Goal: Information Seeking & Learning: Learn about a topic

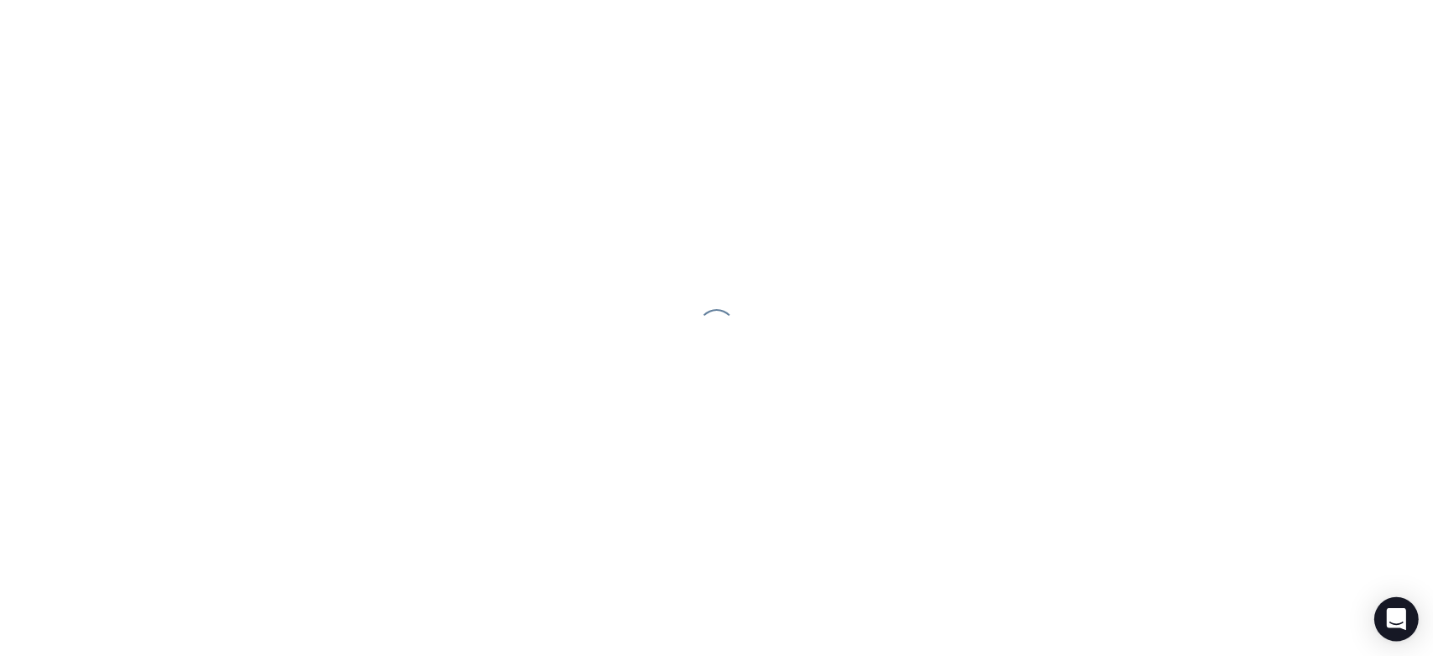
click at [1079, 619] on icon "Open Intercom Messenger" at bounding box center [1395, 619] width 19 height 22
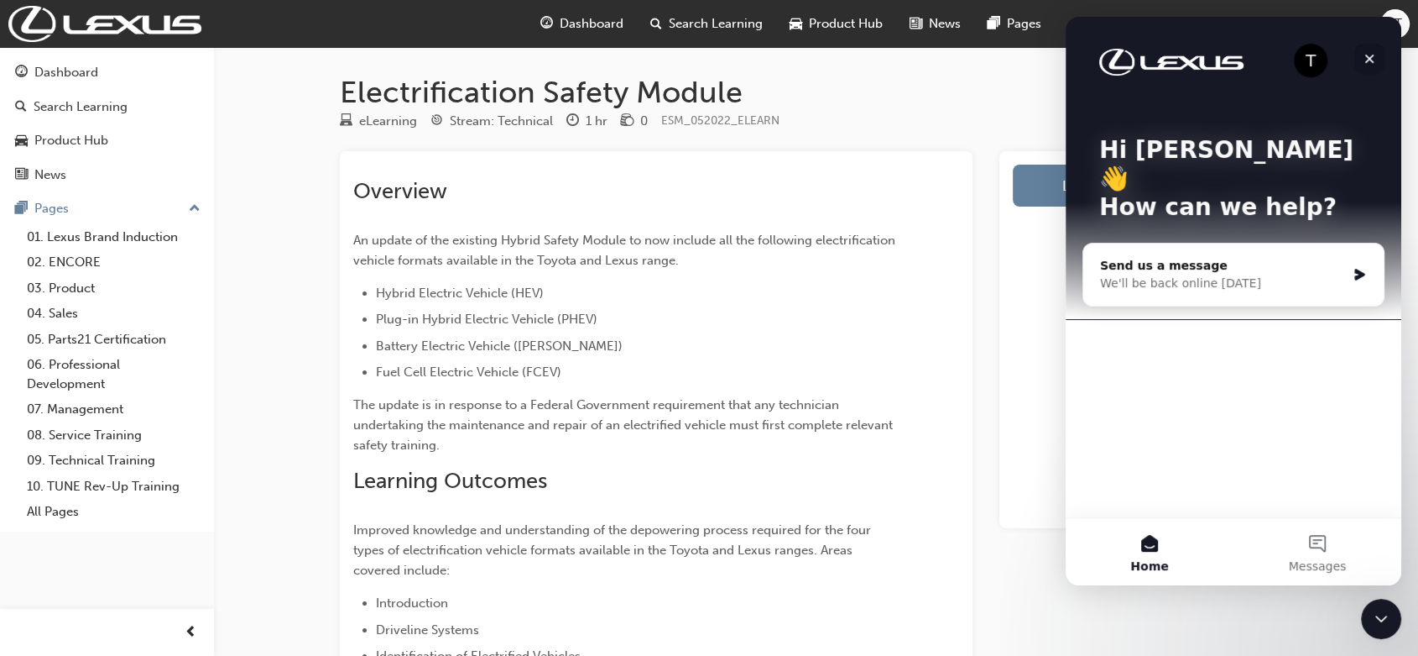
click at [1079, 56] on icon "Close" at bounding box center [1370, 59] width 9 height 9
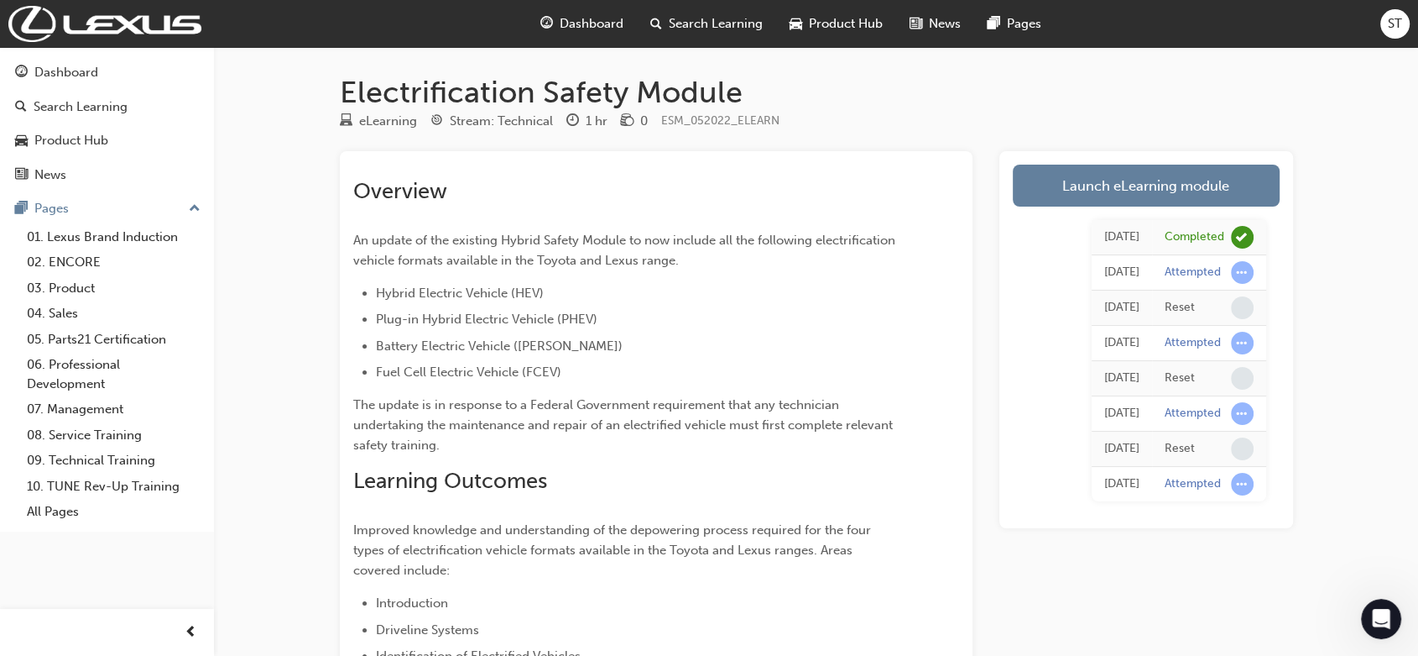
click at [595, 16] on span "Dashboard" at bounding box center [592, 23] width 64 height 19
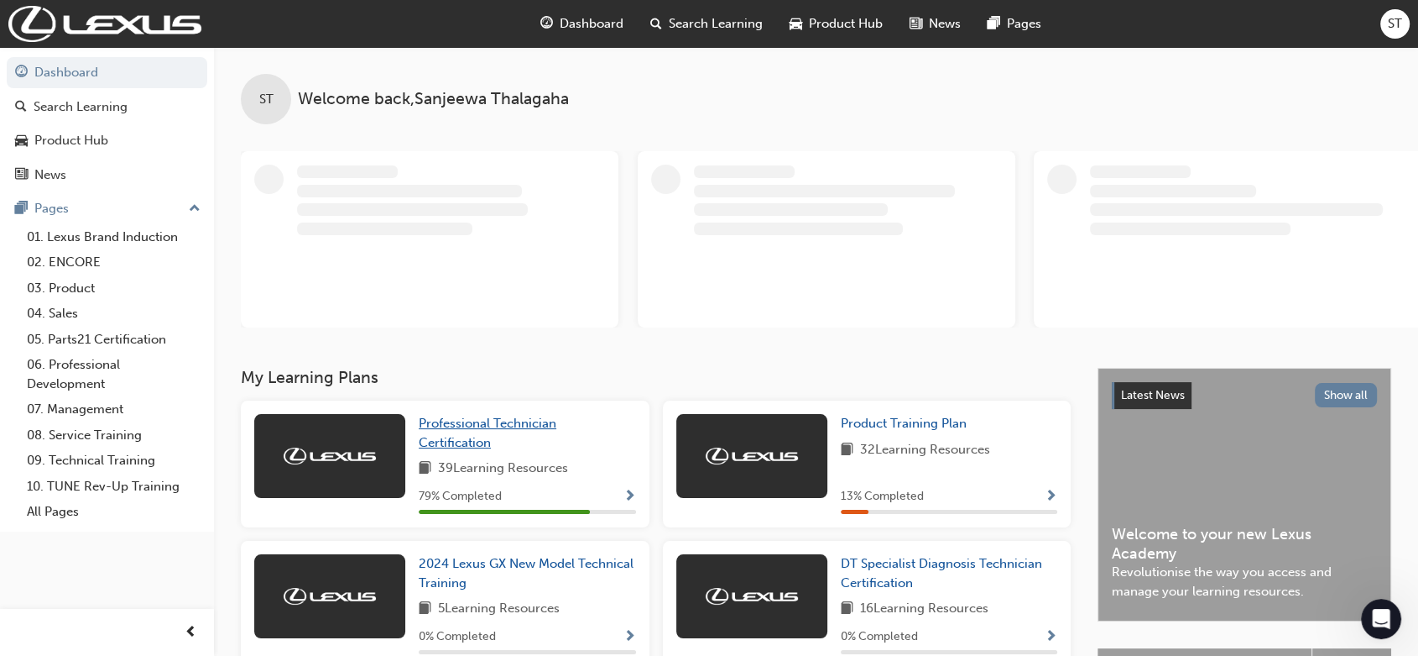
click at [450, 432] on link "Professional Technician Certification" at bounding box center [527, 433] width 217 height 38
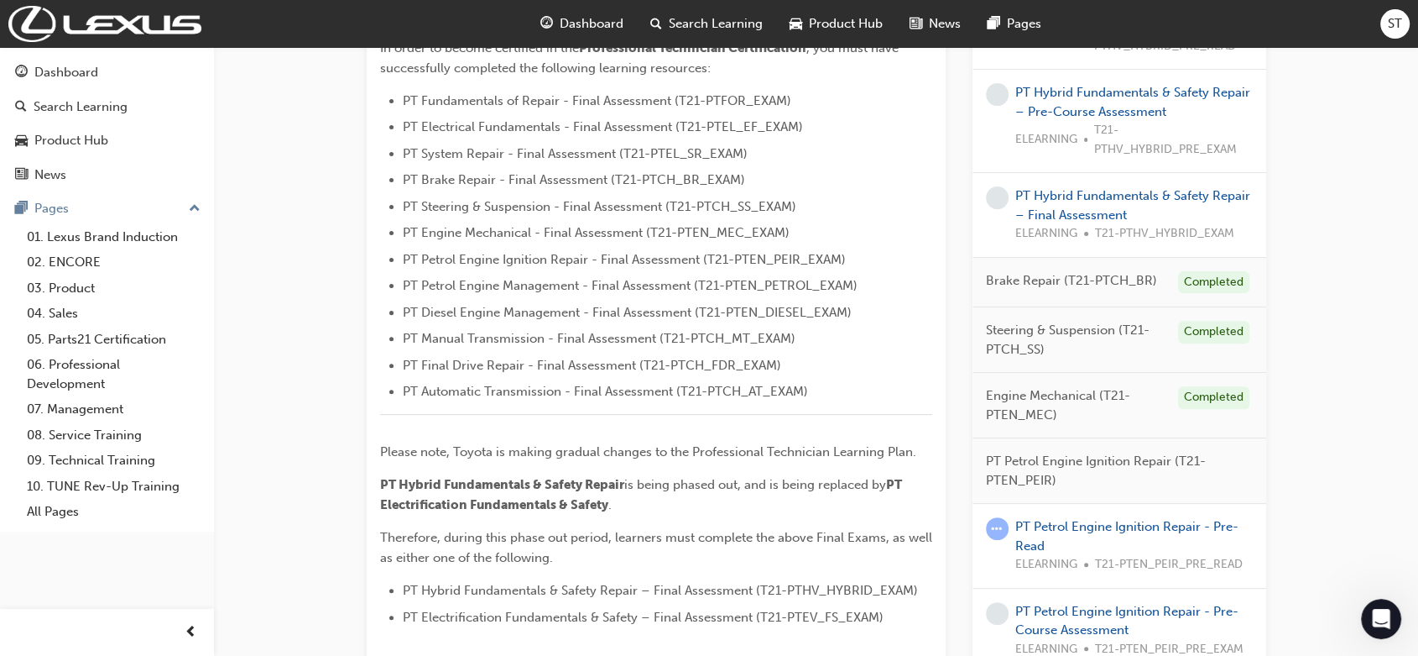
scroll to position [522, 0]
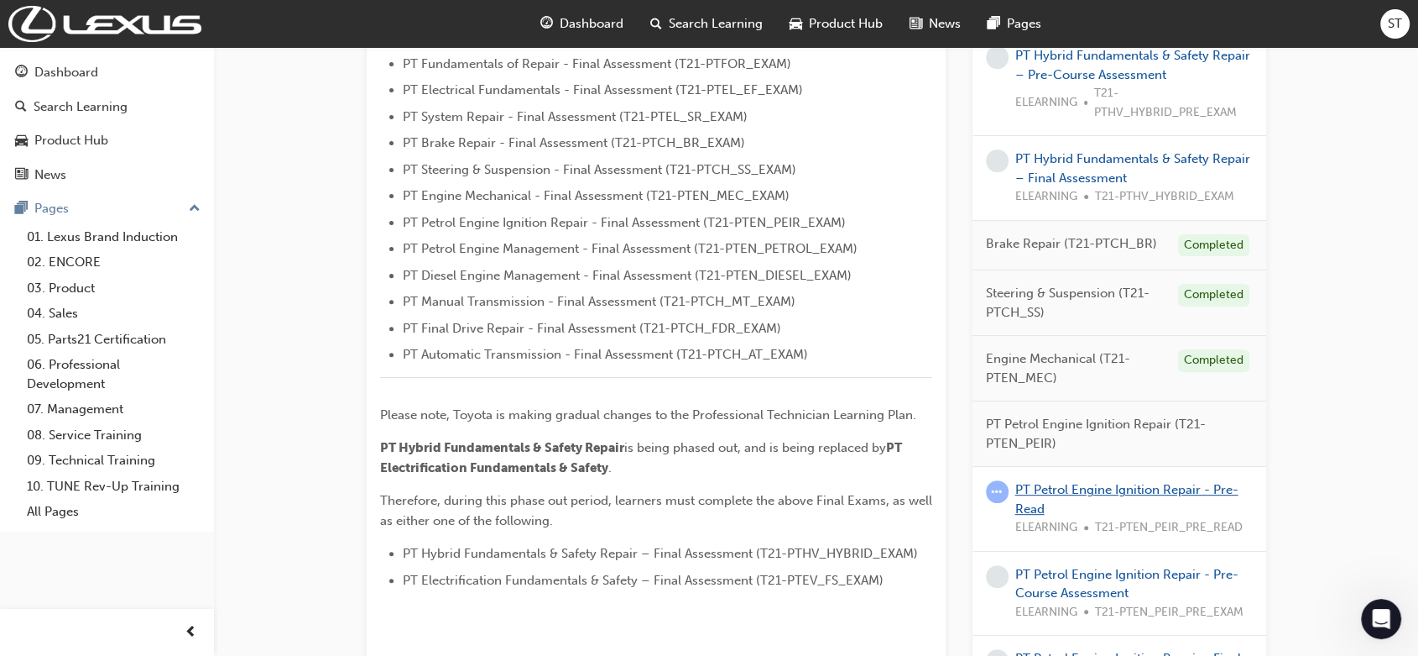
click at [1079, 486] on link "PT Petrol Engine Ignition Repair - Pre-Read" at bounding box center [1127, 499] width 223 height 34
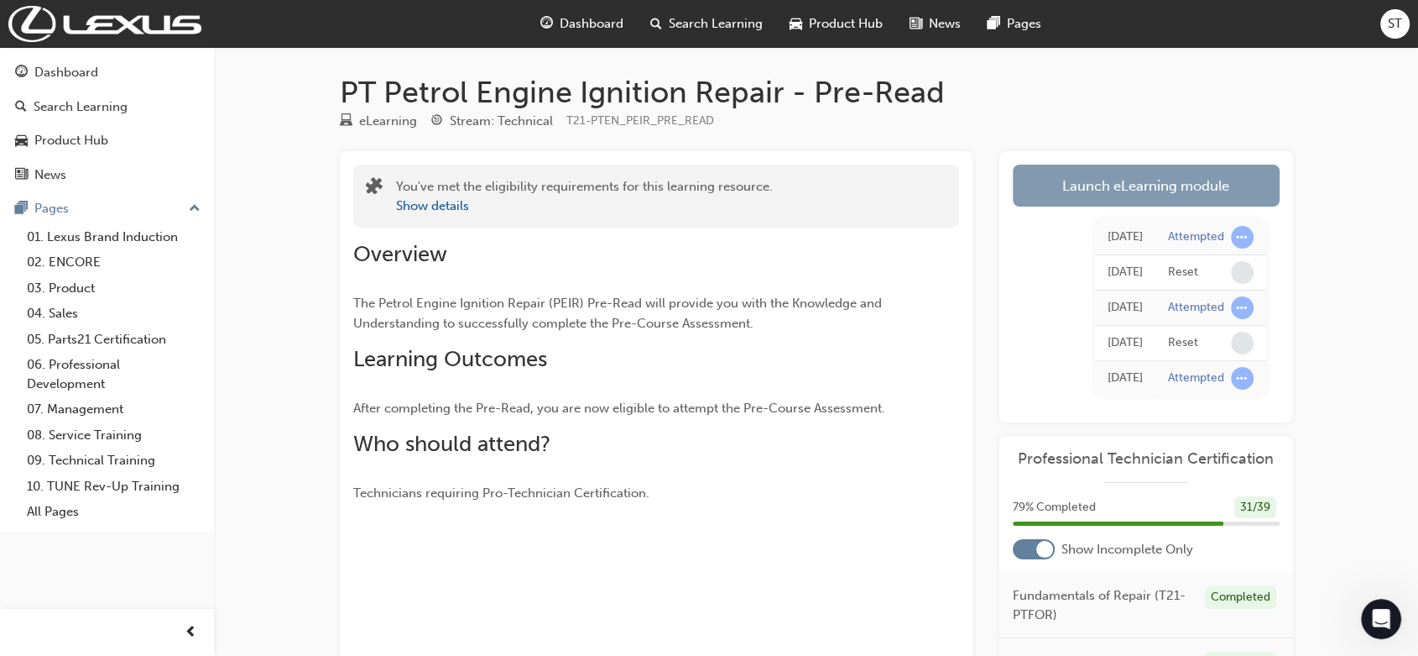
click at [1079, 186] on link "Launch eLearning module" at bounding box center [1146, 186] width 267 height 42
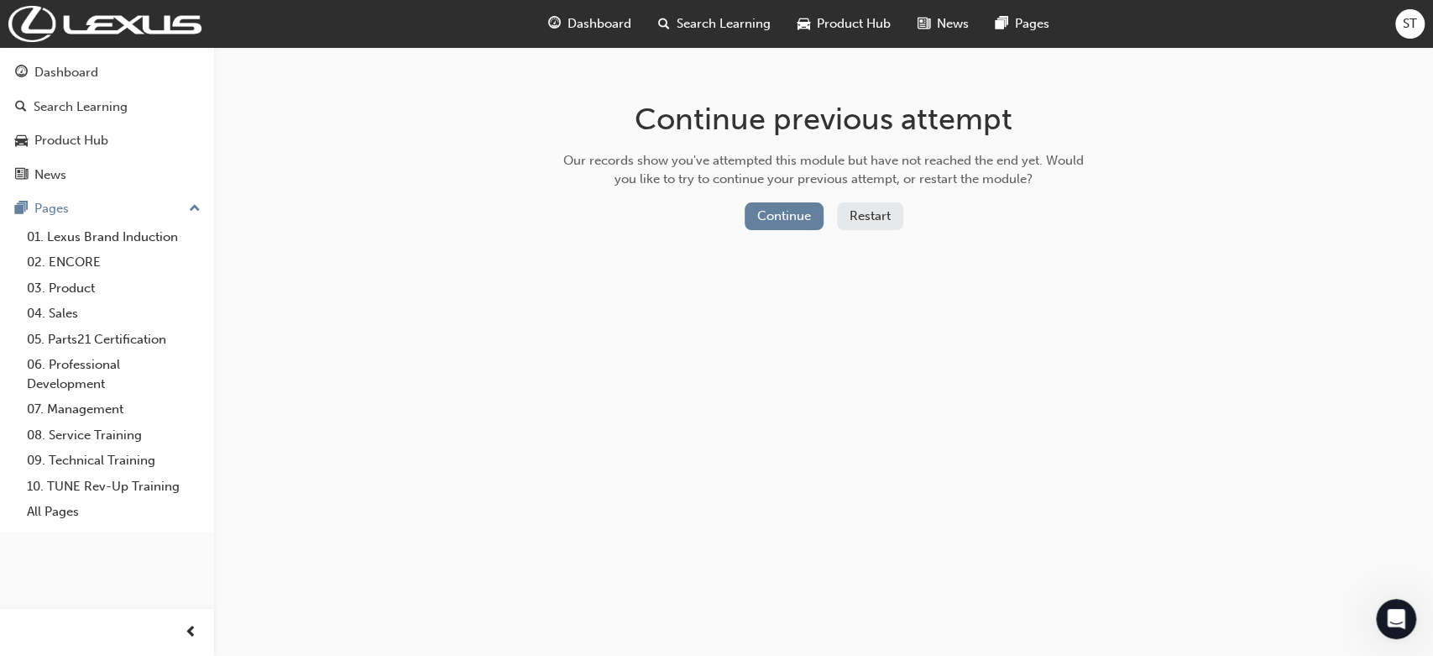
click at [891, 217] on button "Restart" at bounding box center [870, 216] width 66 height 28
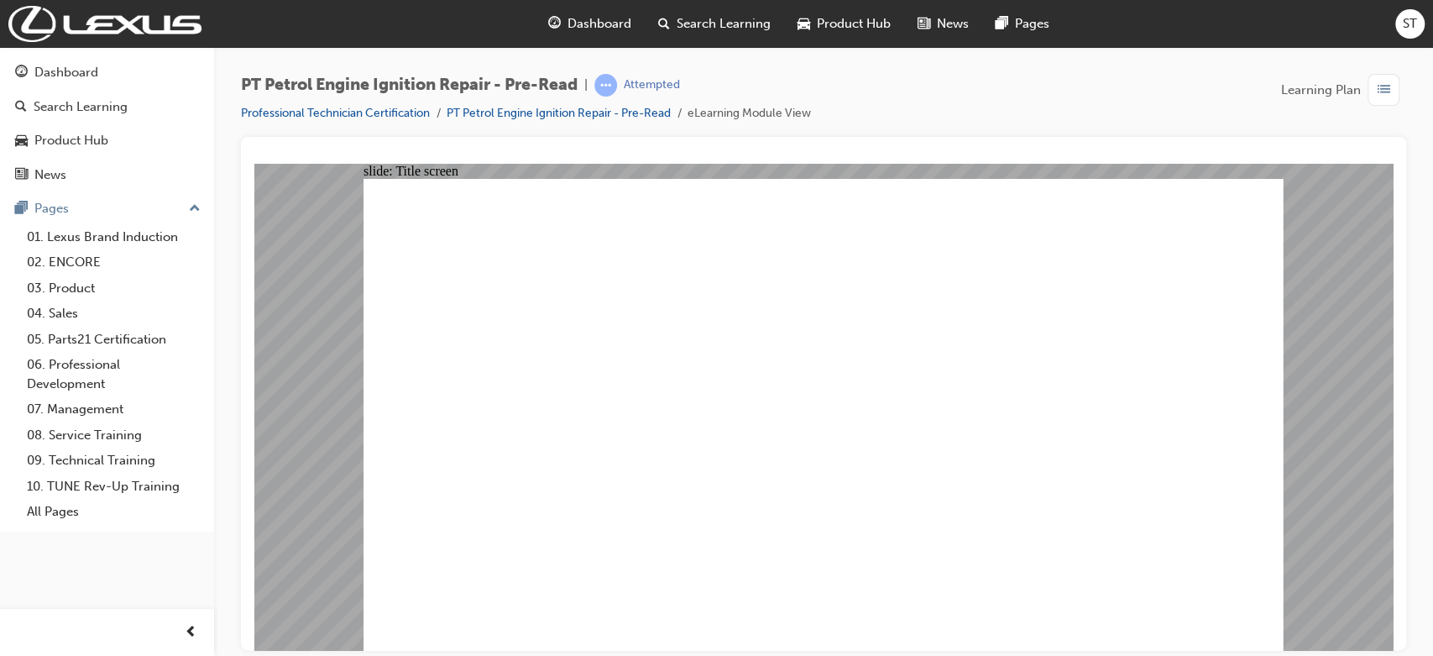
click at [579, 18] on span "Dashboard" at bounding box center [599, 23] width 64 height 19
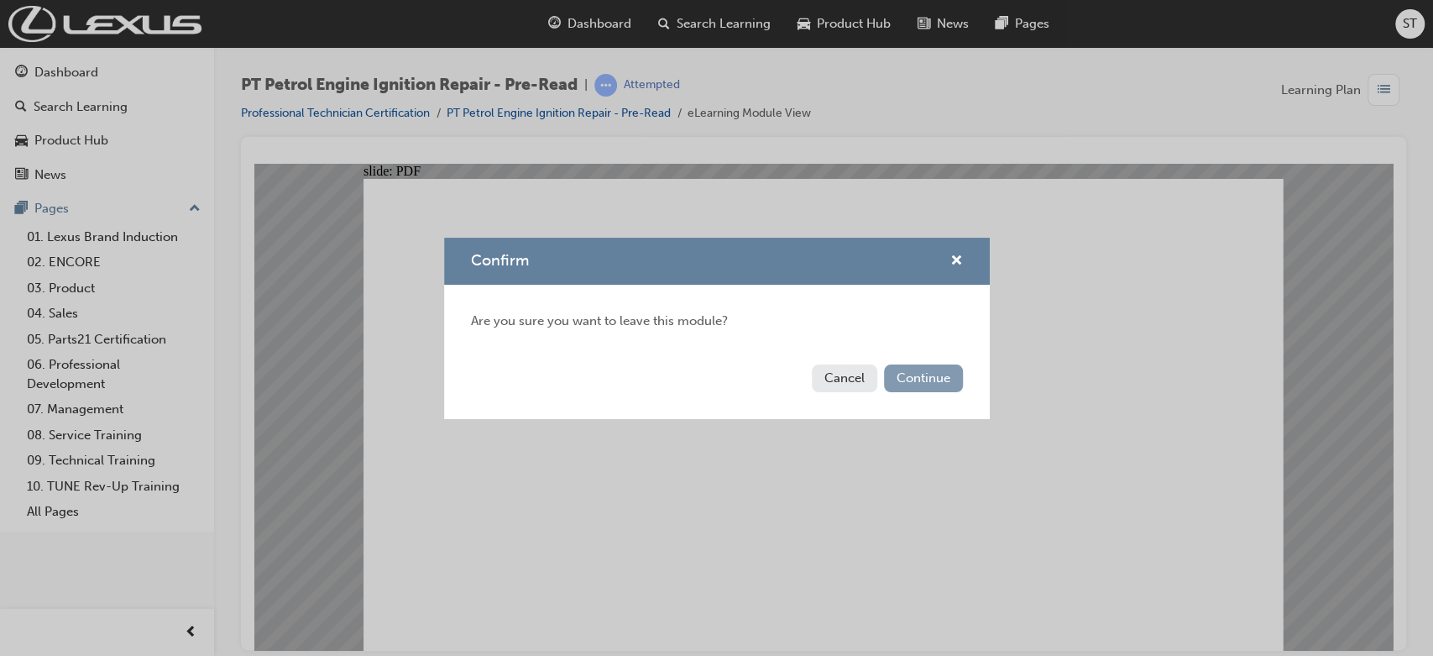
click at [906, 389] on button "Continue" at bounding box center [923, 378] width 79 height 28
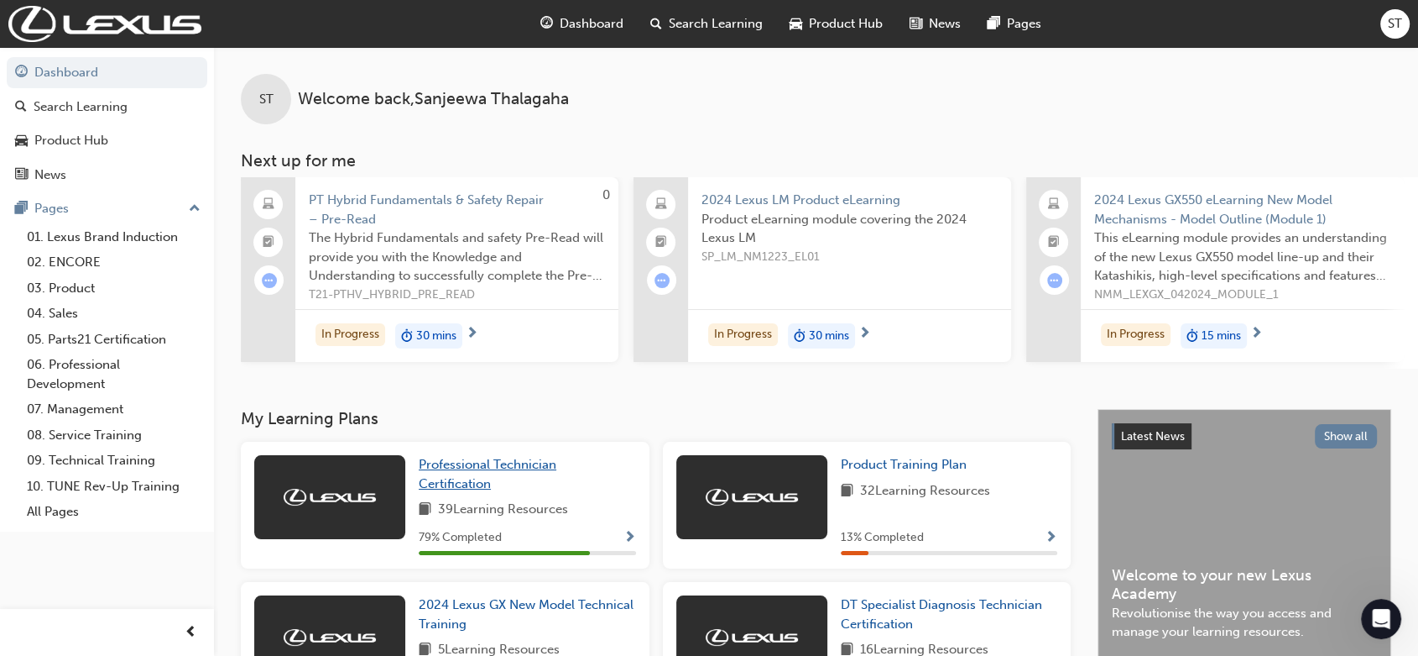
click at [478, 473] on span "Professional Technician Certification" at bounding box center [488, 474] width 138 height 34
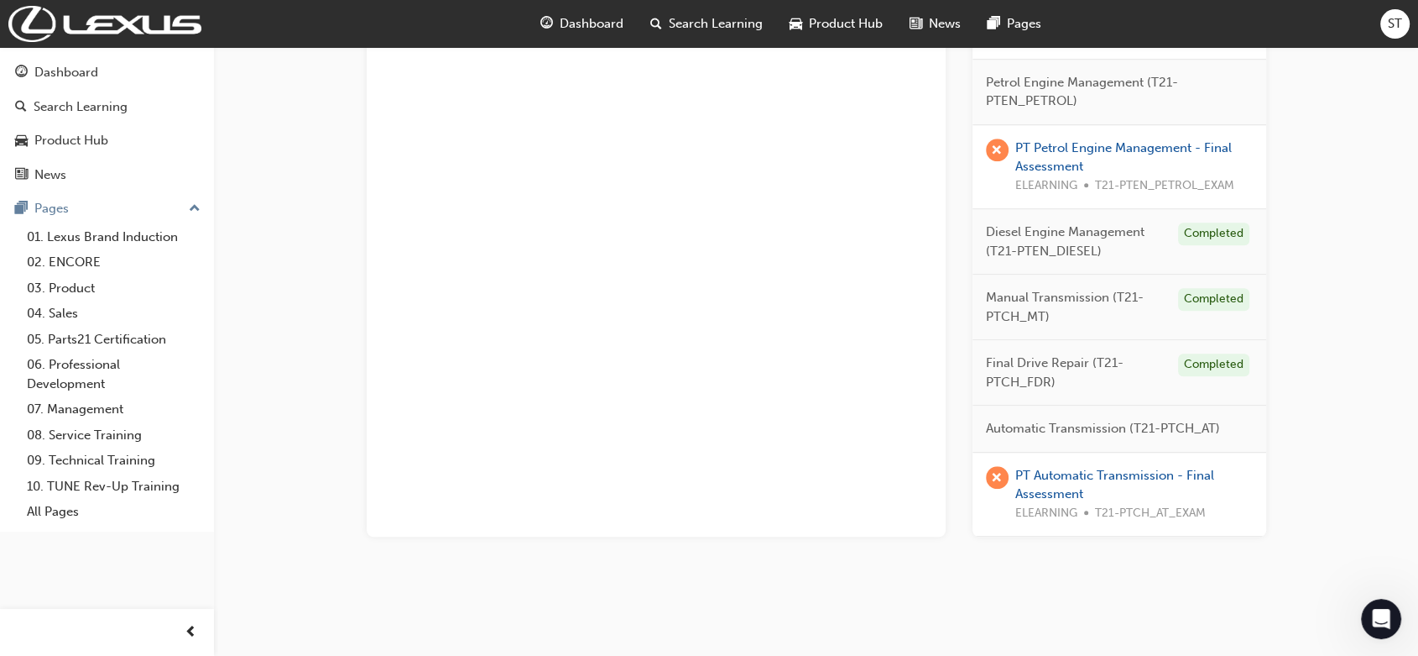
scroll to position [1183, 0]
click at [1045, 153] on div "PT Petrol Engine Management - Final Assessment ELEARNING T21-PTEN_PETROL_EXAM" at bounding box center [1135, 166] width 238 height 57
click at [1058, 154] on link "PT Petrol Engine Management - Final Assessment" at bounding box center [1124, 156] width 217 height 34
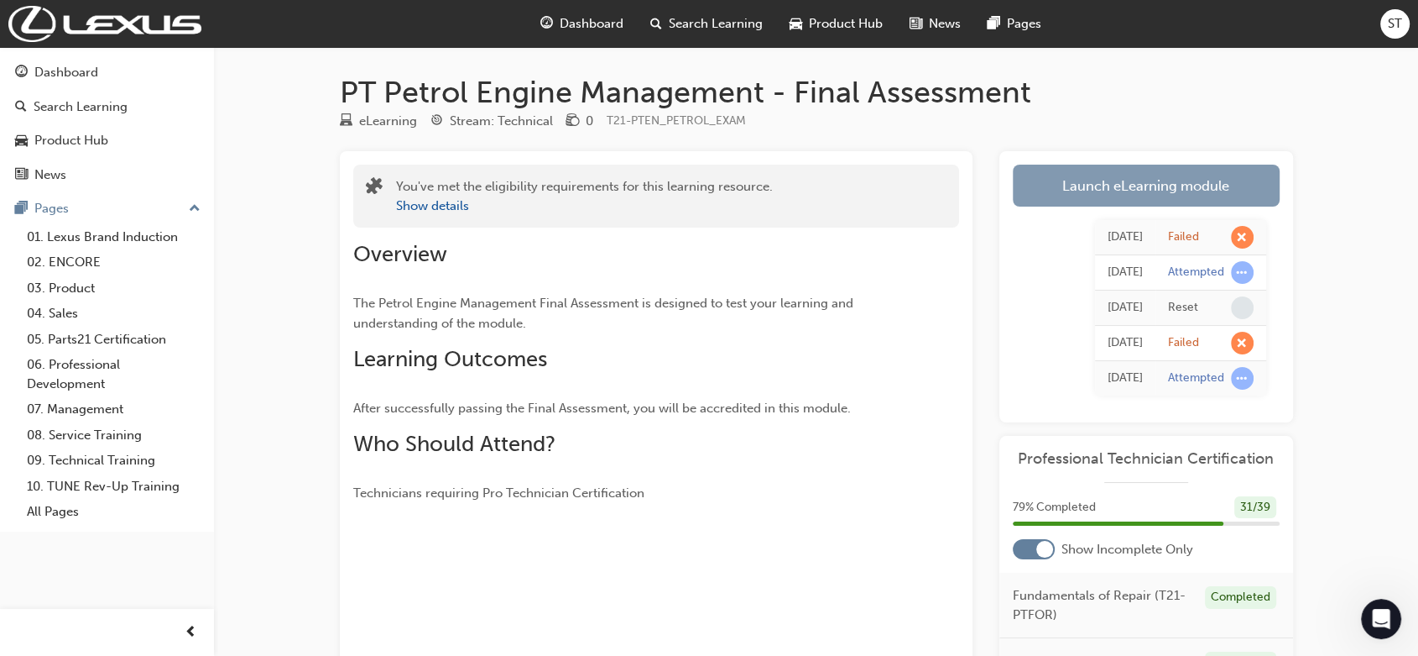
click at [1079, 180] on link "Launch eLearning module" at bounding box center [1146, 186] width 267 height 42
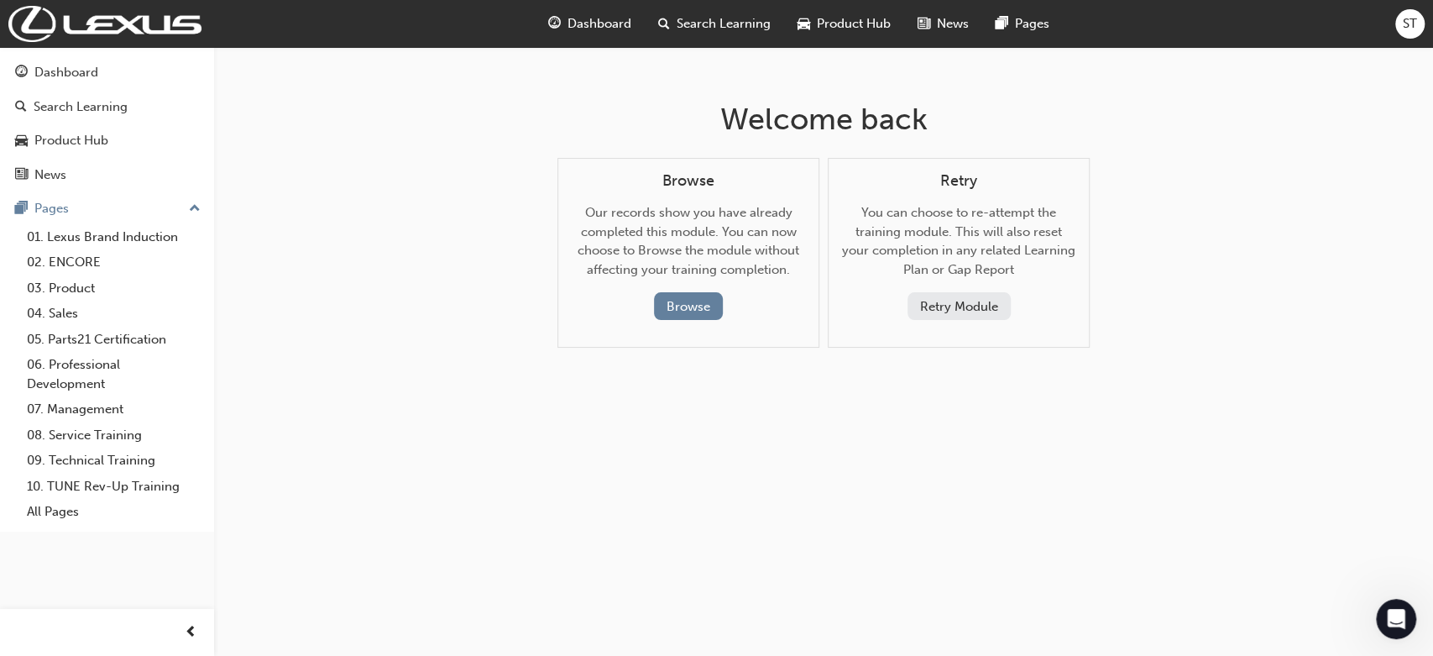
click at [942, 307] on button "Retry Module" at bounding box center [958, 306] width 103 height 28
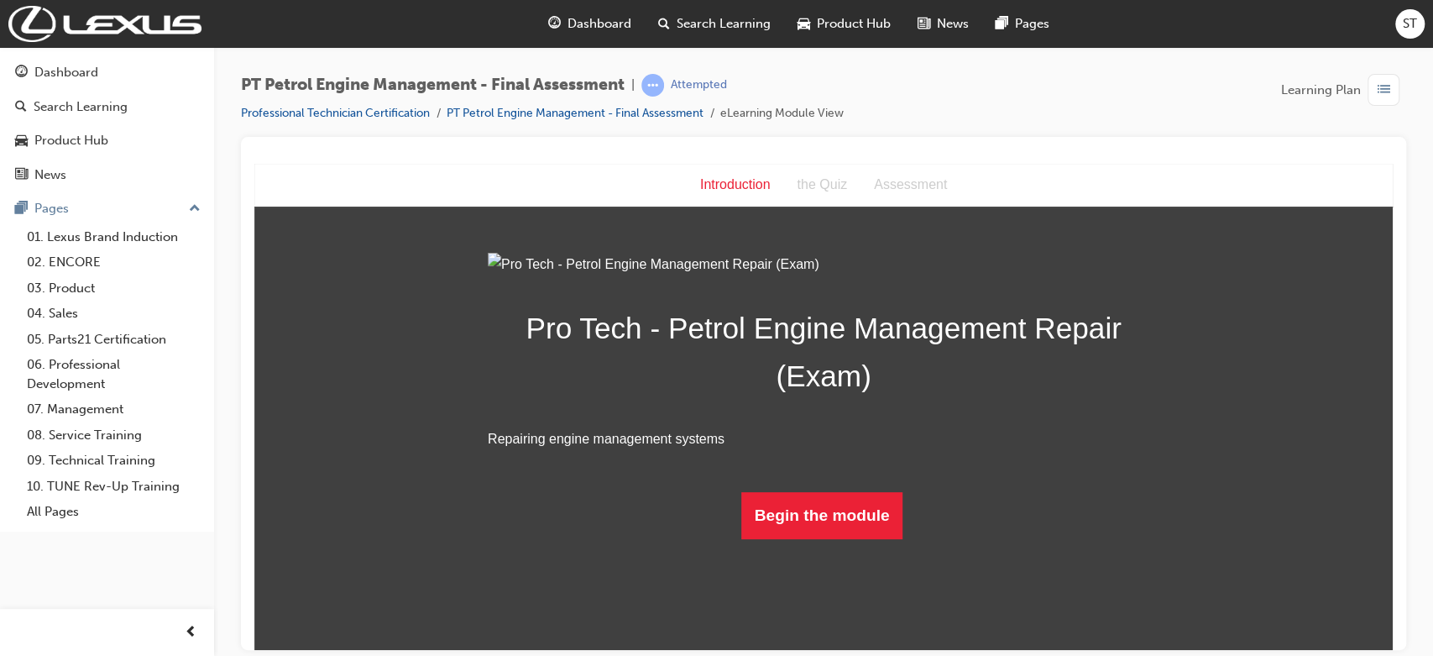
scroll to position [74, 0]
click at [808, 538] on button "Begin the module" at bounding box center [822, 514] width 162 height 47
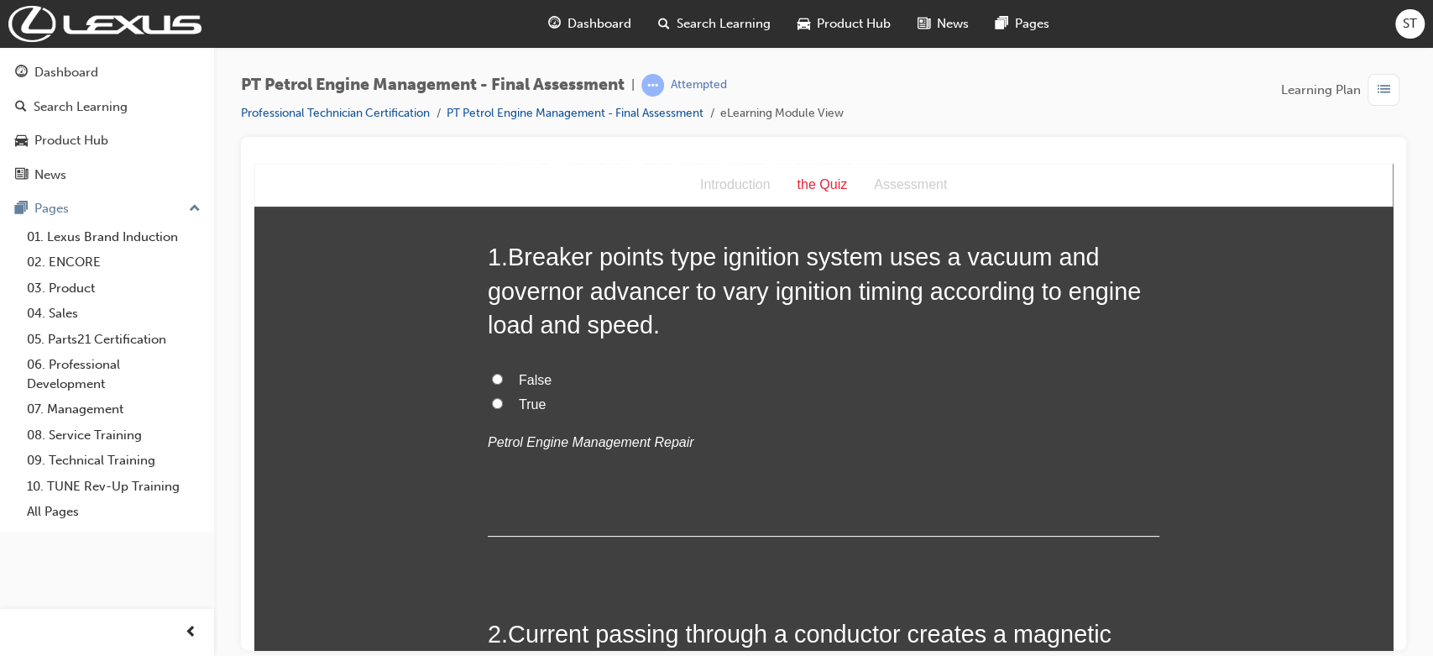
scroll to position [0, 0]
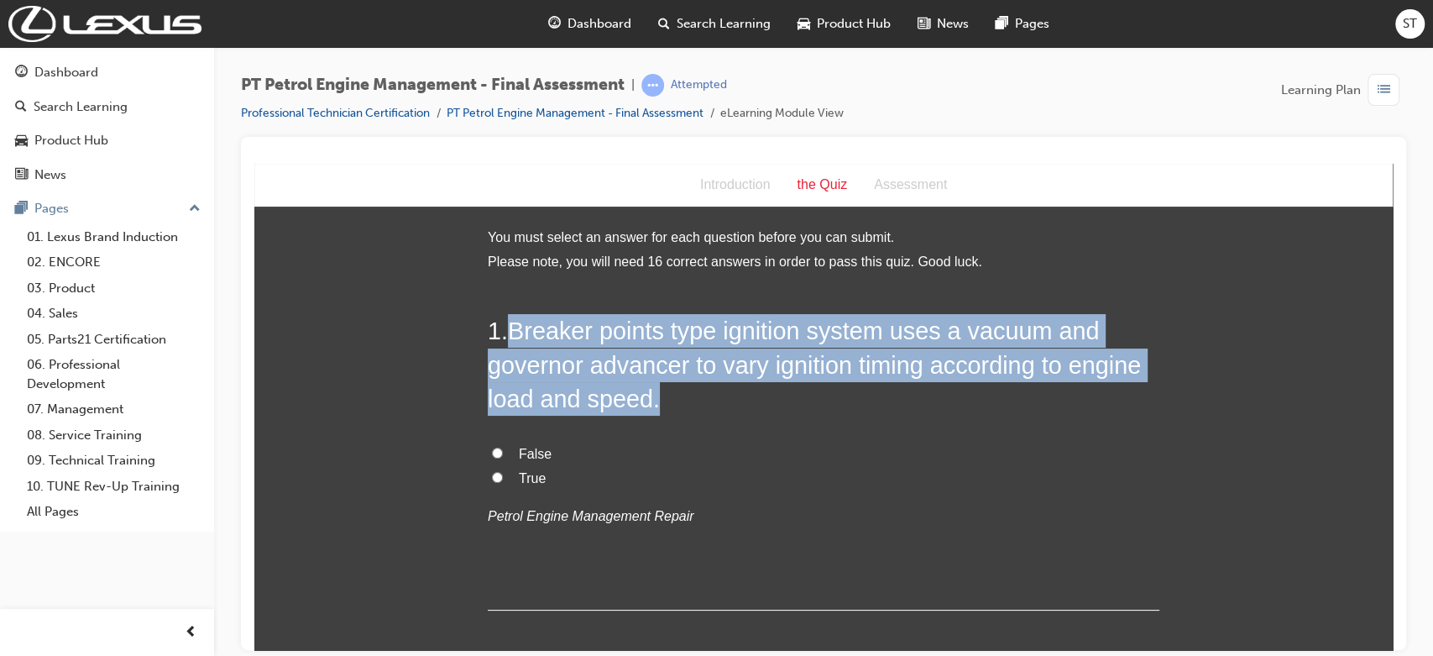
drag, startPoint x: 506, startPoint y: 330, endPoint x: 658, endPoint y: 410, distance: 172.0
click at [658, 410] on h2 "1 . Breaker points type ignition system uses a vacuum and governor advancer to …" at bounding box center [823, 364] width 671 height 102
copy span "Breaker points type ignition system uses a vacuum and governor advancer to vary…"
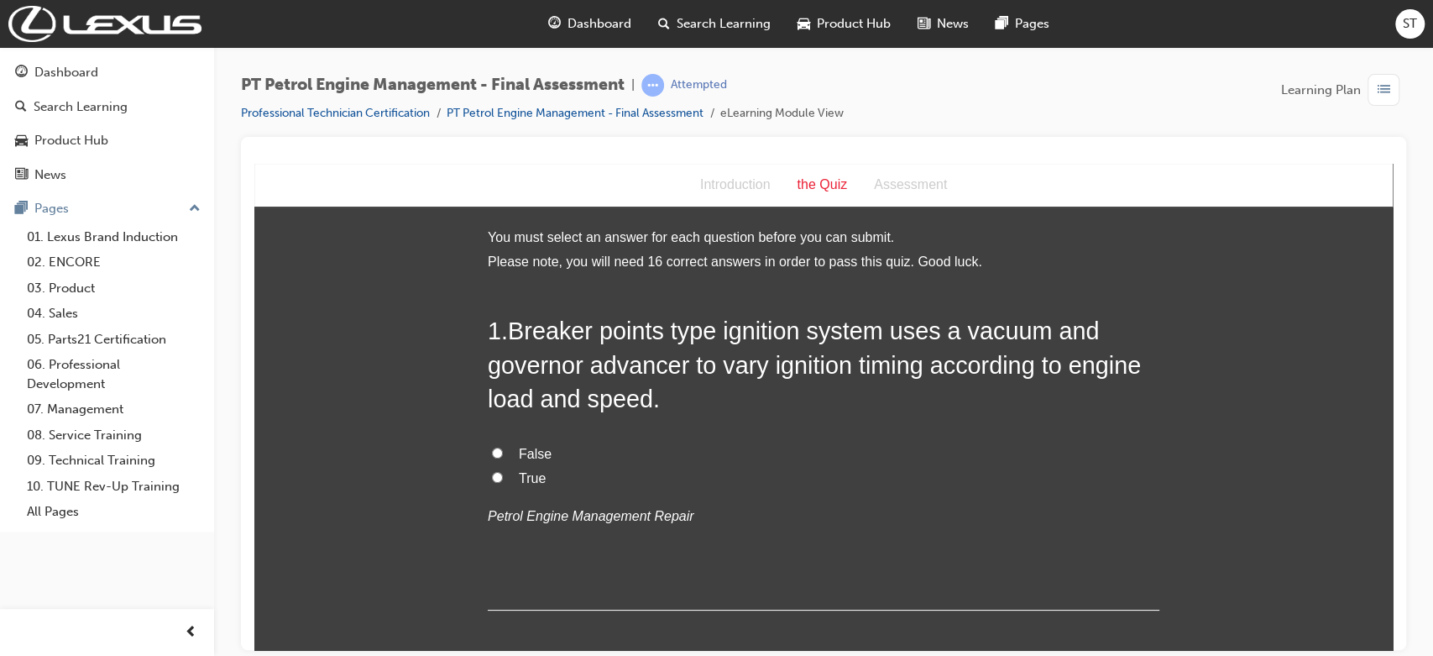
click at [526, 484] on span "True" at bounding box center [532, 477] width 27 height 14
click at [503, 482] on input "True" at bounding box center [497, 476] width 11 height 11
radio input "true"
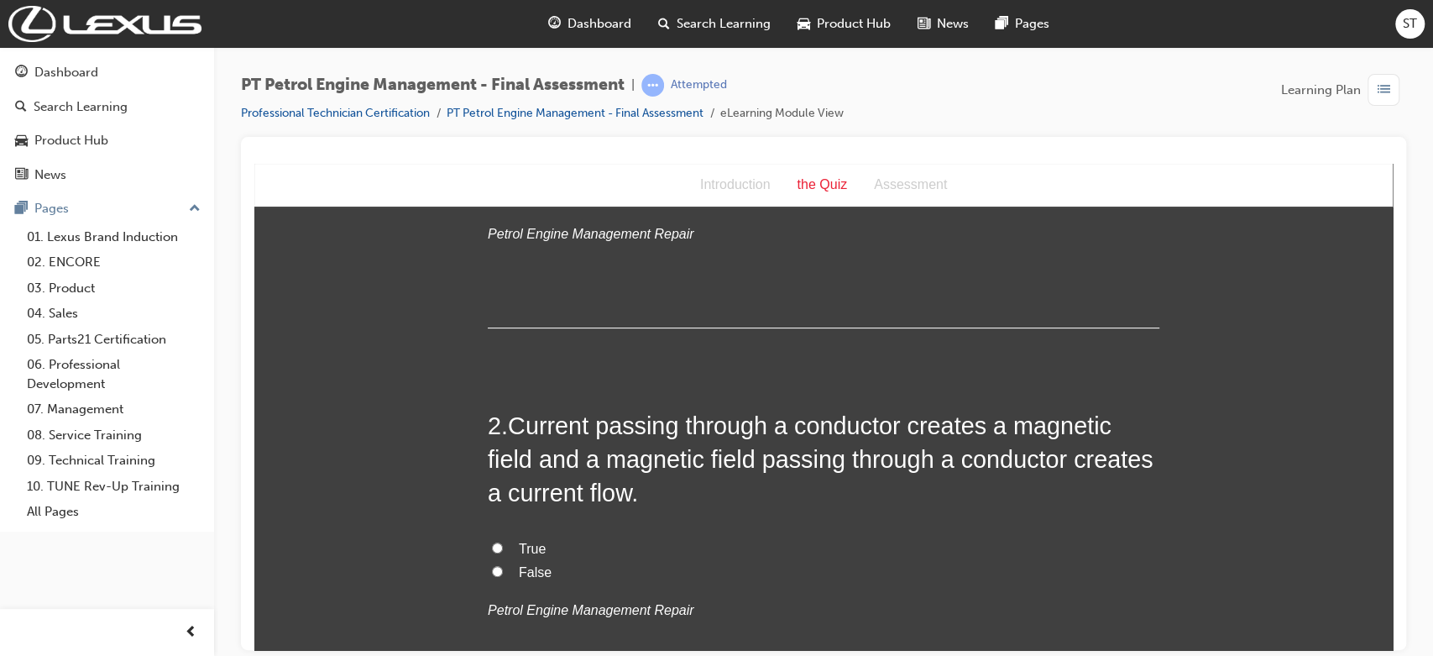
scroll to position [298, 0]
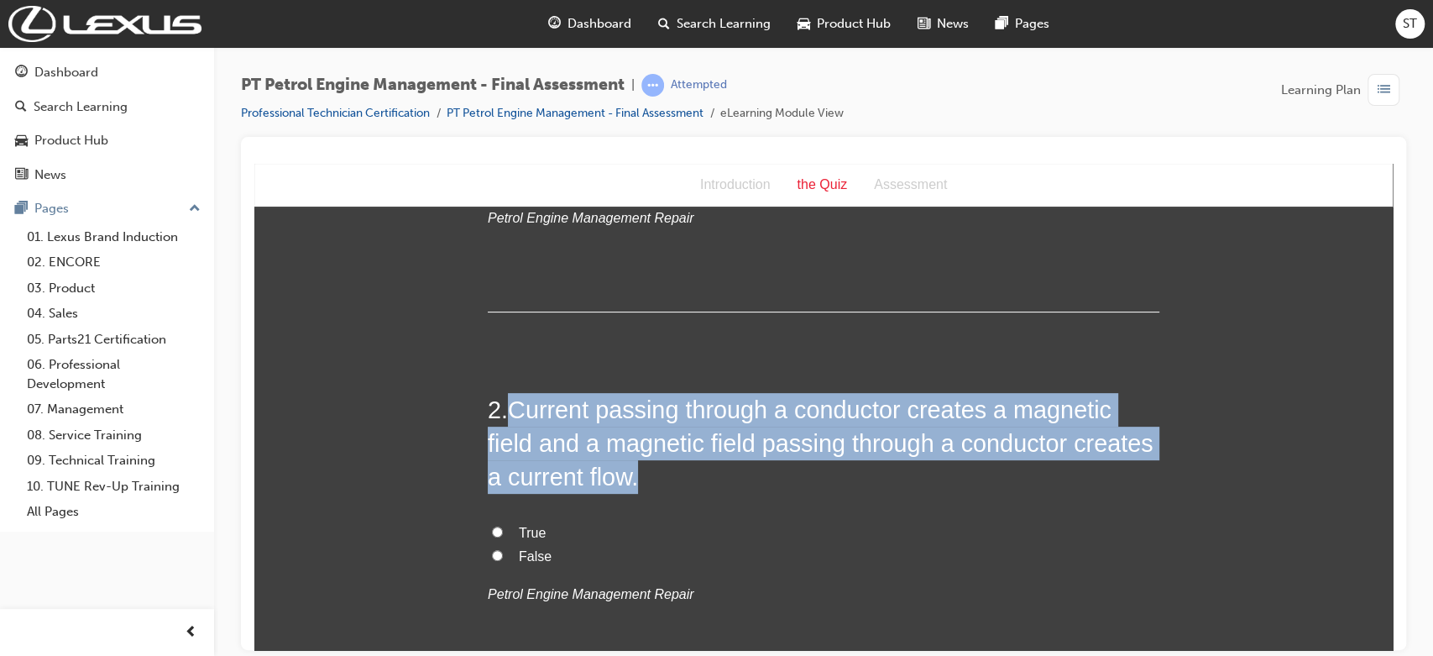
drag, startPoint x: 504, startPoint y: 408, endPoint x: 734, endPoint y: 462, distance: 237.2
click at [734, 462] on h2 "2 . Current passing through a conductor creates a magnetic field and a magnetic…" at bounding box center [823, 443] width 671 height 102
copy span "Current passing through a conductor creates a magnetic field and a magnetic fie…"
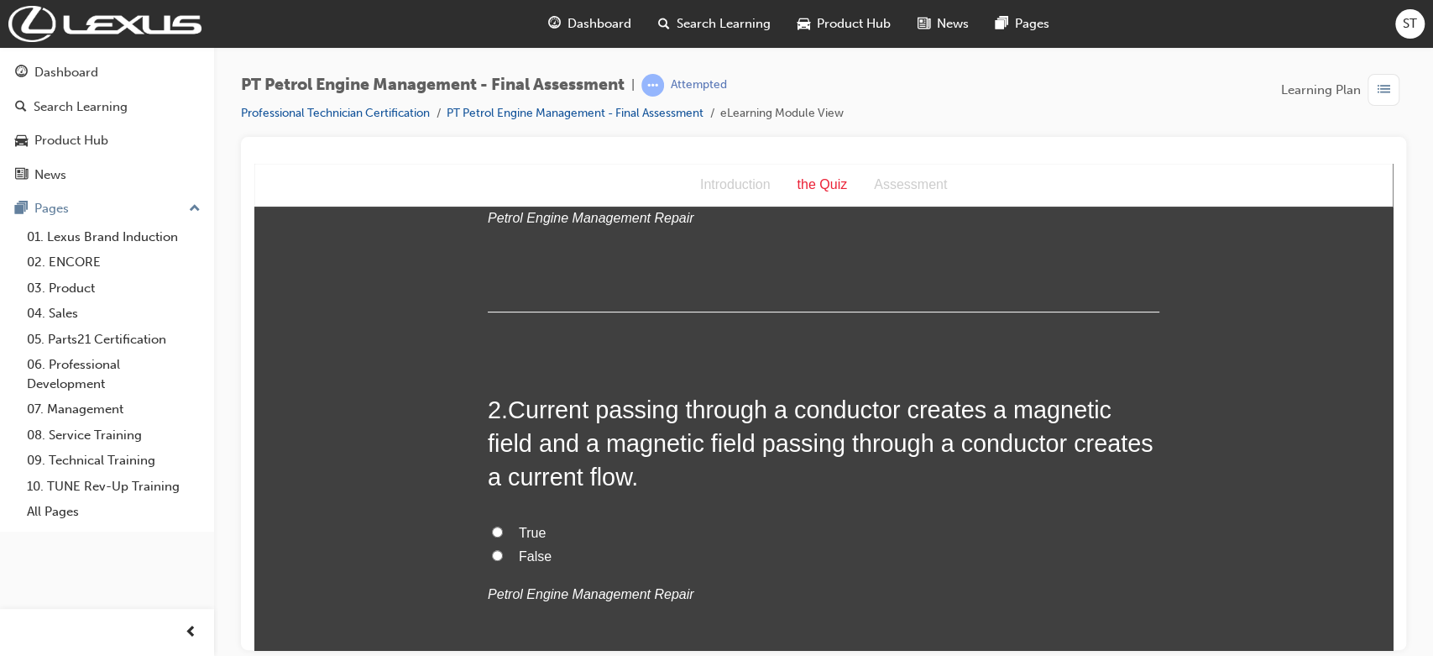
click at [530, 532] on span "True" at bounding box center [532, 532] width 27 height 14
click at [503, 532] on input "True" at bounding box center [497, 530] width 11 height 11
radio input "true"
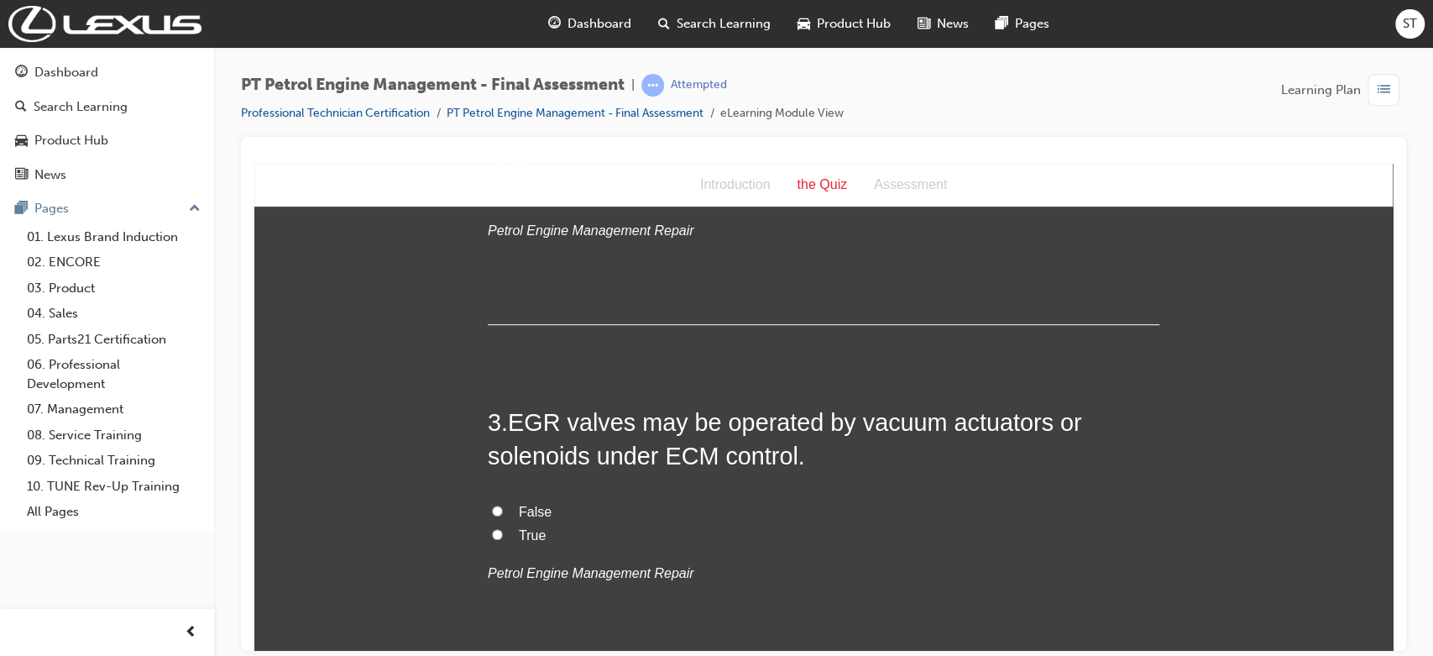
scroll to position [671, 0]
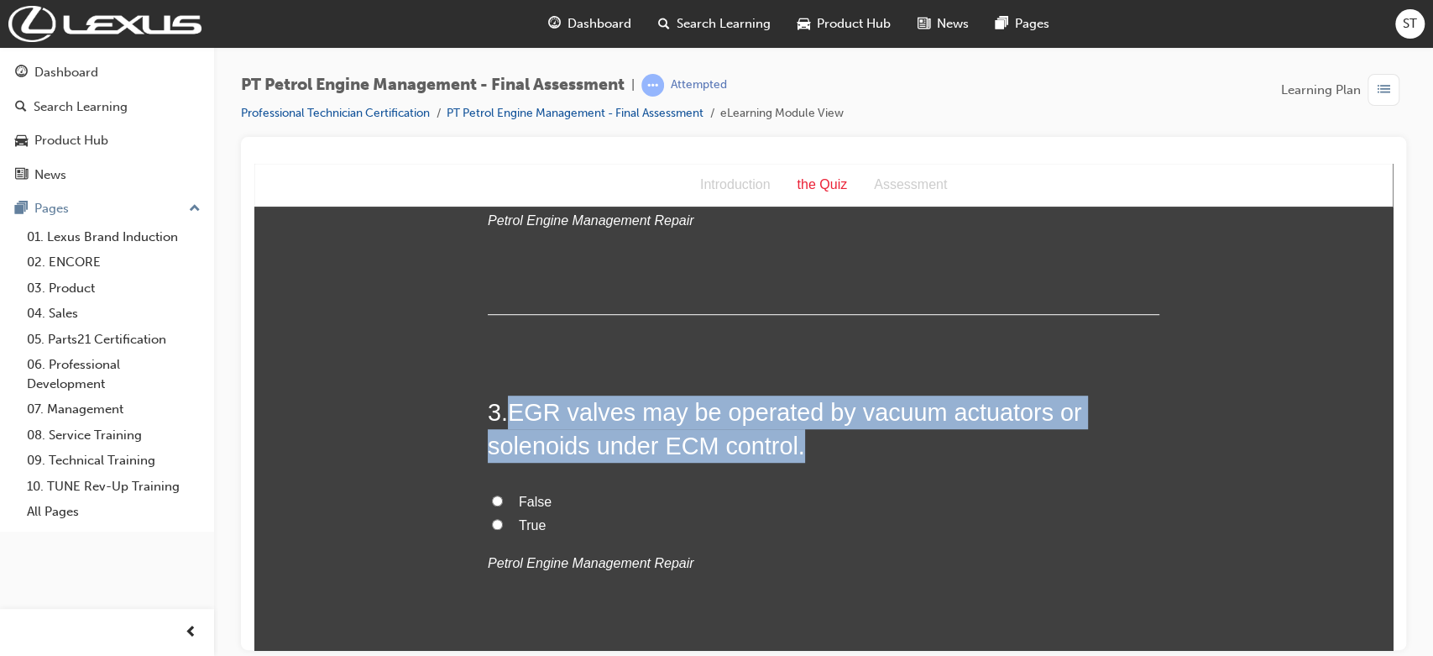
drag, startPoint x: 504, startPoint y: 411, endPoint x: 795, endPoint y: 447, distance: 293.4
click at [795, 447] on h2 "3 . EGR valves may be operated by vacuum actuators or solenoids under ECM contr…" at bounding box center [823, 428] width 671 height 68
copy span "EGR valves may be operated by vacuum actuators or solenoids under ECM control."
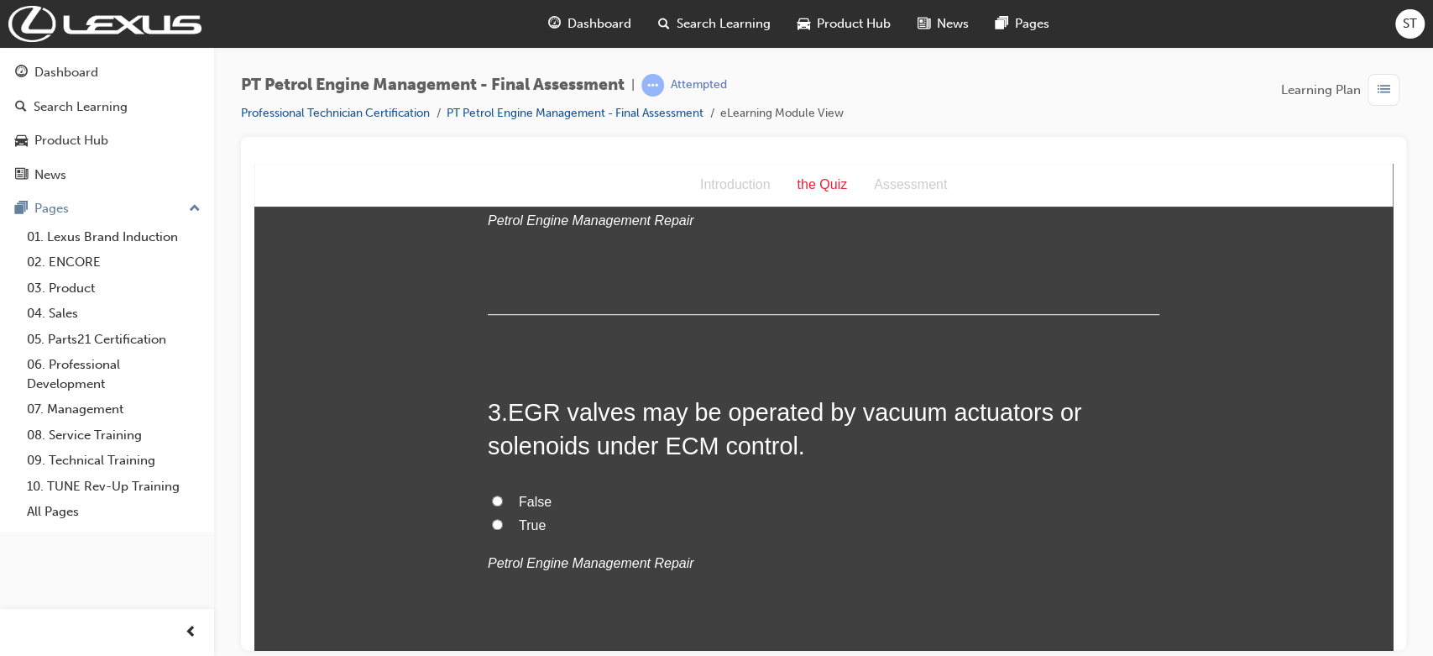
click at [503, 522] on label "True" at bounding box center [823, 525] width 671 height 24
click at [503, 522] on input "True" at bounding box center [497, 523] width 11 height 11
radio input "true"
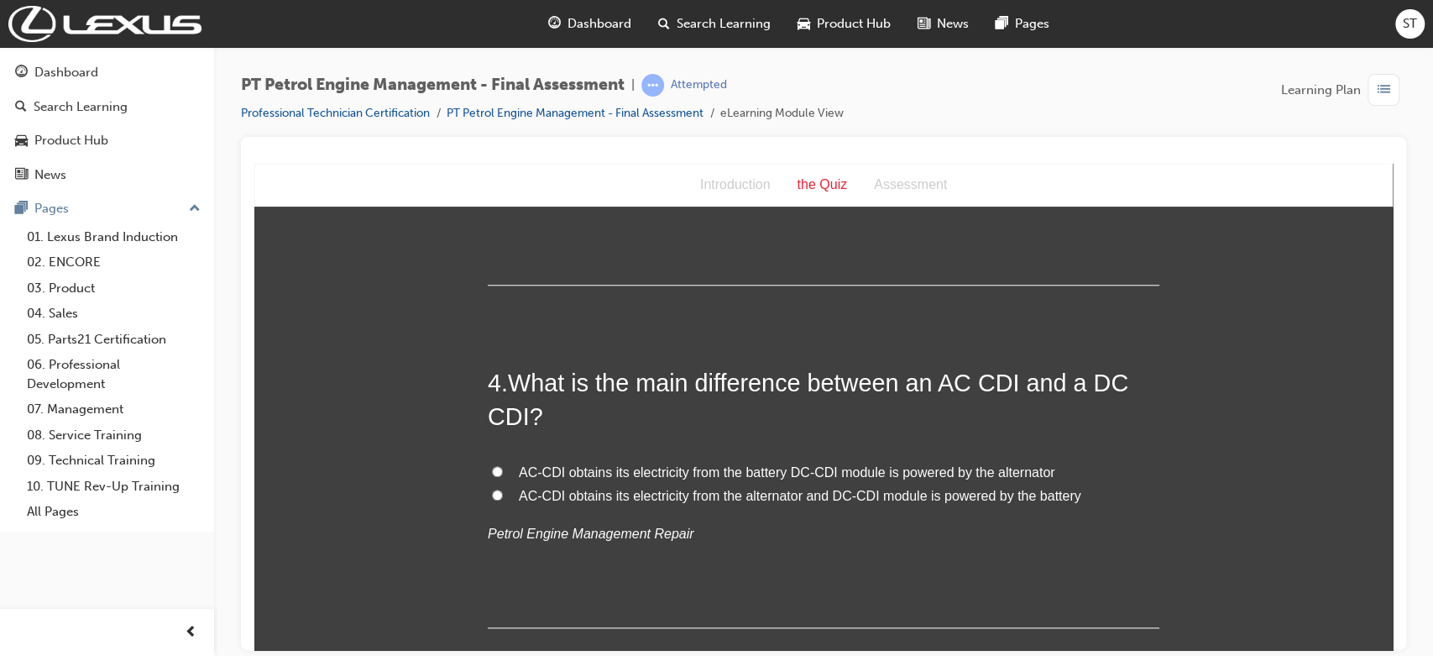
scroll to position [1044, 0]
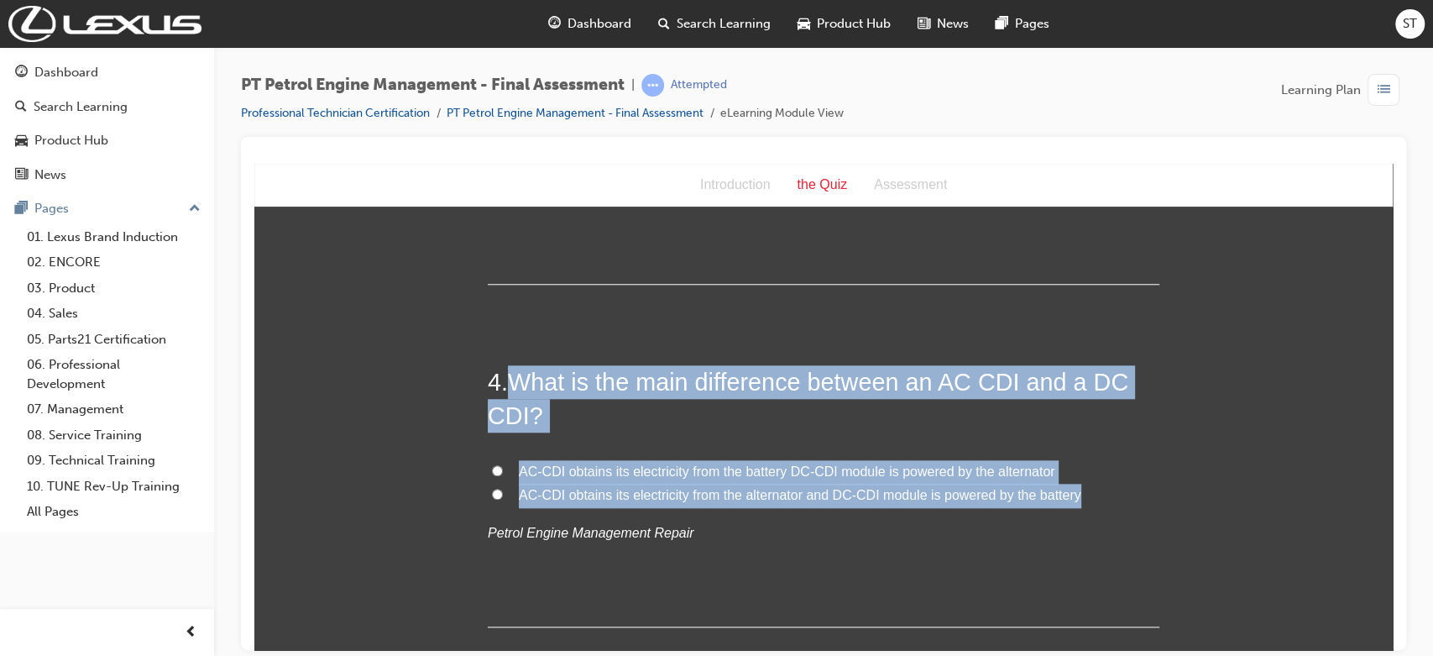
drag, startPoint x: 502, startPoint y: 375, endPoint x: 1107, endPoint y: 485, distance: 615.1
click at [1079, 485] on div "4 . What is the main difference between an AC CDI and a DC CDI? AC-CDI obtains …" at bounding box center [823, 495] width 671 height 262
copy div "What is the main difference between an AC CDI and a DC CDI? AC-CDI obtains its …"
click at [493, 490] on input "AC-CDI obtains its electricity from the alternator and DC-CDI module is powered…" at bounding box center [497, 493] width 11 height 11
radio input "true"
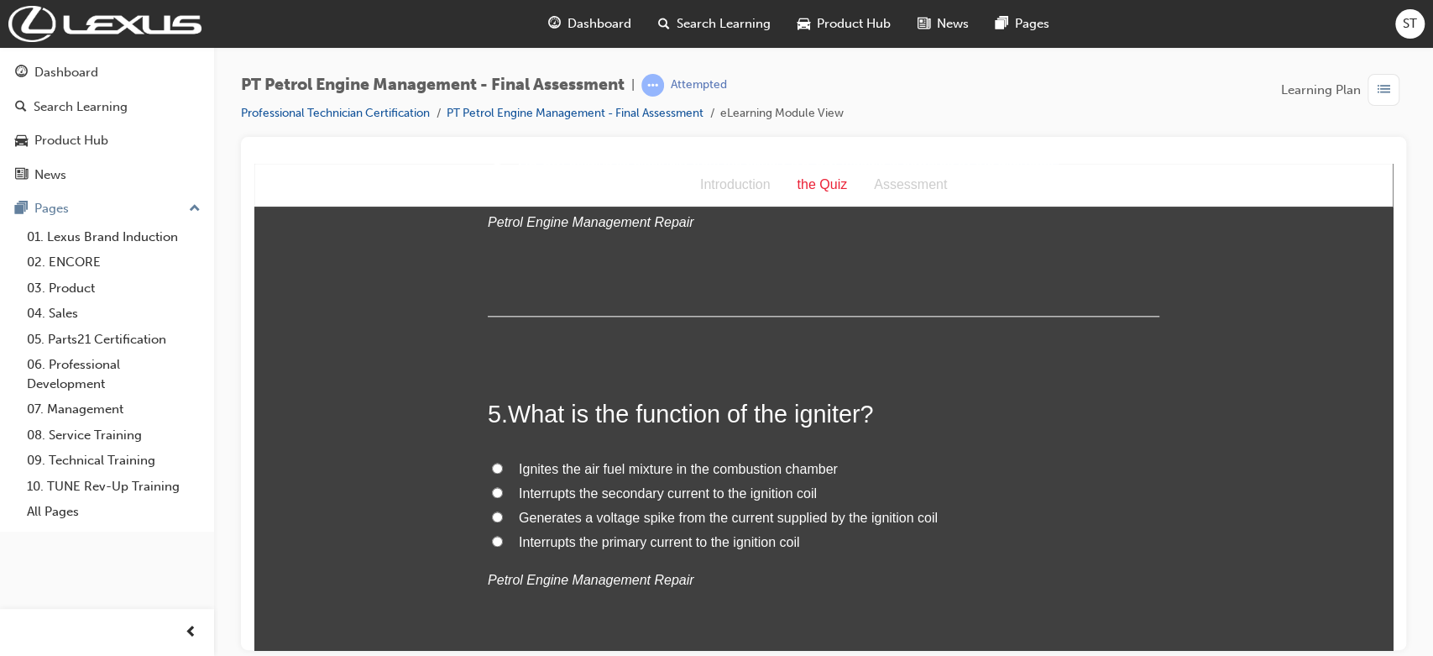
scroll to position [1380, 0]
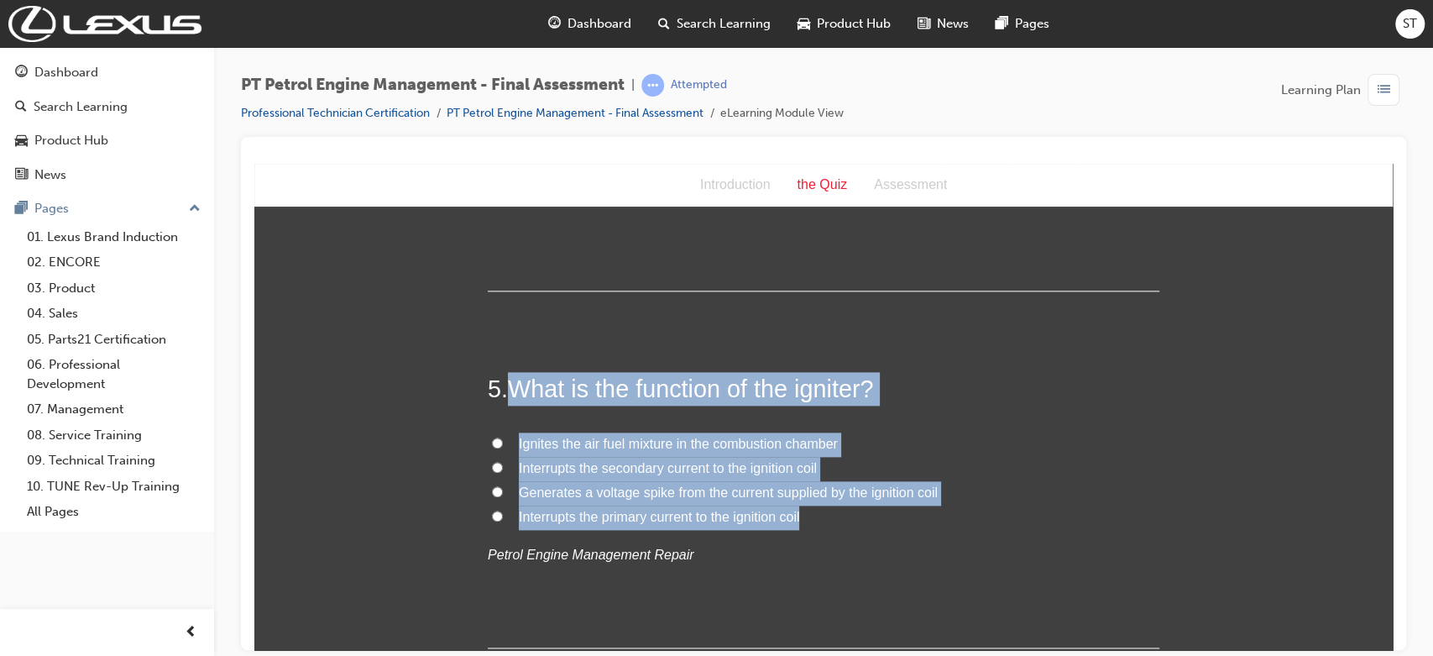
drag, startPoint x: 504, startPoint y: 383, endPoint x: 825, endPoint y: 512, distance: 345.7
click at [825, 512] on div "5 . What is the function of the igniter? Ignites the air fuel mixture in the co…" at bounding box center [823, 509] width 671 height 276
copy div "What is the function of the igniter? Ignites the air fuel mixture in the combus…"
click at [519, 510] on span "Interrupts the primary current to the ignition coil" at bounding box center [659, 516] width 280 height 14
click at [503, 510] on input "Interrupts the primary current to the ignition coil" at bounding box center [497, 514] width 11 height 11
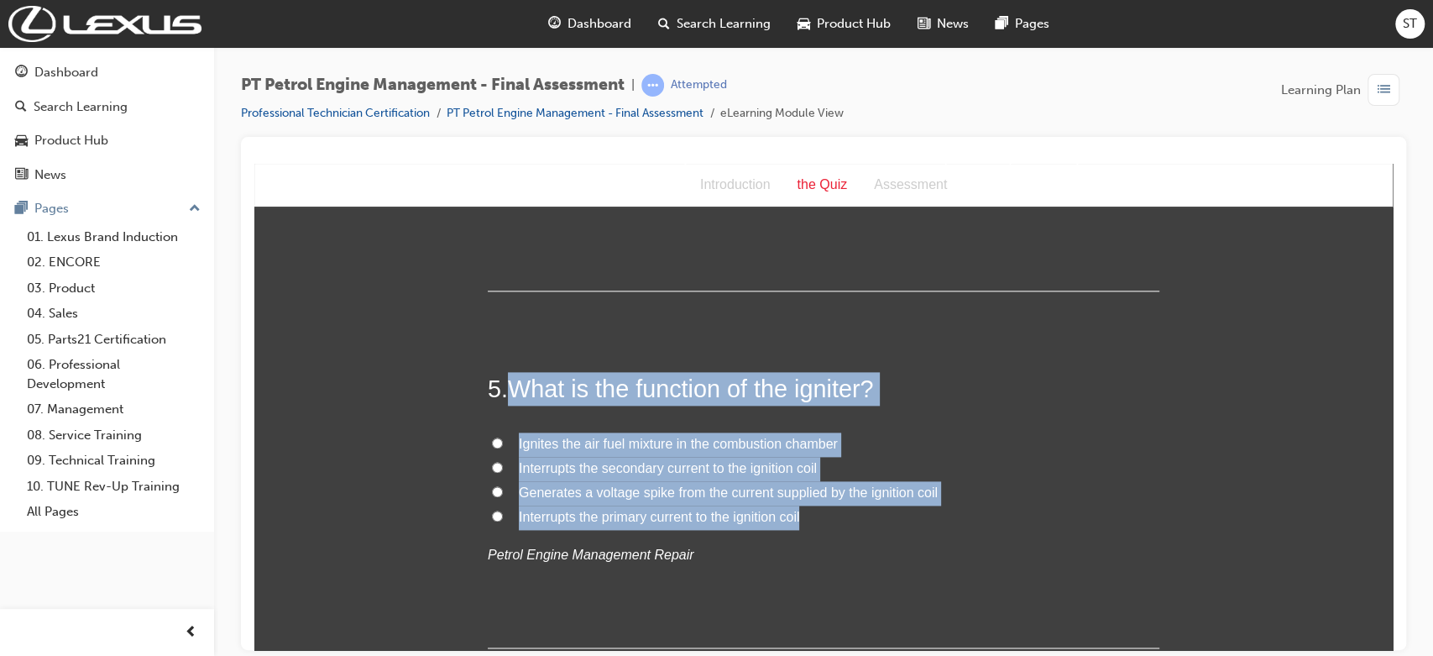
radio input "true"
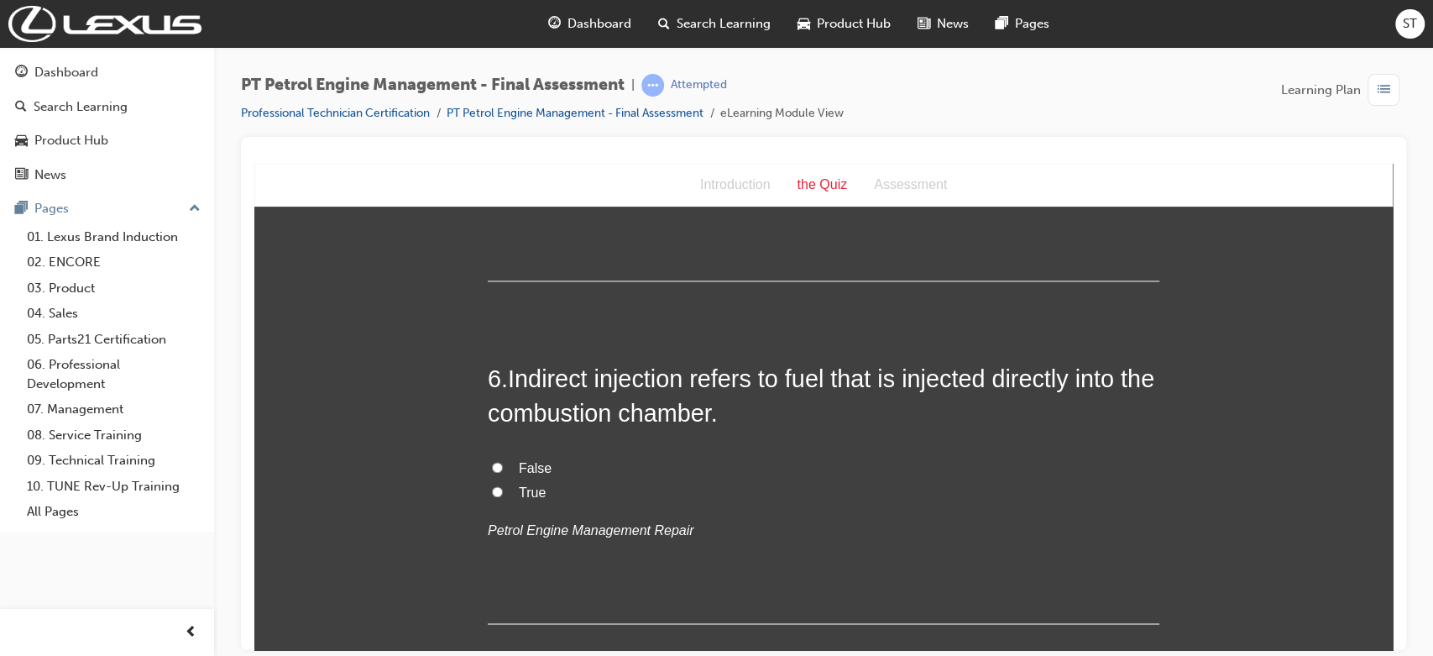
scroll to position [1752, 0]
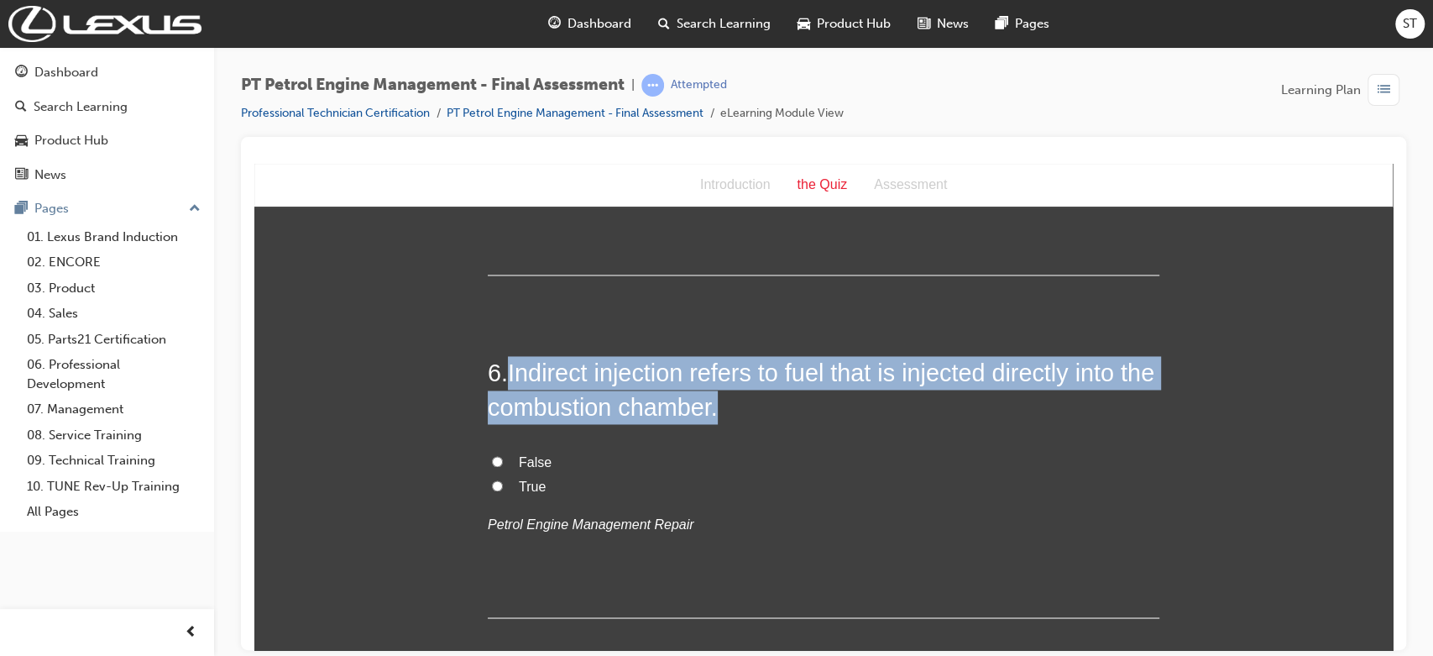
drag, startPoint x: 504, startPoint y: 371, endPoint x: 752, endPoint y: 407, distance: 250.2
click at [752, 407] on span "Indirect injection refers to fuel that is injected directly into the combustion…" at bounding box center [821, 388] width 666 height 60
copy span "Indirect injection refers to fuel that is injected directly into the combustion…"
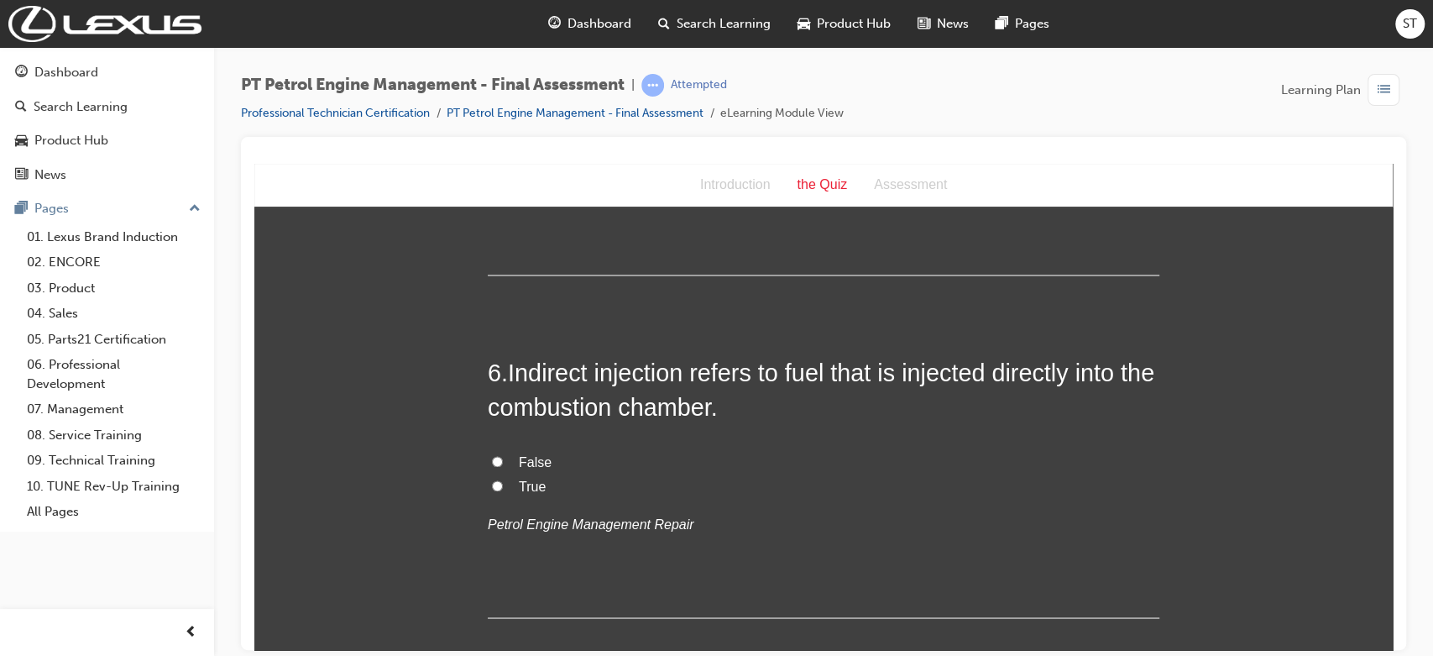
click at [519, 459] on span "False" at bounding box center [535, 461] width 33 height 14
click at [503, 459] on input "False" at bounding box center [497, 460] width 11 height 11
radio input "true"
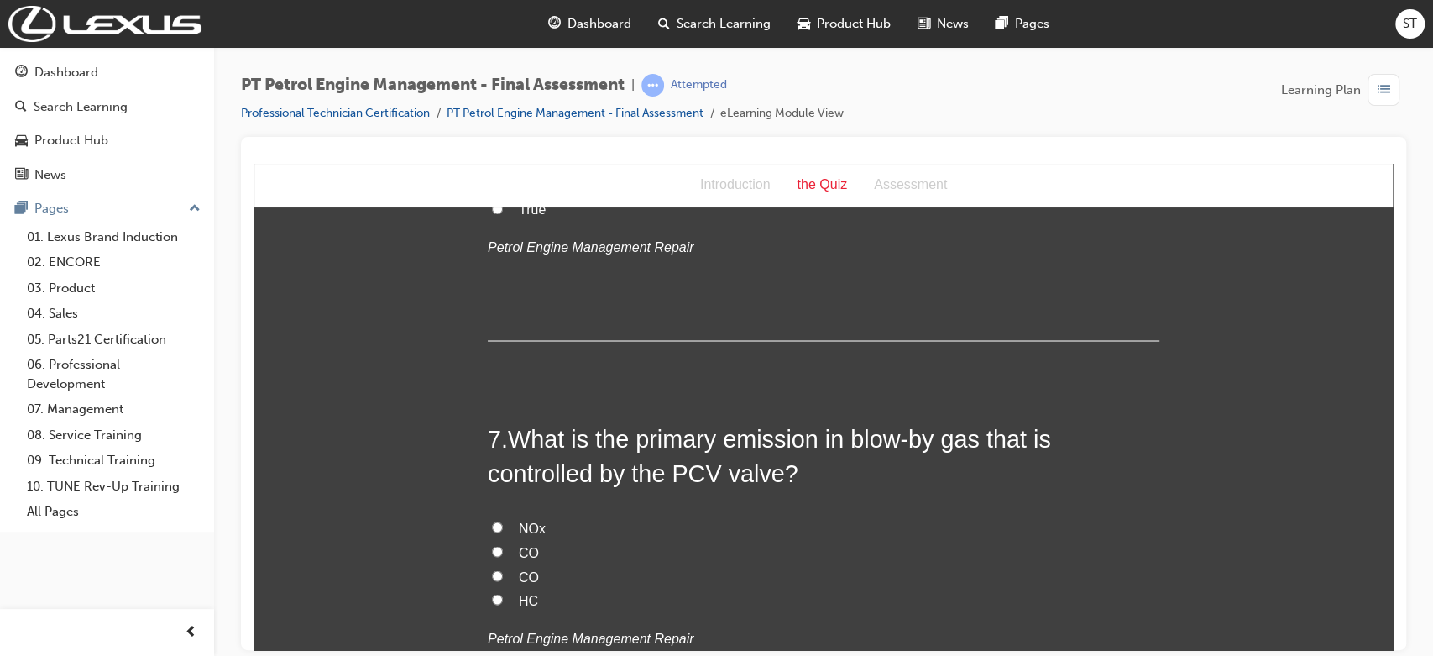
scroll to position [2051, 0]
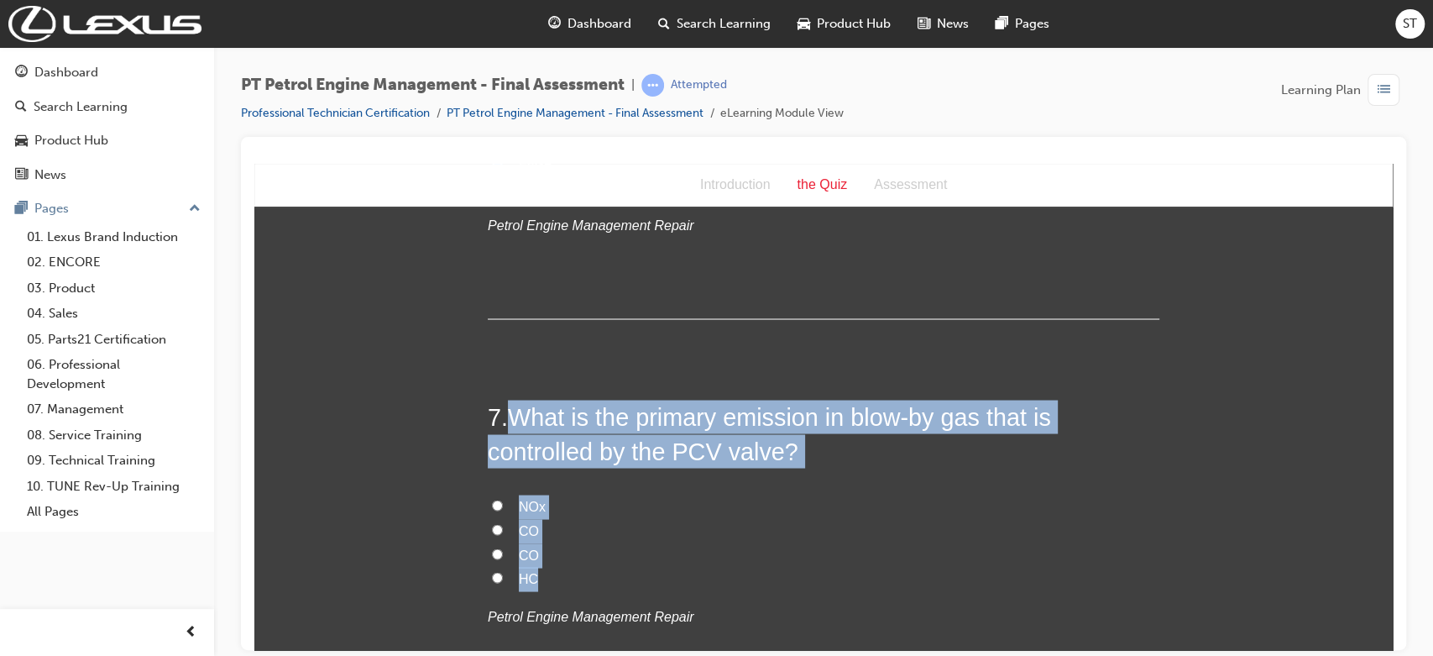
drag, startPoint x: 504, startPoint y: 413, endPoint x: 752, endPoint y: 569, distance: 293.4
click at [752, 569] on div "7 . What is the primary emission in blow-by gas that is controlled by the PCV v…" at bounding box center [823, 554] width 671 height 311
copy div "What is the primary emission in blow-by gas that is controlled by the PCV valve…"
click at [492, 573] on input "HC" at bounding box center [497, 576] width 11 height 11
radio input "true"
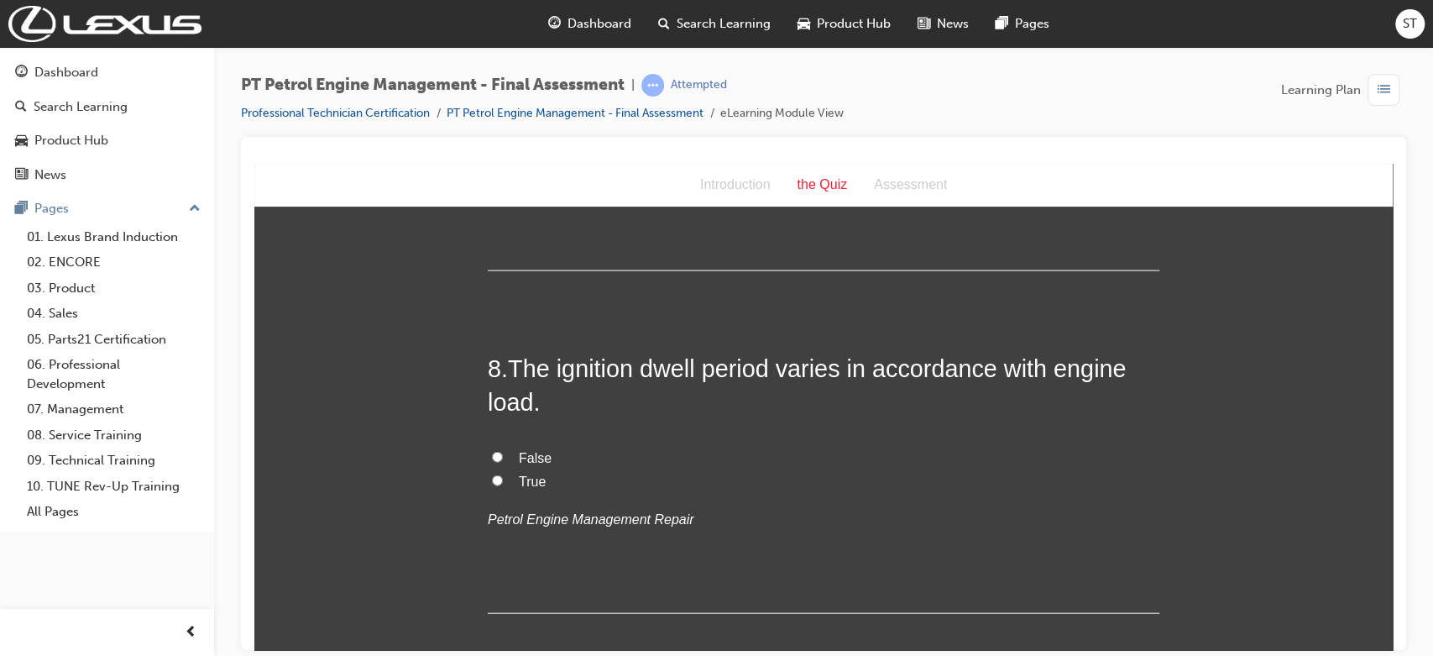
scroll to position [2499, 0]
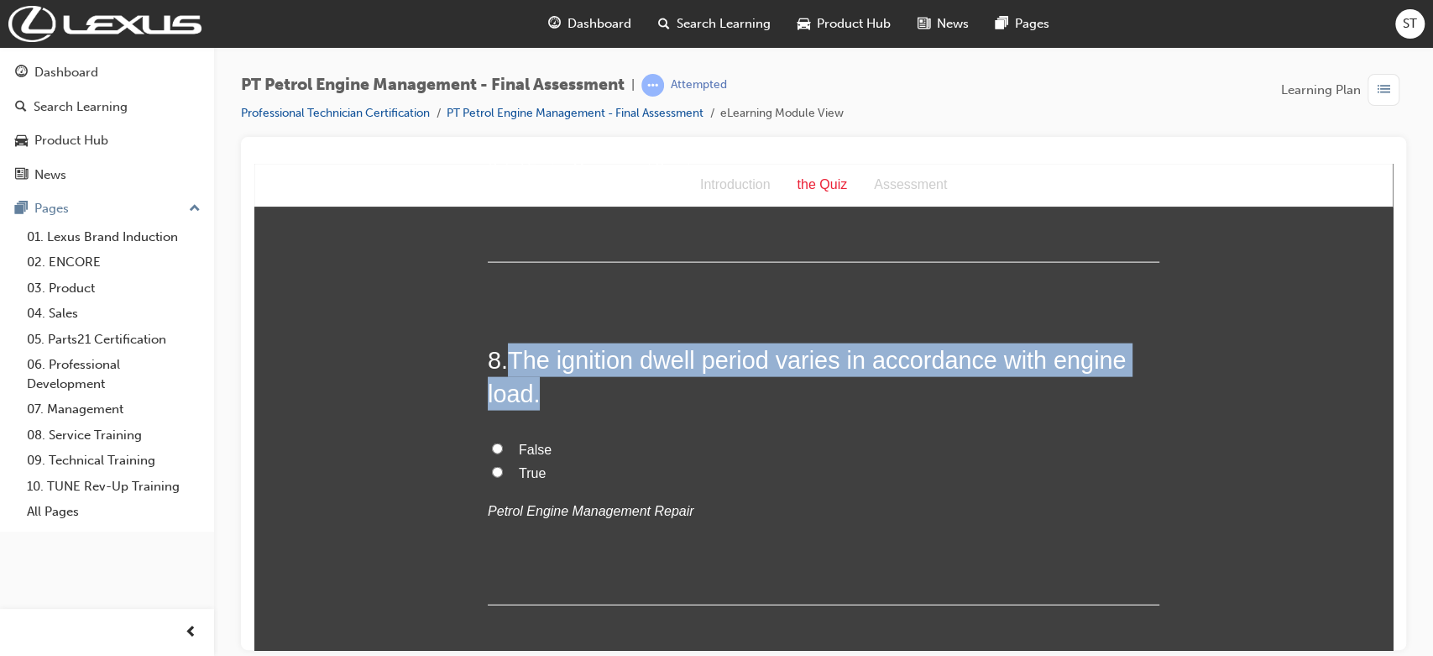
drag, startPoint x: 502, startPoint y: 363, endPoint x: 671, endPoint y: 403, distance: 174.3
click at [671, 403] on h2 "8 . The ignition dwell period varies in accordance with engine load." at bounding box center [823, 376] width 671 height 68
copy h2 "The ignition dwell period varies in accordance with engine load."
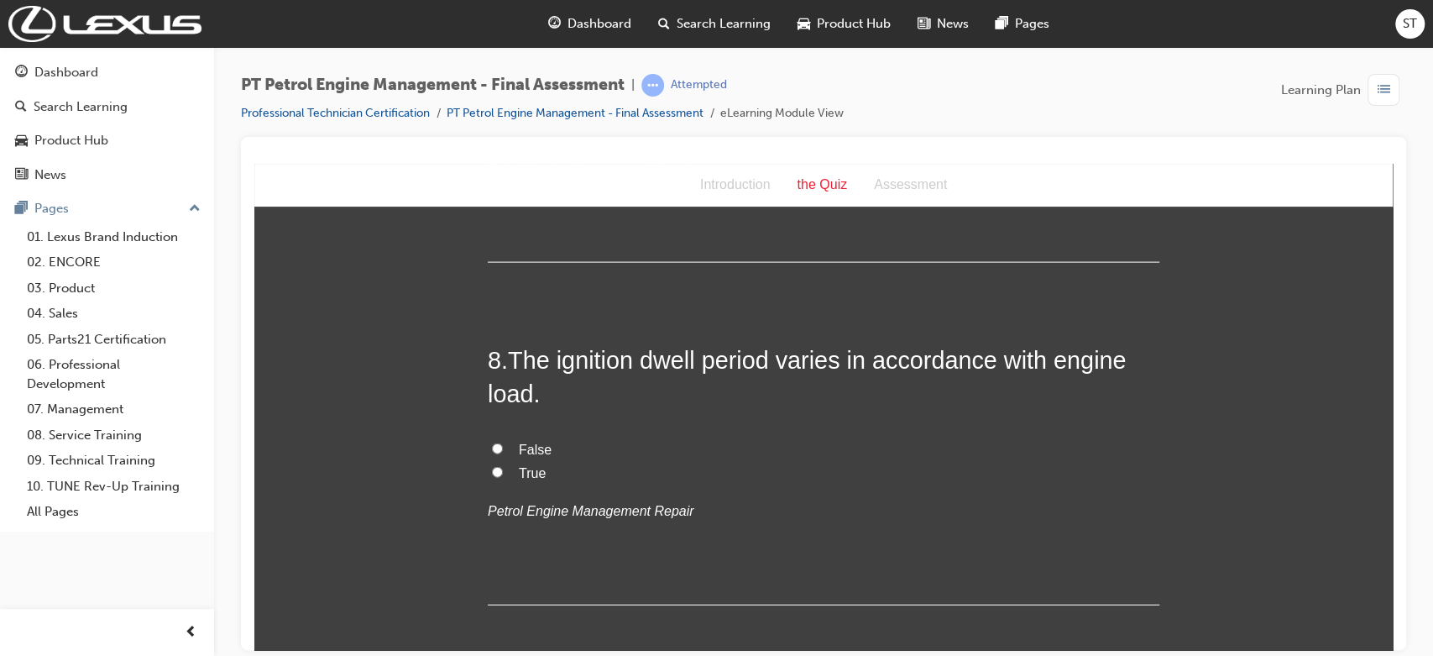
click at [504, 472] on label "True" at bounding box center [823, 473] width 671 height 24
click at [503, 472] on input "True" at bounding box center [497, 471] width 11 height 11
radio input "true"
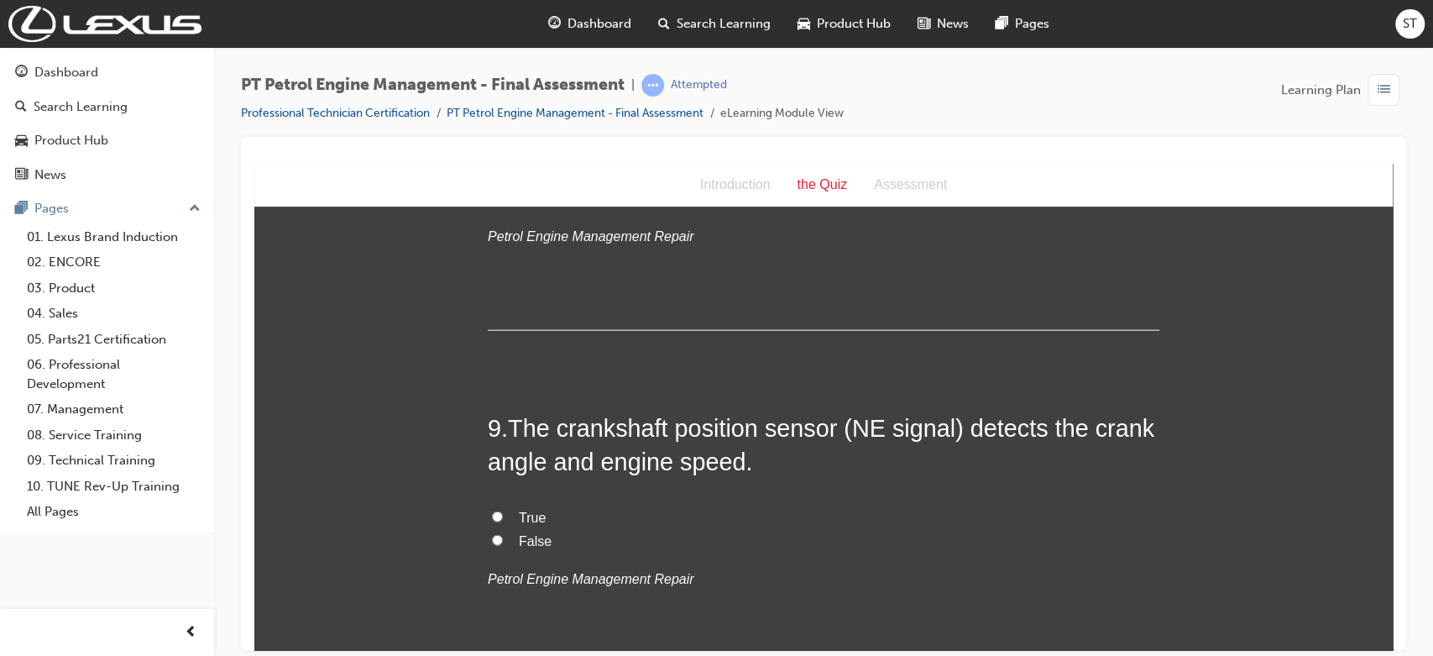
scroll to position [2797, 0]
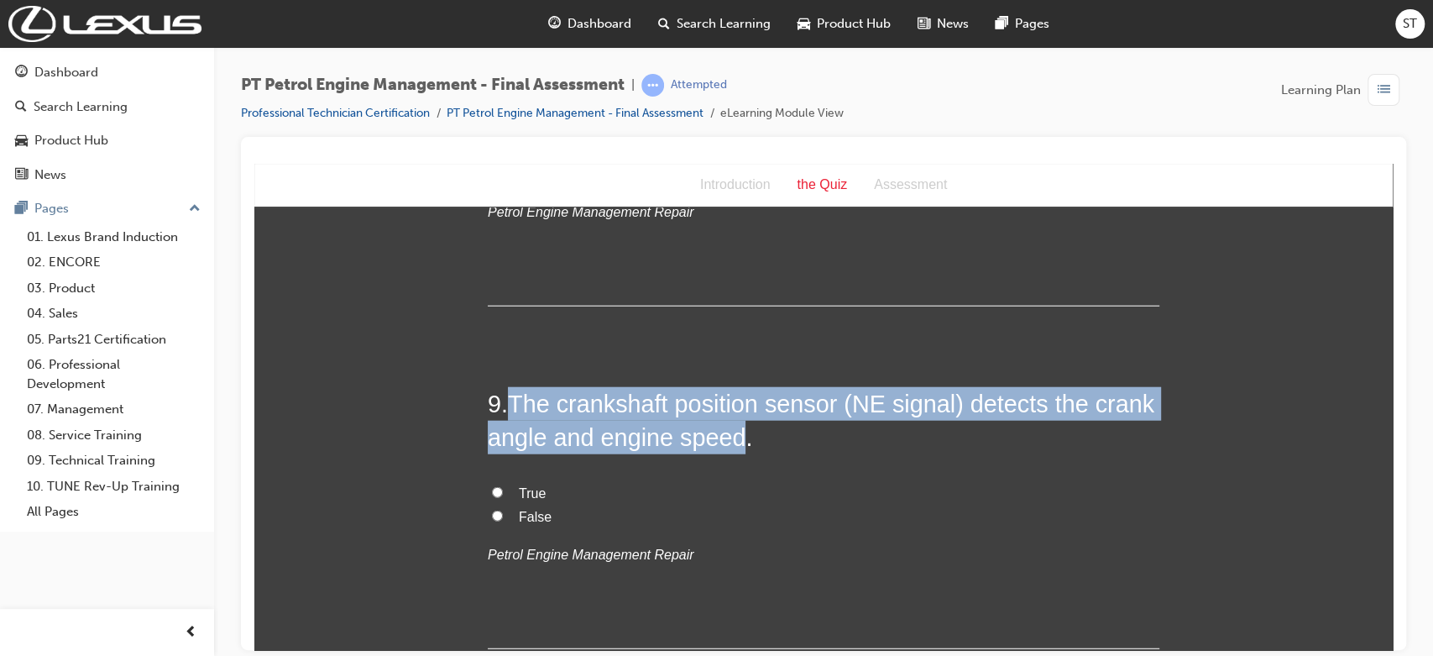
drag, startPoint x: 504, startPoint y: 399, endPoint x: 728, endPoint y: 440, distance: 227.8
click at [728, 440] on h2 "9 . The crankshaft position sensor (NE signal) detects the crank angle and engi…" at bounding box center [823, 420] width 671 height 68
copy span "The crankshaft position sensor (NE signal) detects the crank angle and engine s…"
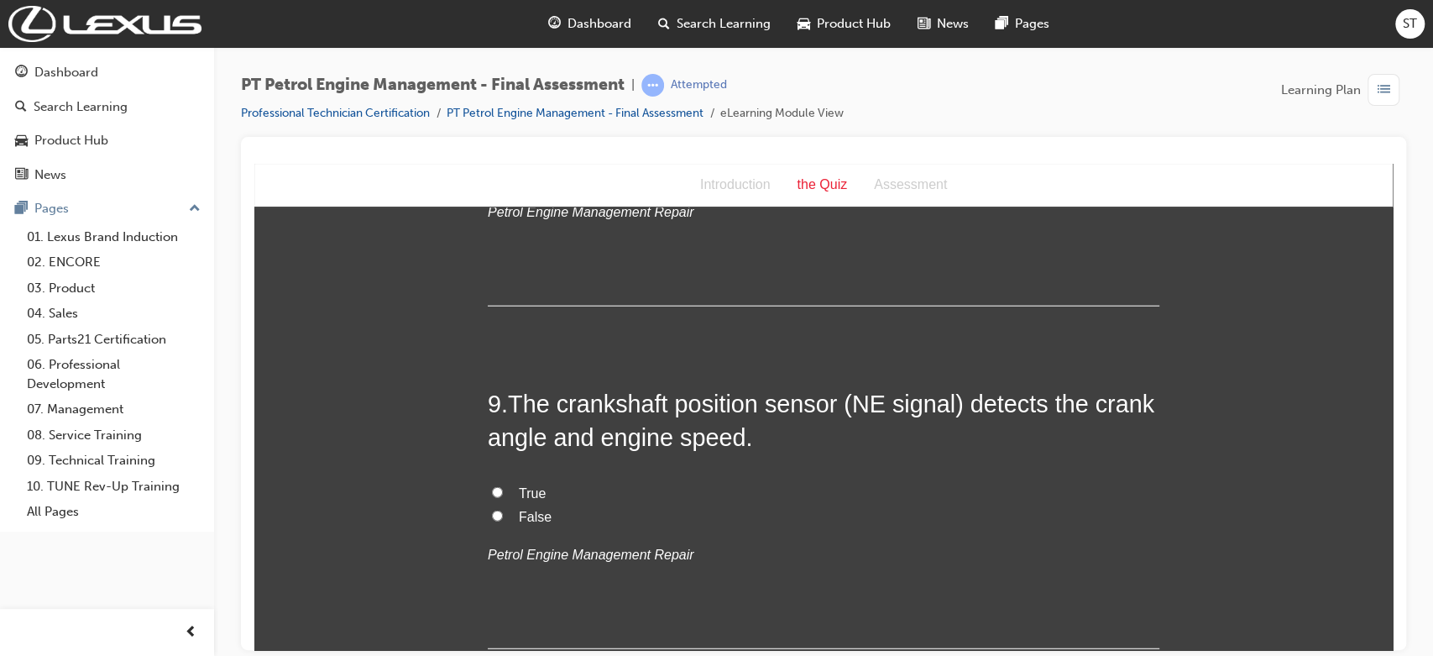
click at [522, 487] on span "True" at bounding box center [532, 492] width 27 height 14
click at [503, 487] on input "True" at bounding box center [497, 491] width 11 height 11
radio input "true"
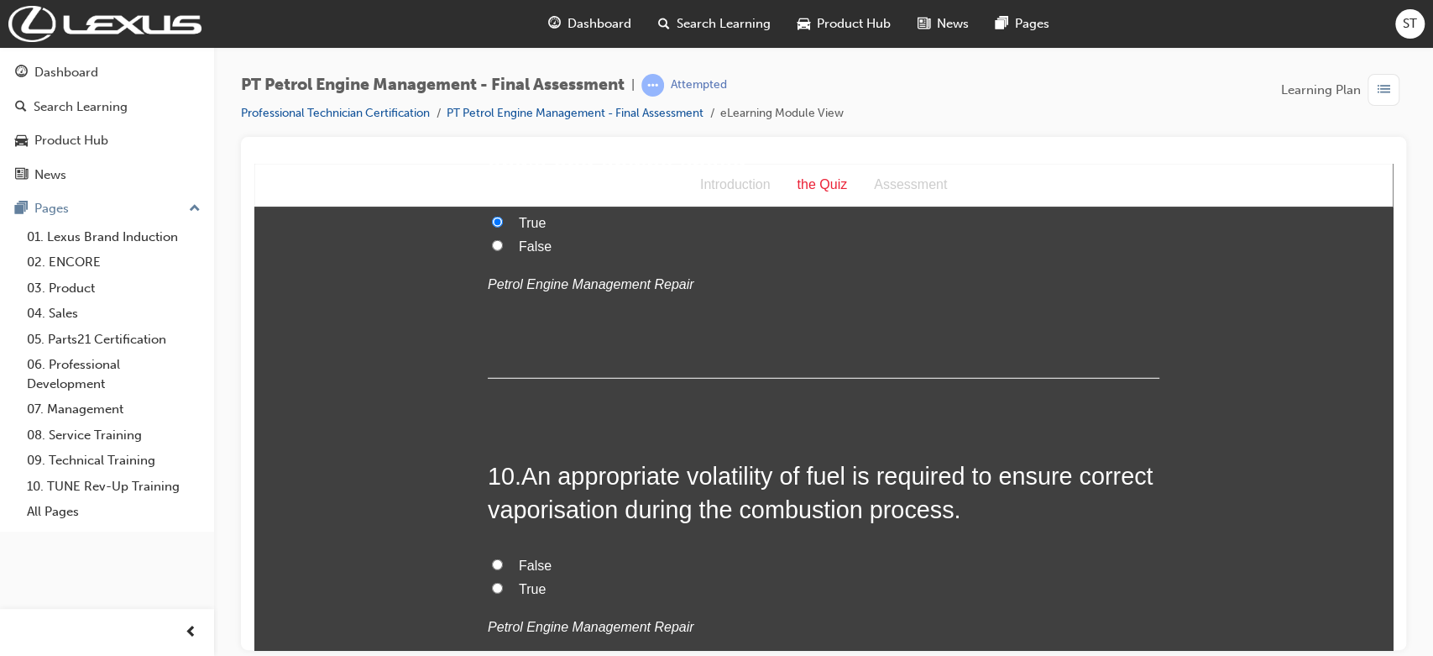
scroll to position [3095, 0]
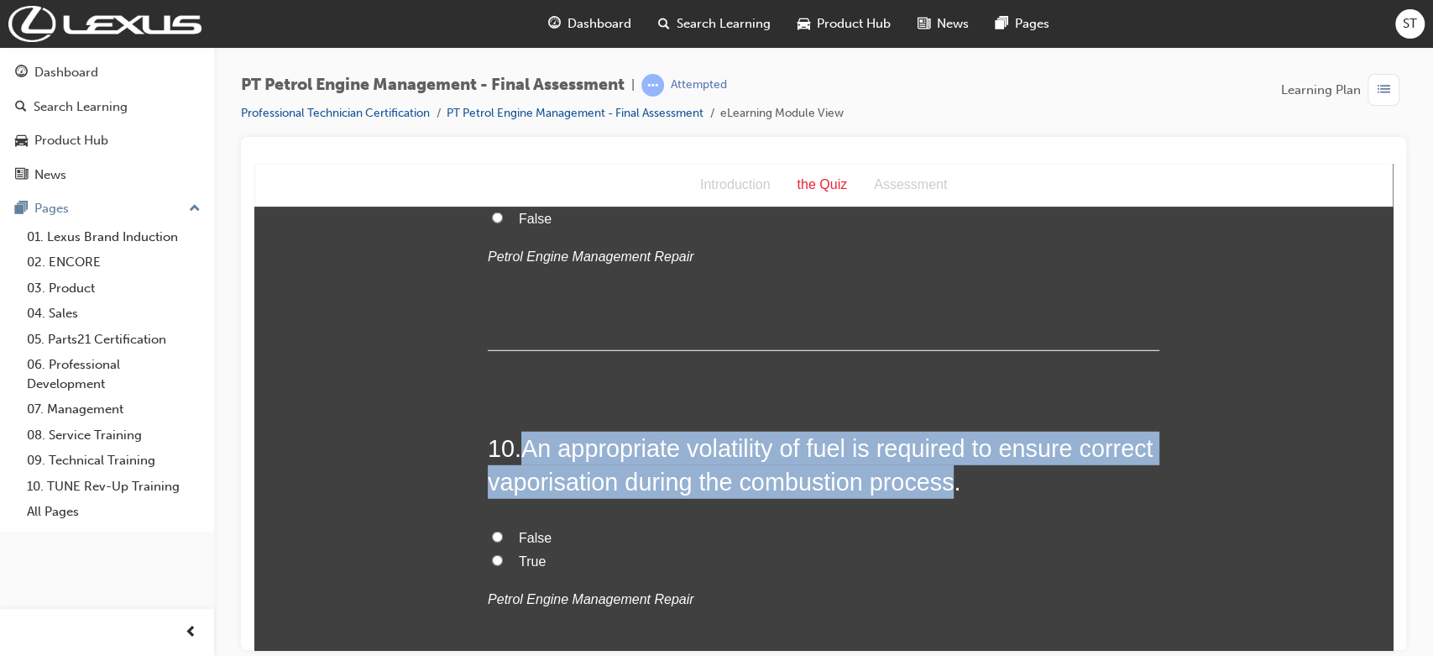
drag, startPoint x: 519, startPoint y: 441, endPoint x: 1028, endPoint y: 481, distance: 511.0
click at [1028, 481] on span "An appropriate volatility of fuel is required to ensure correct vaporisation du…" at bounding box center [820, 464] width 665 height 60
copy span "An appropriate volatility of fuel is required to ensure correct vaporisation du…"
click at [494, 557] on input "True" at bounding box center [497, 559] width 11 height 11
radio input "true"
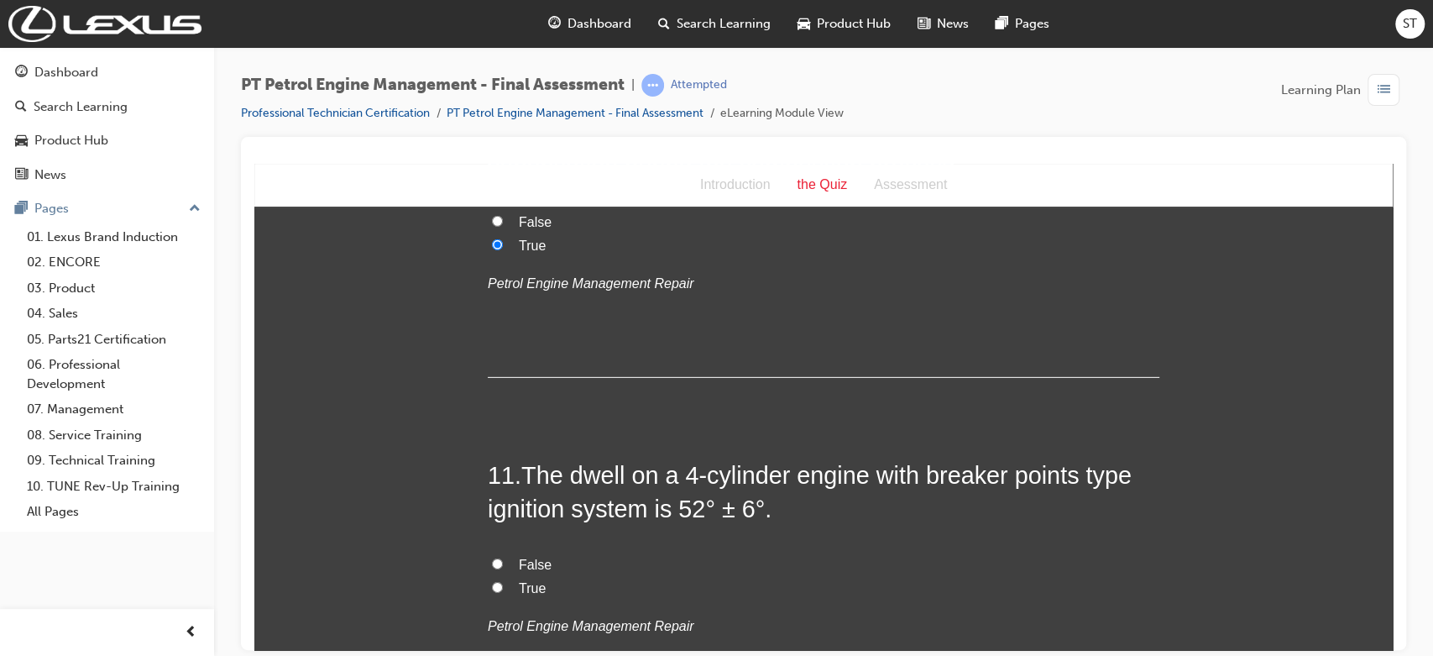
scroll to position [3431, 0]
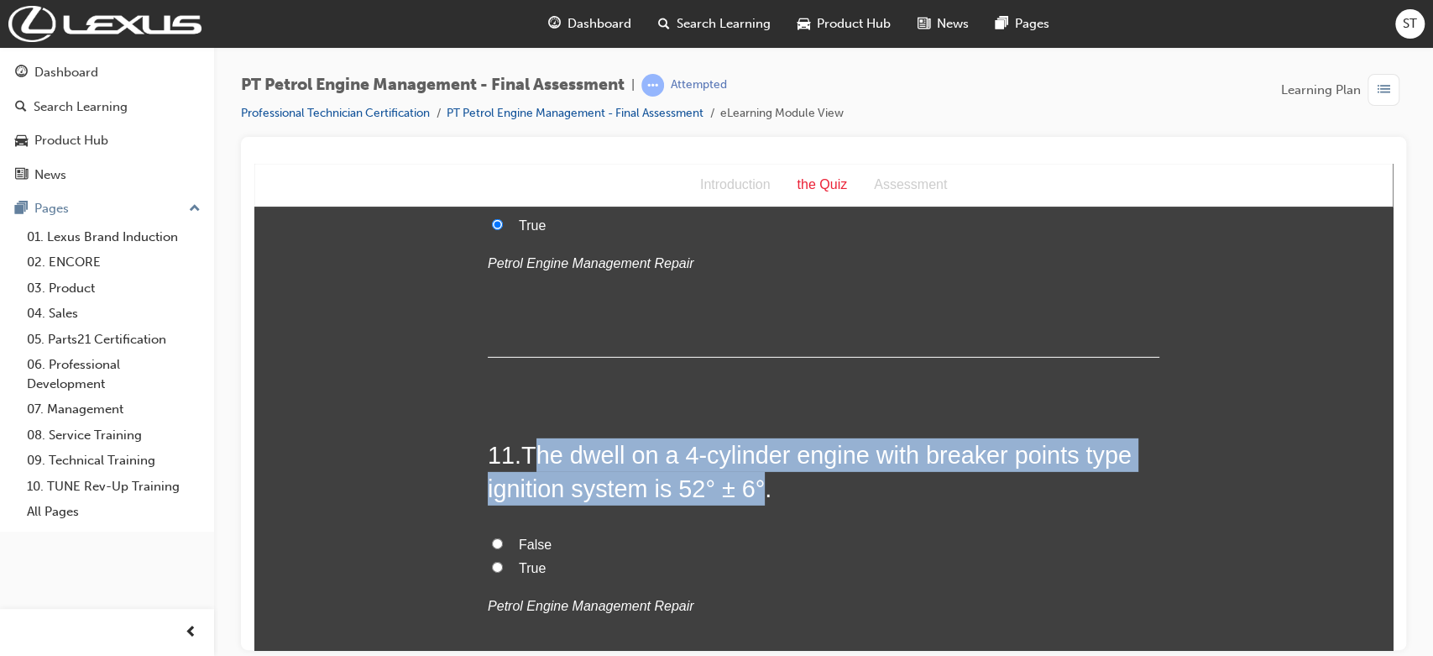
drag, startPoint x: 591, startPoint y: 455, endPoint x: 756, endPoint y: 485, distance: 168.1
click at [756, 485] on span "The dwell on a 4-cylinder engine with breaker points type ignition system is 52…" at bounding box center [810, 471] width 644 height 60
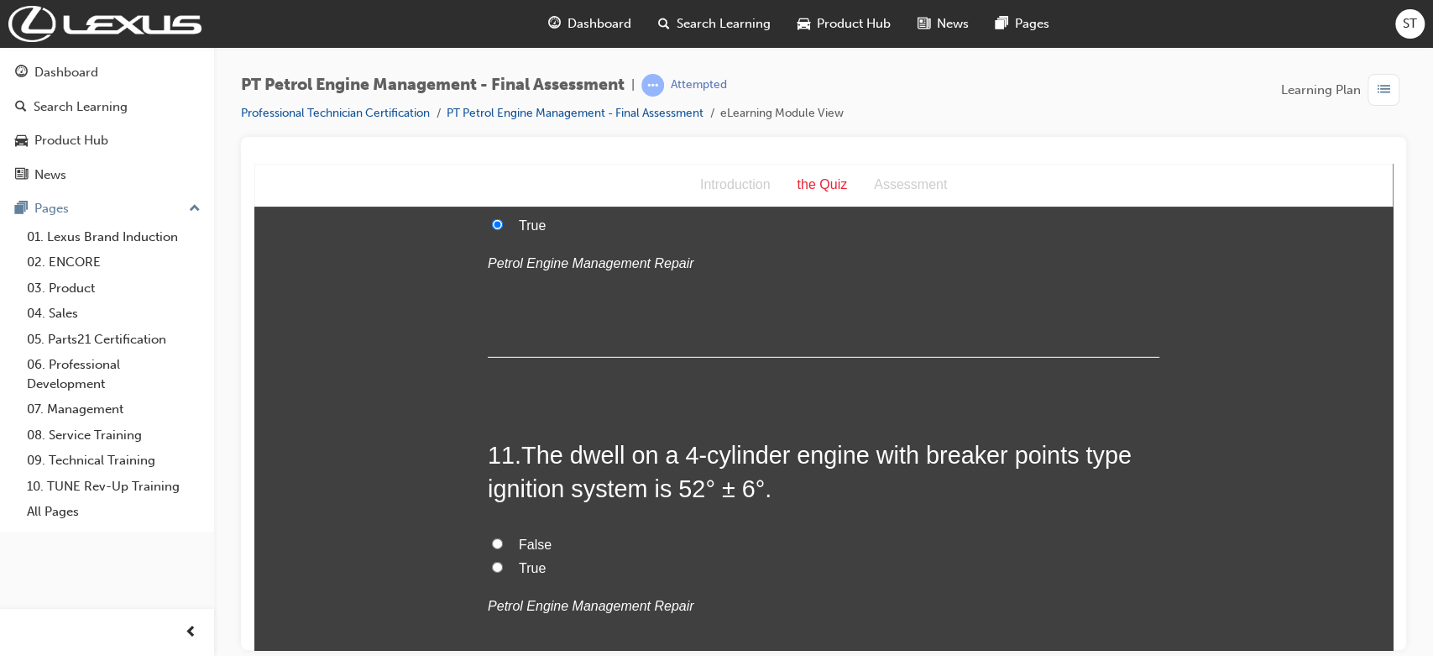
click at [519, 568] on span "True" at bounding box center [532, 567] width 27 height 14
click at [503, 568] on input "True" at bounding box center [497, 566] width 11 height 11
radio input "true"
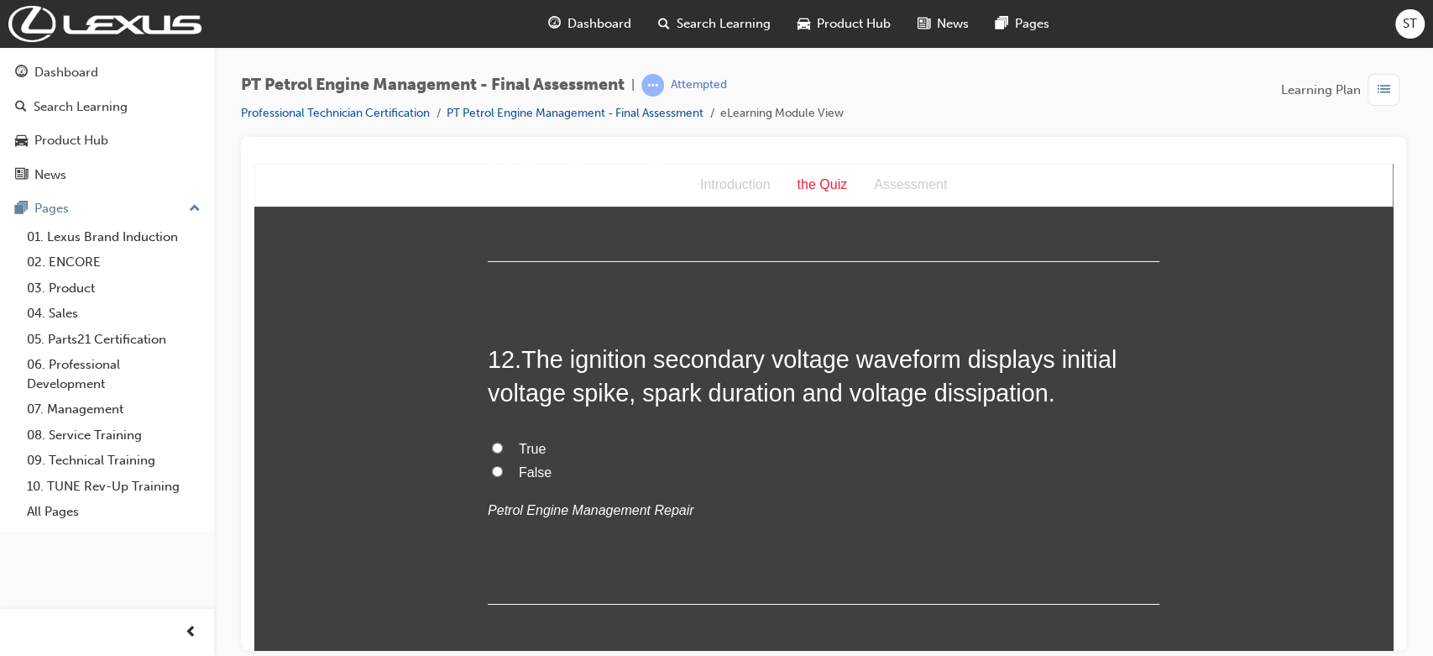
scroll to position [3879, 0]
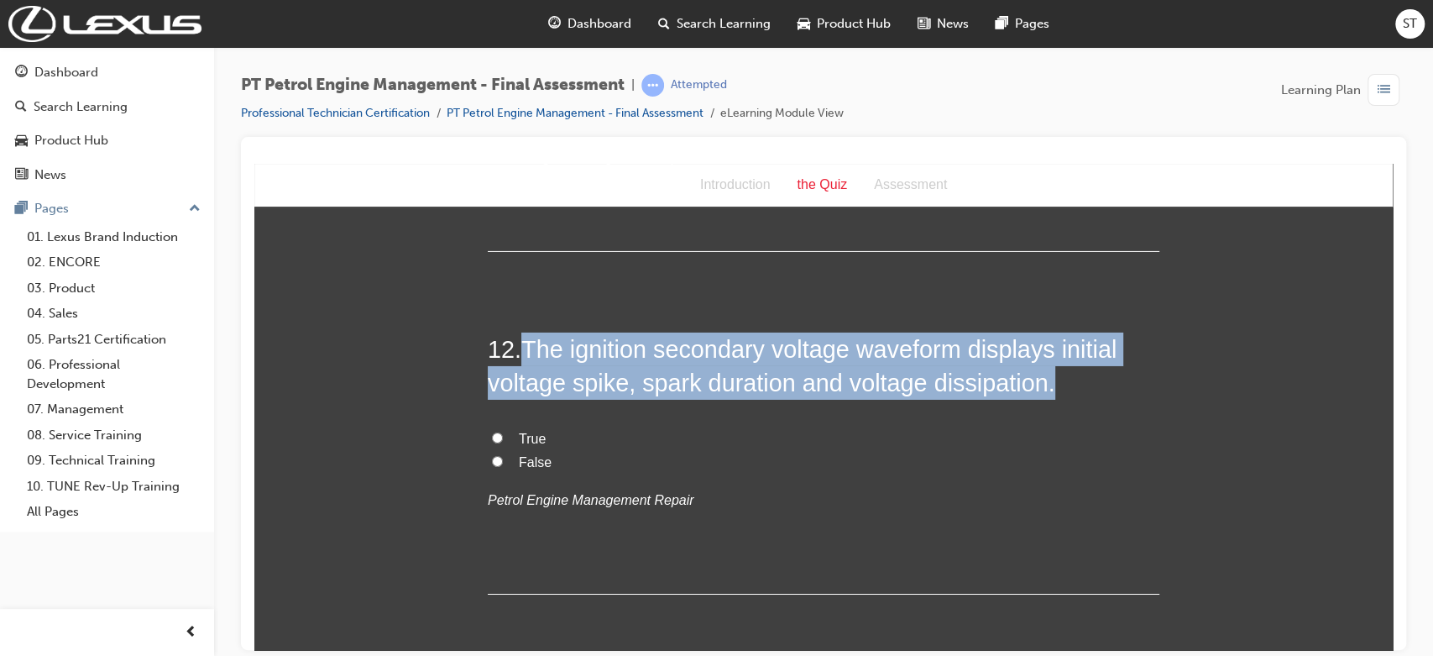
drag, startPoint x: 517, startPoint y: 350, endPoint x: 1043, endPoint y: 384, distance: 527.4
click at [1043, 384] on h2 "12 . The ignition secondary voltage waveform displays initial voltage spike, sp…" at bounding box center [823, 366] width 671 height 68
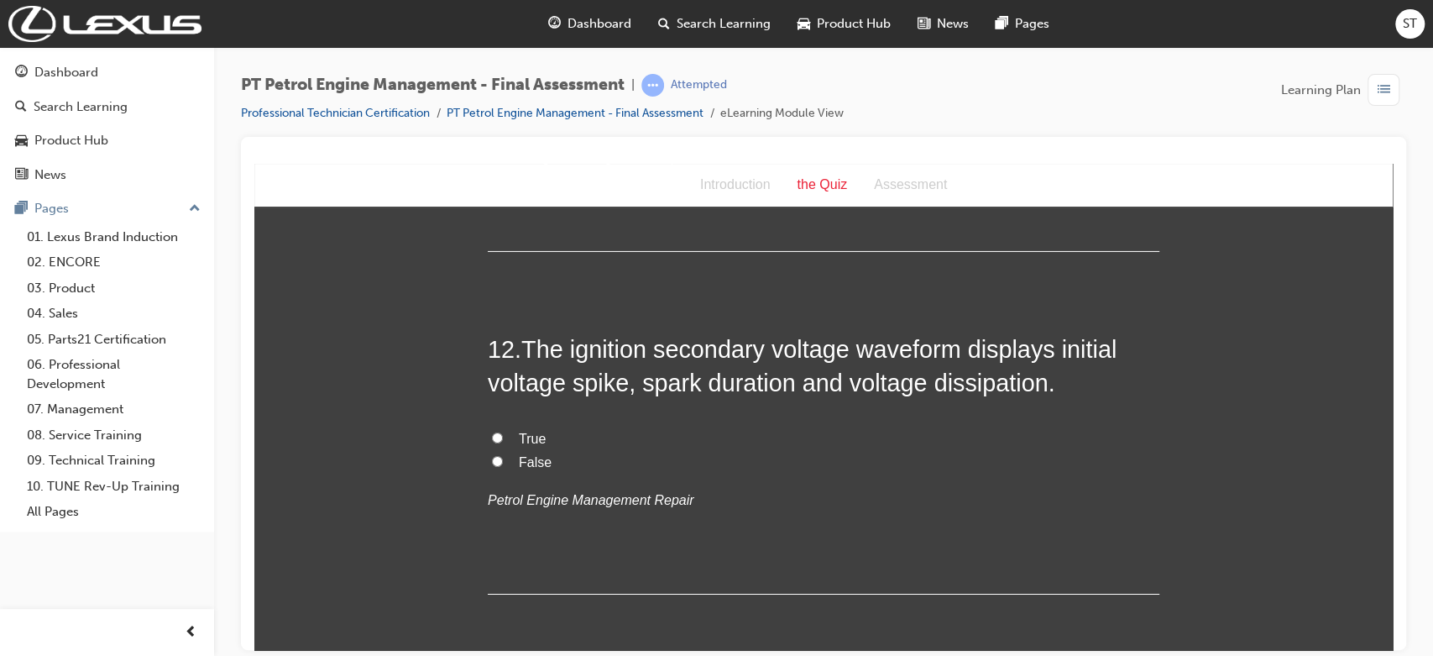
click at [436, 179] on div "Introduction the Quiz Assessment" at bounding box center [823, 185] width 1138 height 44
click at [519, 434] on span "True" at bounding box center [532, 438] width 27 height 14
click at [503, 434] on input "True" at bounding box center [497, 436] width 11 height 11
radio input "true"
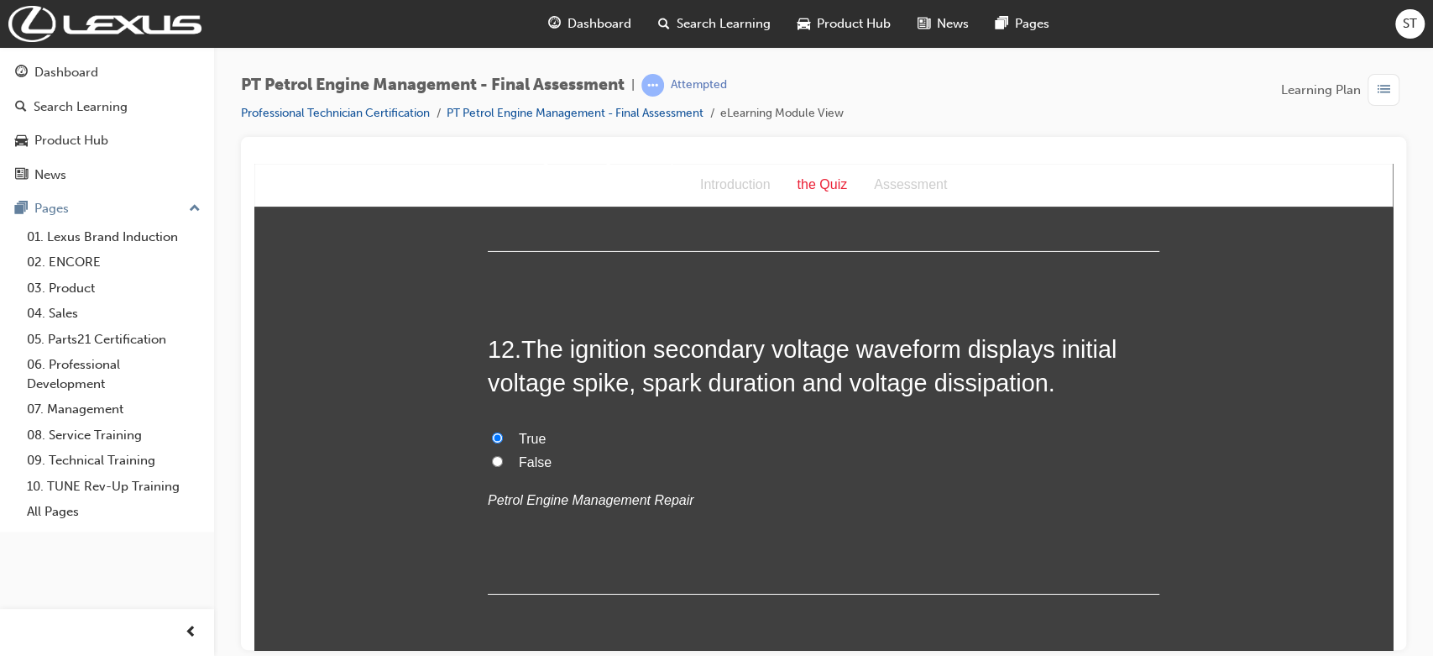
click at [1079, 639] on div "You must select an answer for each question before you can submit. Please note,…" at bounding box center [823, 3] width 1138 height 7314
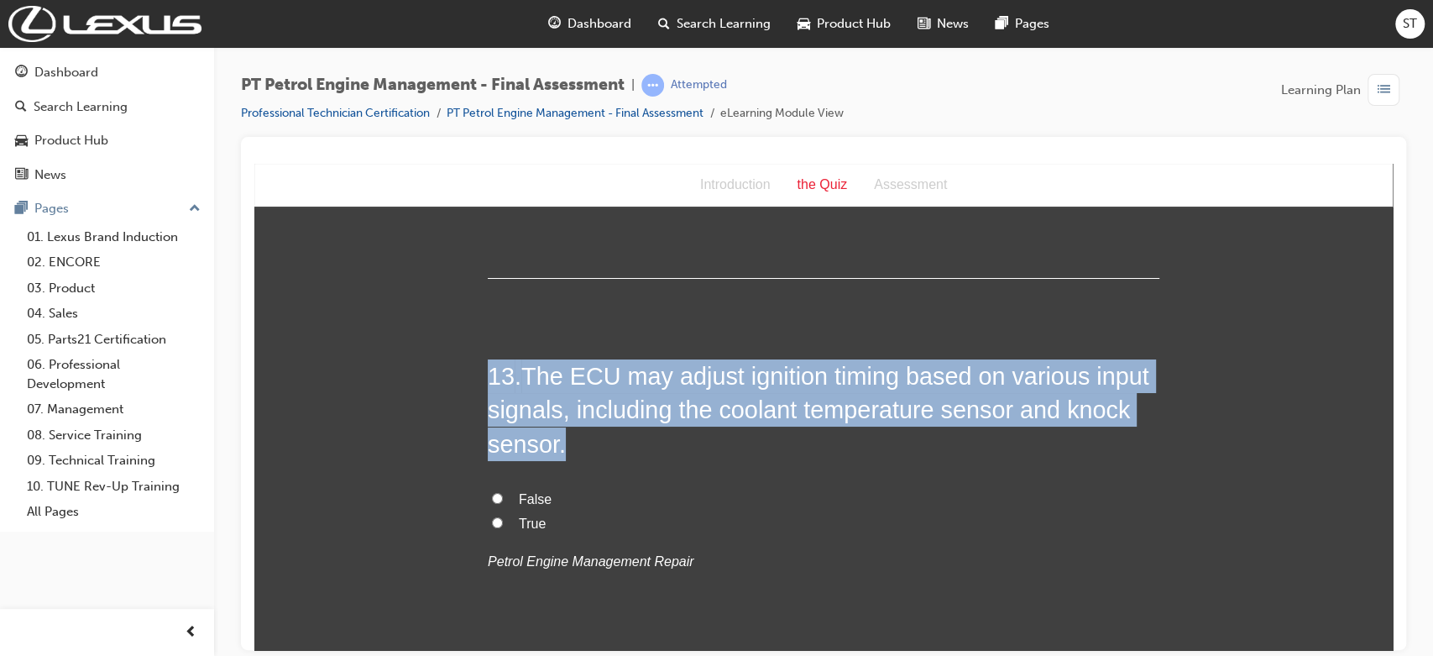
scroll to position [4215, 0]
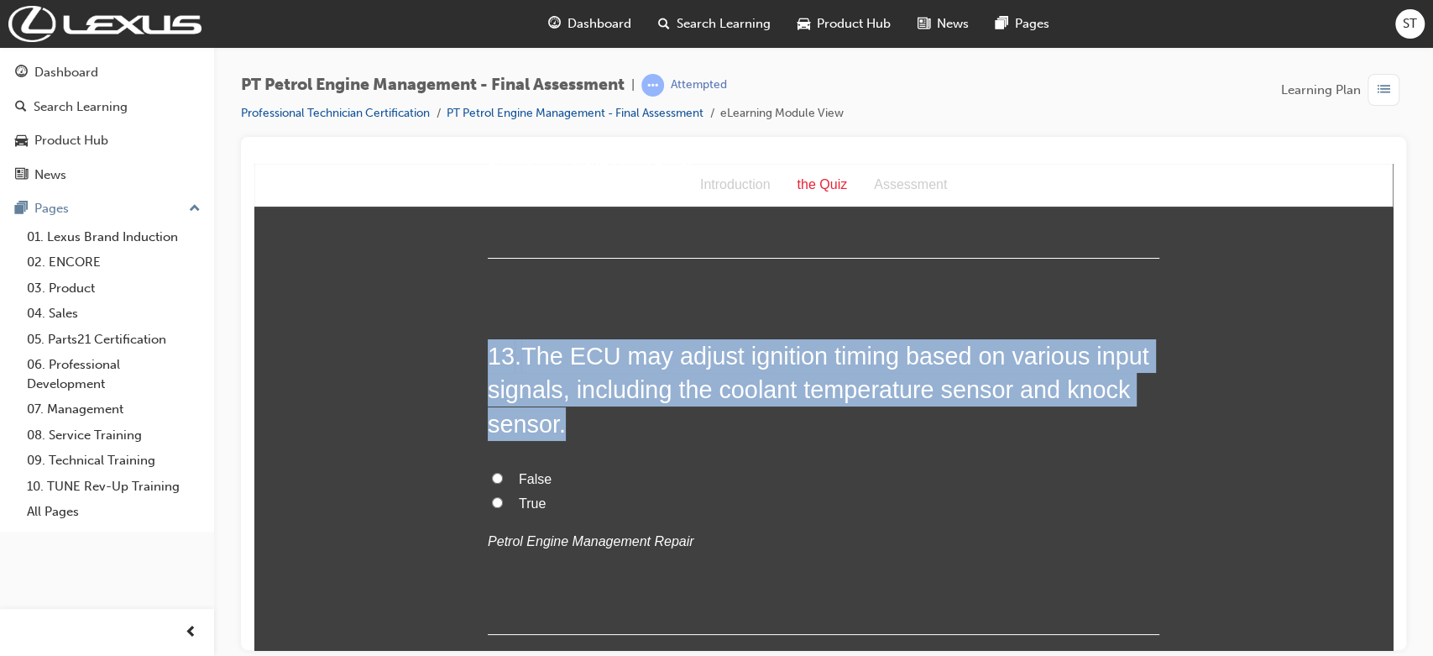
click at [671, 405] on h2 "13 . The ECU may adjust ignition timing based on various input signals, includi…" at bounding box center [823, 389] width 671 height 102
drag, startPoint x: 520, startPoint y: 353, endPoint x: 551, endPoint y: 415, distance: 69.8
click at [551, 415] on span "The ECU may adjust ignition timing based on various input signals, including th…" at bounding box center [818, 389] width 661 height 95
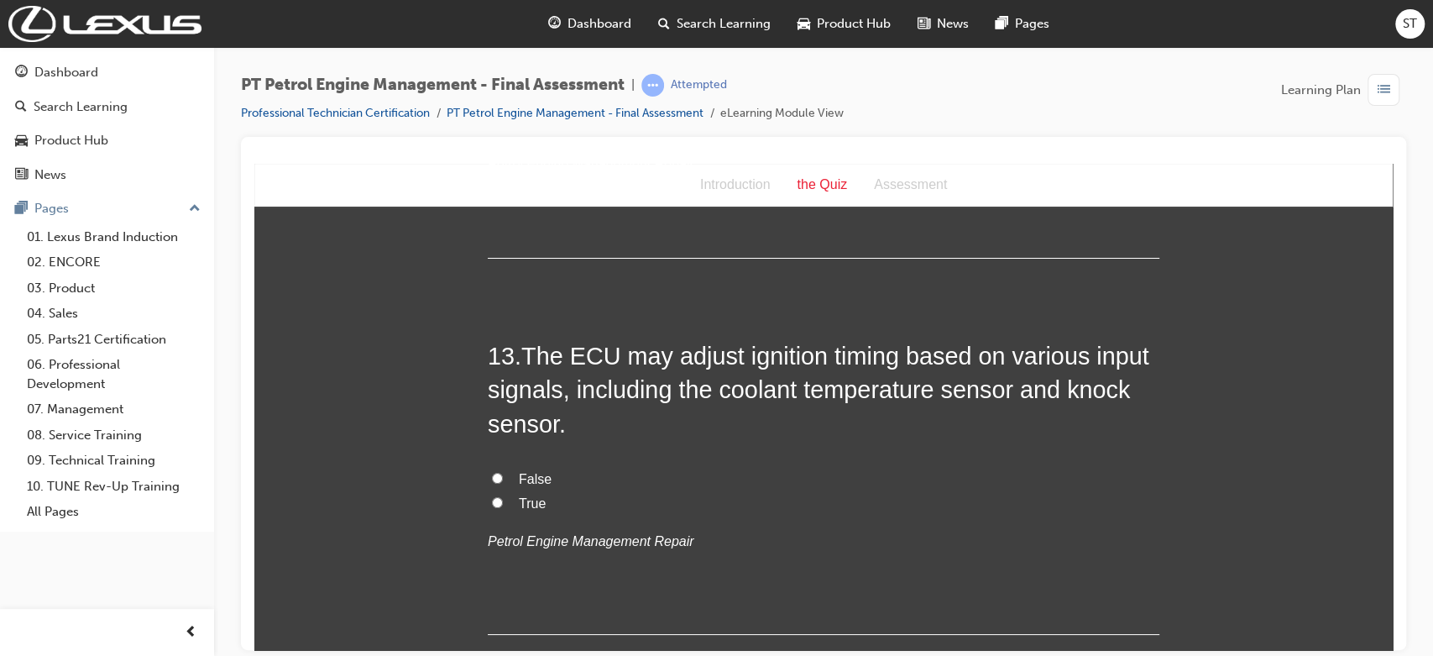
click at [507, 504] on label "True" at bounding box center [823, 503] width 671 height 24
click at [503, 504] on input "True" at bounding box center [497, 501] width 11 height 11
radio input "true"
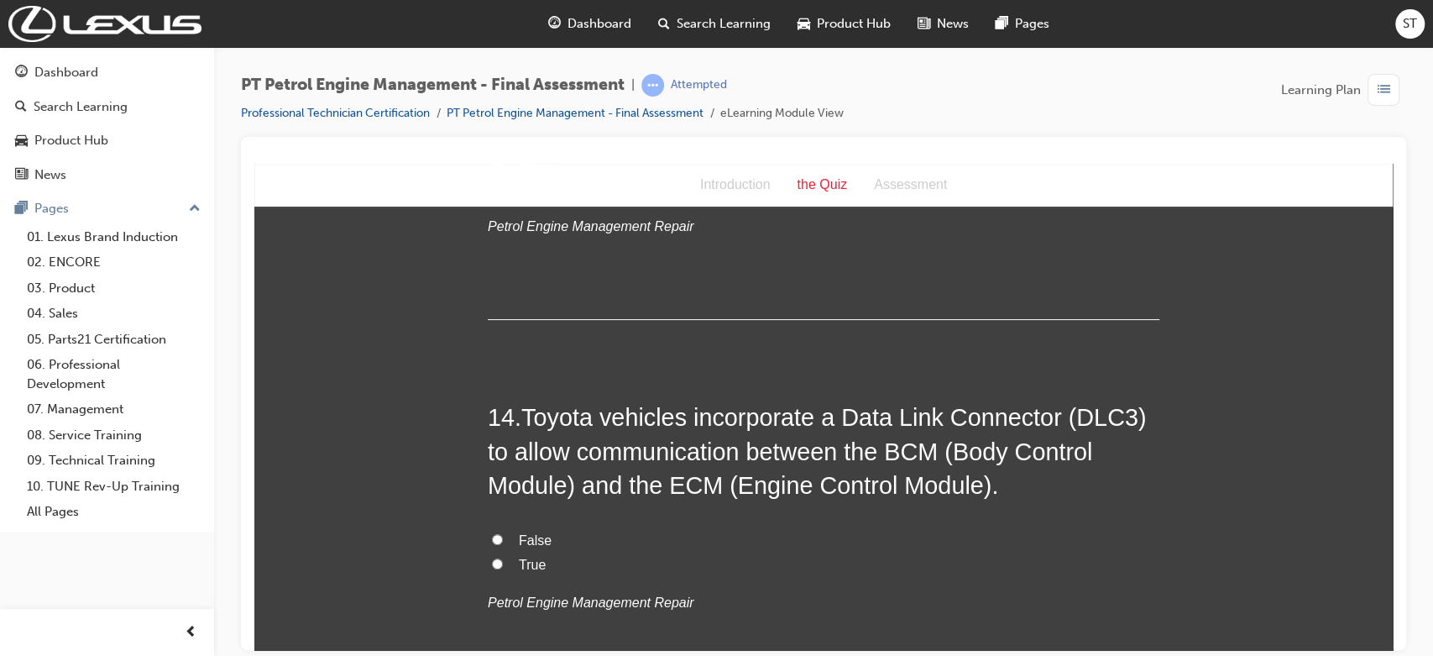
scroll to position [4551, 0]
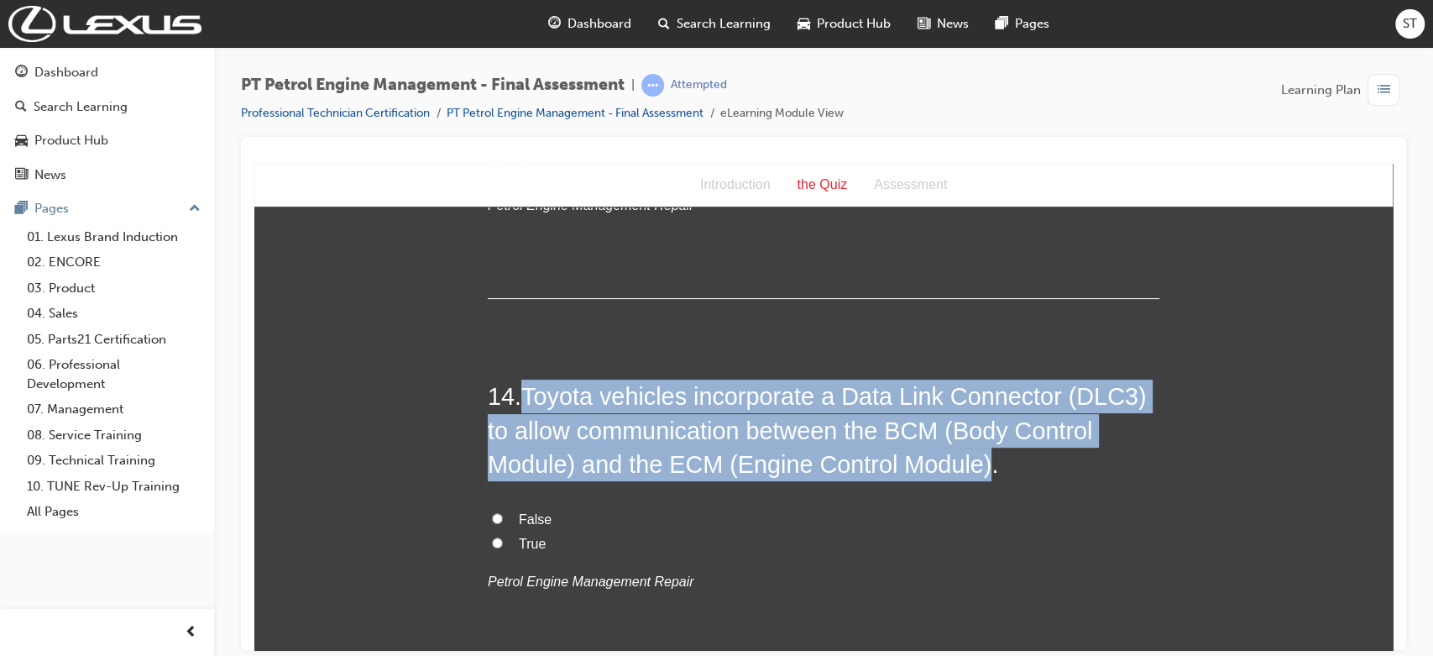
drag, startPoint x: 520, startPoint y: 390, endPoint x: 969, endPoint y: 462, distance: 454.8
click at [969, 462] on span "Toyota vehicles incorporate a Data Link Connector (DLC3) to allow communication…" at bounding box center [817, 429] width 658 height 95
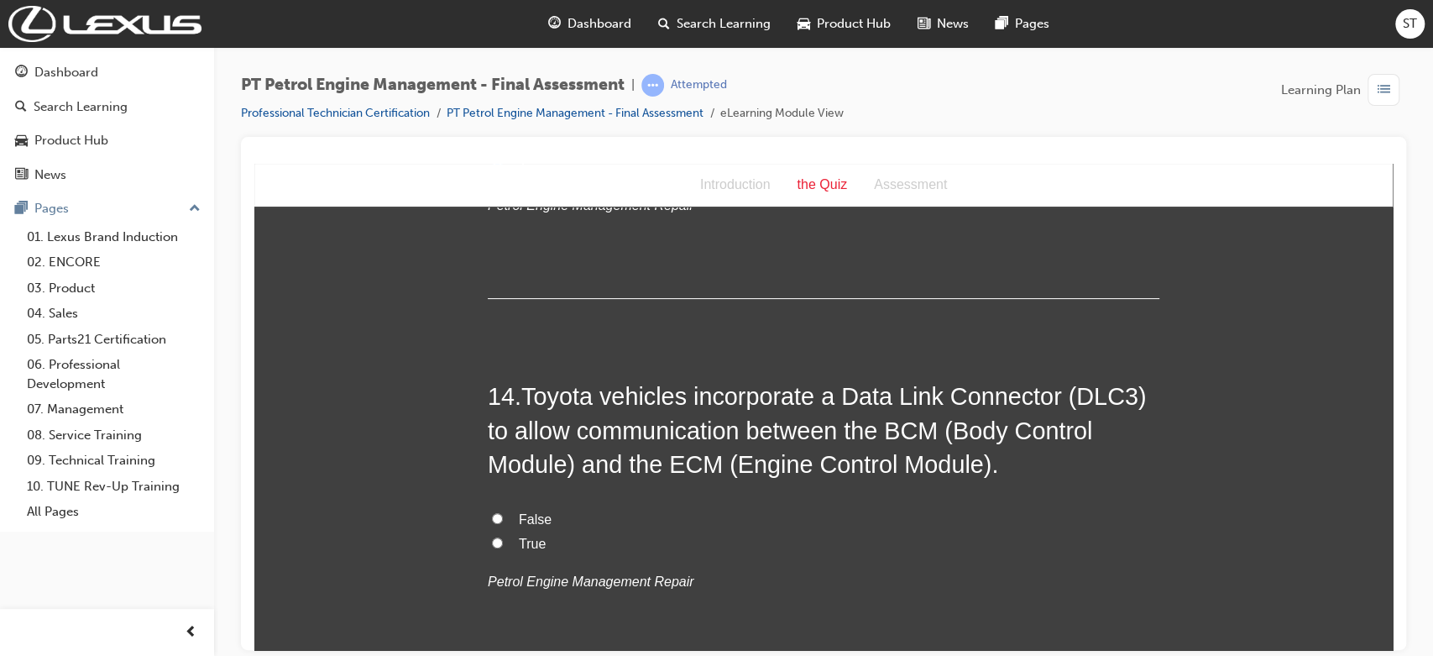
click at [519, 537] on span "True" at bounding box center [532, 542] width 27 height 14
click at [503, 537] on input "True" at bounding box center [497, 541] width 11 height 11
radio input "true"
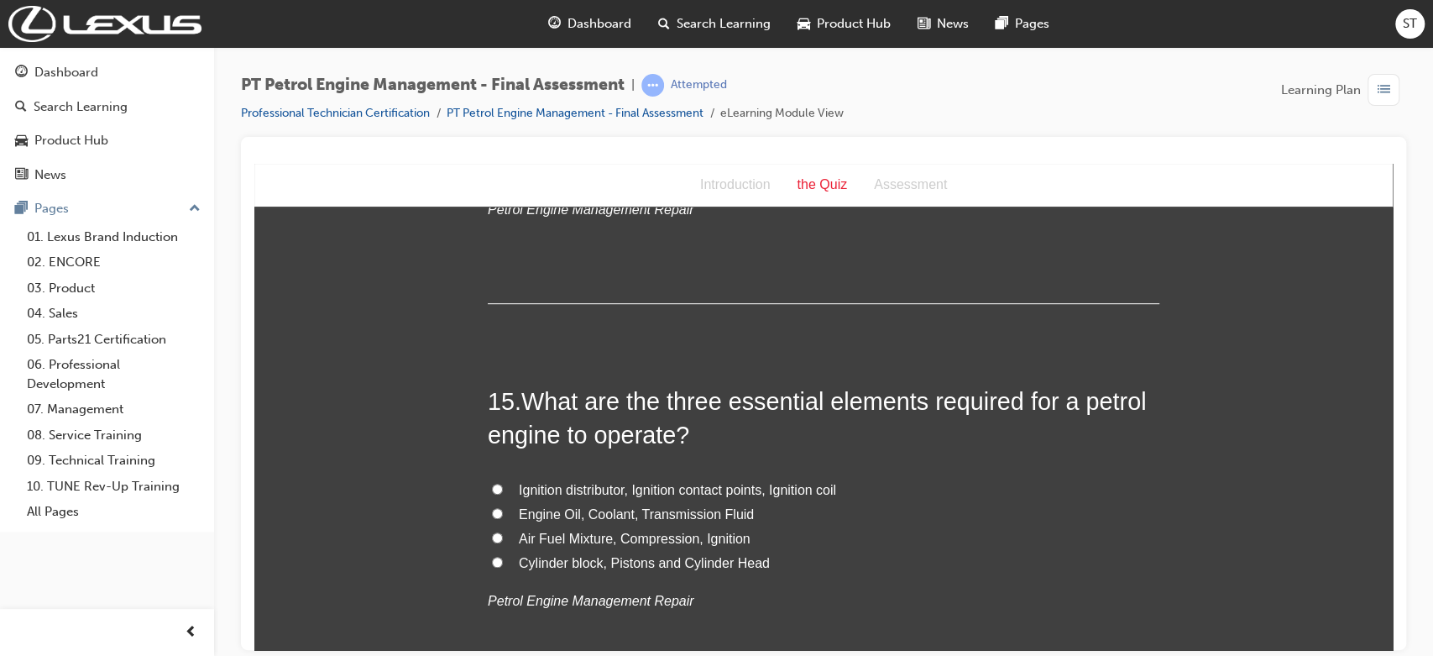
scroll to position [4923, 0]
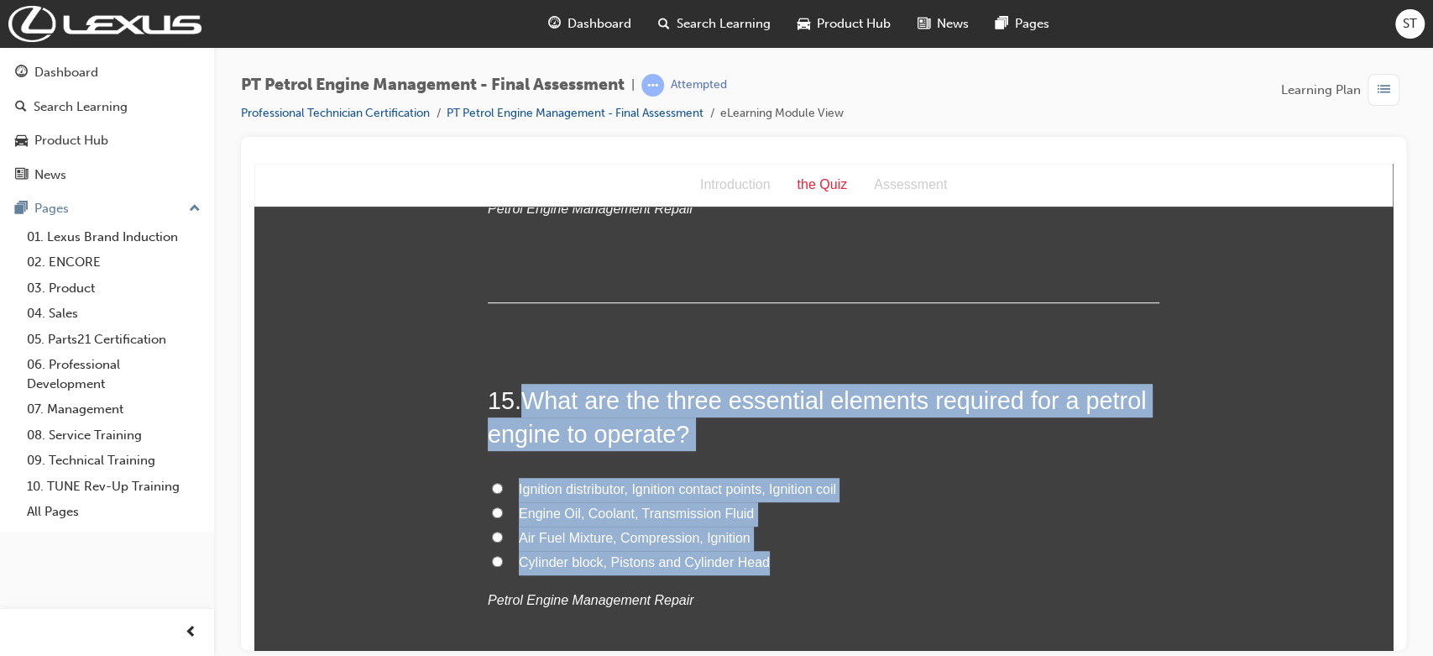
drag, startPoint x: 671, startPoint y: 459, endPoint x: 812, endPoint y: 550, distance: 167.6
click at [812, 550] on div "15 . What are the three essential elements required for a petrol engine to oper…" at bounding box center [823, 538] width 671 height 311
click at [492, 532] on input "Air Fuel Mixture, Compression, Ignition" at bounding box center [497, 535] width 11 height 11
radio input "true"
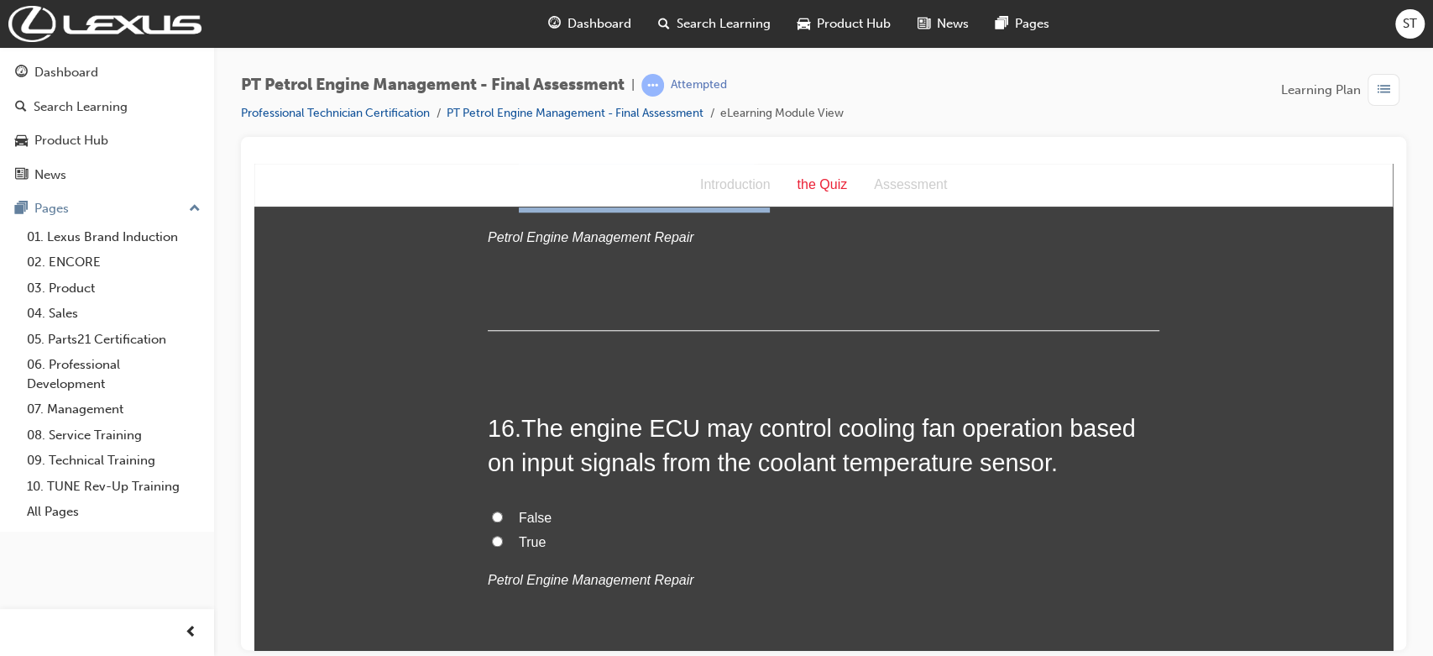
scroll to position [5297, 0]
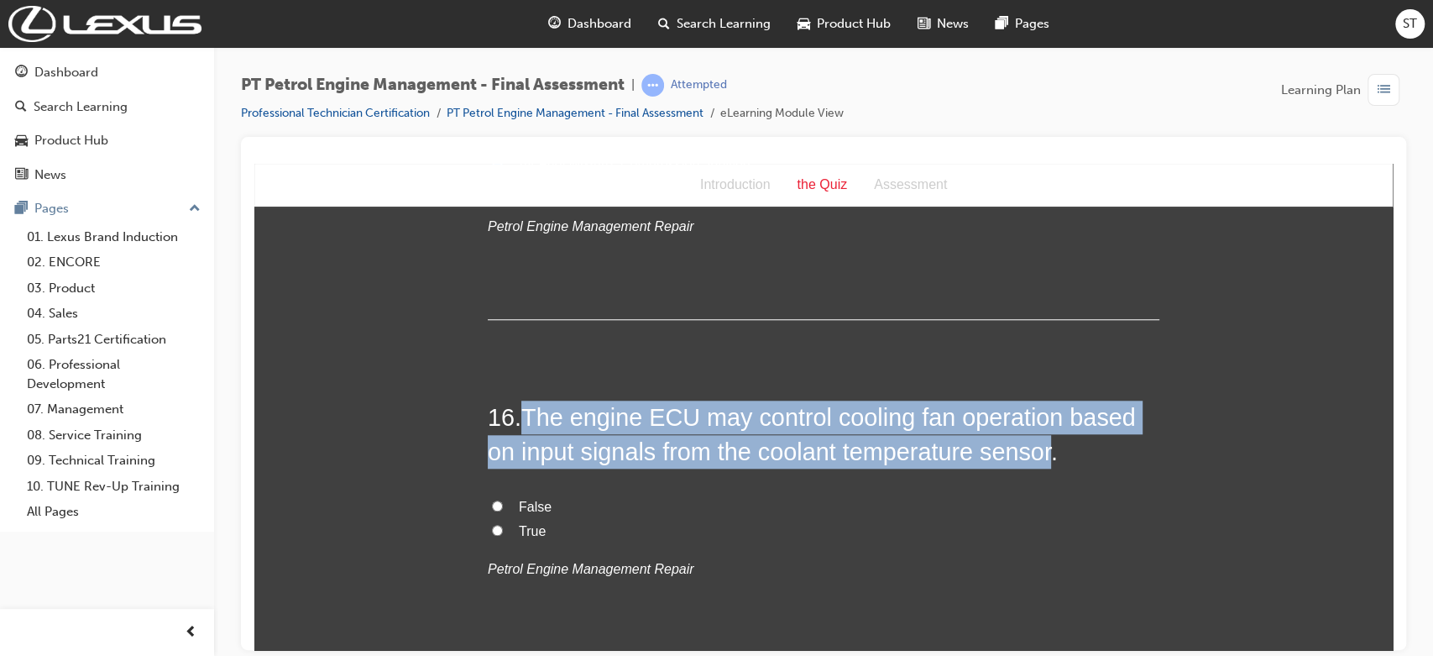
drag, startPoint x: 517, startPoint y: 417, endPoint x: 1047, endPoint y: 464, distance: 531.7
click at [1047, 464] on h2 "16 . The engine ECU may control cooling fan operation based on input signals fr…" at bounding box center [823, 434] width 671 height 68
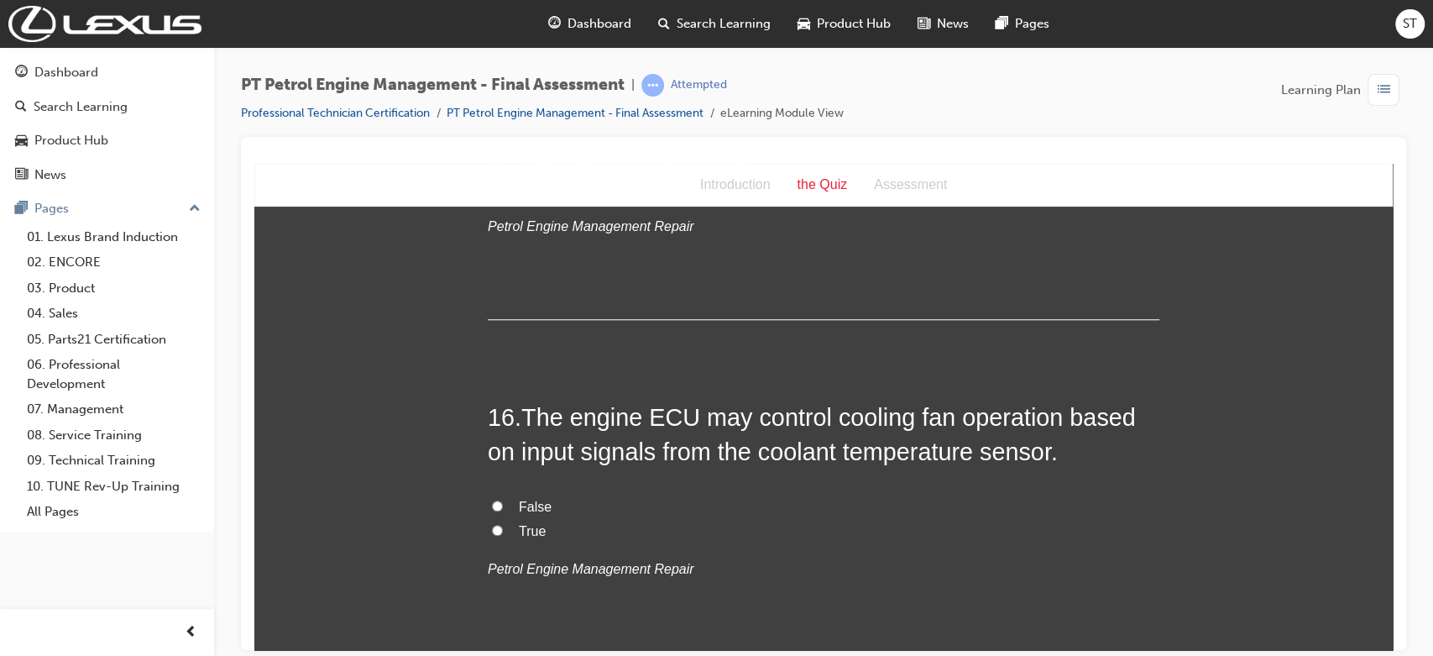
click at [516, 537] on label "True" at bounding box center [823, 531] width 671 height 24
click at [503, 535] on input "True" at bounding box center [497, 529] width 11 height 11
radio input "true"
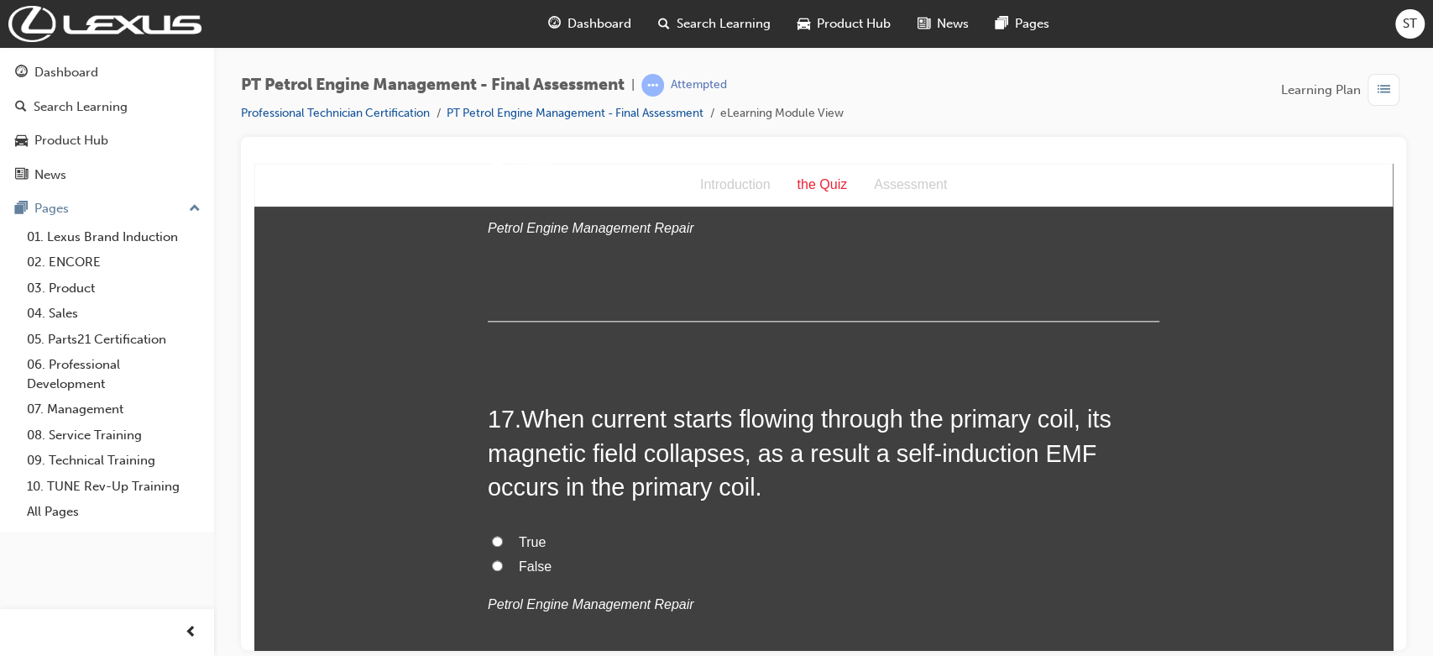
scroll to position [5670, 0]
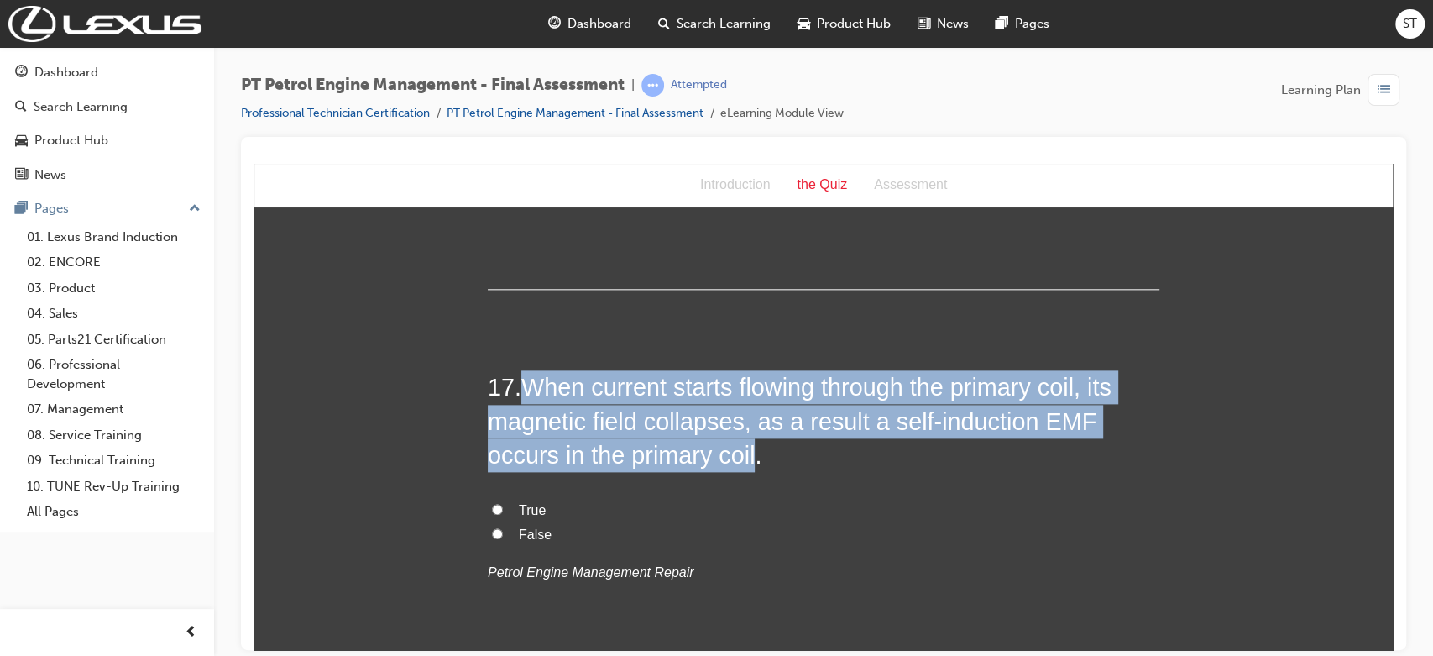
drag, startPoint x: 517, startPoint y: 382, endPoint x: 670, endPoint y: 457, distance: 170.0
click at [670, 457] on h2 "17 . When current starts flowing through the primary coil, its magnetic field c…" at bounding box center [823, 420] width 671 height 102
click at [494, 527] on input "False" at bounding box center [497, 532] width 11 height 11
radio input "true"
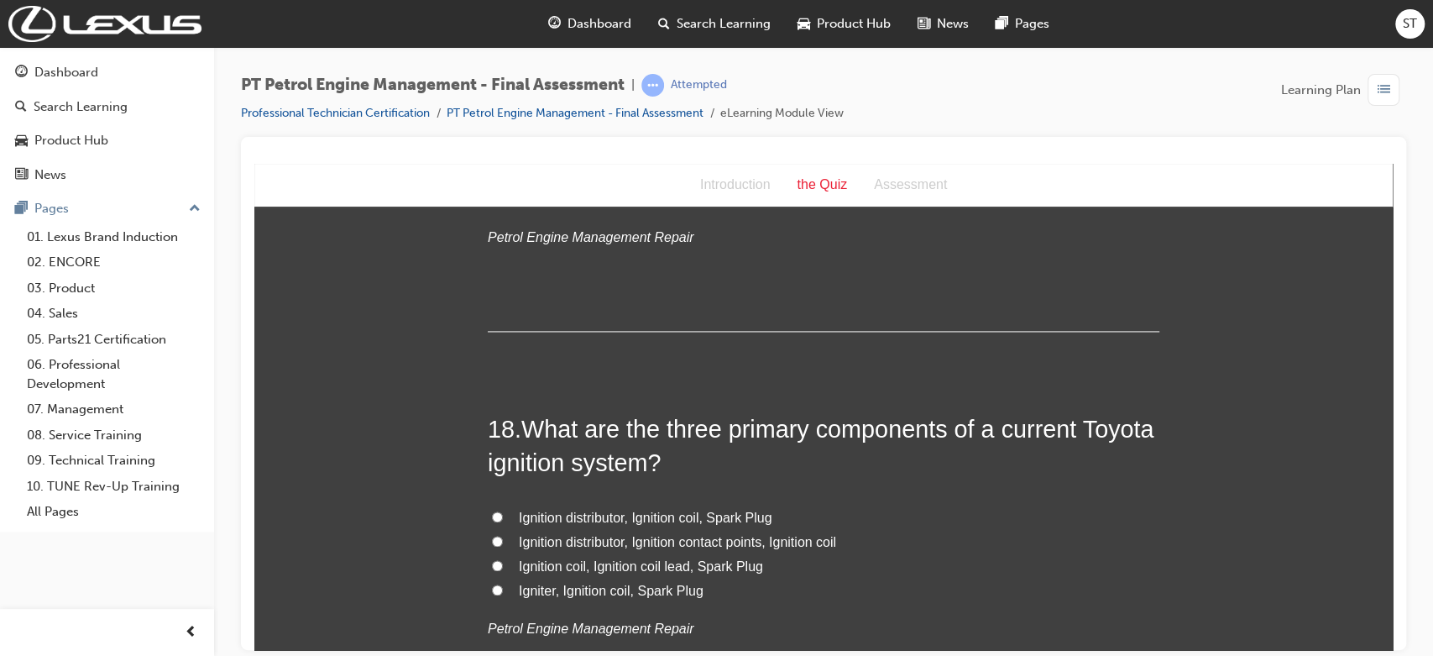
scroll to position [6005, 0]
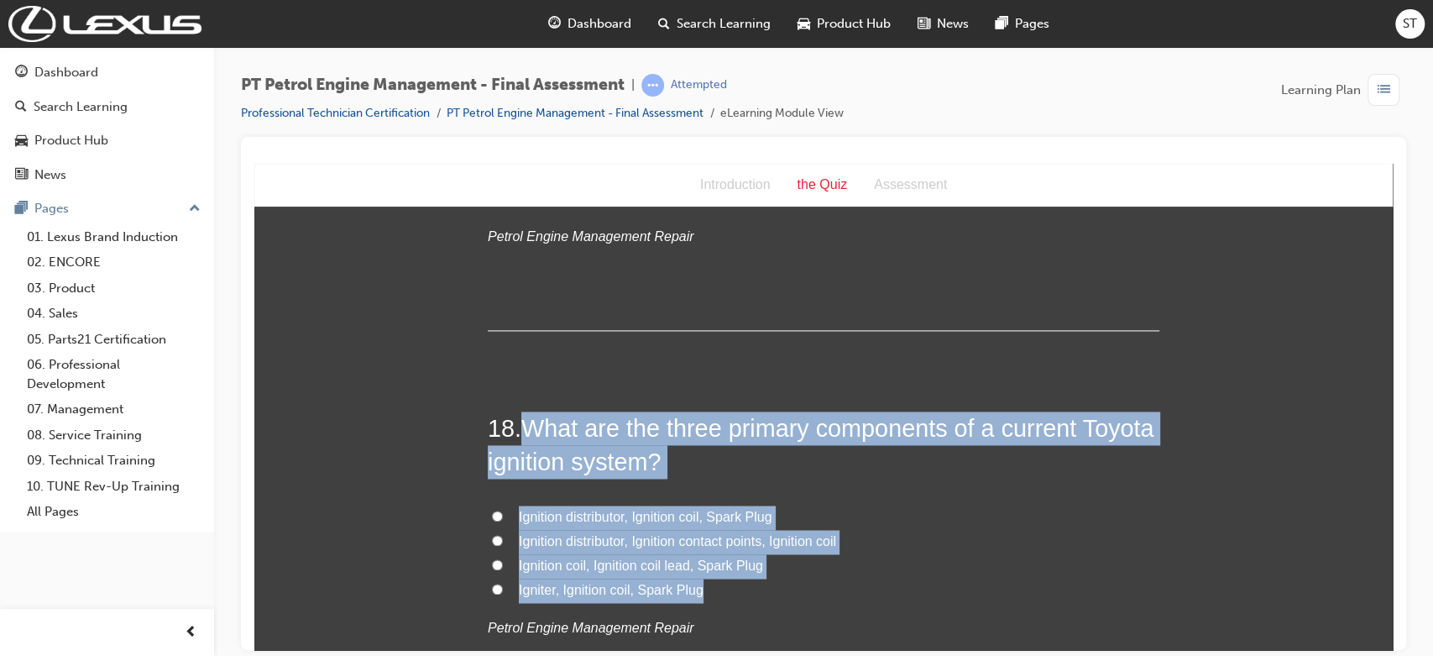
drag, startPoint x: 520, startPoint y: 424, endPoint x: 793, endPoint y: 596, distance: 322.5
click at [793, 596] on div "18 . What are the three primary components of a current Toyota ignition system?…" at bounding box center [823, 565] width 671 height 311
click at [494, 511] on input "Ignition distributor, Ignition coil, Spark Plug" at bounding box center [497, 514] width 11 height 11
radio input "true"
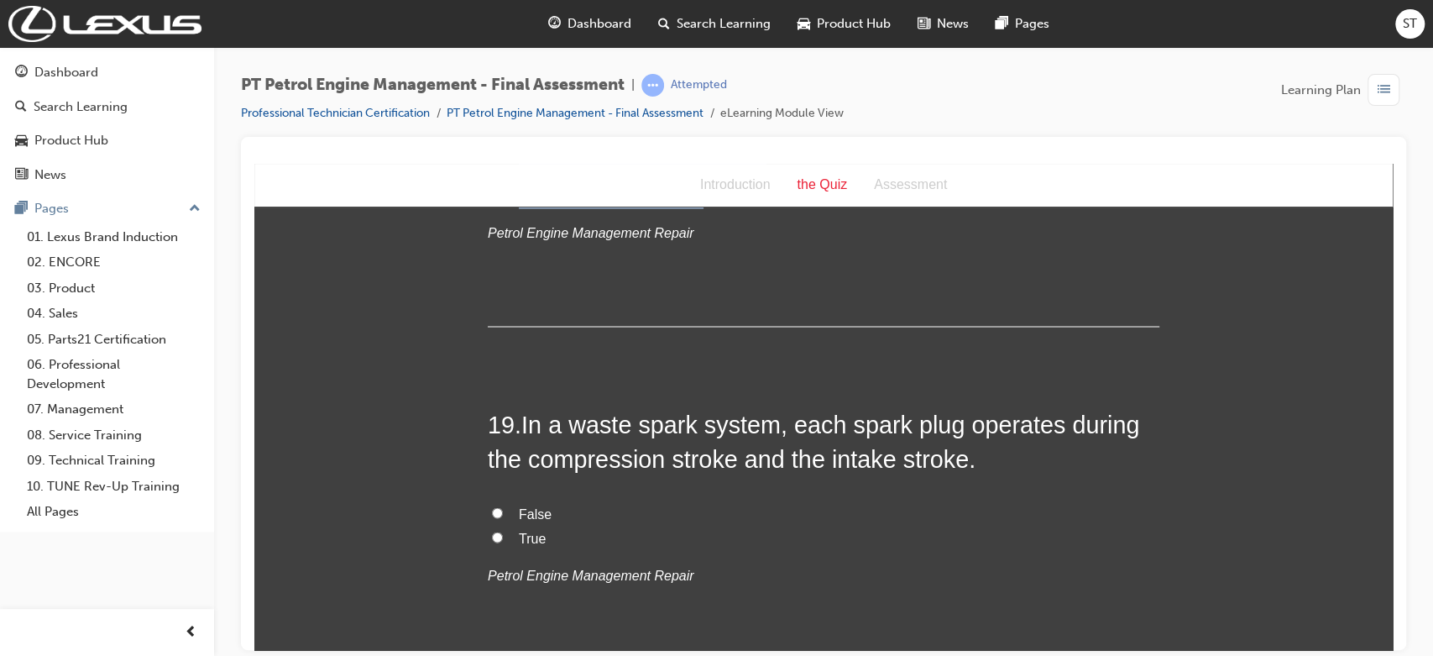
scroll to position [6416, 0]
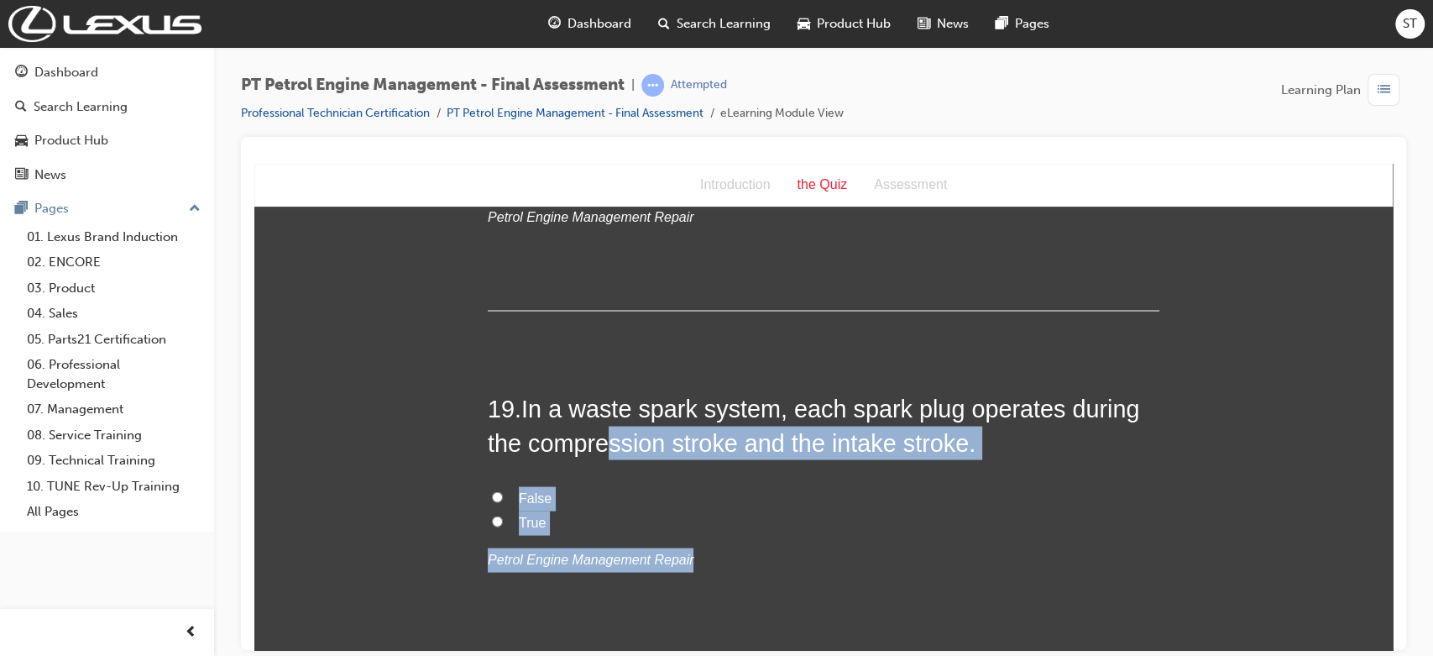
drag, startPoint x: 936, startPoint y: 560, endPoint x: 530, endPoint y: 438, distance: 424.1
click at [530, 438] on div "19 . In a waste spark system, each spark plug operates during the compression s…" at bounding box center [823, 521] width 671 height 262
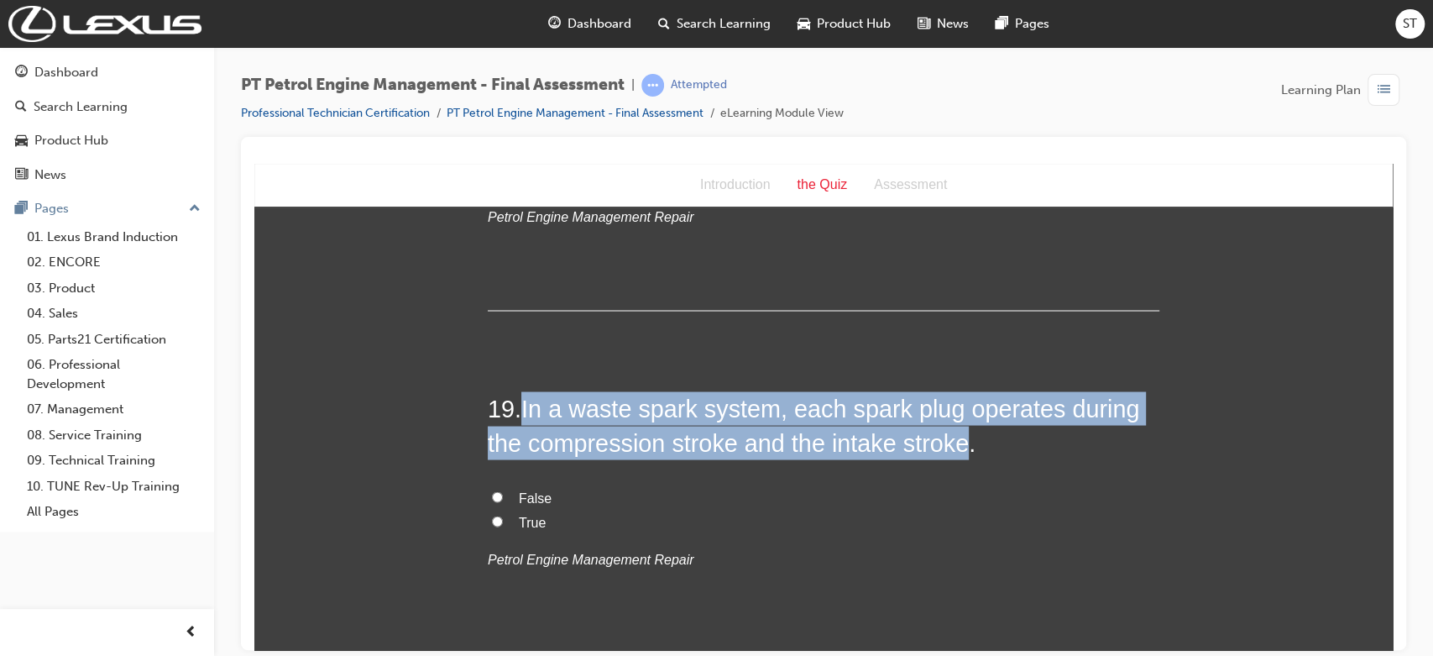
drag, startPoint x: 517, startPoint y: 405, endPoint x: 960, endPoint y: 445, distance: 445.0
click at [960, 445] on h2 "19 . In a waste spark system, each spark plug operates during the compression s…" at bounding box center [823, 424] width 671 height 68
click at [493, 490] on input "False" at bounding box center [497, 495] width 11 height 11
radio input "true"
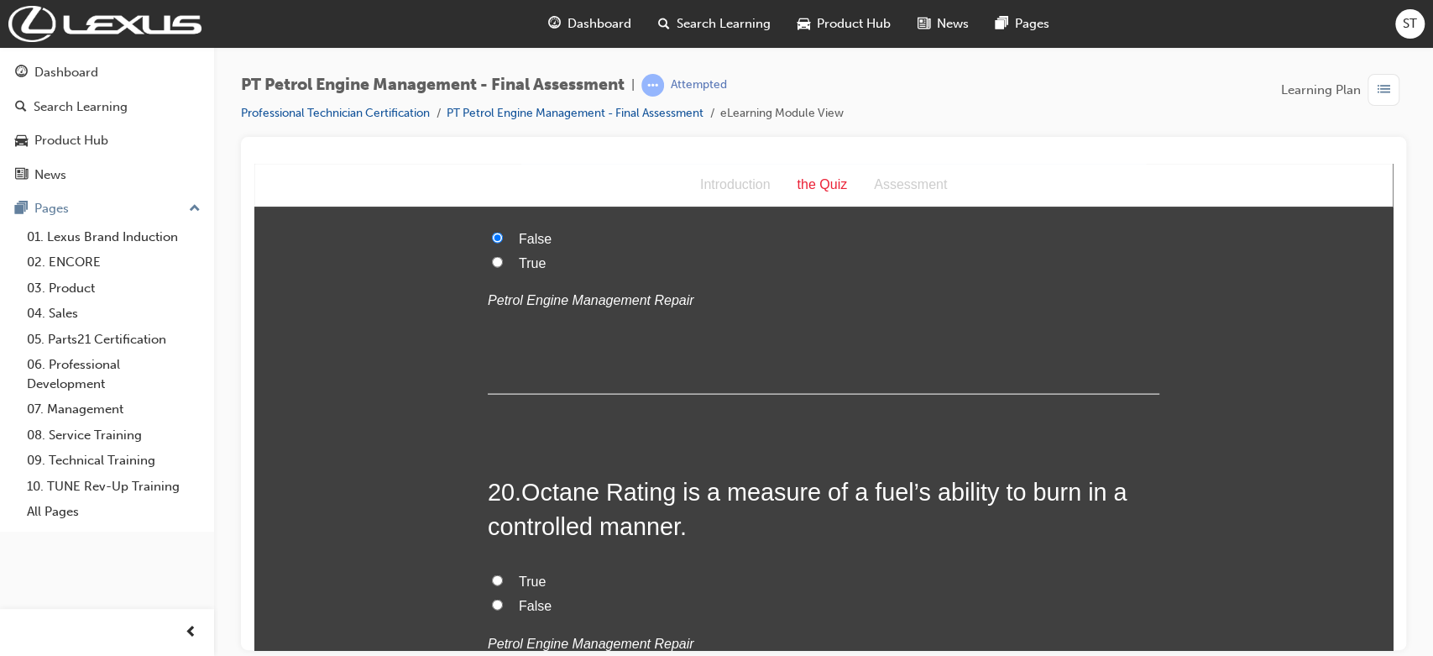
scroll to position [6677, 0]
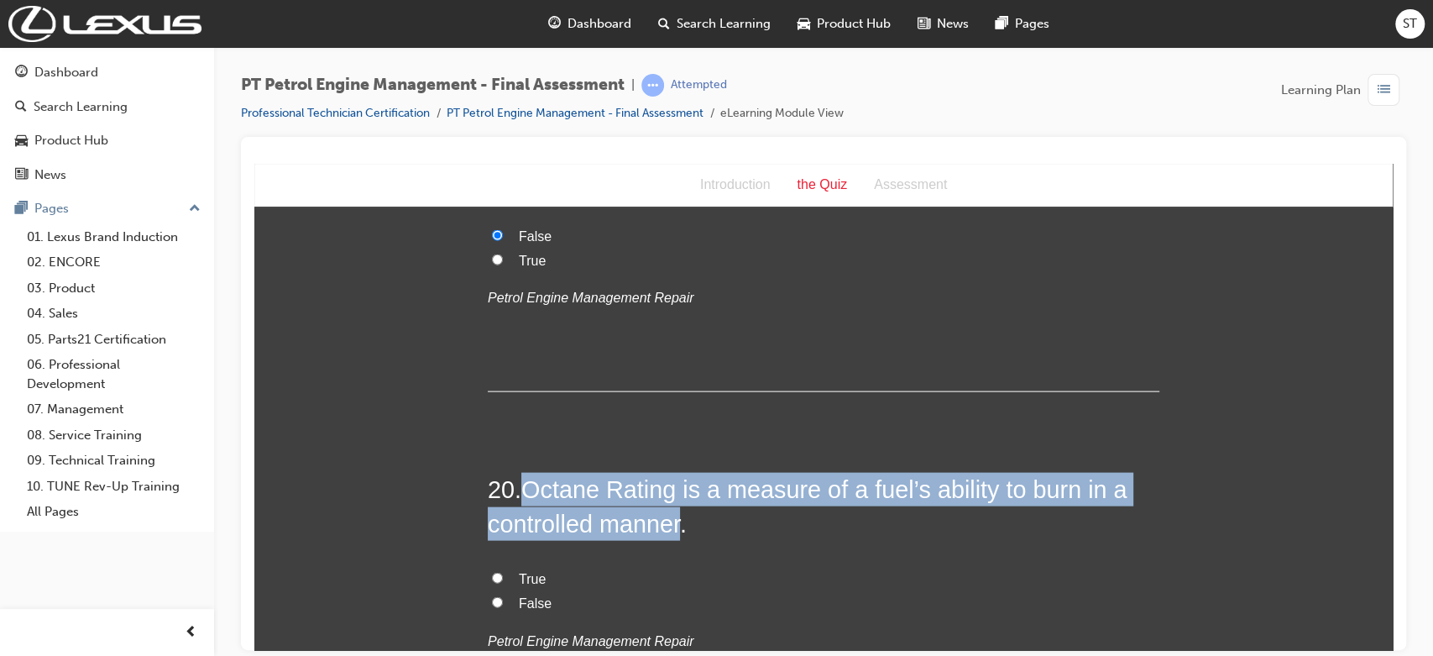
drag, startPoint x: 521, startPoint y: 486, endPoint x: 677, endPoint y: 533, distance: 163.0
click at [677, 533] on span "Octane Rating is a measure of a fuel’s ability to burn in a controlled manner." at bounding box center [807, 505] width 639 height 60
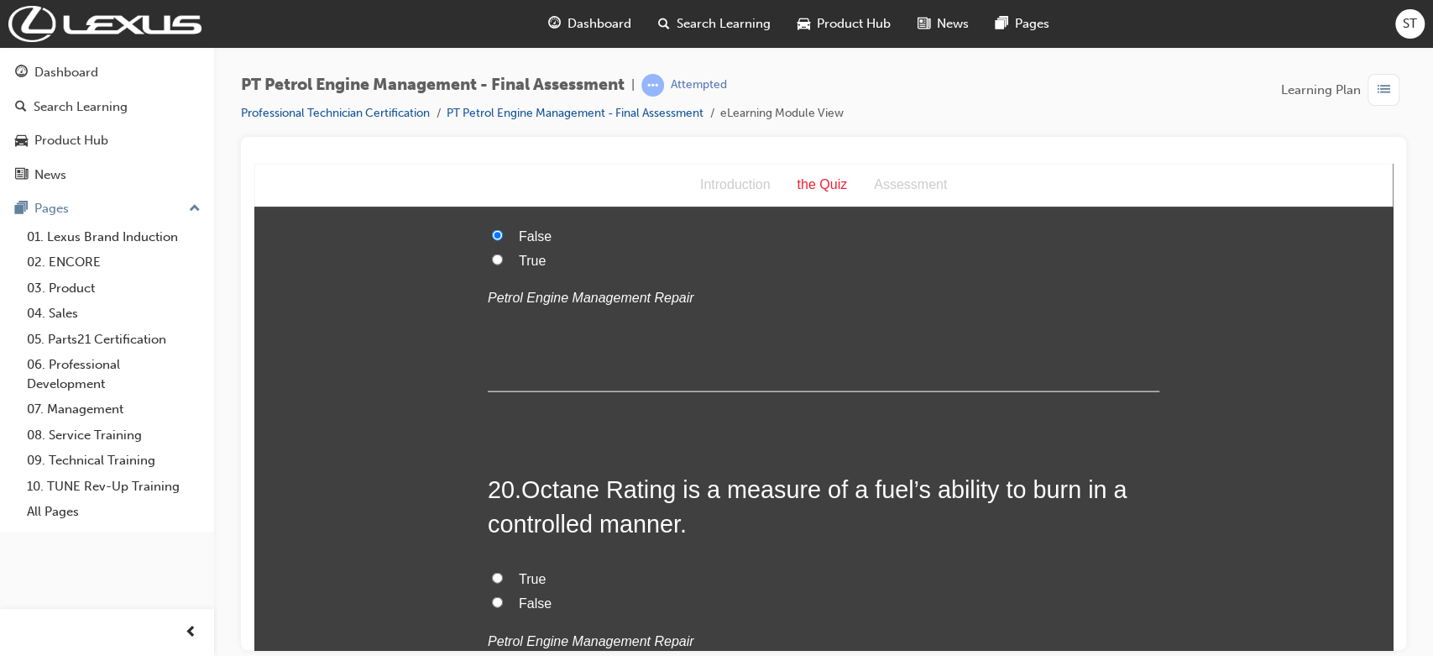
click at [500, 582] on label "True" at bounding box center [823, 579] width 671 height 24
click at [500, 582] on input "True" at bounding box center [497, 577] width 11 height 11
radio input "true"
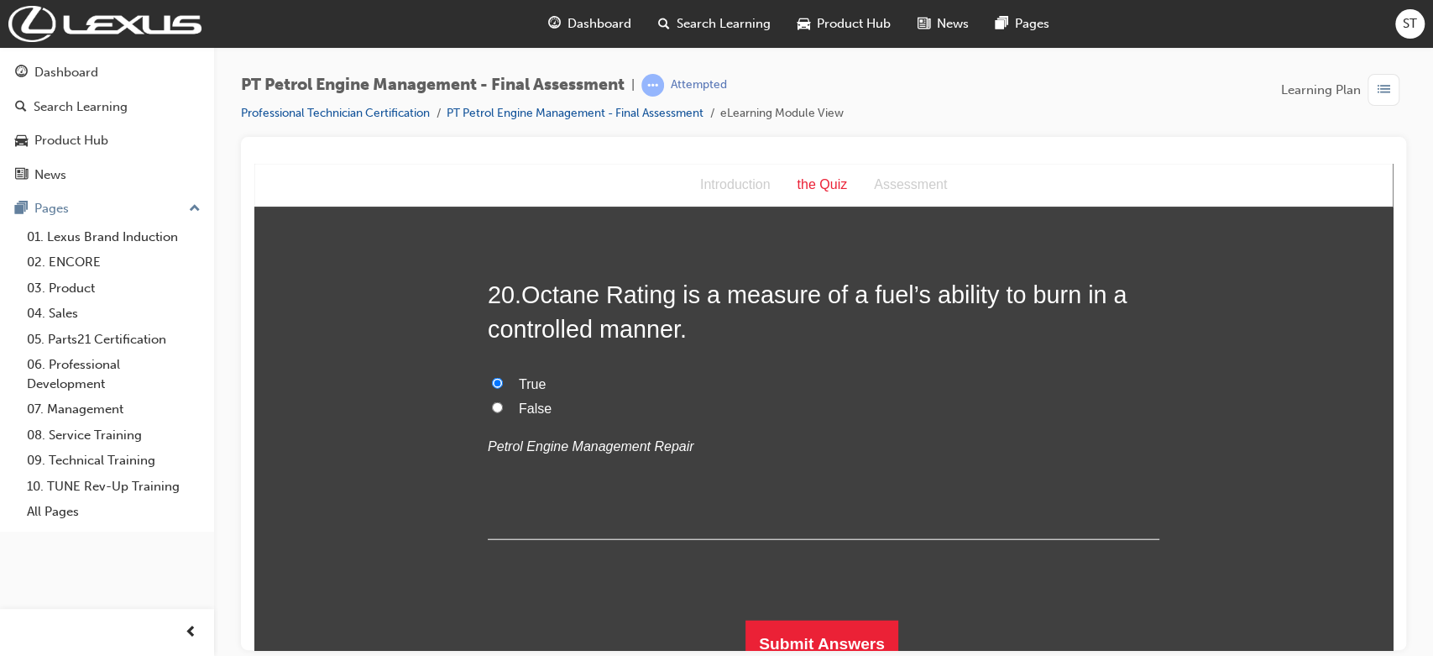
scroll to position [6887, 0]
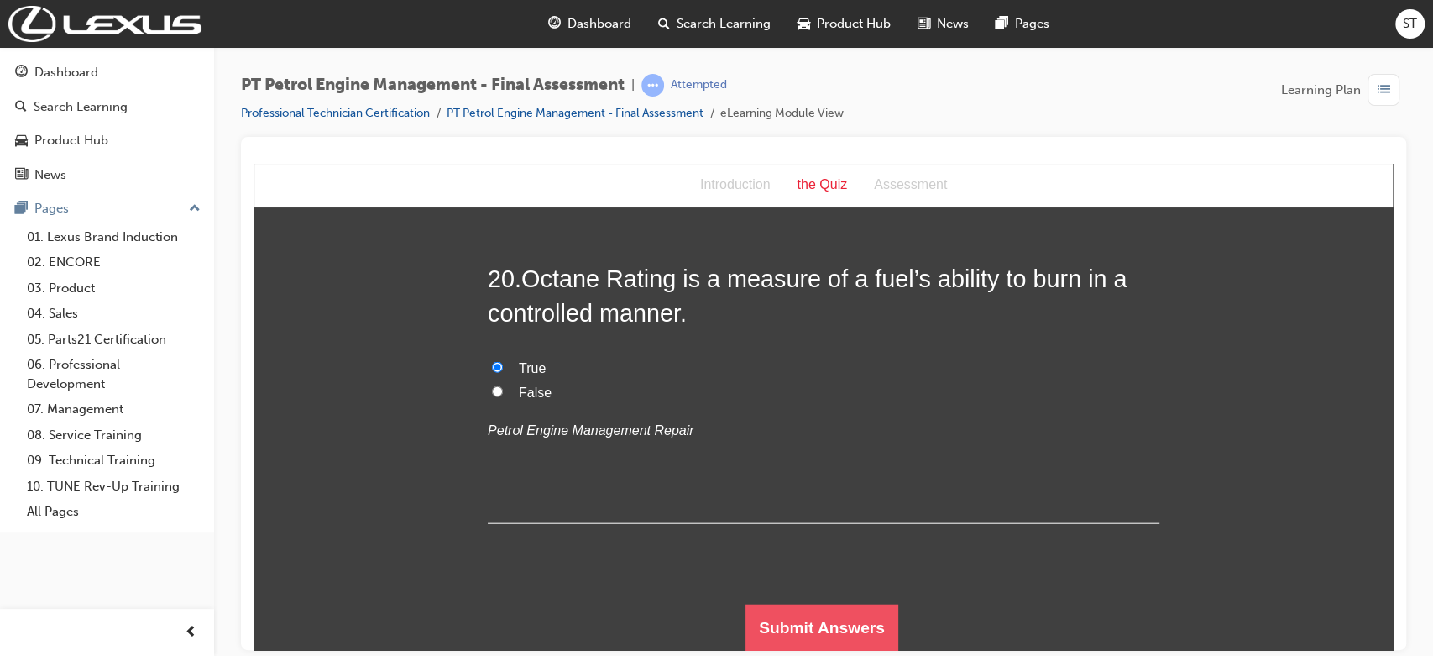
click at [864, 619] on button "Submit Answers" at bounding box center [821, 626] width 153 height 47
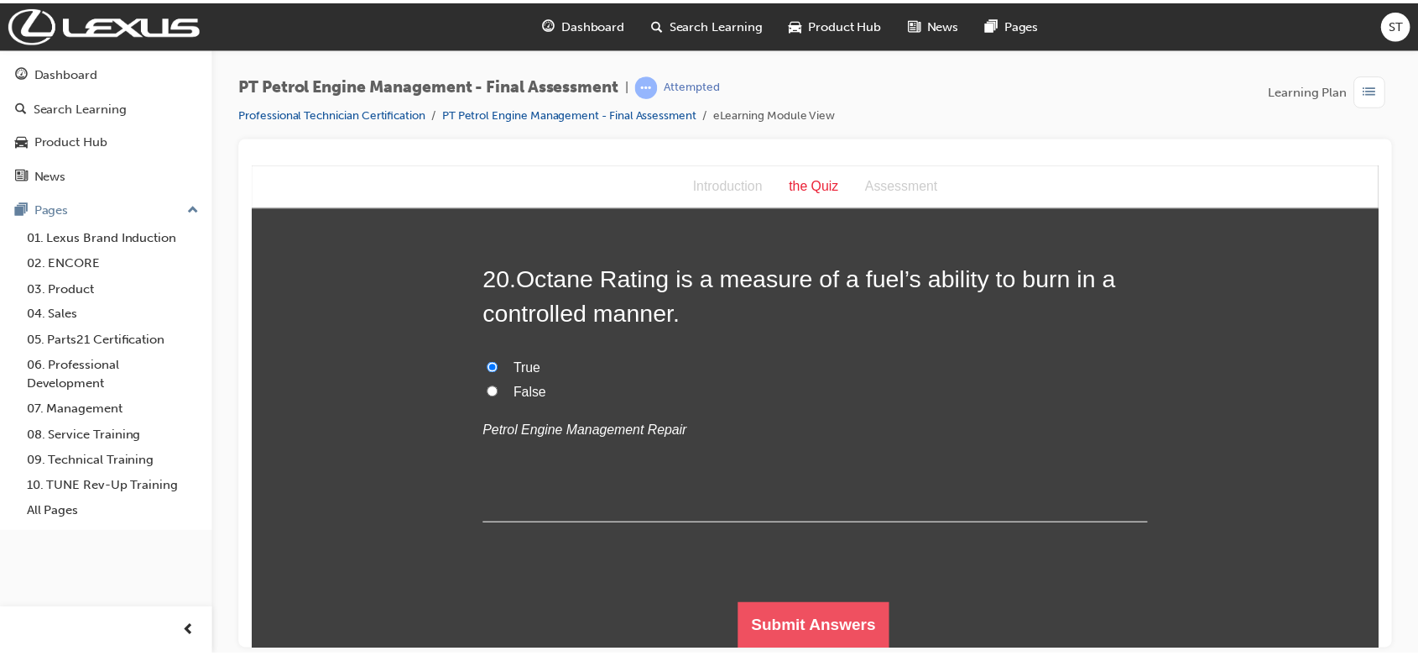
scroll to position [0, 0]
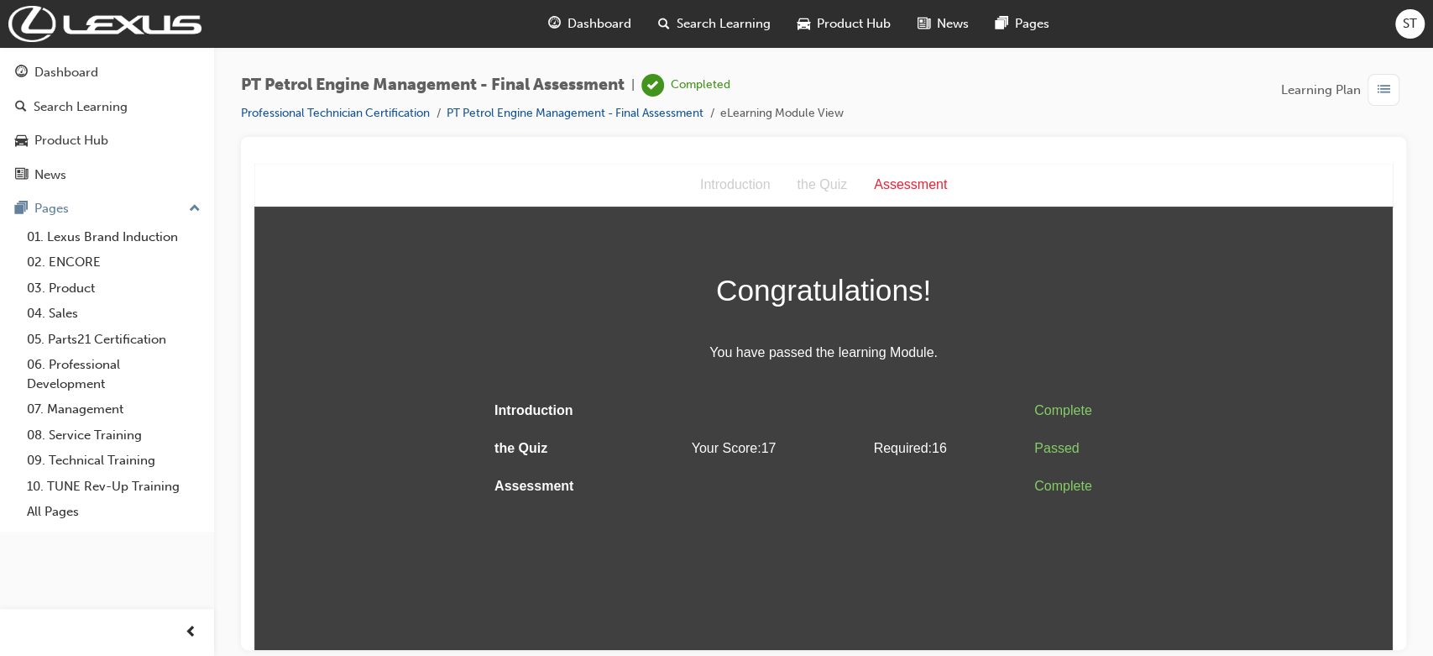
click at [587, 16] on span "Dashboard" at bounding box center [599, 23] width 64 height 19
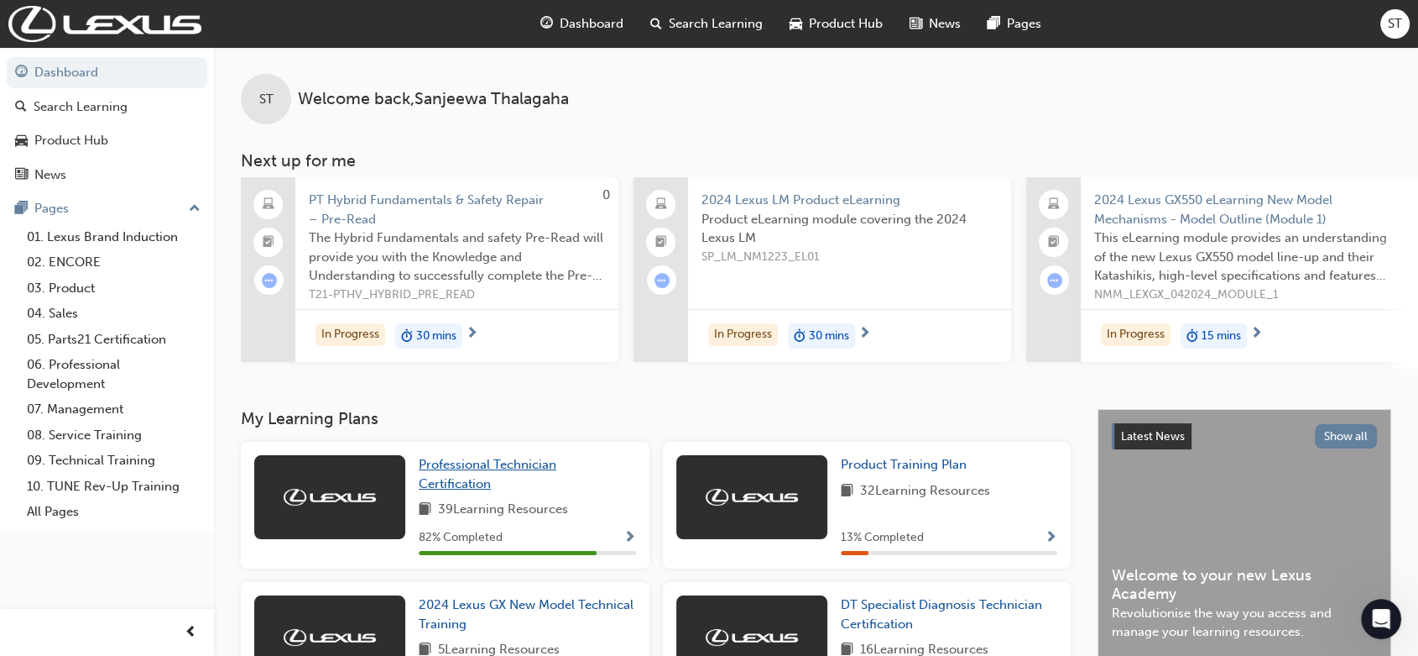
click at [459, 473] on span "Professional Technician Certification" at bounding box center [488, 474] width 138 height 34
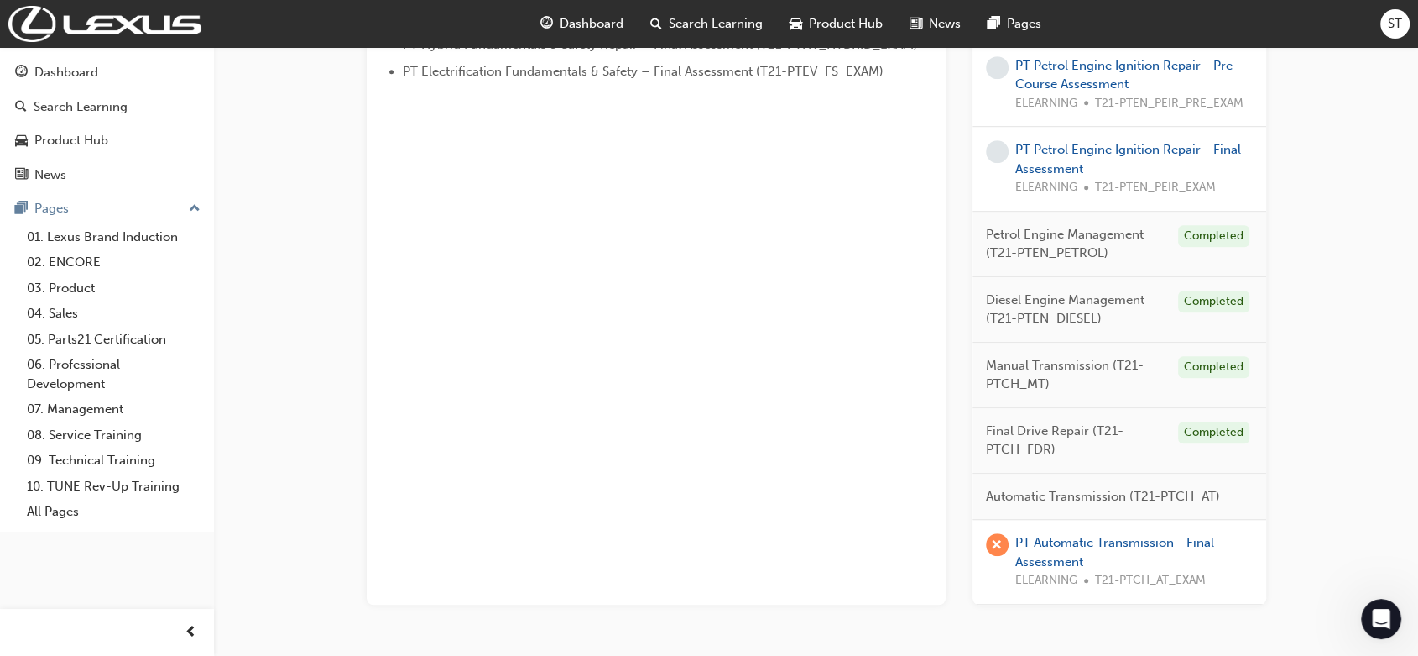
scroll to position [1044, 0]
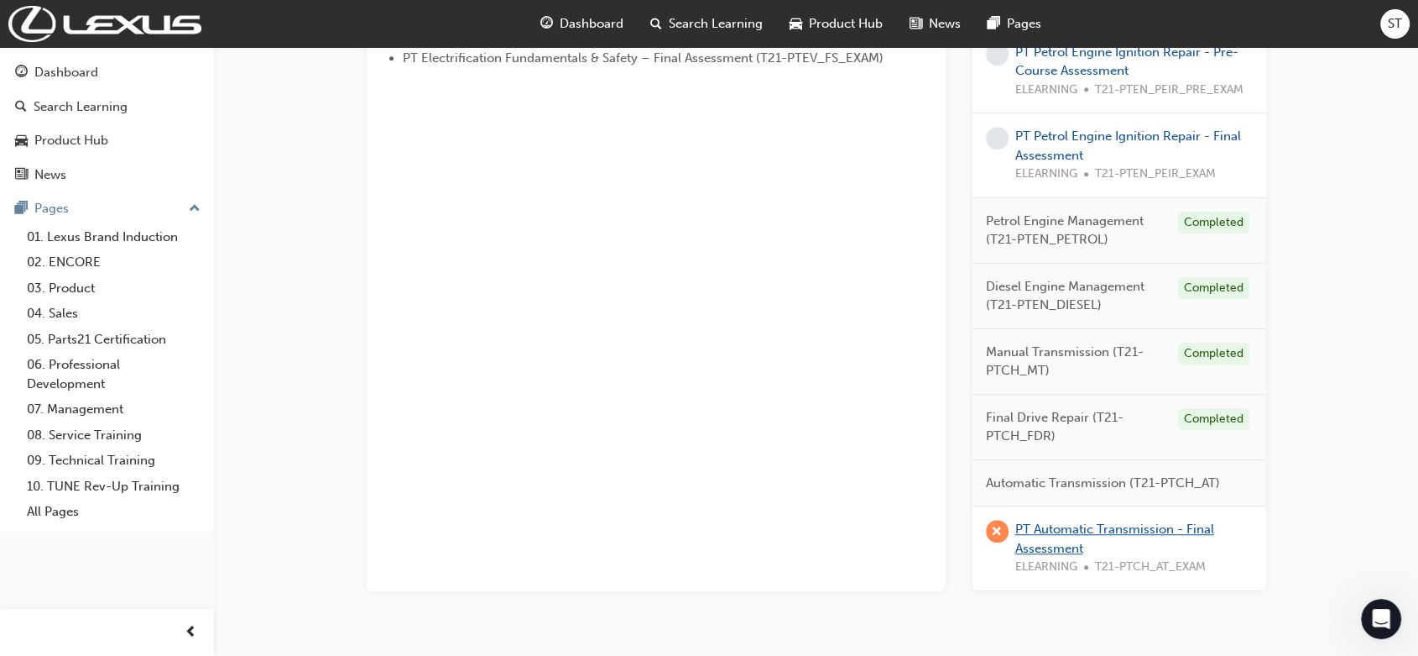
click at [1068, 538] on link "PT Automatic Transmission - Final Assessment" at bounding box center [1115, 538] width 199 height 34
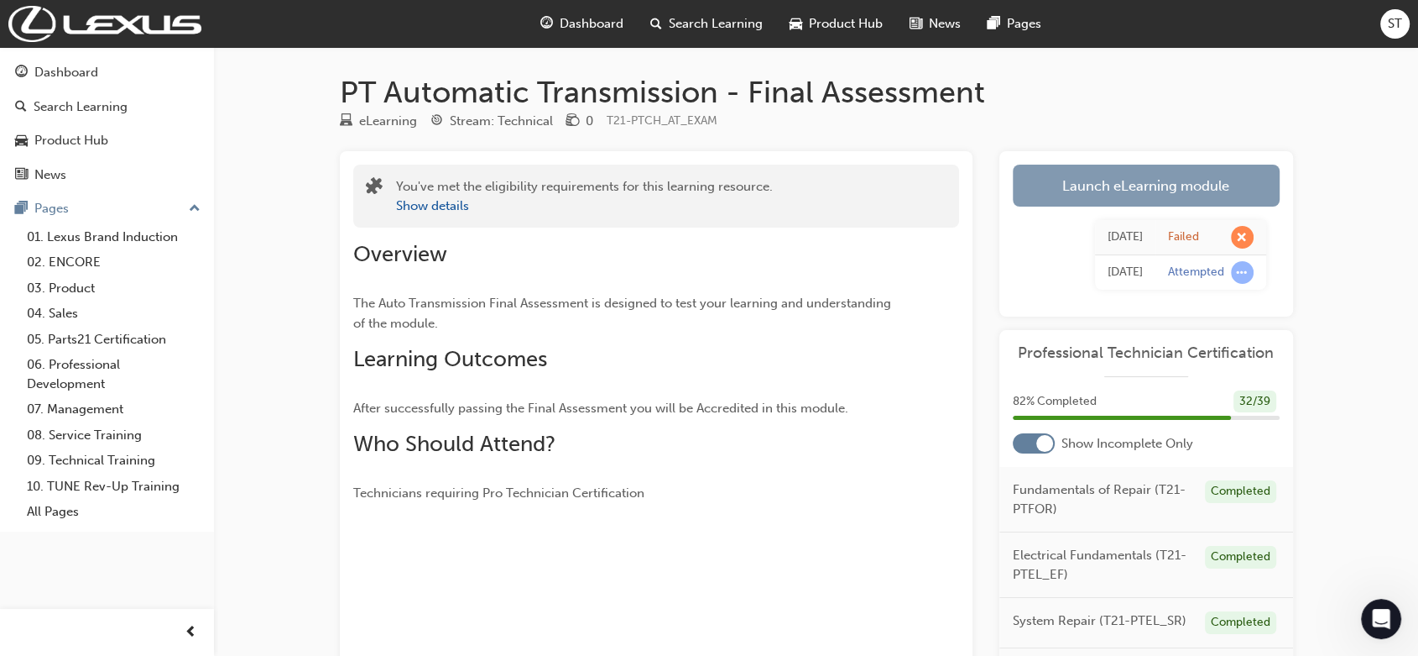
click at [1079, 180] on link "Launch eLearning module" at bounding box center [1146, 186] width 267 height 42
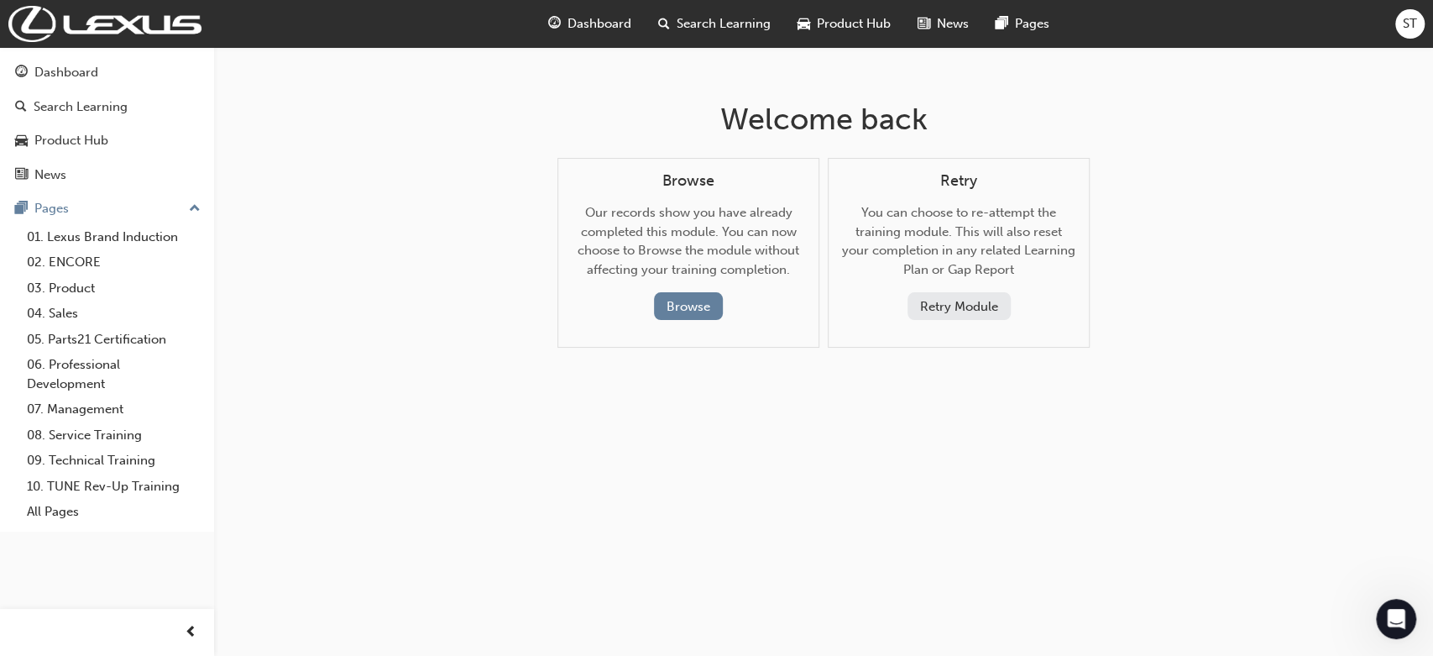
click at [964, 304] on button "Retry Module" at bounding box center [958, 306] width 103 height 28
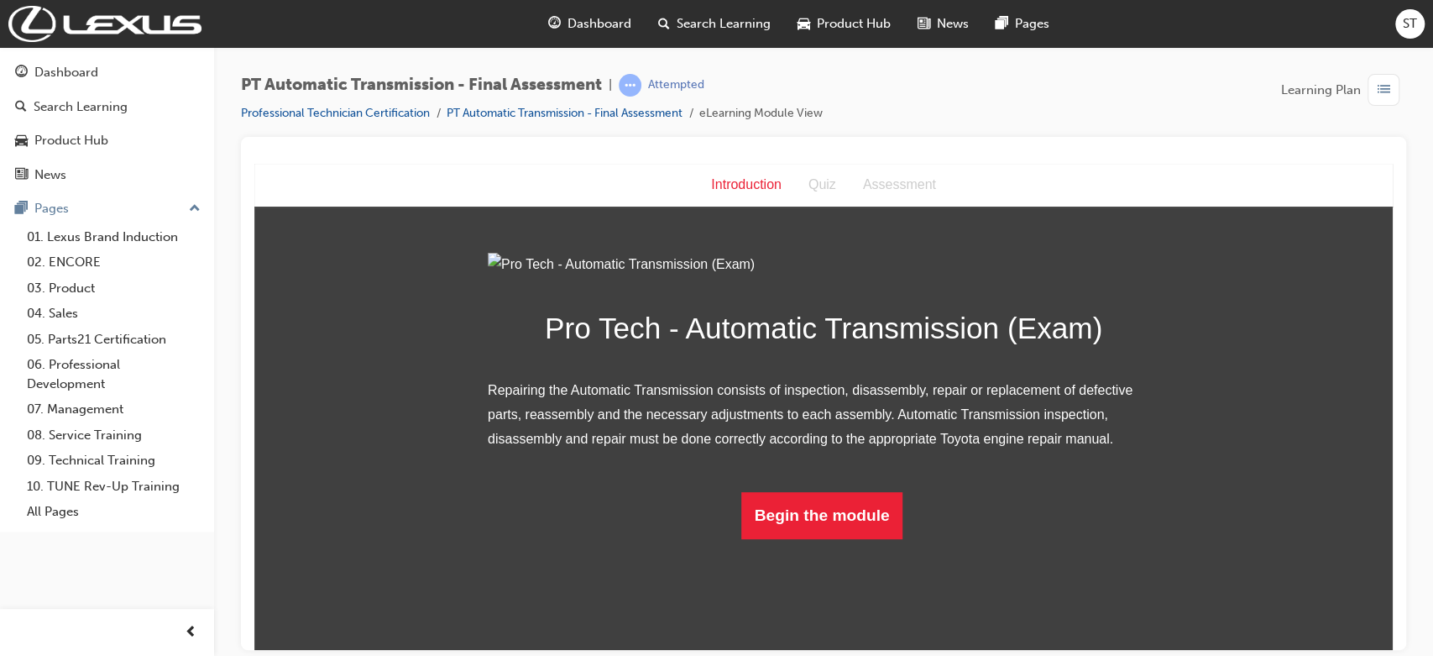
scroll to position [74, 0]
click at [859, 538] on button "Begin the module" at bounding box center [822, 514] width 162 height 47
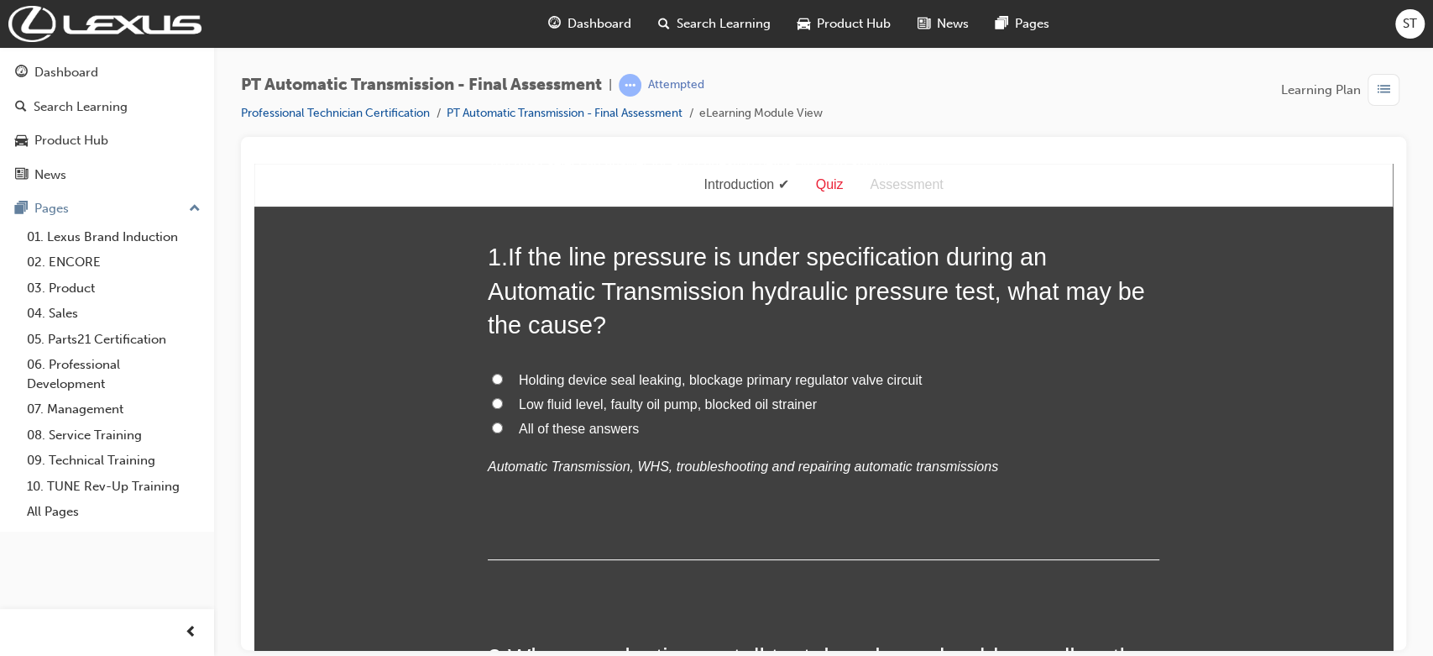
scroll to position [0, 0]
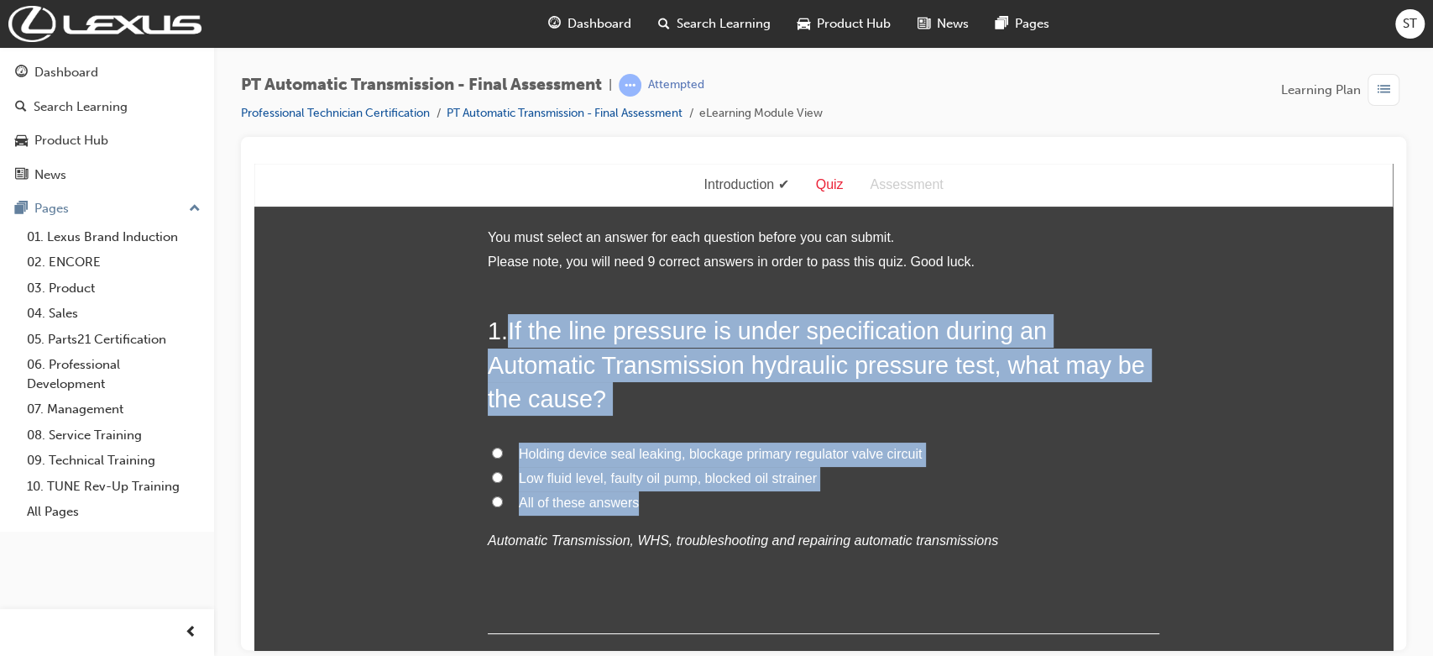
drag, startPoint x: 504, startPoint y: 326, endPoint x: 704, endPoint y: 491, distance: 260.0
click at [704, 491] on div "1 . If the line pressure is under specification during an Automatic Transmissio…" at bounding box center [823, 473] width 671 height 320
click at [499, 482] on label "Low fluid level, faulty oil pump, blocked oil strainer" at bounding box center [823, 478] width 671 height 24
click at [499, 482] on input "Low fluid level, faulty oil pump, blocked oil strainer" at bounding box center [497, 476] width 11 height 11
radio input "true"
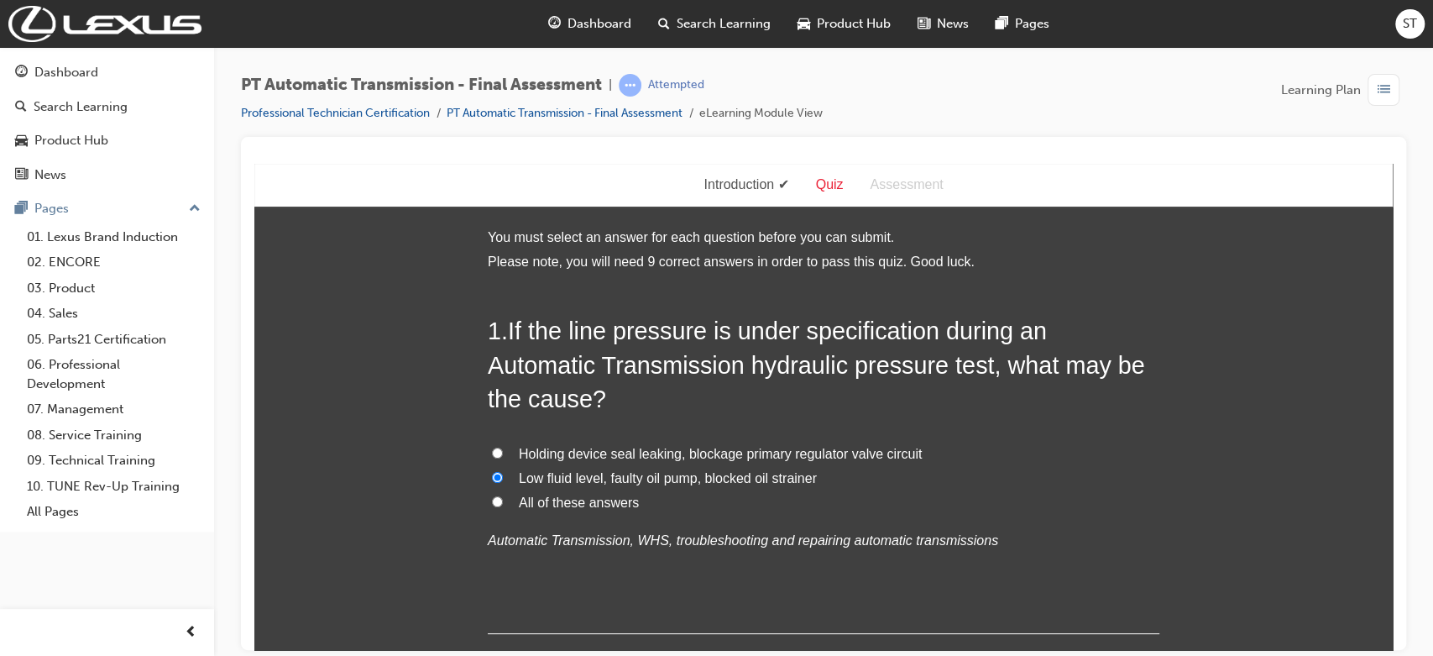
click at [498, 499] on label "All of these answers" at bounding box center [823, 502] width 671 height 24
click at [498, 499] on input "All of these answers" at bounding box center [497, 500] width 11 height 11
radio input "true"
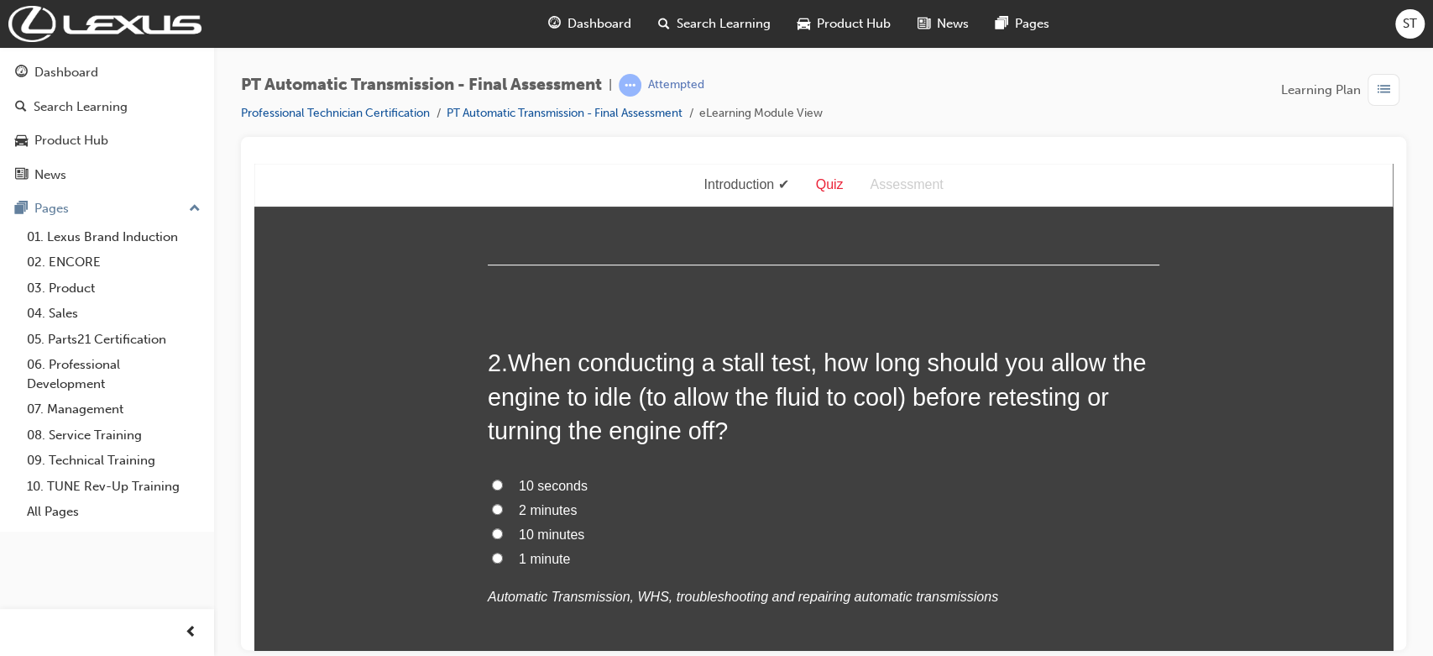
scroll to position [373, 0]
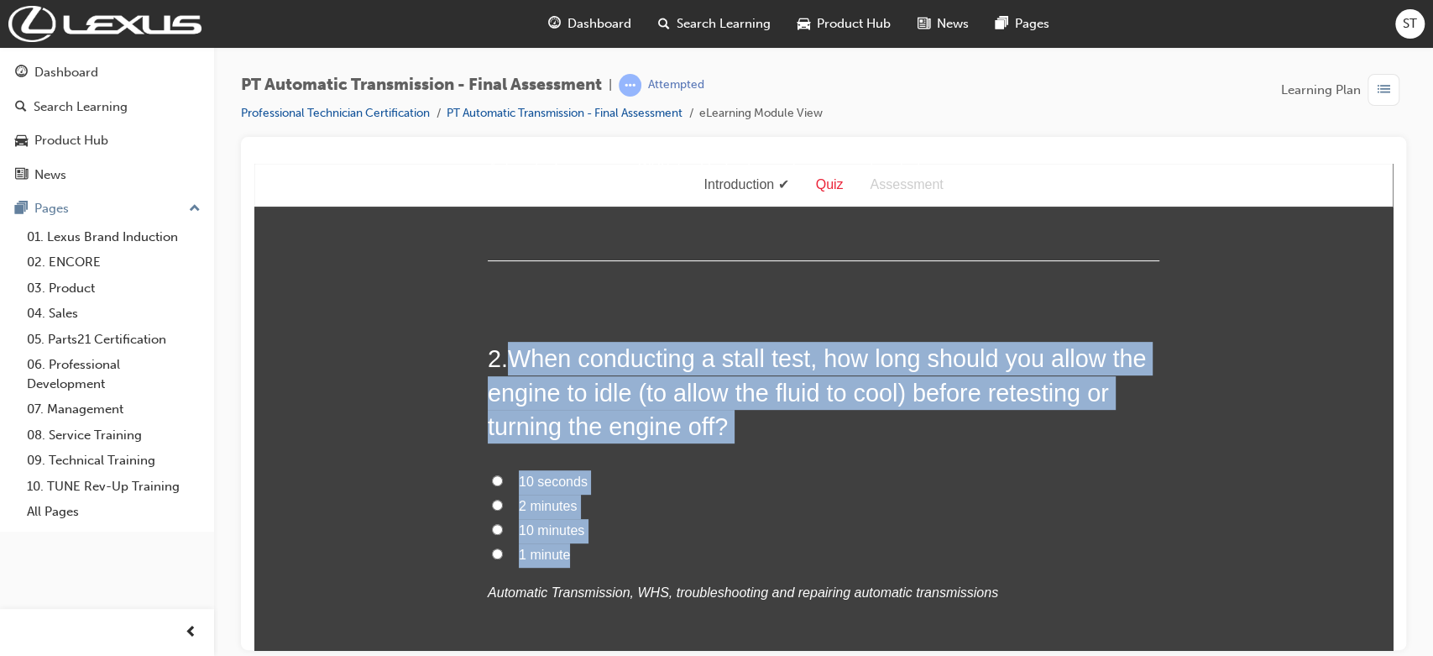
drag, startPoint x: 504, startPoint y: 354, endPoint x: 779, endPoint y: 556, distance: 341.1
click at [779, 556] on div "2 . When conducting a stall test, how long should you allow the engine to idle …" at bounding box center [823, 513] width 671 height 344
click at [492, 506] on input "2 minutes" at bounding box center [497, 504] width 11 height 11
radio input "true"
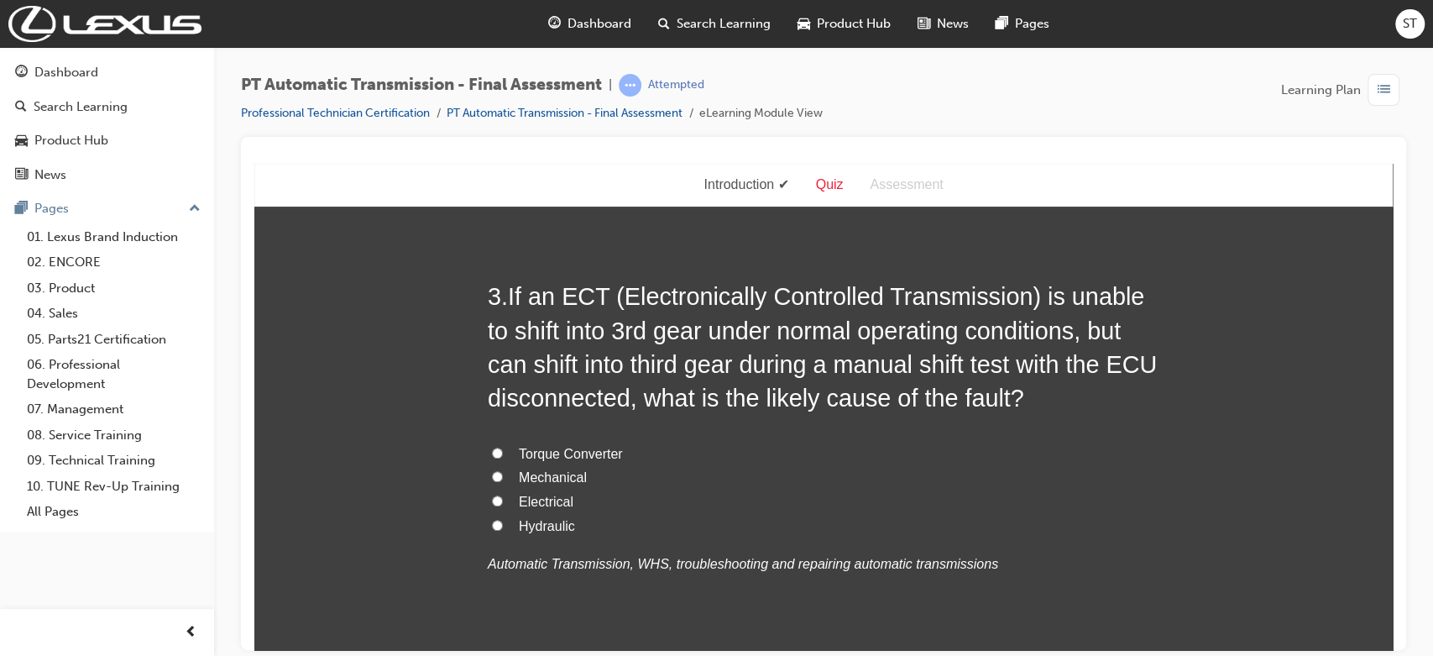
scroll to position [895, 0]
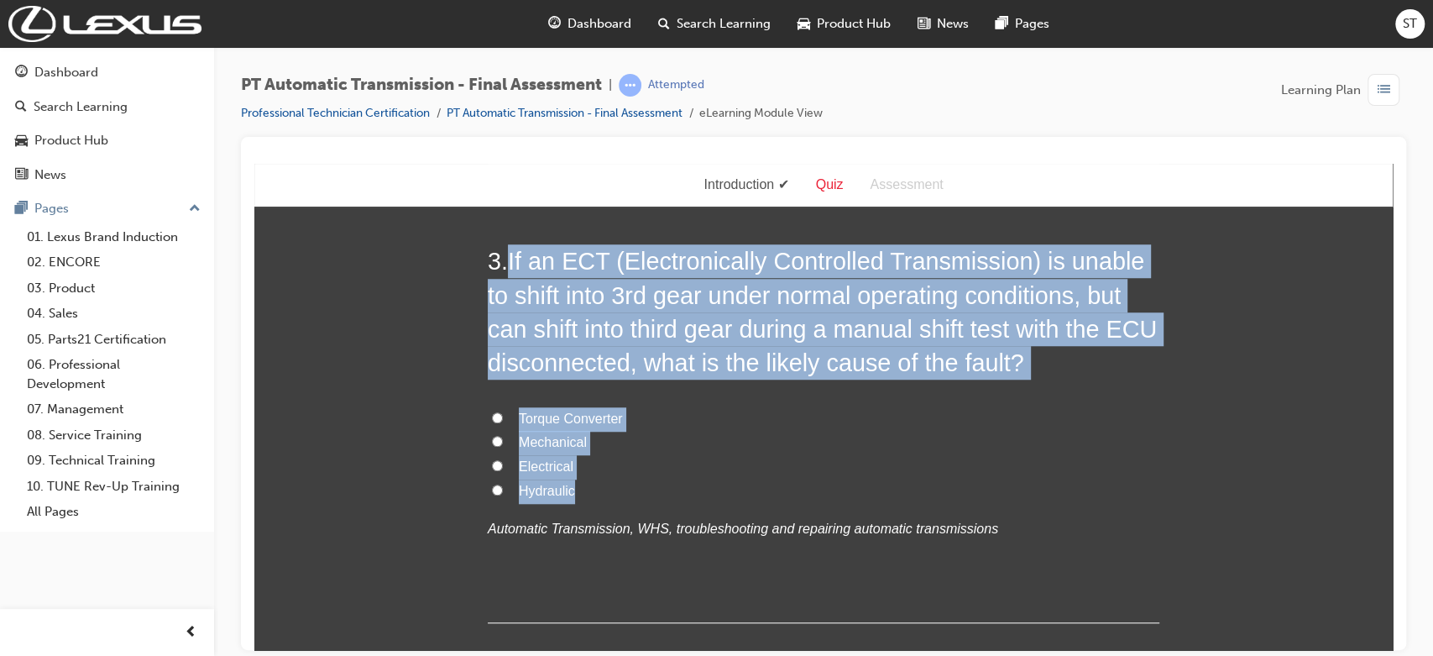
drag, startPoint x: 505, startPoint y: 258, endPoint x: 698, endPoint y: 489, distance: 301.5
click at [698, 489] on div "3 . If an ECT (Electronically Controlled Transmission) is unable to shift into …" at bounding box center [823, 432] width 671 height 378
click at [490, 447] on label "Mechanical" at bounding box center [823, 442] width 671 height 24
click at [492, 446] on input "Mechanical" at bounding box center [497, 440] width 11 height 11
radio input "true"
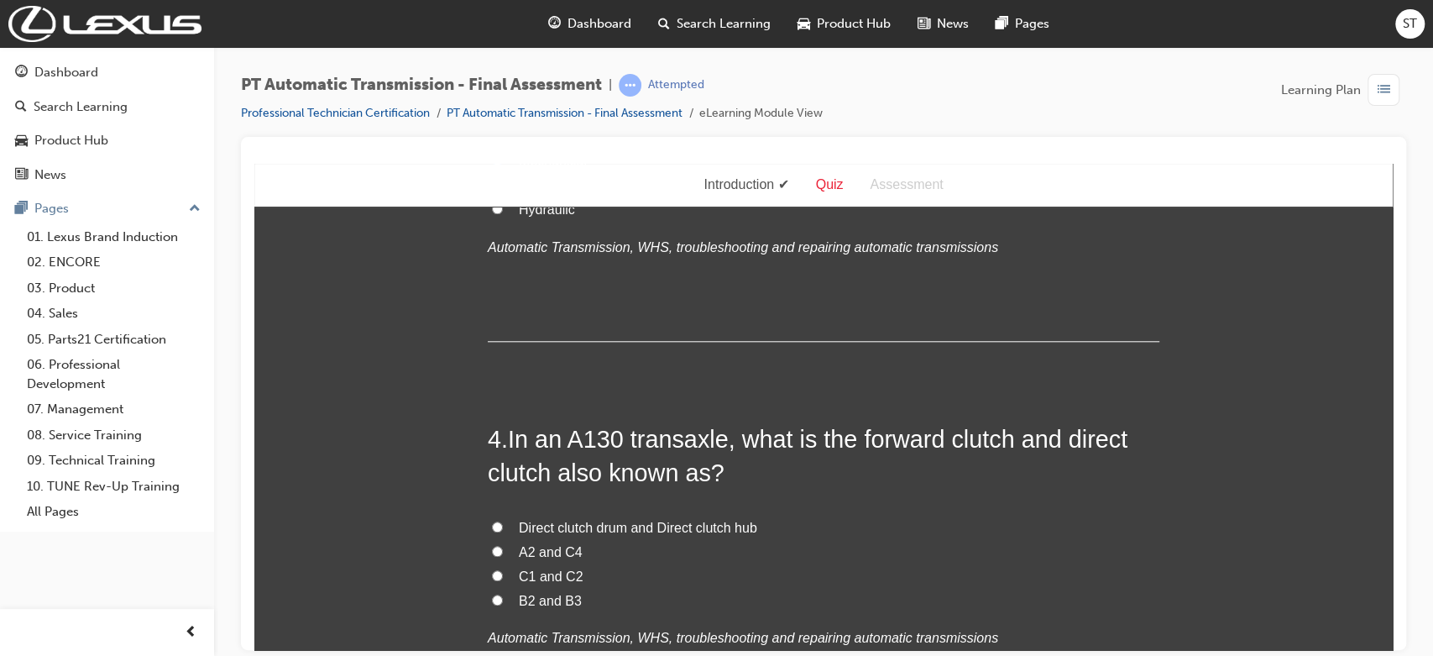
scroll to position [1193, 0]
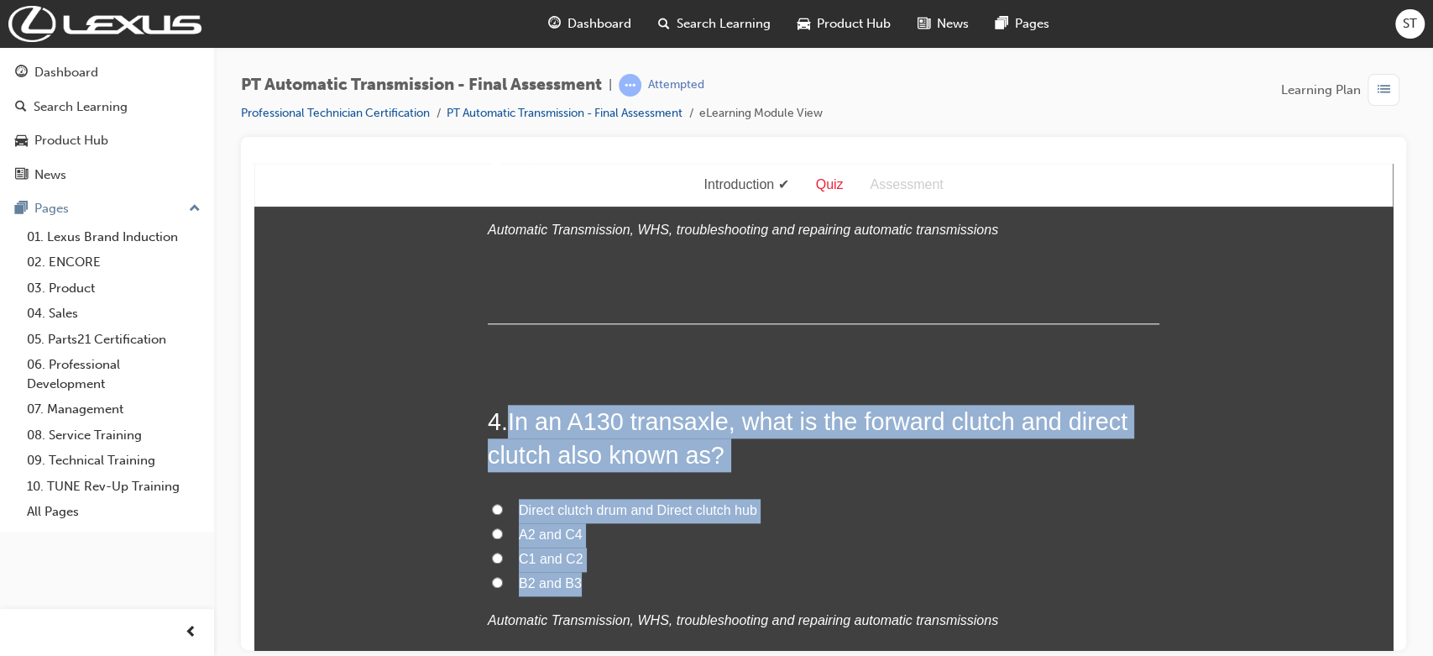
drag, startPoint x: 504, startPoint y: 422, endPoint x: 613, endPoint y: 577, distance: 189.1
click at [613, 577] on div "4 . In an A130 transaxle, what is the forward clutch and direct clutch also kno…" at bounding box center [823, 559] width 671 height 311
click at [492, 555] on input "C1 and C2" at bounding box center [497, 556] width 11 height 11
radio input "true"
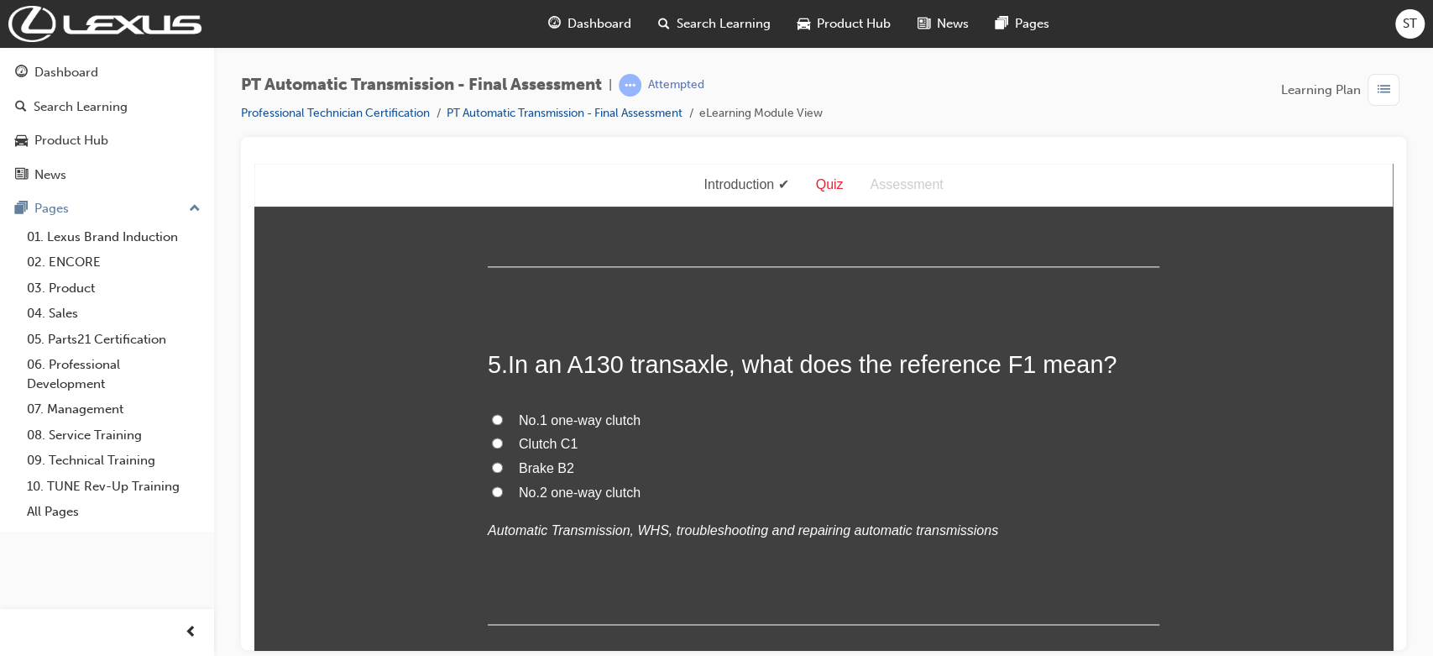
scroll to position [1679, 0]
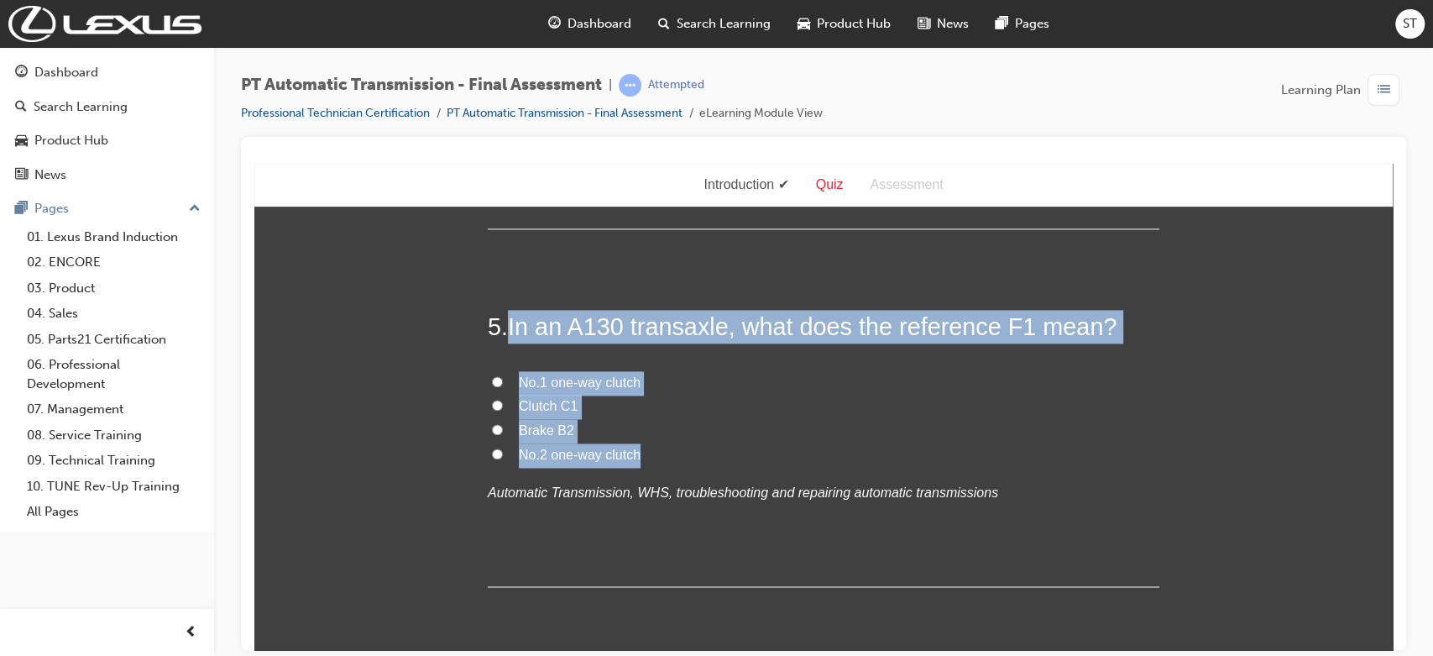
drag, startPoint x: 504, startPoint y: 324, endPoint x: 659, endPoint y: 463, distance: 208.6
click at [659, 463] on div "5 . In an A130 transaxle, what does the reference F1 mean? No.1 one-way clutch …" at bounding box center [823, 447] width 671 height 276
click at [579, 321] on span "In an A130 transaxle, what does the reference F1 mean?" at bounding box center [812, 325] width 608 height 27
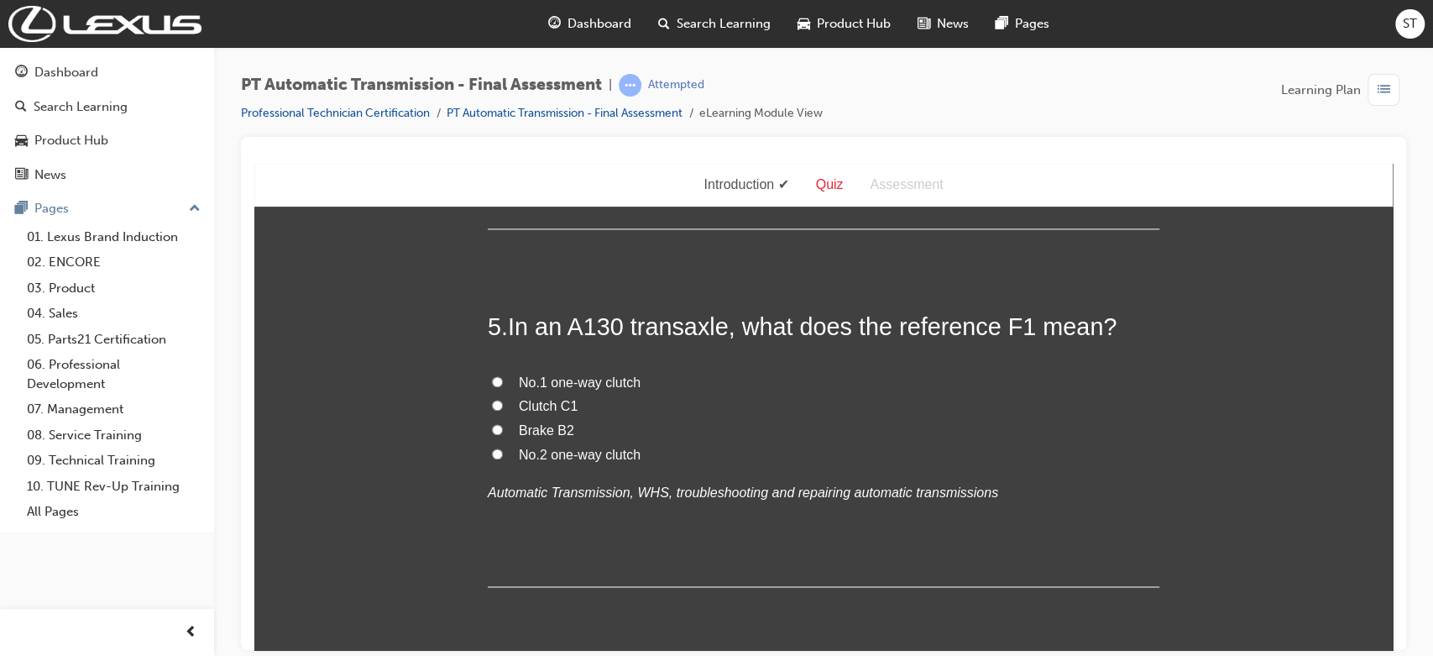
drag, startPoint x: 579, startPoint y: 321, endPoint x: 483, endPoint y: 581, distance: 277.2
click at [488, 581] on div "5 . In an A130 transaxle, what does the reference F1 mean? No.1 one-way clutch …" at bounding box center [823, 447] width 671 height 276
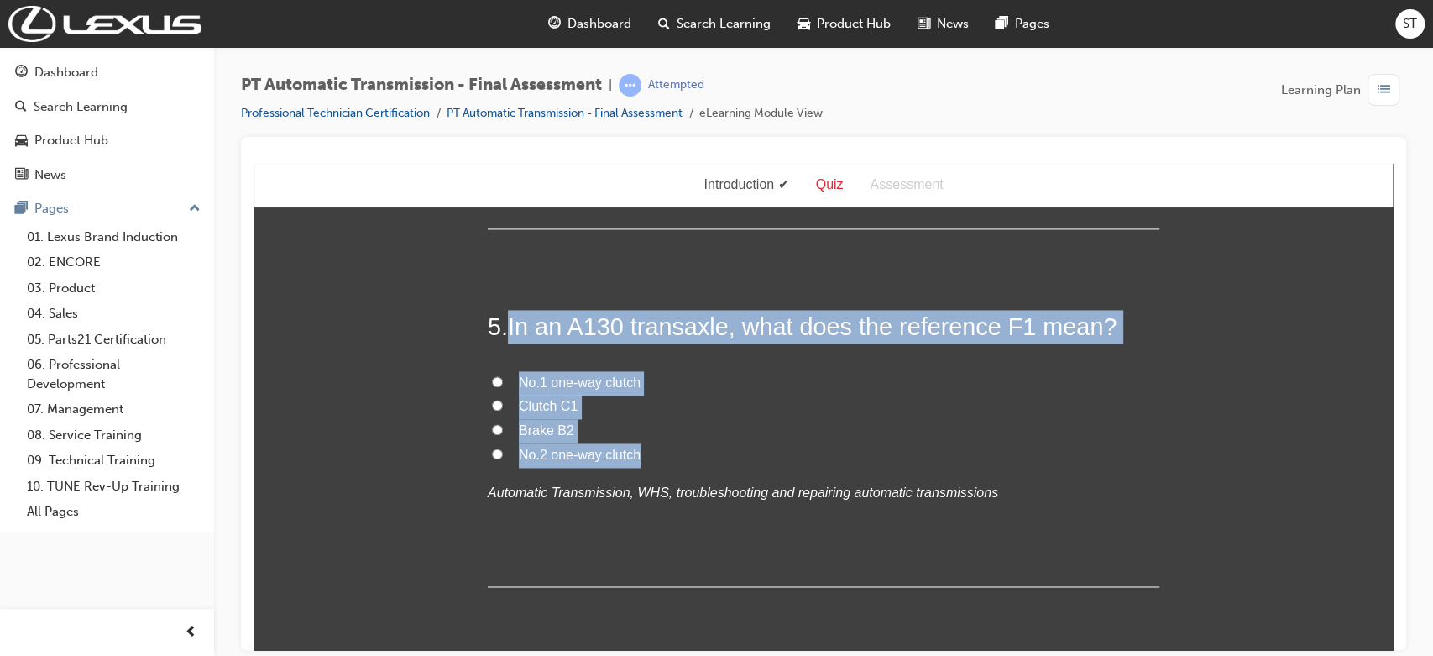
drag, startPoint x: 505, startPoint y: 324, endPoint x: 636, endPoint y: 446, distance: 178.8
click at [636, 446] on div "5 . In an A130 transaxle, what does the reference F1 mean? No.1 one-way clutch …" at bounding box center [823, 447] width 671 height 276
click at [519, 384] on span "No.1 one-way clutch" at bounding box center [580, 381] width 122 height 14
click at [503, 384] on input "No.1 one-way clutch" at bounding box center [497, 380] width 11 height 11
radio input "true"
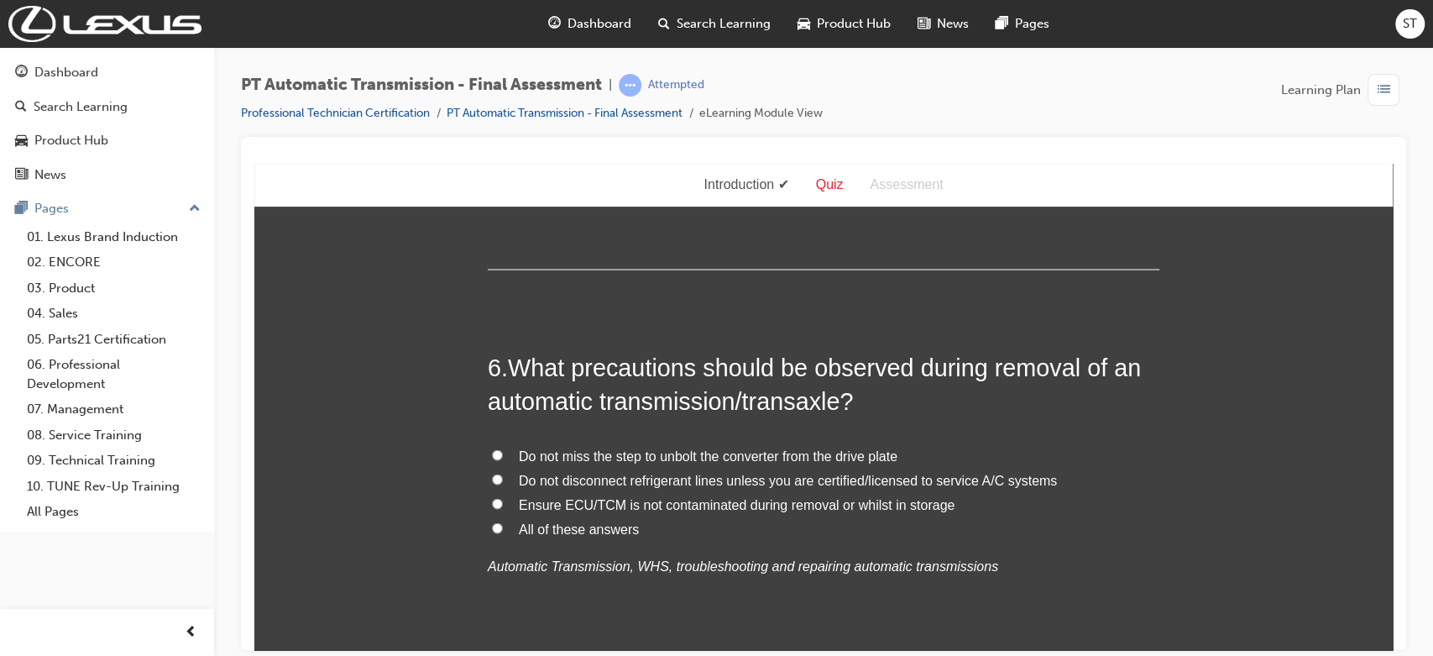
scroll to position [2014, 0]
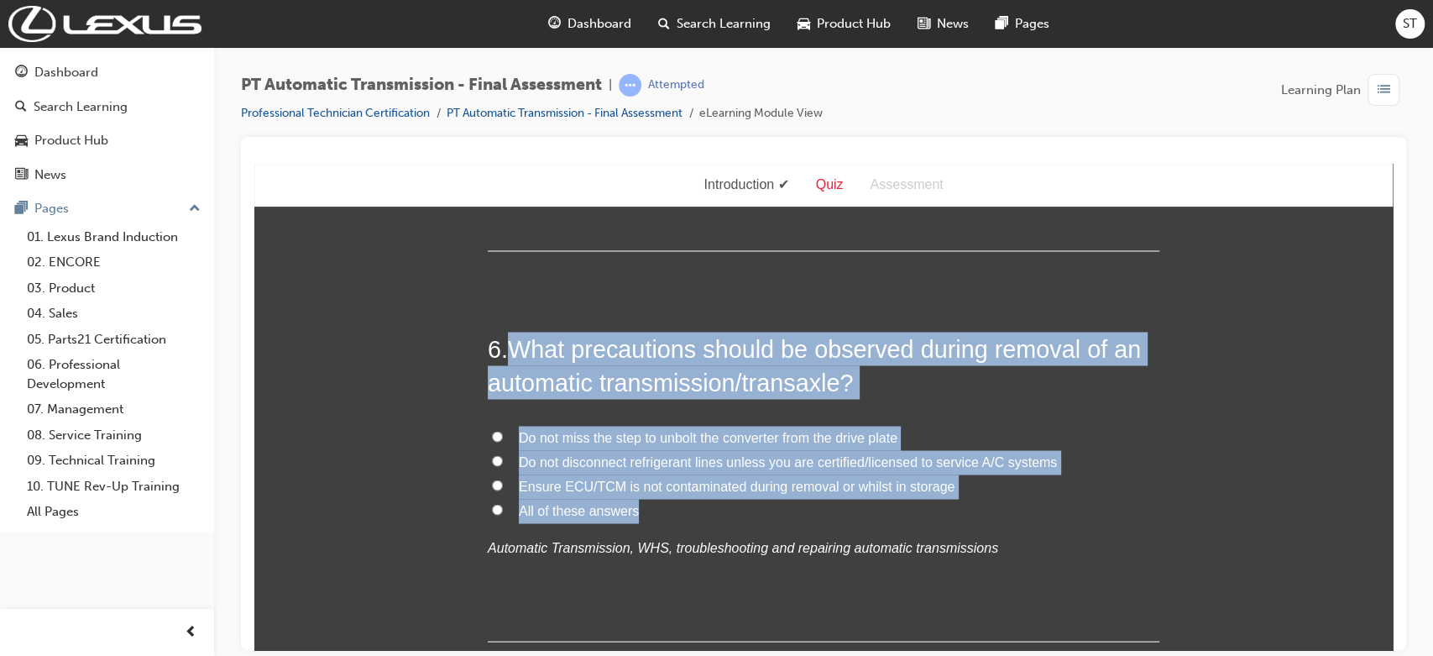
drag, startPoint x: 504, startPoint y: 344, endPoint x: 839, endPoint y: 505, distance: 372.4
click at [839, 505] on div "6 . What precautions should be observed during removal of an automatic transmis…" at bounding box center [823, 486] width 671 height 311
click at [698, 350] on span "What precautions should be observed during removal of an automatic transmission…" at bounding box center [814, 364] width 653 height 60
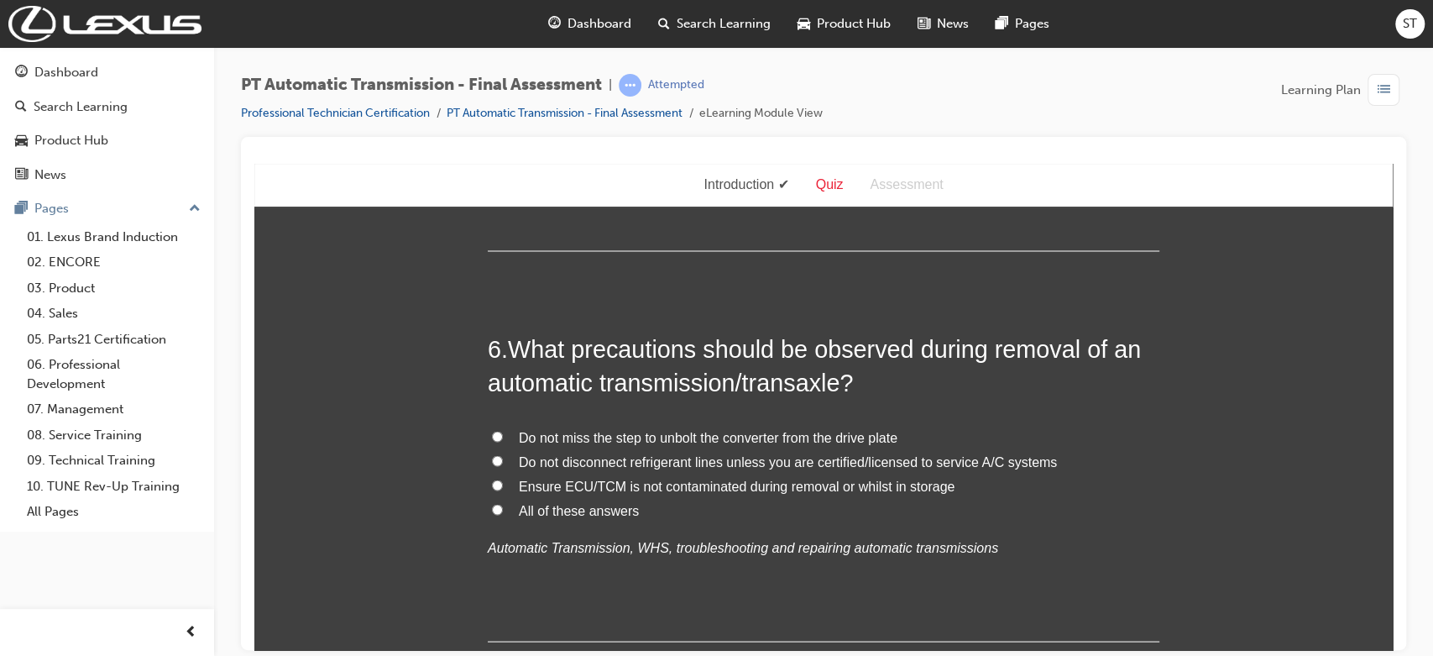
drag, startPoint x: 698, startPoint y: 350, endPoint x: 627, endPoint y: 279, distance: 100.3
click at [627, 279] on div "1 . If the line pressure is under specification during an Automatic Transmissio…" at bounding box center [823, 451] width 671 height 4305
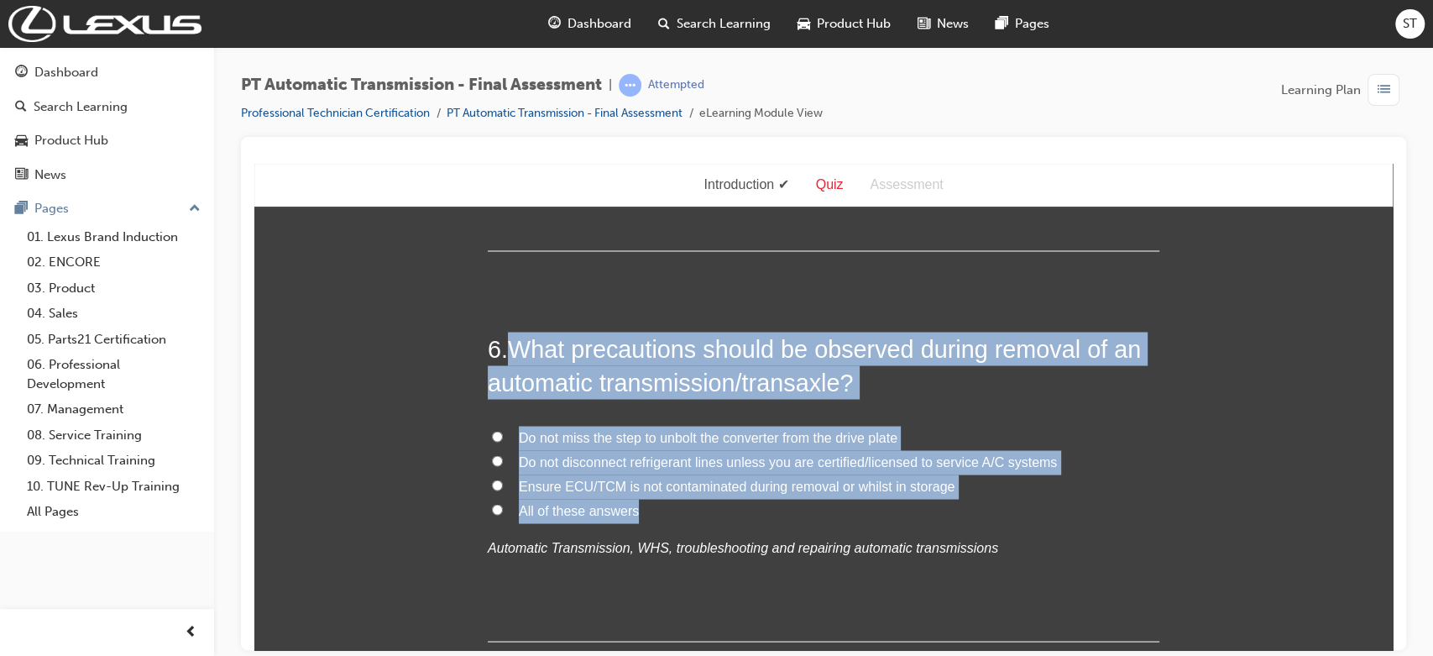
drag, startPoint x: 506, startPoint y: 350, endPoint x: 759, endPoint y: 509, distance: 298.3
click at [759, 509] on div "6 . What precautions should be observed during removal of an automatic transmis…" at bounding box center [823, 486] width 671 height 311
click at [492, 503] on input "All of these answers" at bounding box center [497, 508] width 11 height 11
radio input "true"
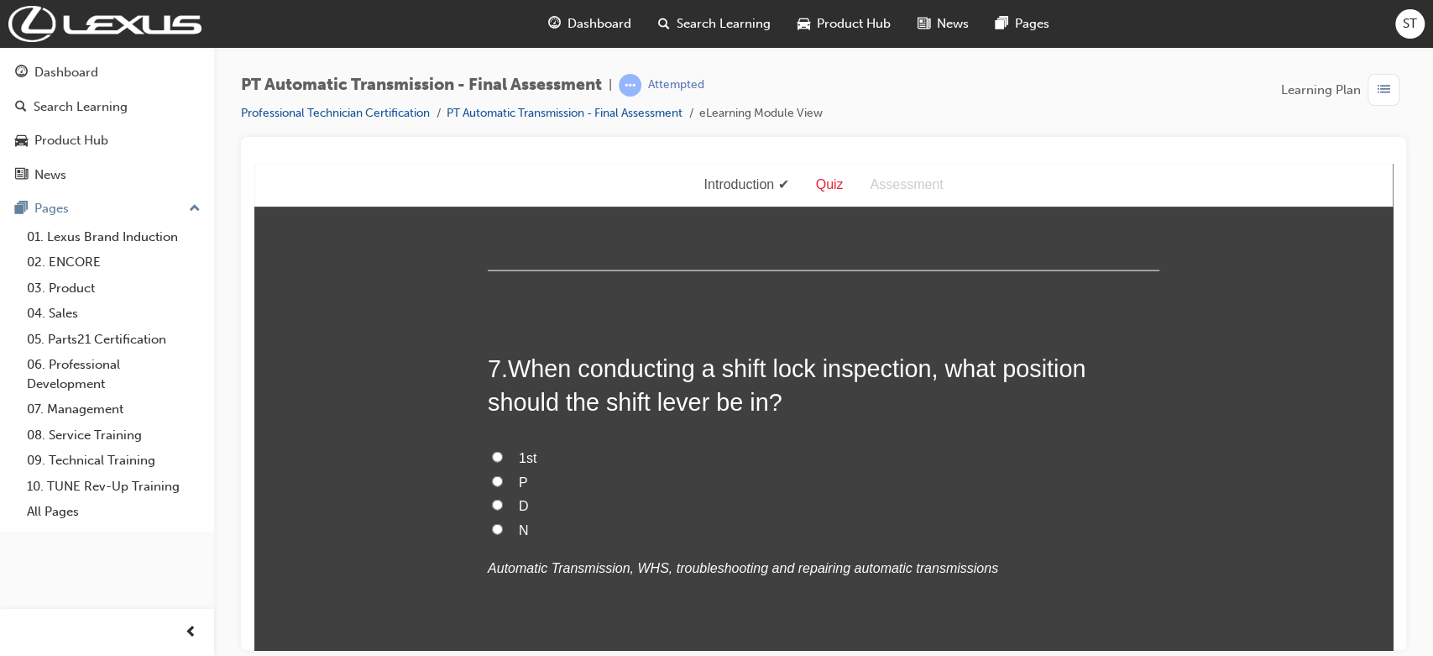
scroll to position [2387, 0]
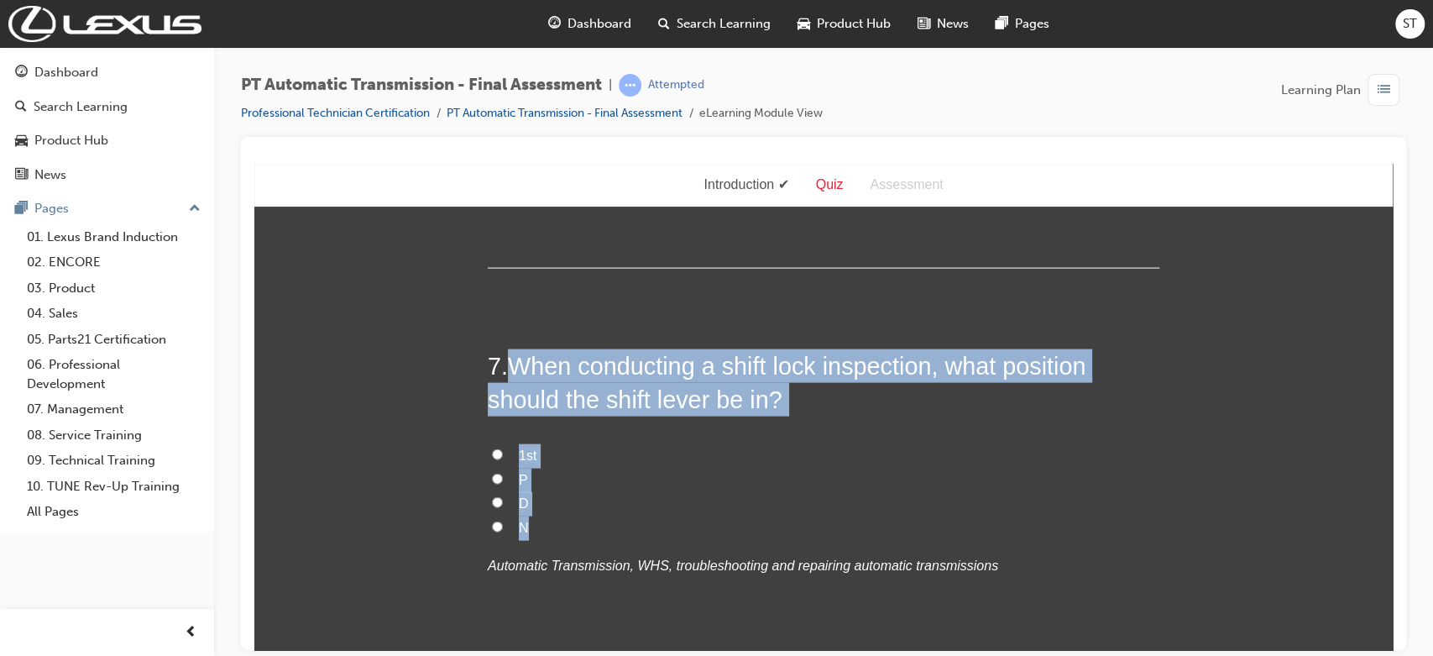
drag, startPoint x: 508, startPoint y: 368, endPoint x: 634, endPoint y: 524, distance: 200.6
click at [634, 524] on div "7 . When conducting a shift lock inspection, what position should the shift lev…" at bounding box center [823, 503] width 671 height 311
click at [492, 478] on input "P" at bounding box center [497, 478] width 11 height 11
radio input "true"
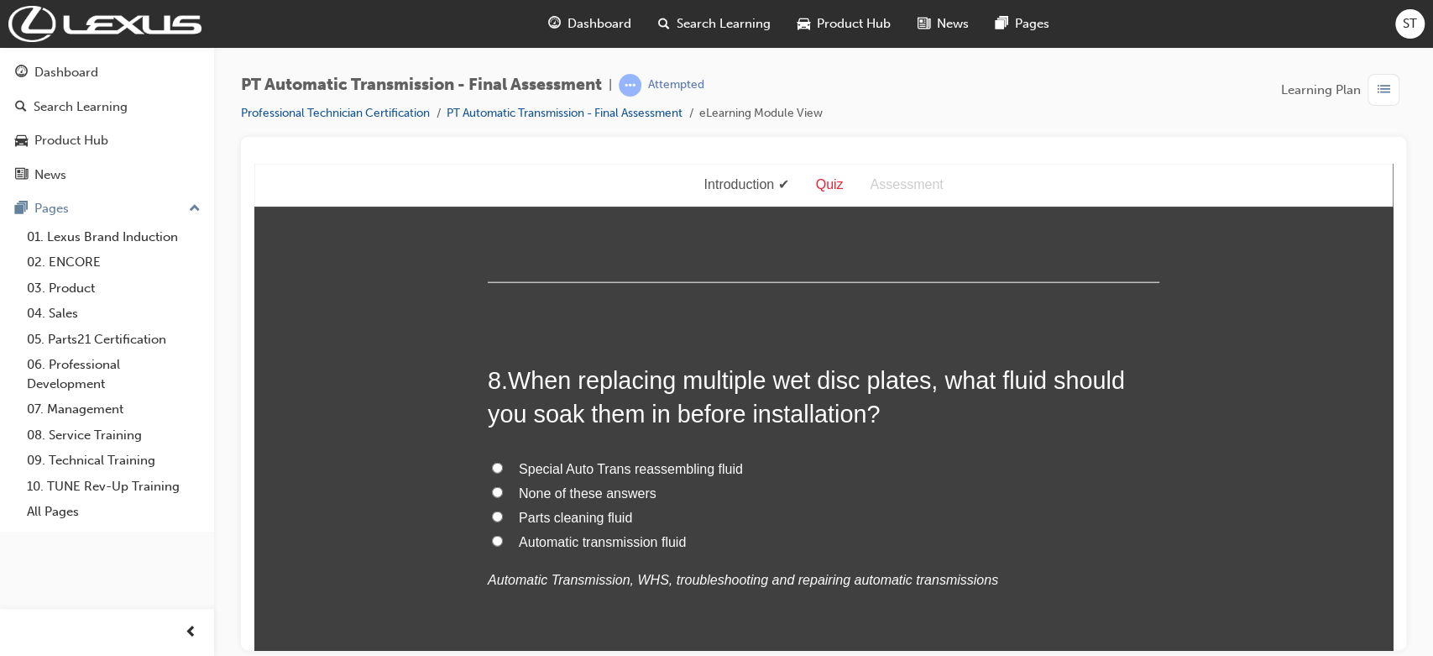
scroll to position [2797, 0]
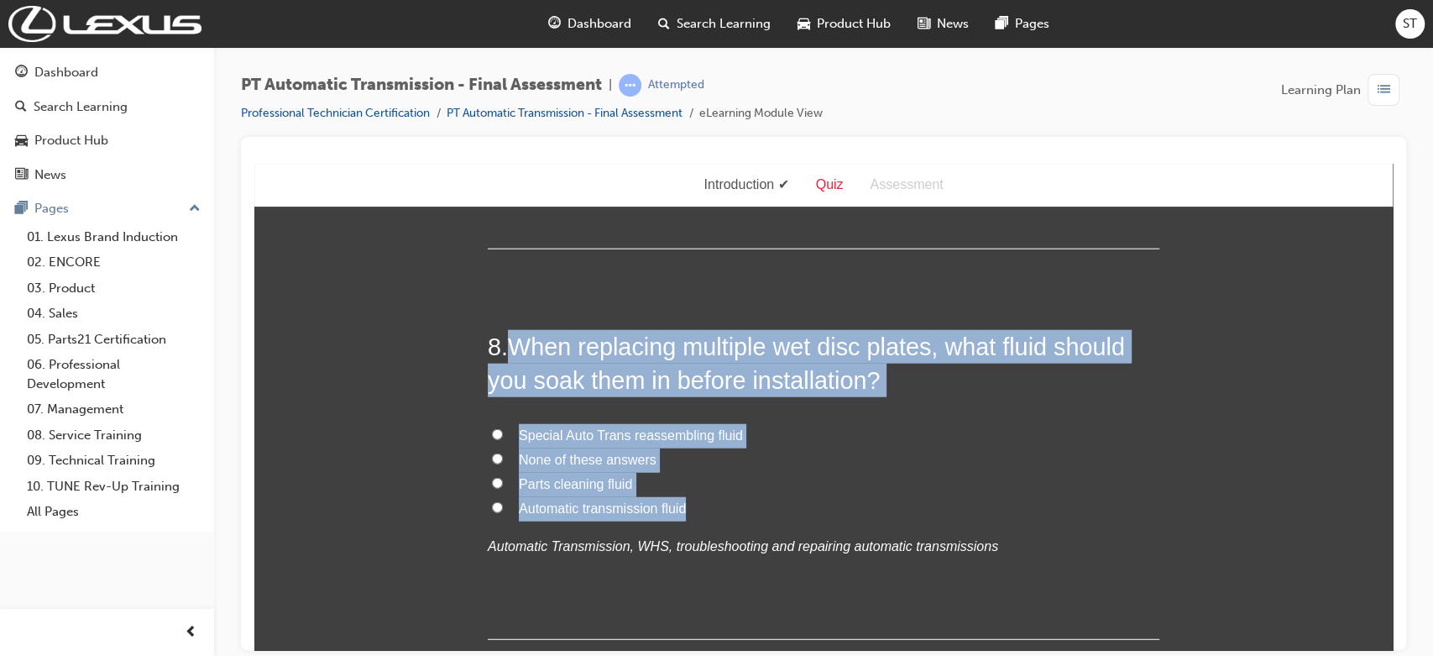
drag, startPoint x: 505, startPoint y: 346, endPoint x: 732, endPoint y: 507, distance: 278.1
click at [732, 507] on div "8 . When replacing multiple wet disc plates, what fluid should you soak them in…" at bounding box center [823, 484] width 671 height 311
click at [492, 509] on input "Automatic transmission fluid" at bounding box center [497, 506] width 11 height 11
radio input "true"
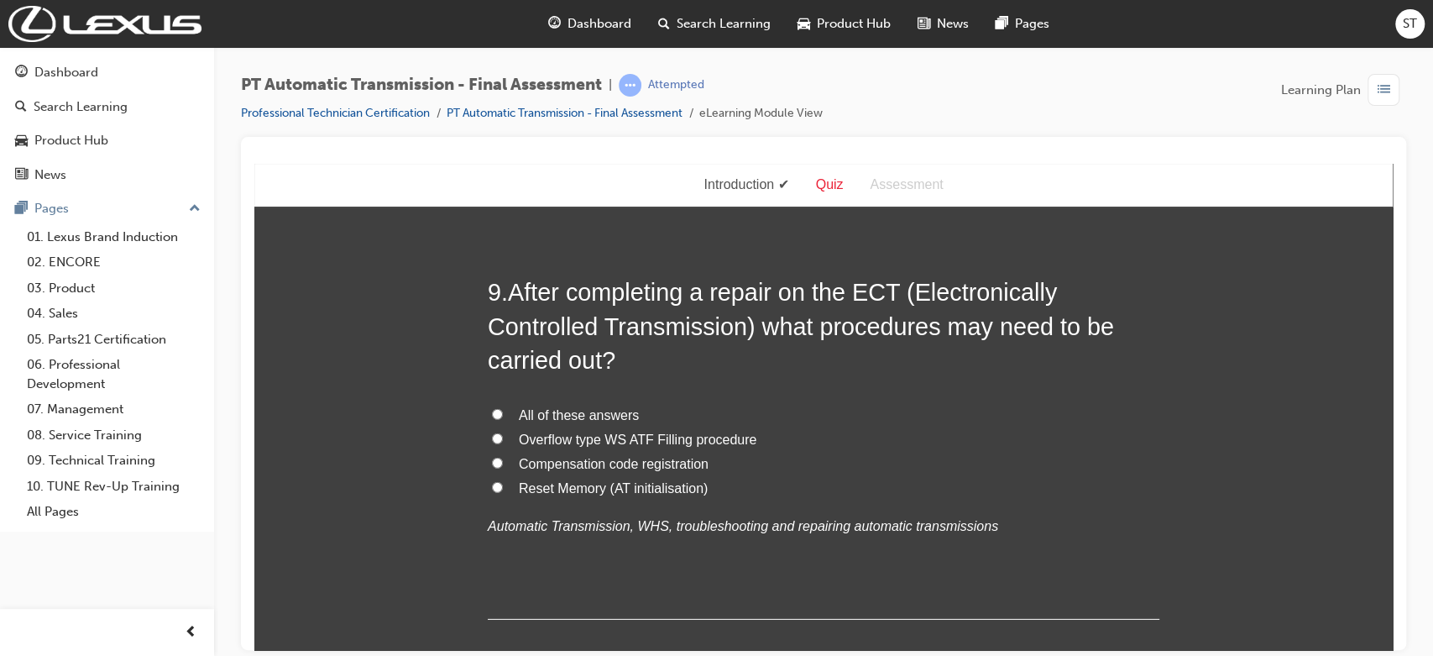
scroll to position [3245, 0]
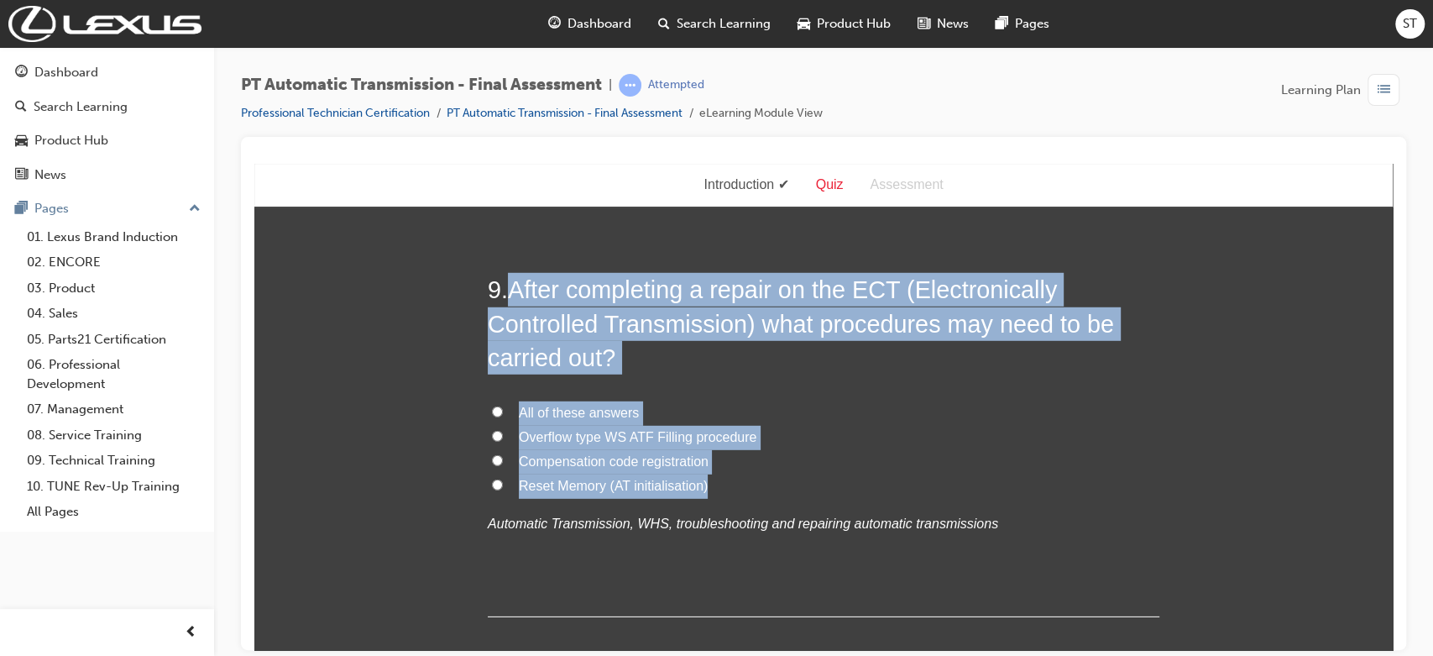
drag, startPoint x: 502, startPoint y: 289, endPoint x: 770, endPoint y: 473, distance: 325.2
click at [770, 473] on div "9 . After completing a repair on the ECT (Electronically Controlled Transmissio…" at bounding box center [823, 444] width 671 height 344
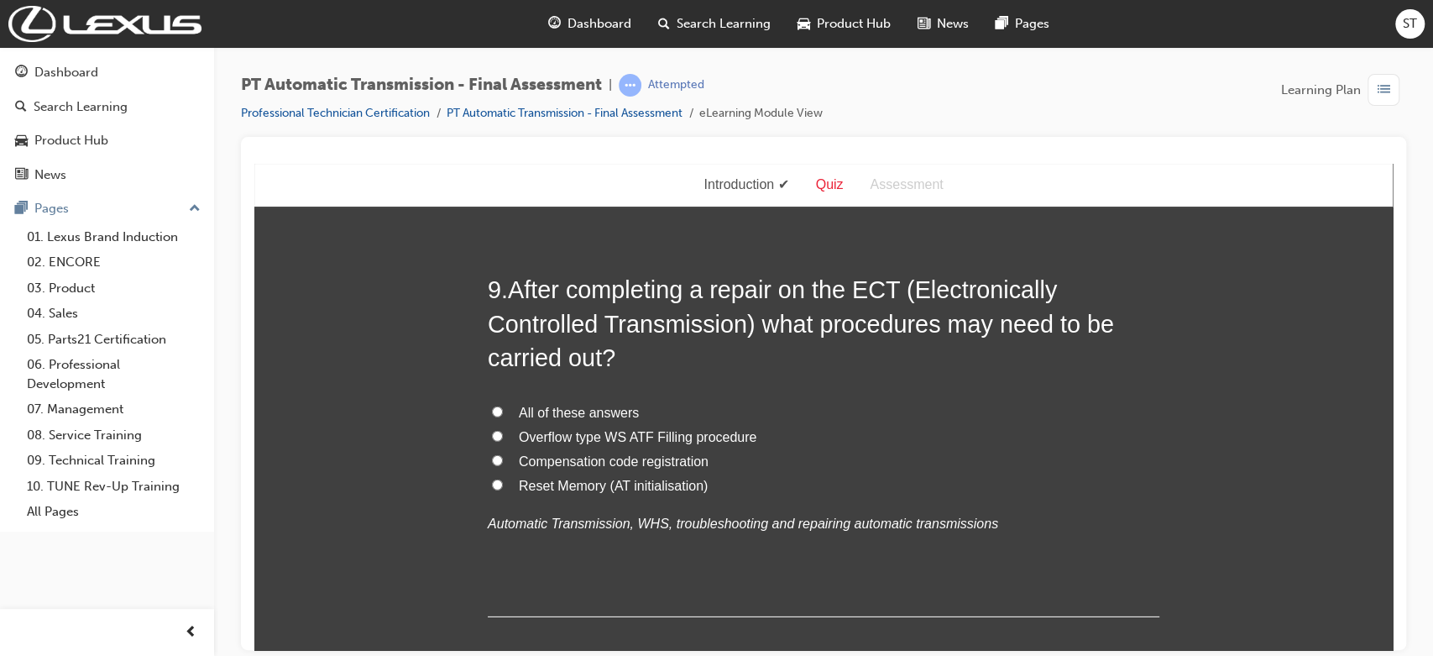
click at [521, 411] on span "All of these answers" at bounding box center [579, 412] width 120 height 14
click at [503, 411] on input "All of these answers" at bounding box center [497, 410] width 11 height 11
radio input "true"
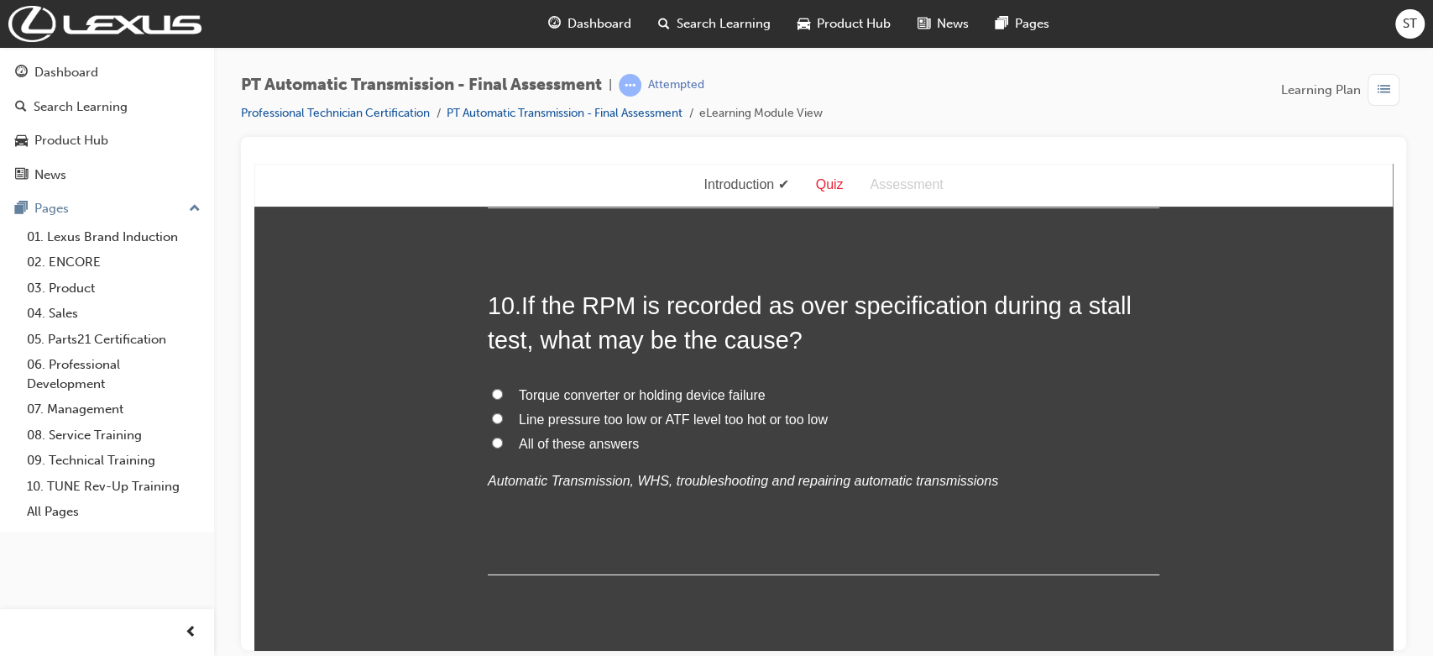
scroll to position [3655, 0]
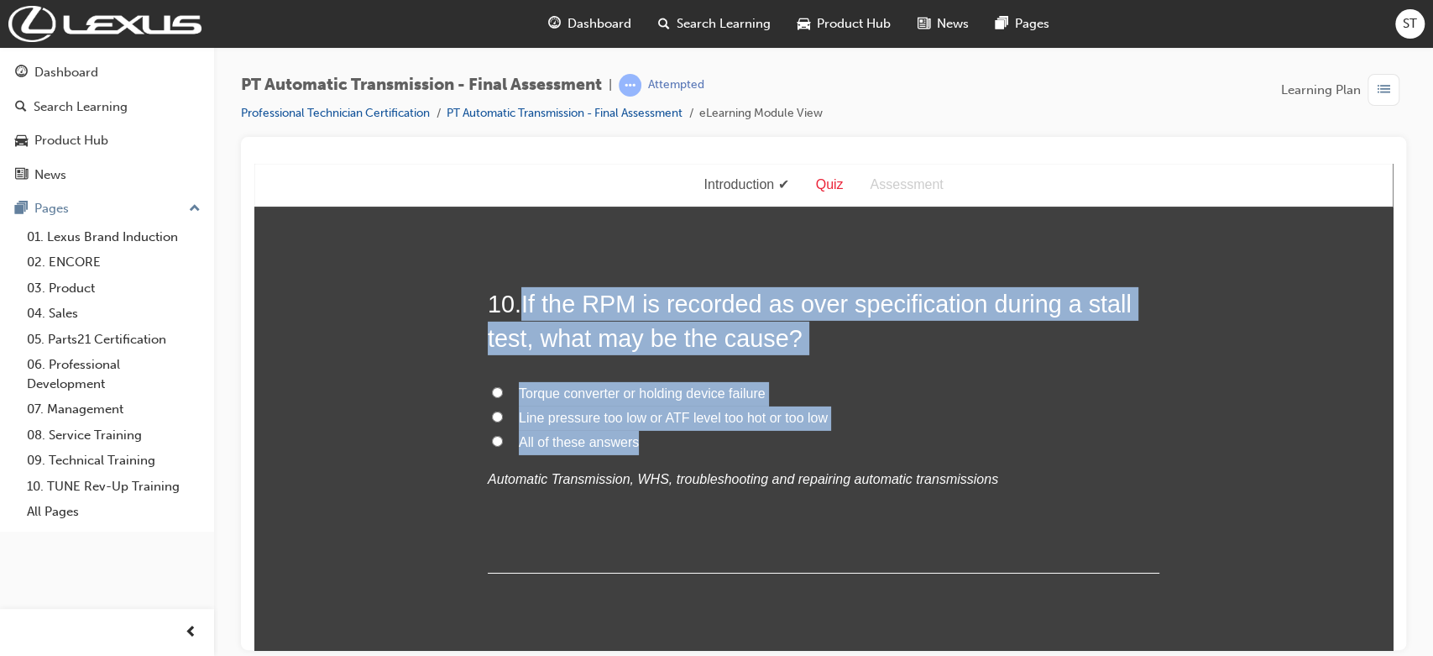
drag, startPoint x: 520, startPoint y: 304, endPoint x: 739, endPoint y: 436, distance: 255.6
click at [739, 436] on div "10 . If the RPM is recorded as over specification during a stall test, what may…" at bounding box center [823, 429] width 671 height 286
click at [494, 439] on input "All of these answers" at bounding box center [497, 440] width 11 height 11
radio input "true"
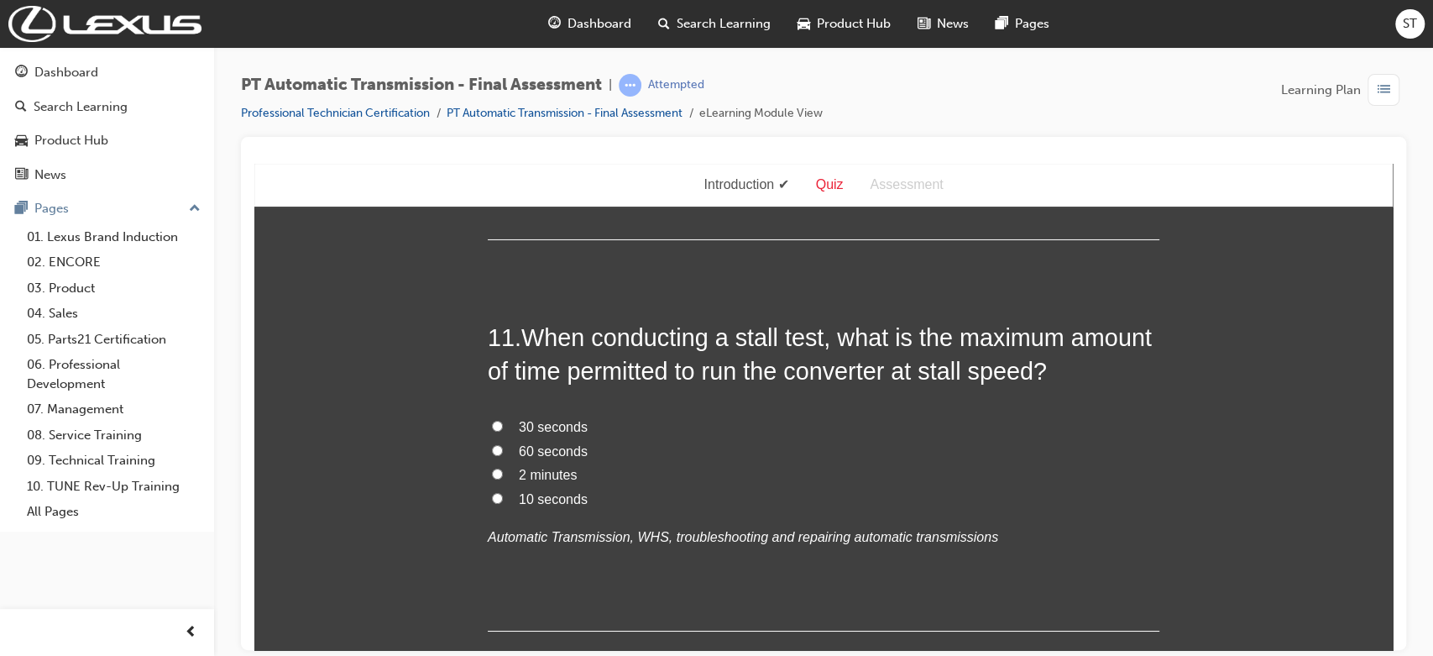
scroll to position [3991, 0]
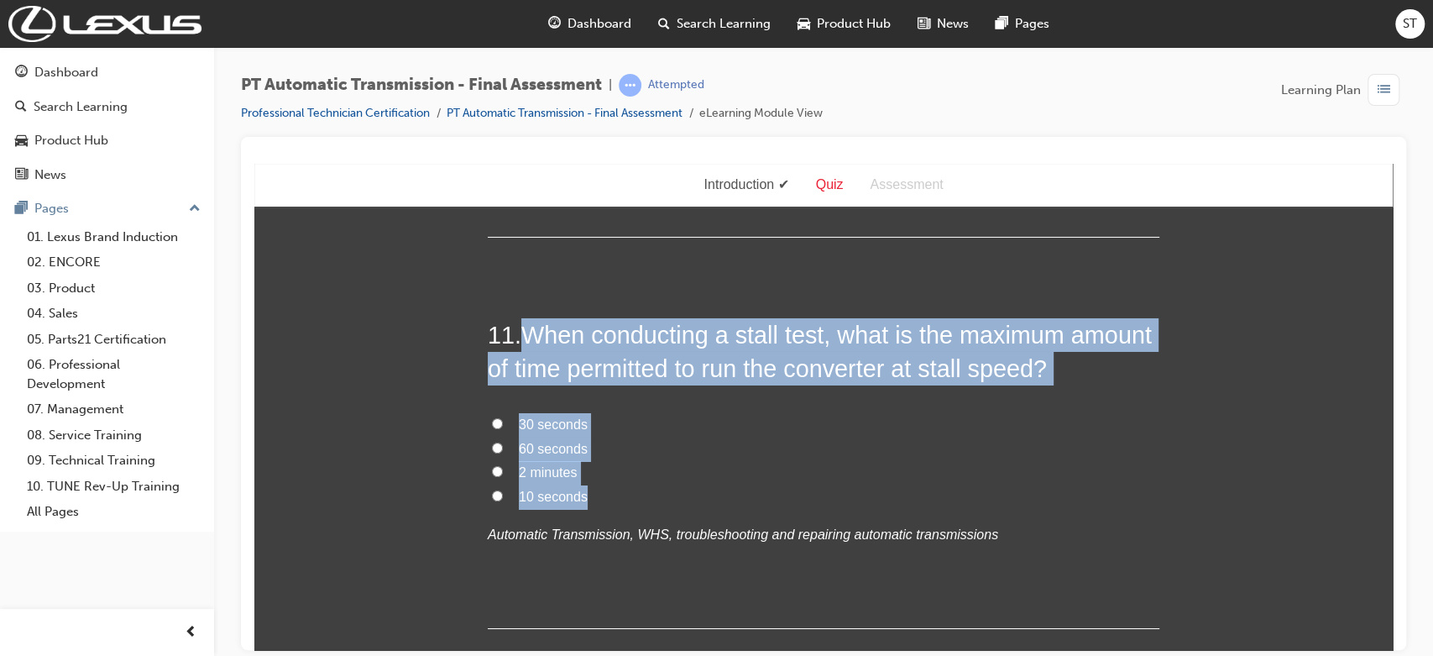
drag, startPoint x: 517, startPoint y: 327, endPoint x: 711, endPoint y: 503, distance: 261.5
click at [711, 503] on div "11 . When conducting a stall test, what is the maximum amount of time permitted…" at bounding box center [823, 472] width 671 height 311
click at [492, 469] on input "2 minutes" at bounding box center [497, 470] width 11 height 11
radio input "true"
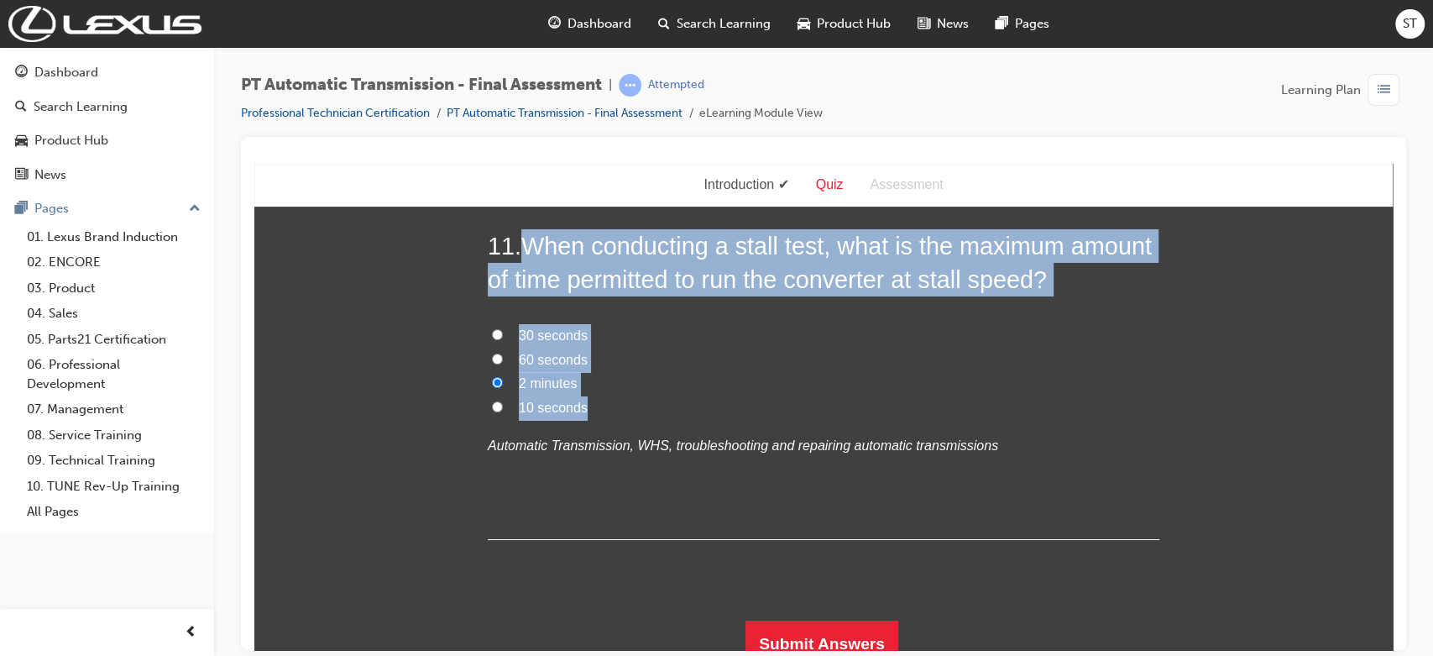
scroll to position [4096, 0]
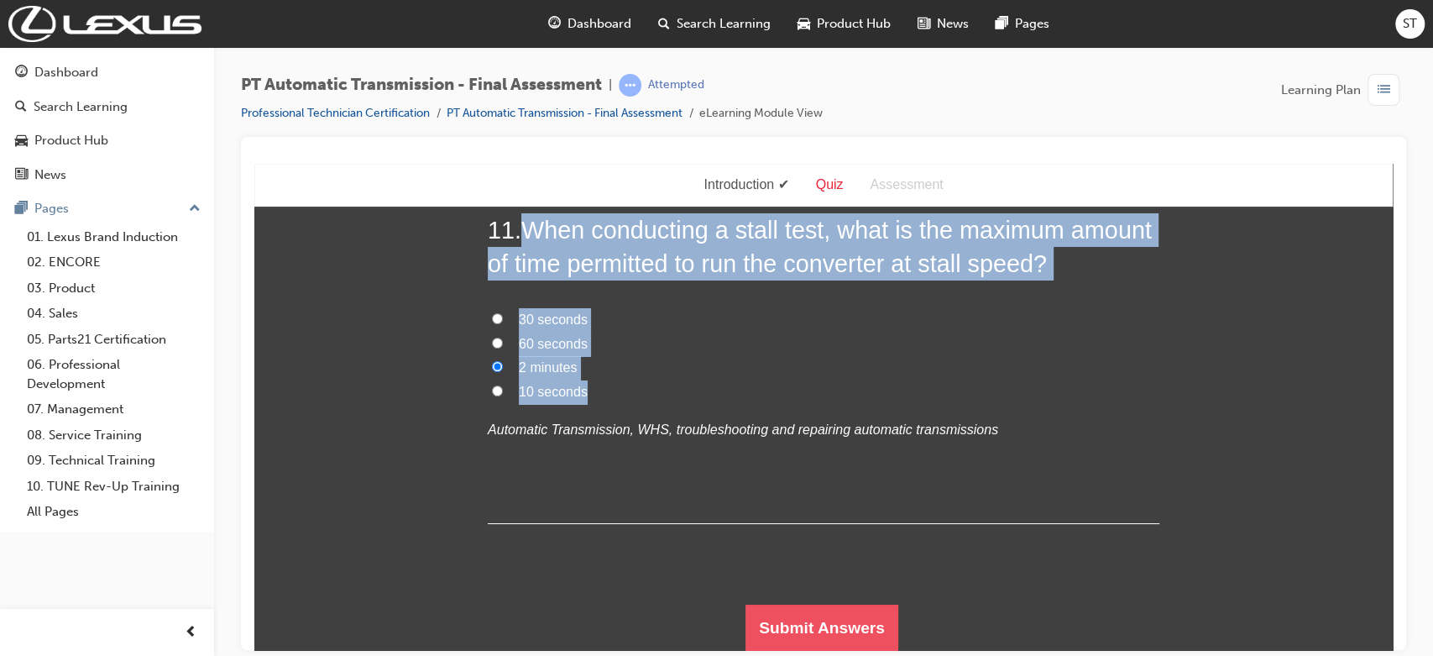
click at [826, 634] on button "Submit Answers" at bounding box center [821, 626] width 153 height 47
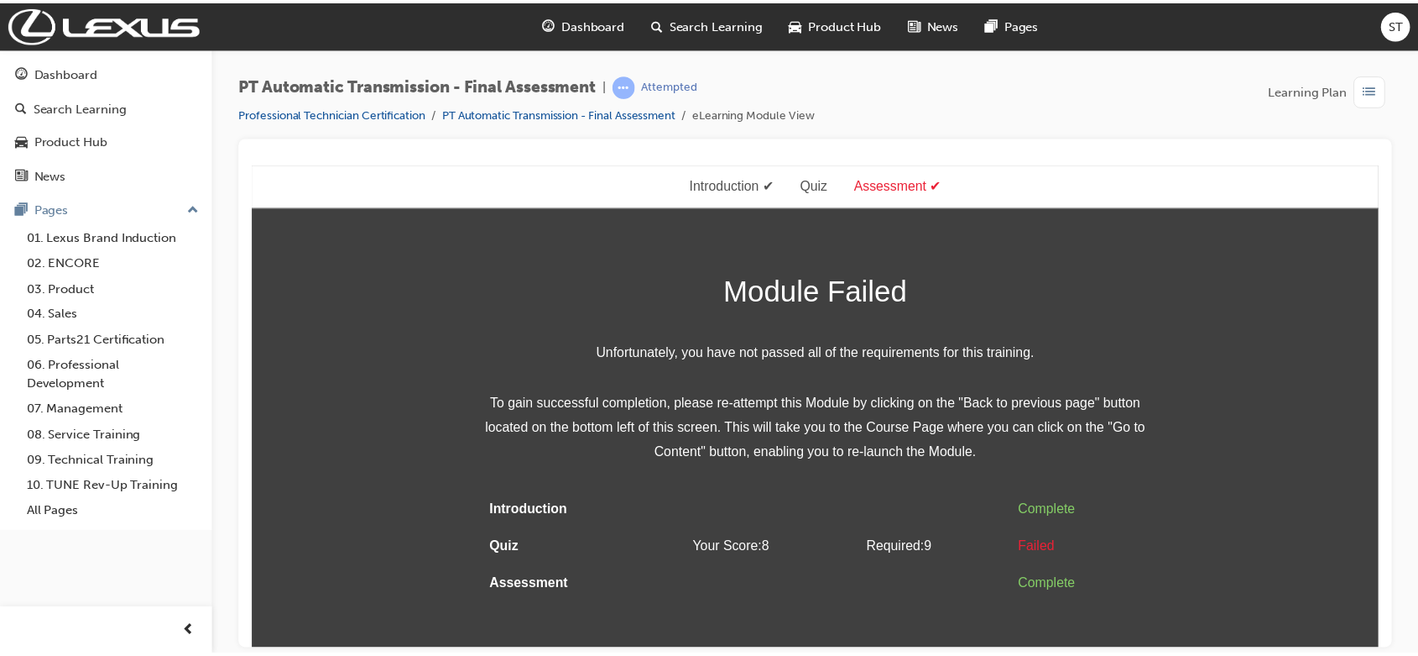
scroll to position [0, 0]
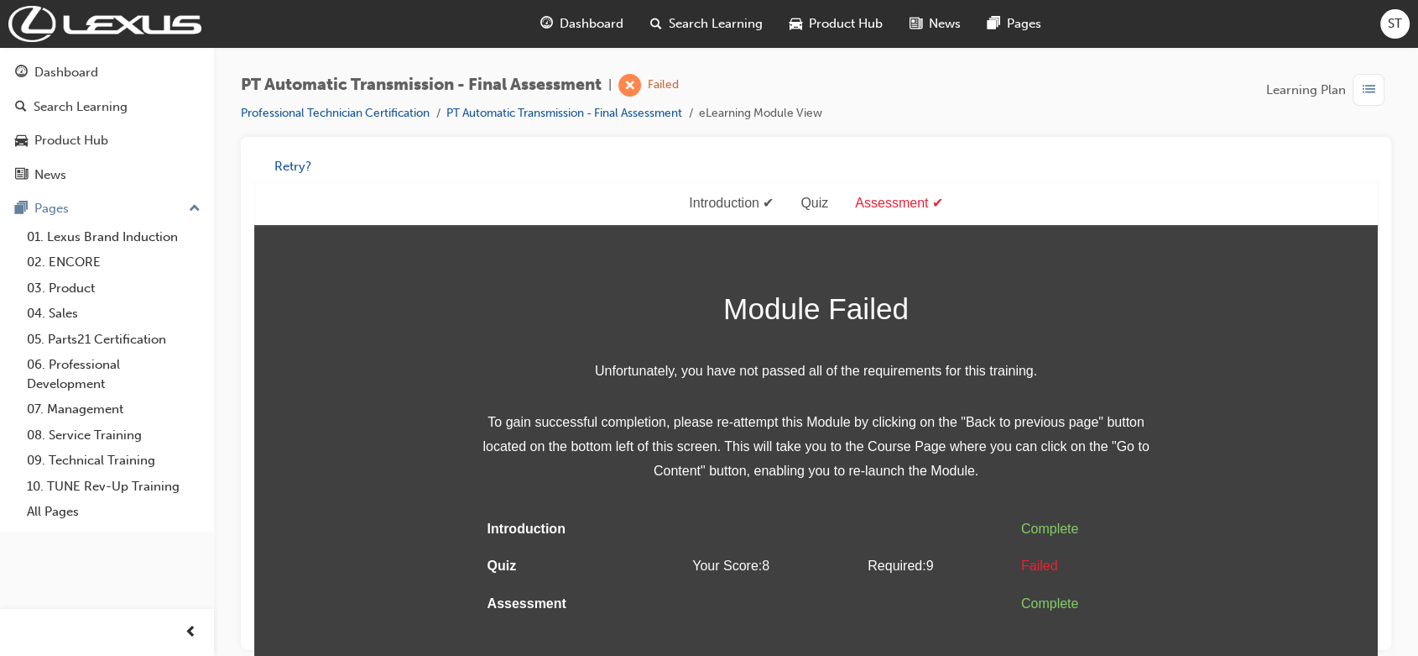
click at [592, 18] on span "Dashboard" at bounding box center [592, 23] width 64 height 19
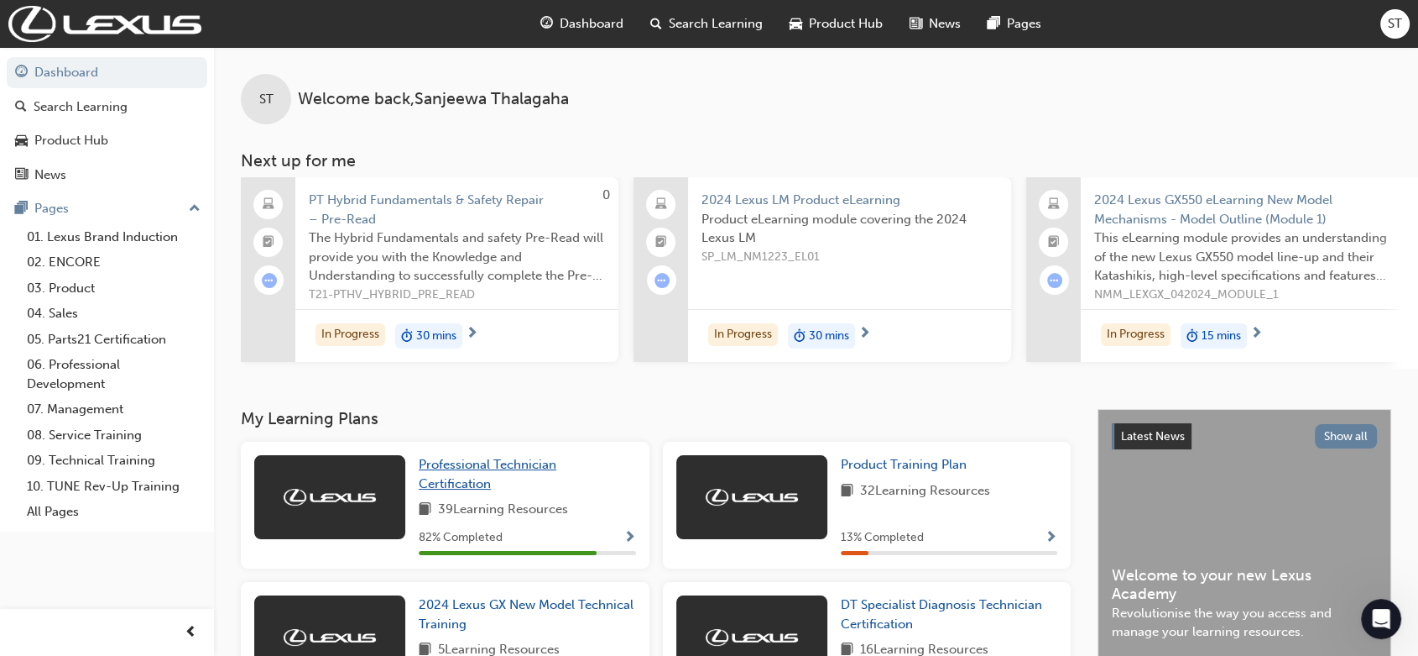
click at [457, 475] on span "Professional Technician Certification" at bounding box center [488, 474] width 138 height 34
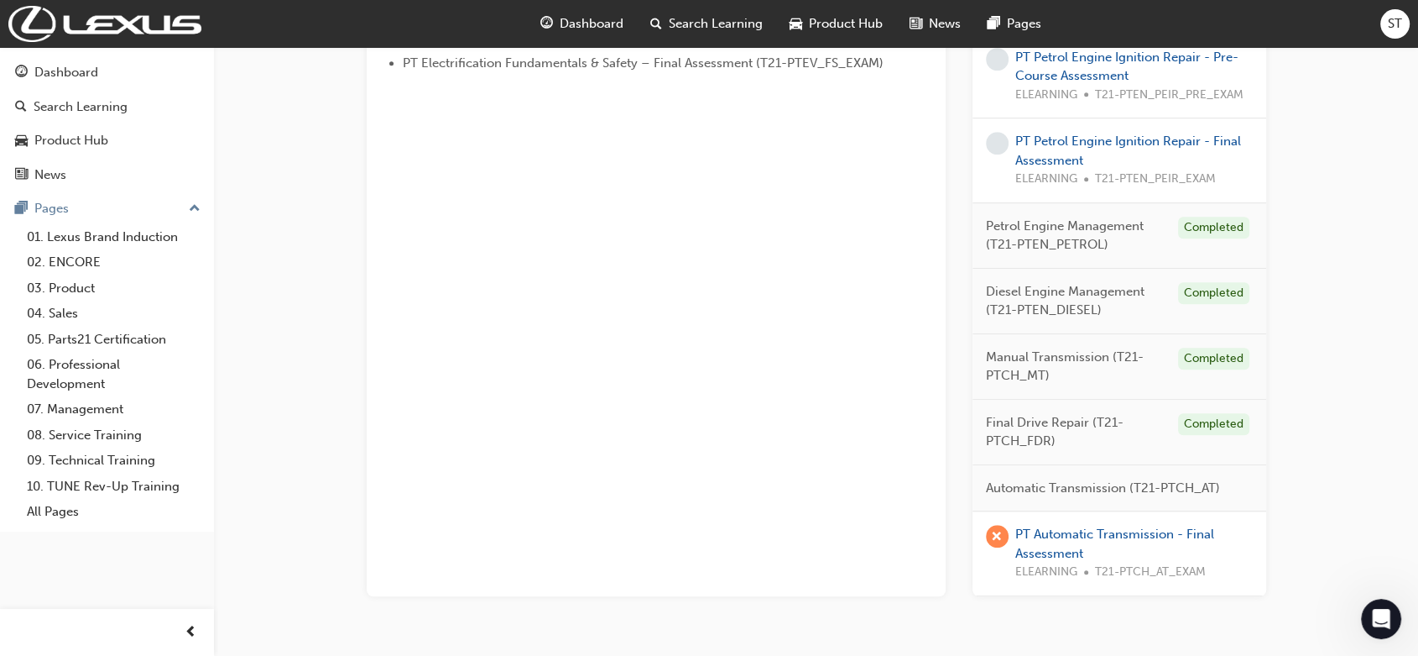
scroll to position [1081, 0]
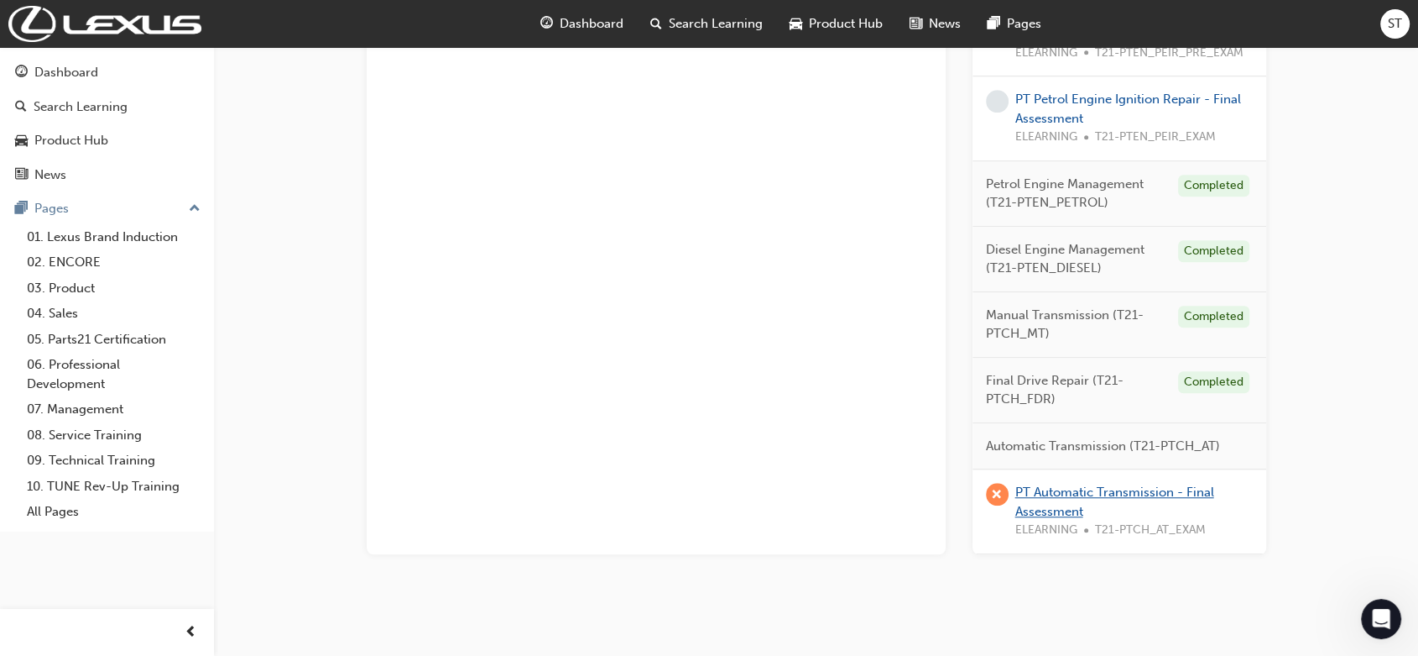
click at [1041, 492] on link "PT Automatic Transmission - Final Assessment" at bounding box center [1115, 501] width 199 height 34
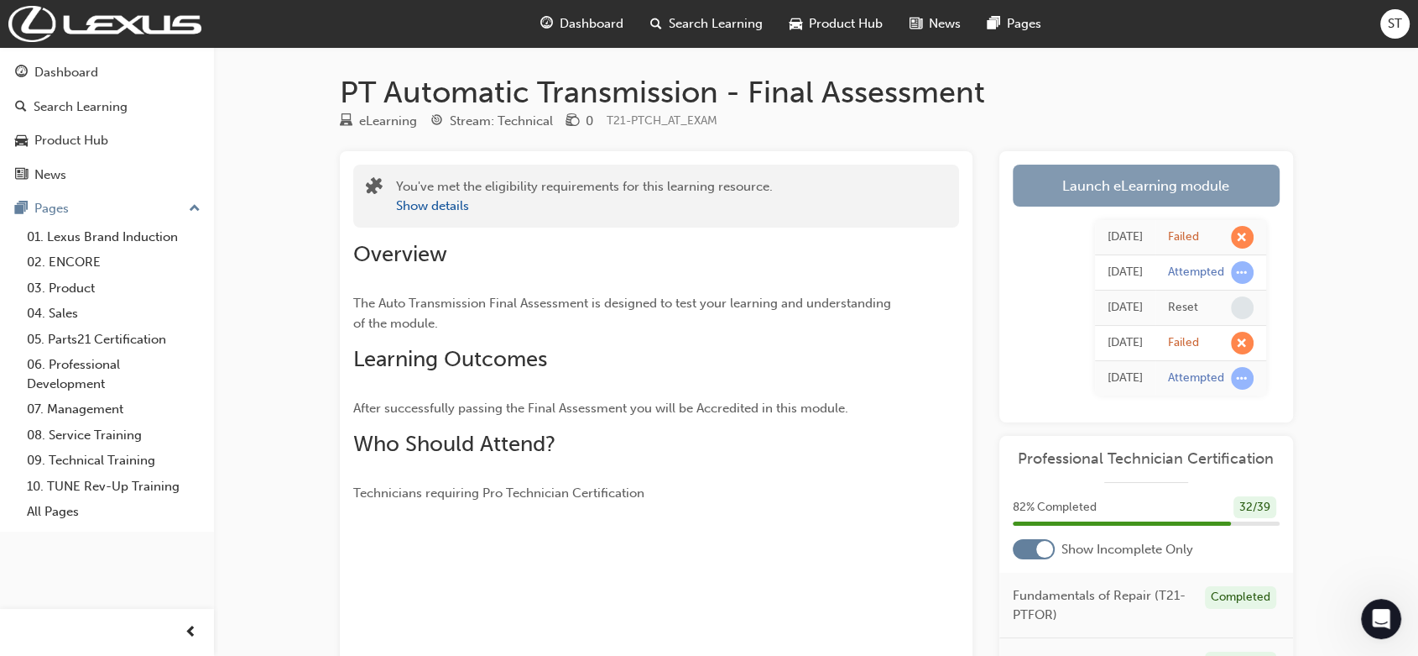
click at [1079, 178] on link "Launch eLearning module" at bounding box center [1146, 186] width 267 height 42
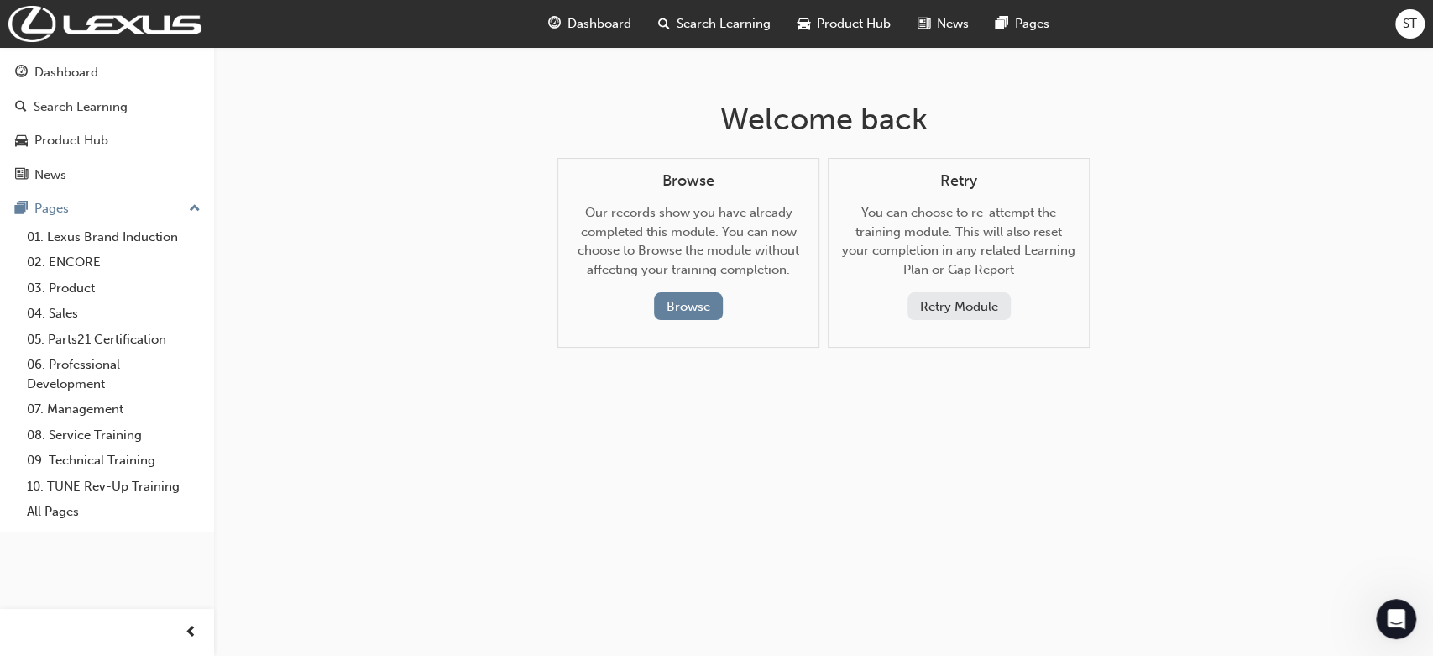
click at [944, 309] on button "Retry Module" at bounding box center [958, 306] width 103 height 28
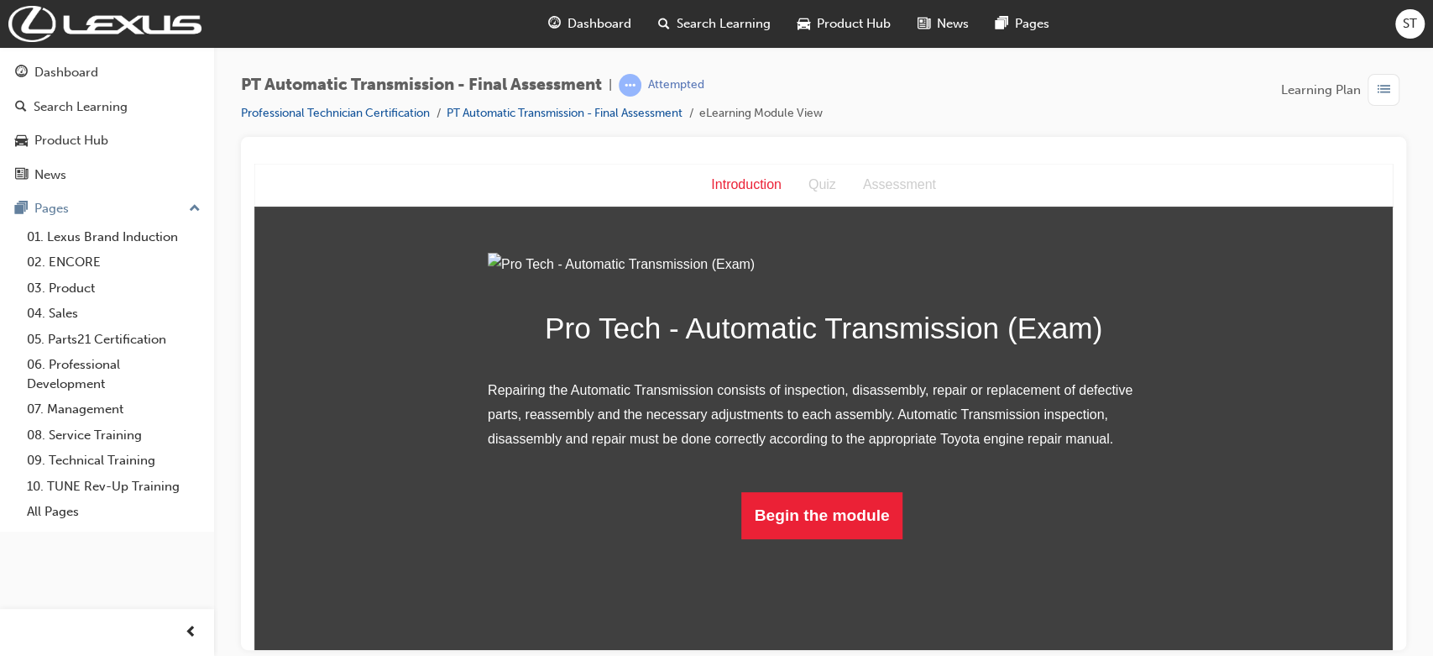
scroll to position [74, 0]
click at [870, 538] on button "Begin the module" at bounding box center [822, 514] width 162 height 47
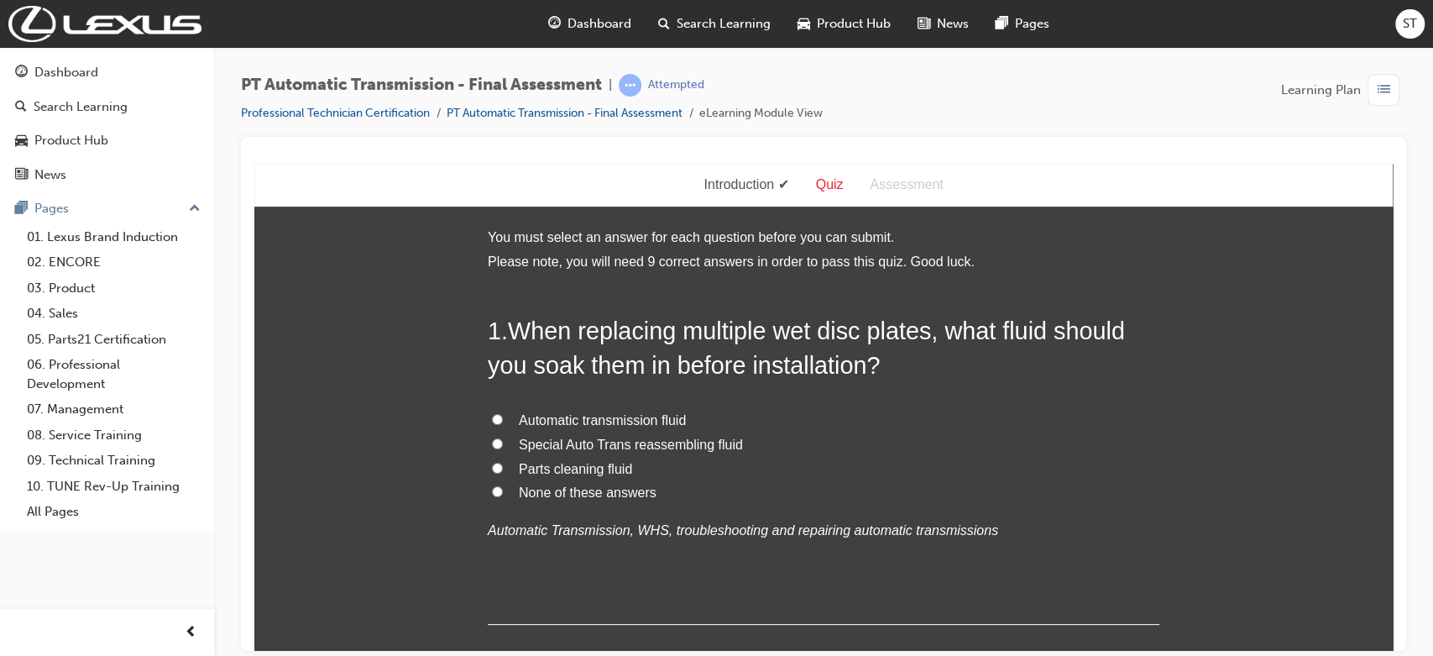
click at [598, 424] on span "Automatic transmission fluid" at bounding box center [602, 419] width 167 height 14
click at [503, 424] on input "Automatic transmission fluid" at bounding box center [497, 418] width 11 height 11
radio input "true"
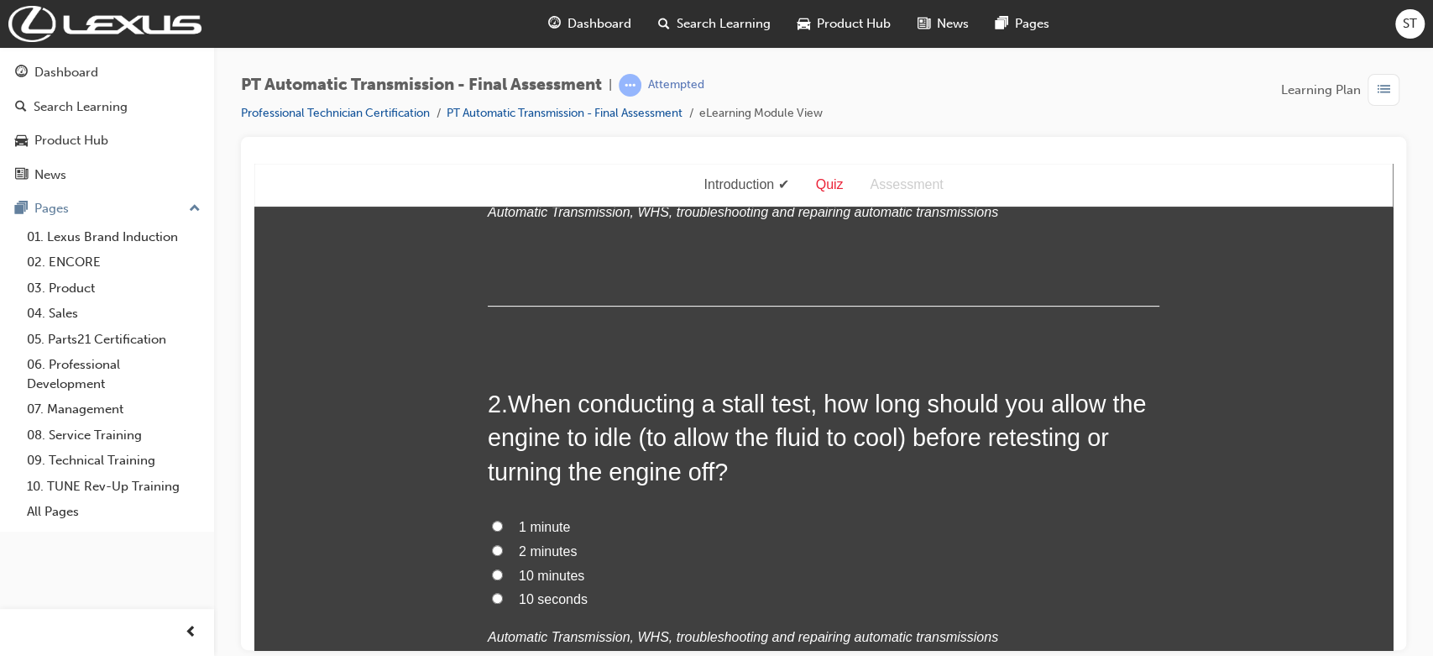
scroll to position [336, 0]
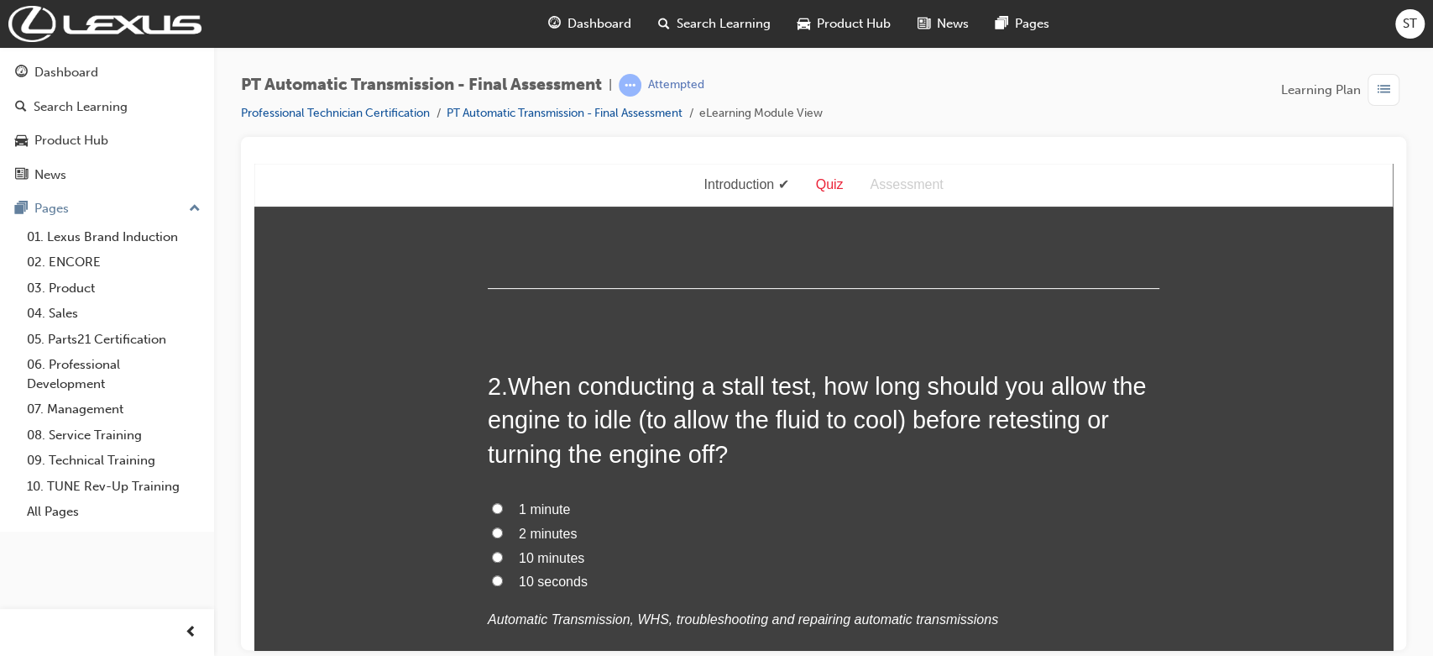
click at [535, 526] on span "2 minutes" at bounding box center [548, 532] width 58 height 14
click at [503, 526] on input "2 minutes" at bounding box center [497, 531] width 11 height 11
radio input "true"
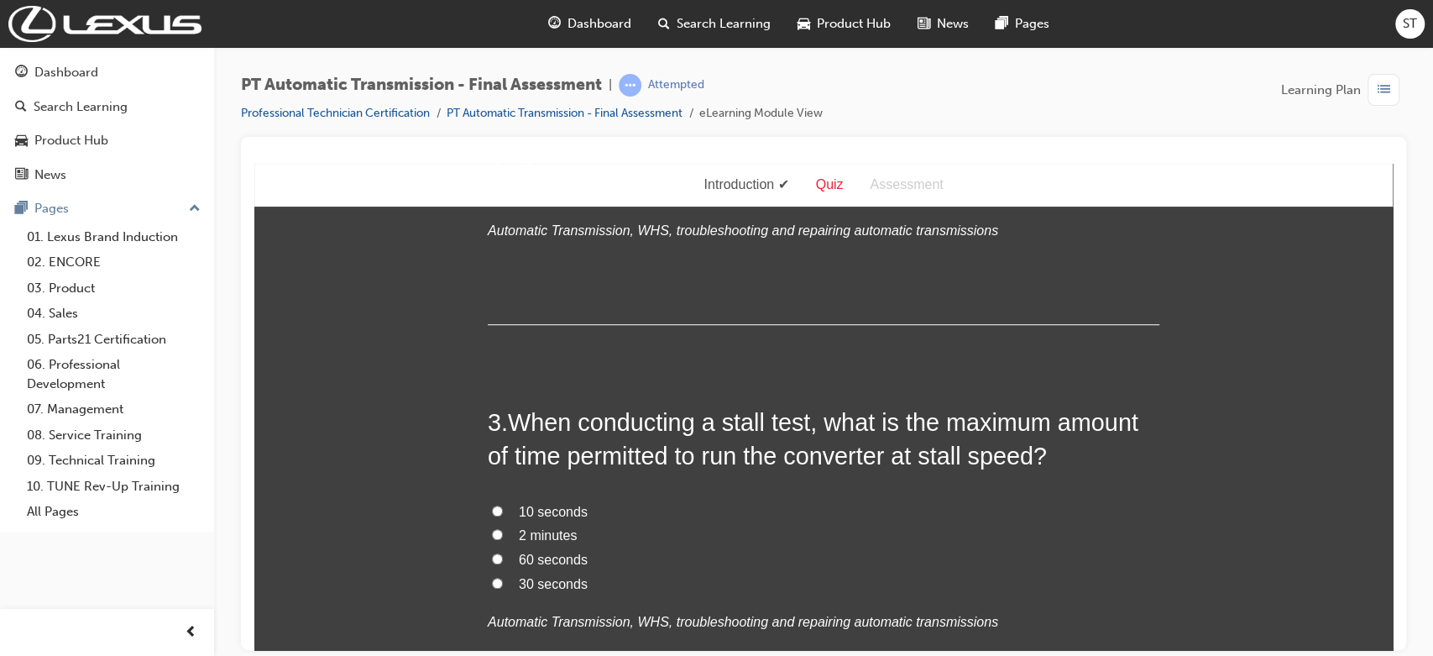
scroll to position [745, 0]
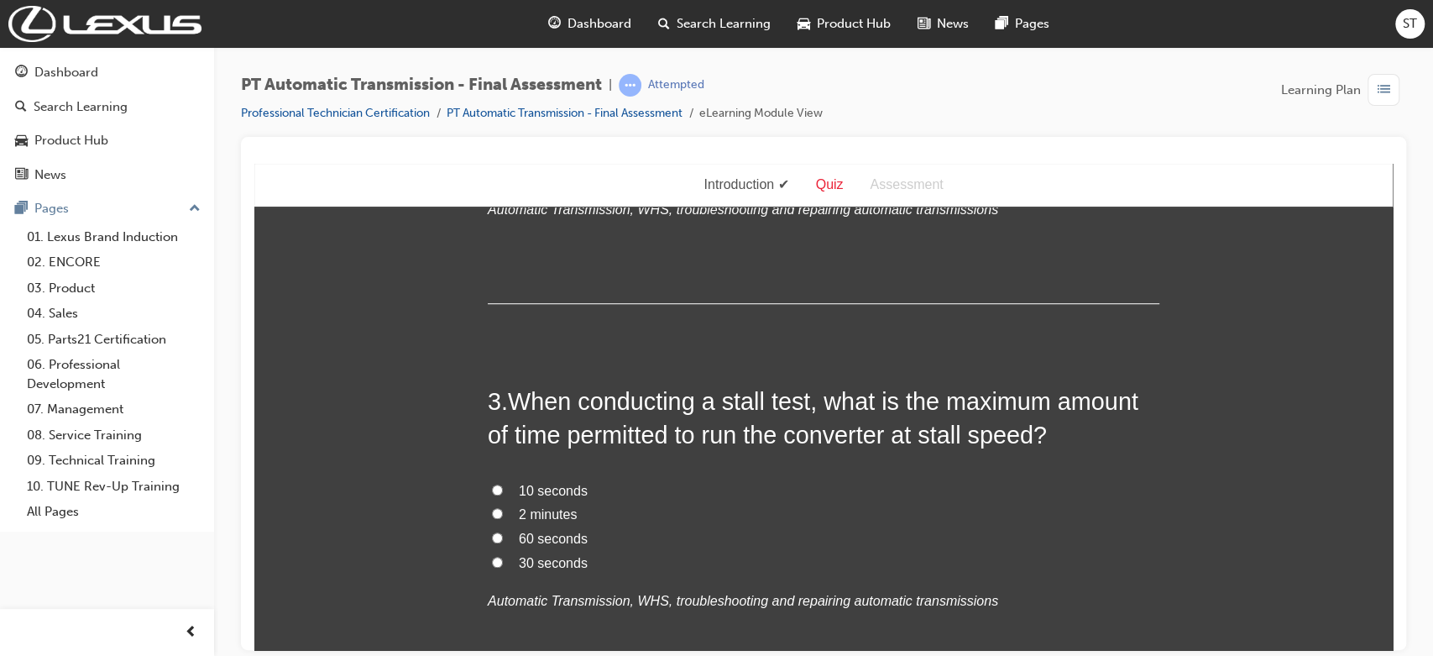
click at [547, 484] on span "10 seconds" at bounding box center [553, 490] width 69 height 14
click at [503, 484] on input "10 seconds" at bounding box center [497, 488] width 11 height 11
radio input "true"
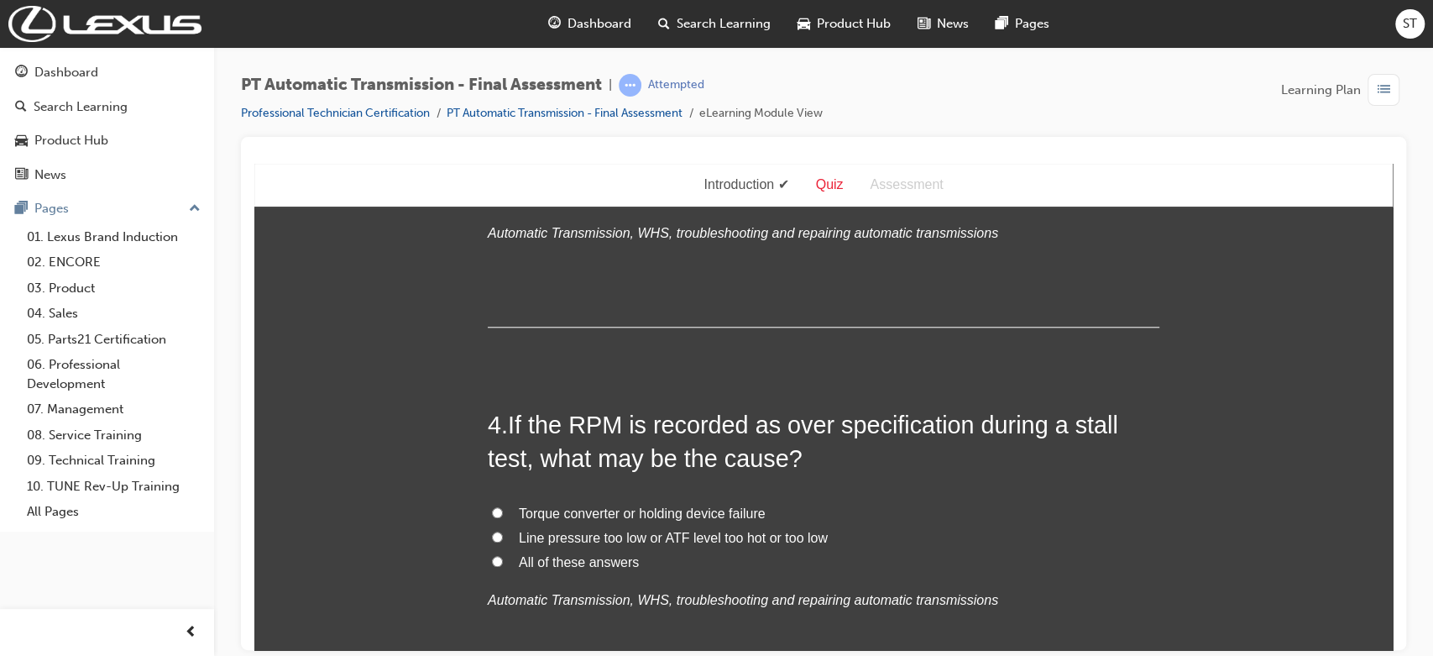
scroll to position [1119, 0]
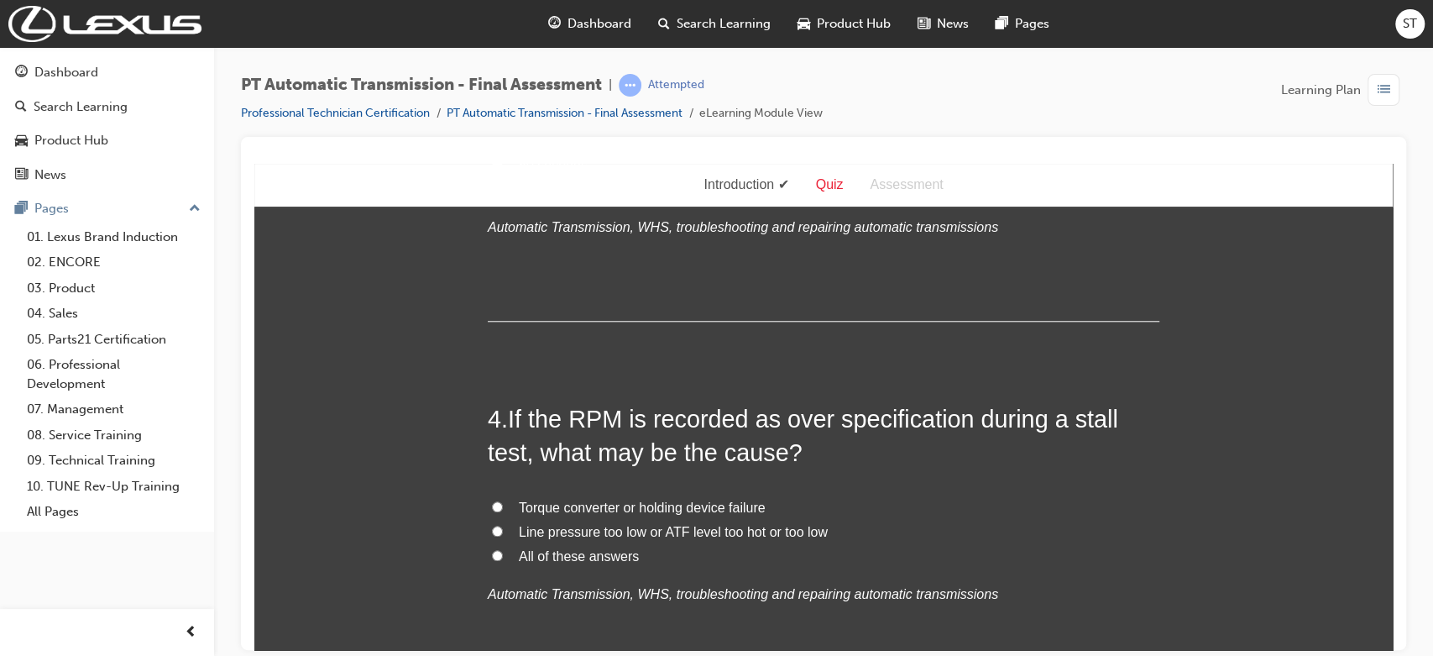
click at [546, 553] on span "All of these answers" at bounding box center [579, 555] width 120 height 14
click at [503, 553] on input "All of these answers" at bounding box center [497, 554] width 11 height 11
radio input "true"
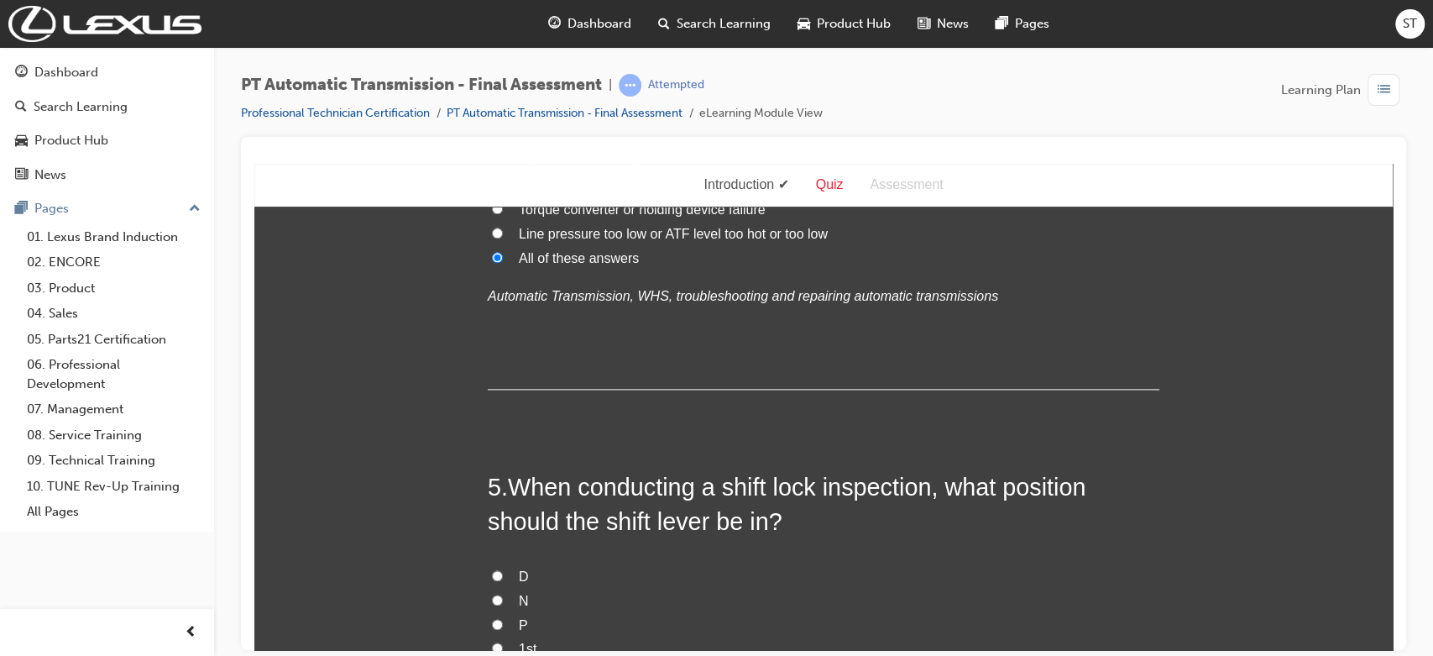
scroll to position [1455, 0]
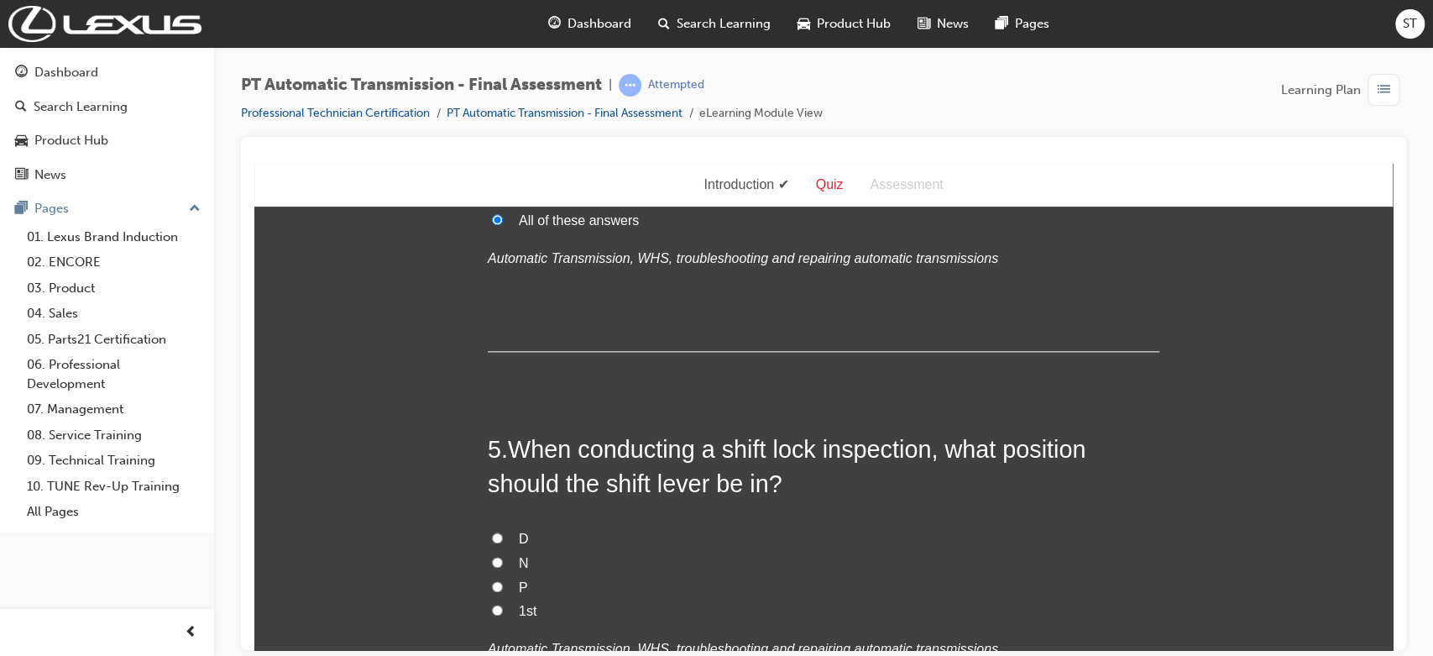
click at [492, 580] on input "P" at bounding box center [497, 585] width 11 height 11
radio input "true"
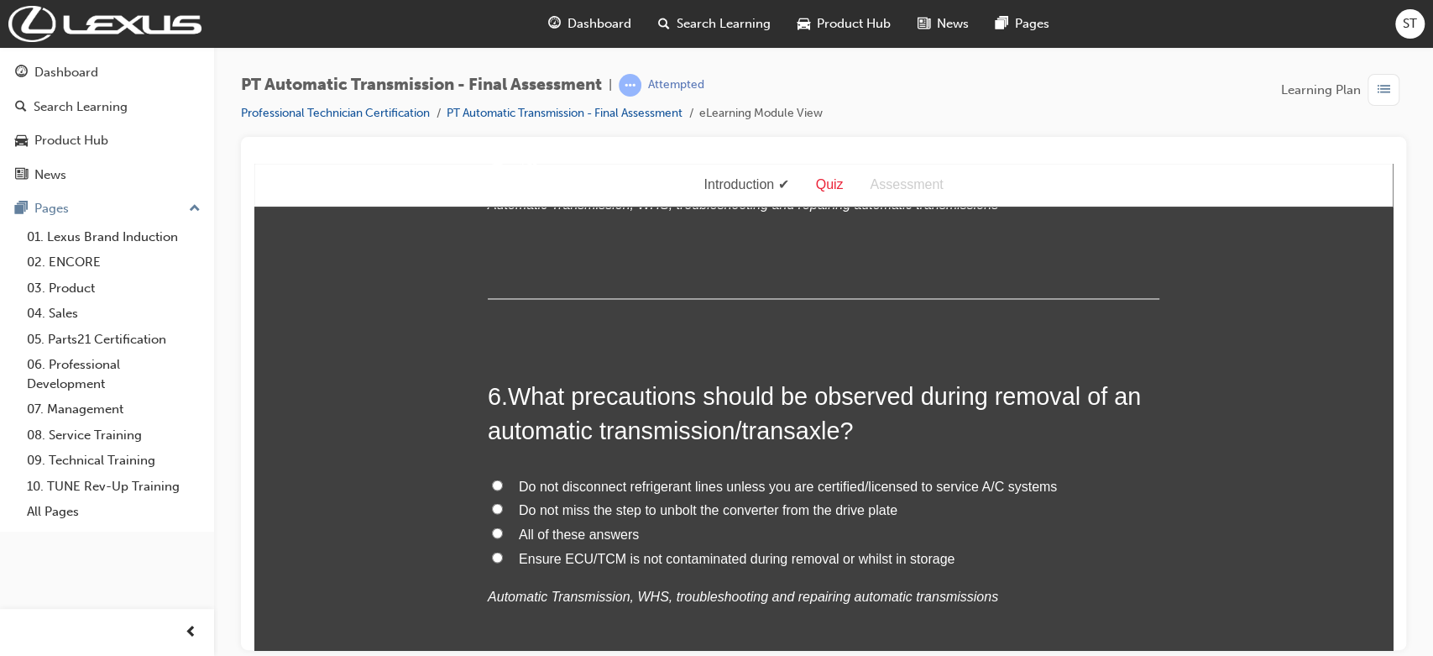
scroll to position [1902, 0]
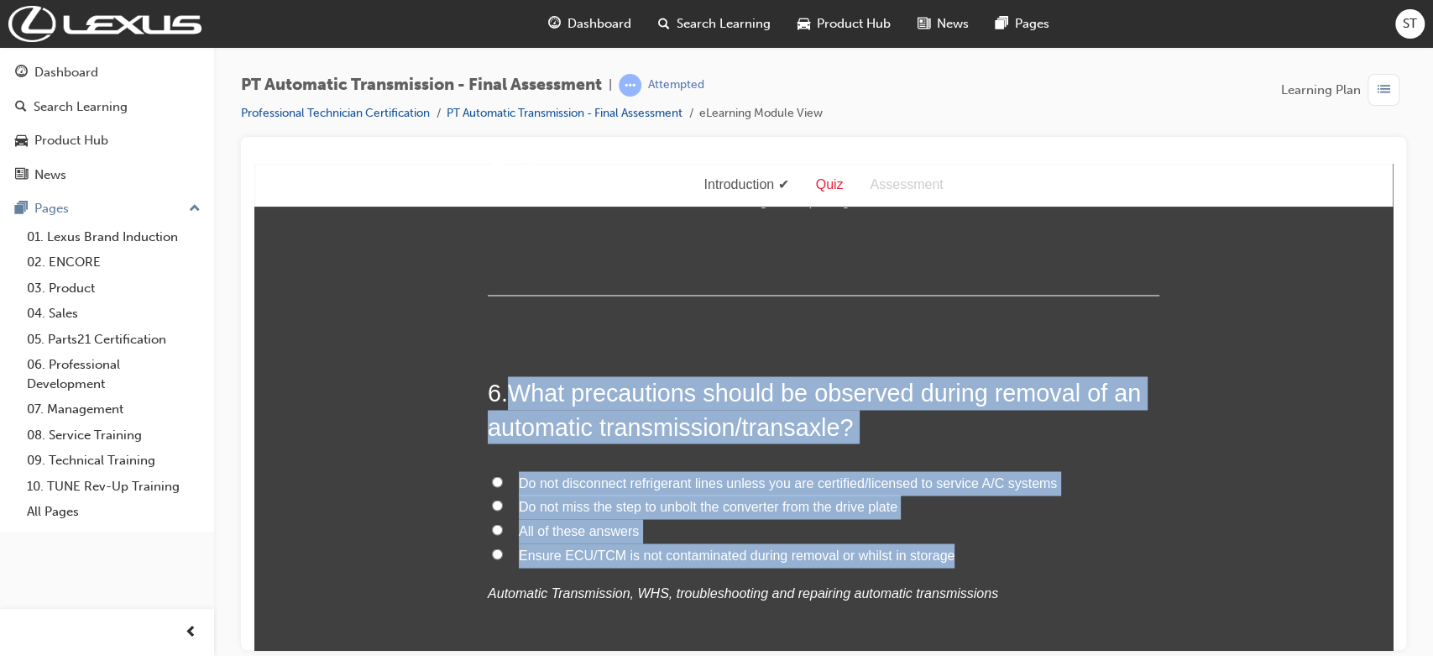
drag, startPoint x: 499, startPoint y: 389, endPoint x: 945, endPoint y: 546, distance: 472.2
click at [945, 546] on div "6 . What precautions should be observed during removal of an automatic transmis…" at bounding box center [823, 530] width 671 height 311
click at [492, 529] on input "All of these answers" at bounding box center [497, 528] width 11 height 11
radio input "true"
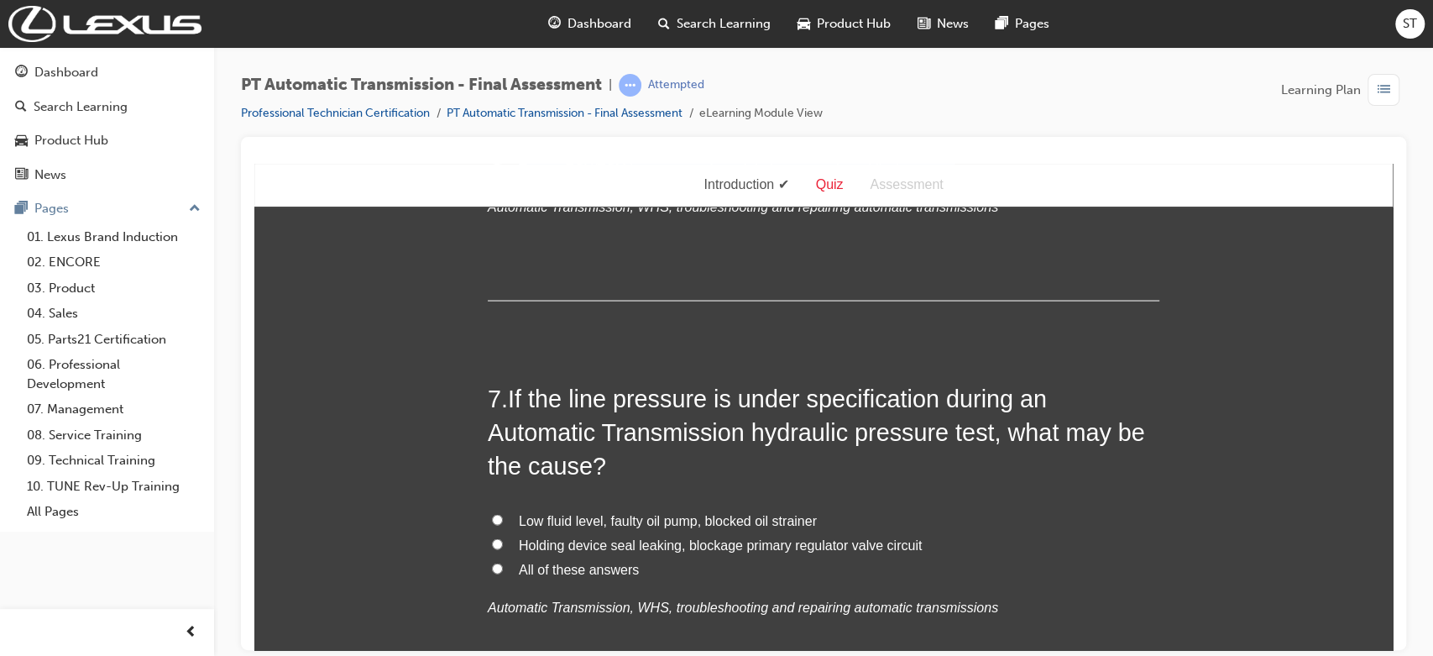
scroll to position [2312, 0]
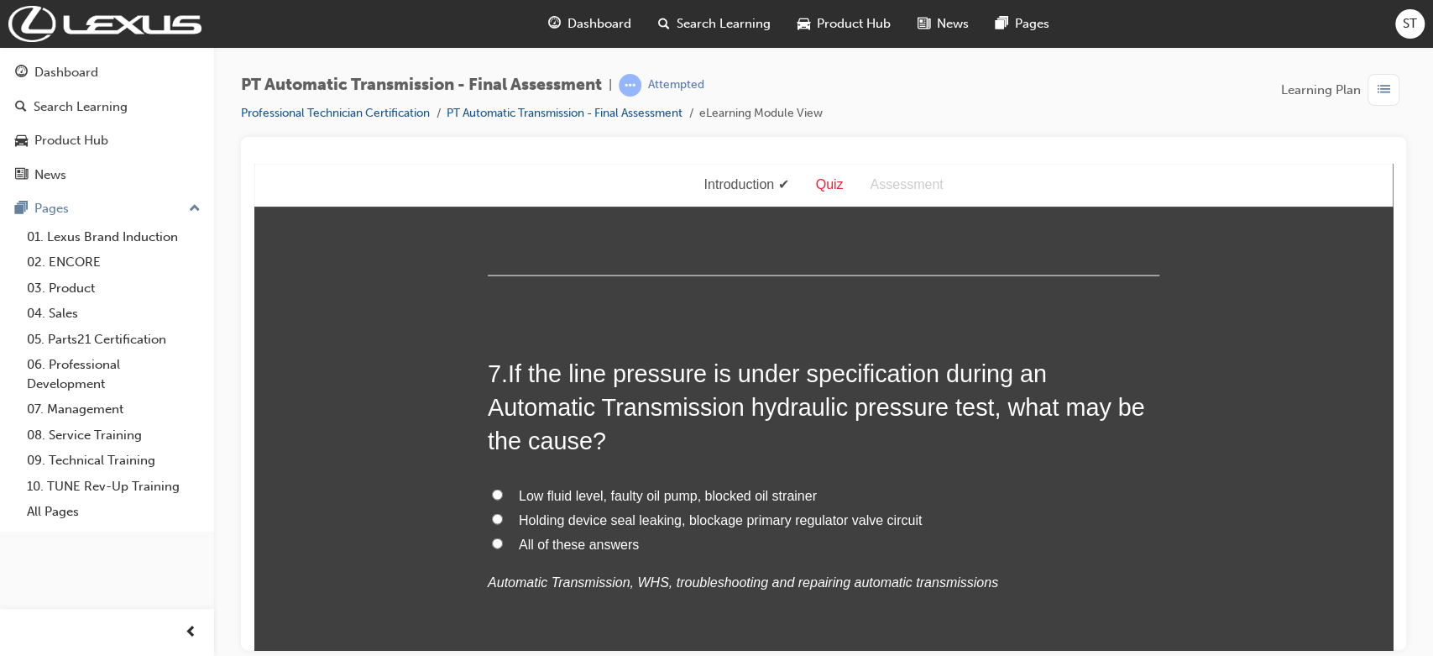
click at [492, 546] on input "All of these answers" at bounding box center [497, 542] width 11 height 11
radio input "true"
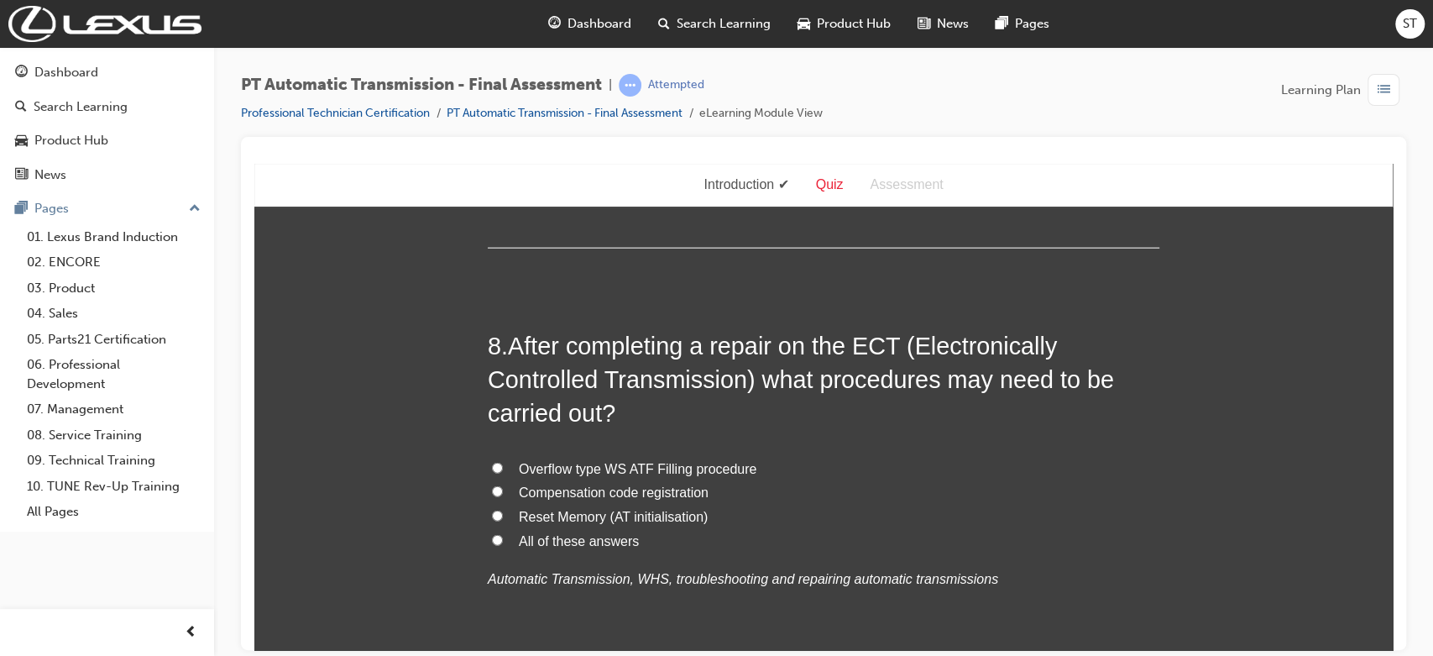
scroll to position [2760, 0]
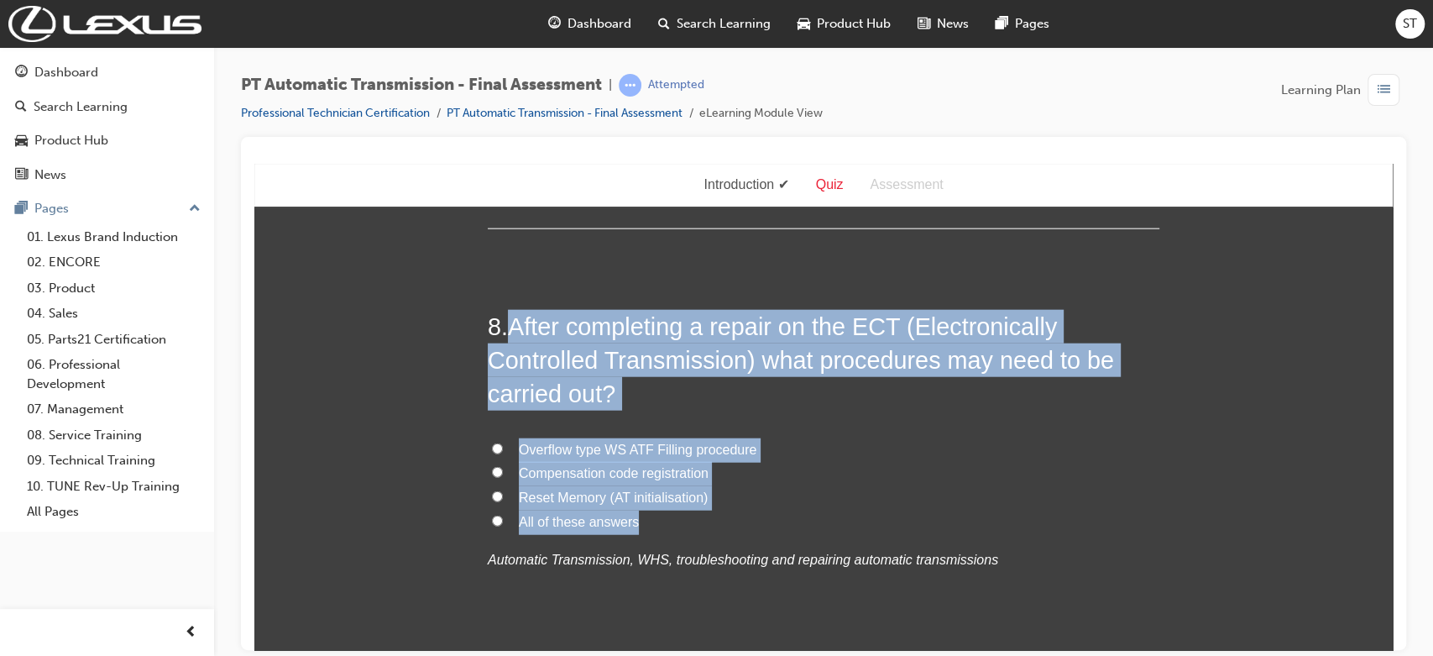
drag, startPoint x: 505, startPoint y: 318, endPoint x: 633, endPoint y: 530, distance: 247.0
click at [633, 530] on div "8 . After completing a repair on the ECT (Electronically Controlled Transmissio…" at bounding box center [823, 481] width 671 height 344
click at [492, 517] on input "All of these answers" at bounding box center [497, 519] width 11 height 11
radio input "true"
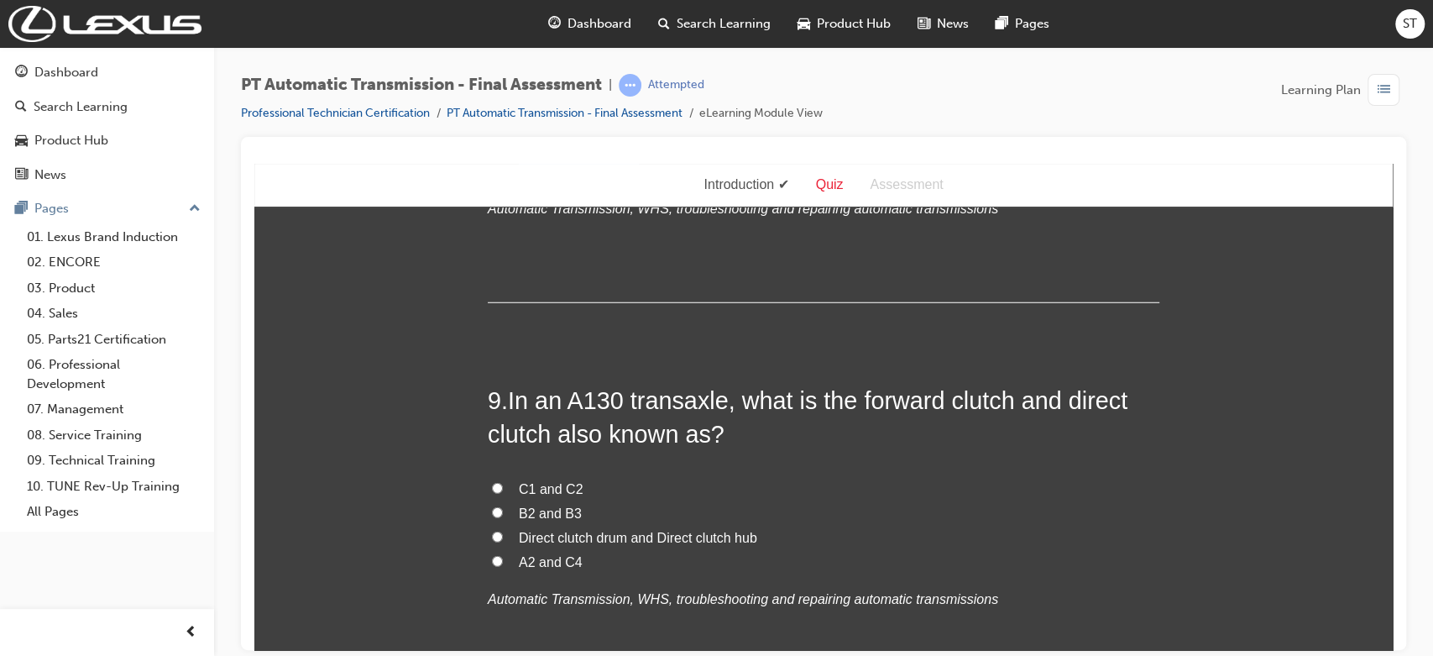
scroll to position [3133, 0]
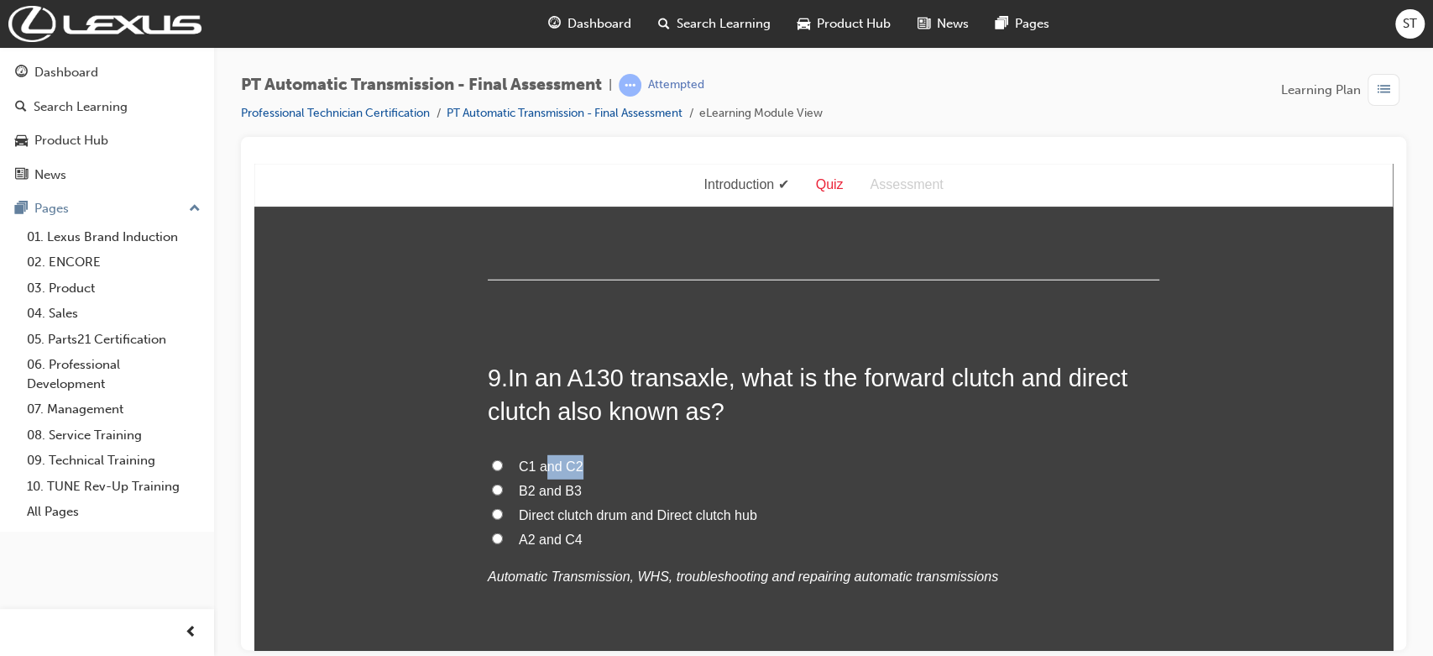
drag, startPoint x: 638, startPoint y: 473, endPoint x: 535, endPoint y: 467, distance: 103.4
click at [535, 467] on label "C1 and C2" at bounding box center [823, 466] width 671 height 24
click at [535, 467] on span "C1 and C2" at bounding box center [551, 465] width 65 height 14
click at [503, 467] on input "C1 and C2" at bounding box center [497, 464] width 11 height 11
radio input "true"
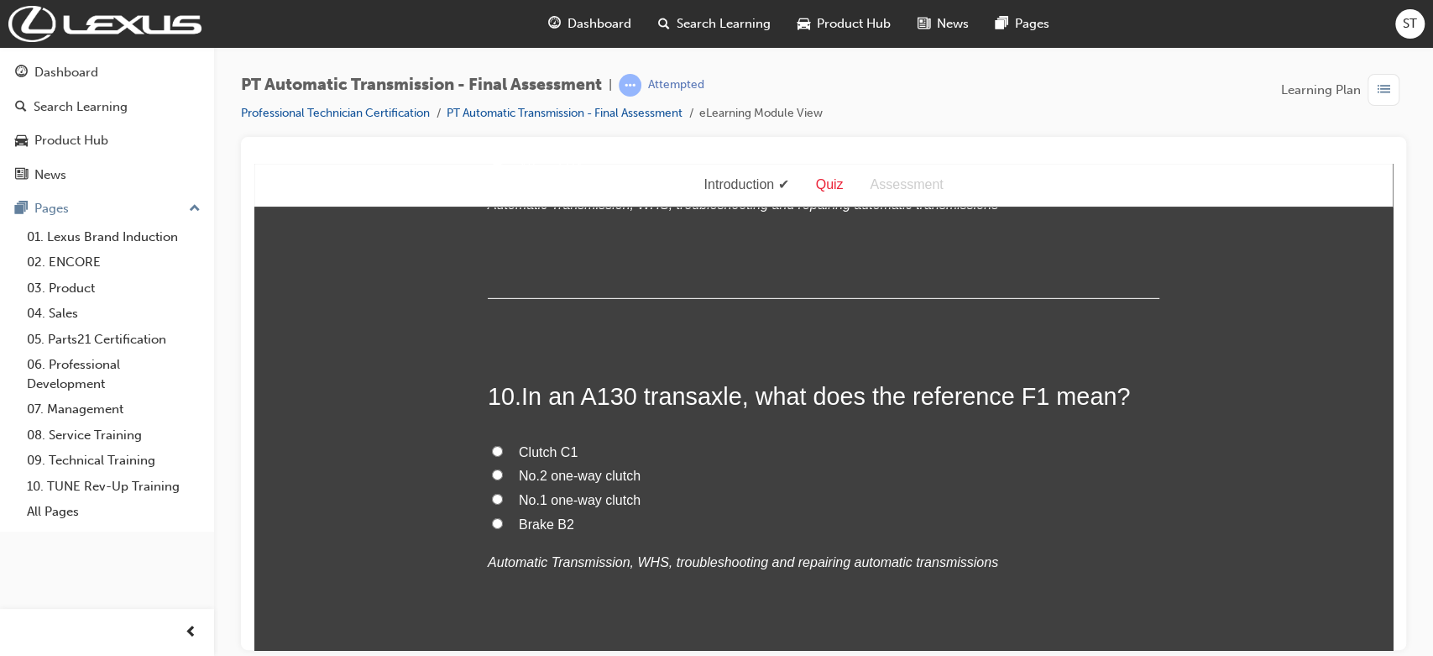
scroll to position [3506, 0]
click at [535, 493] on span "No.1 one-way clutch" at bounding box center [580, 498] width 122 height 14
click at [503, 493] on input "No.1 one-way clutch" at bounding box center [497, 497] width 11 height 11
radio input "true"
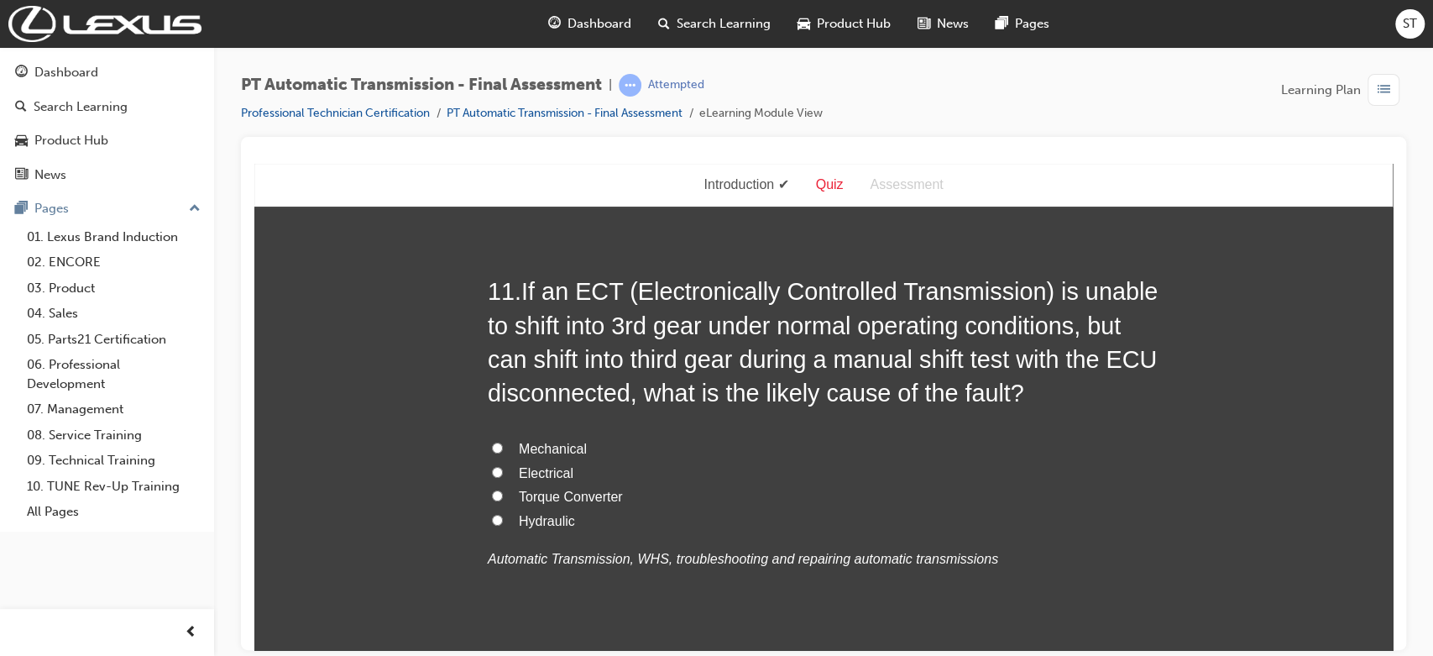
scroll to position [3946, 0]
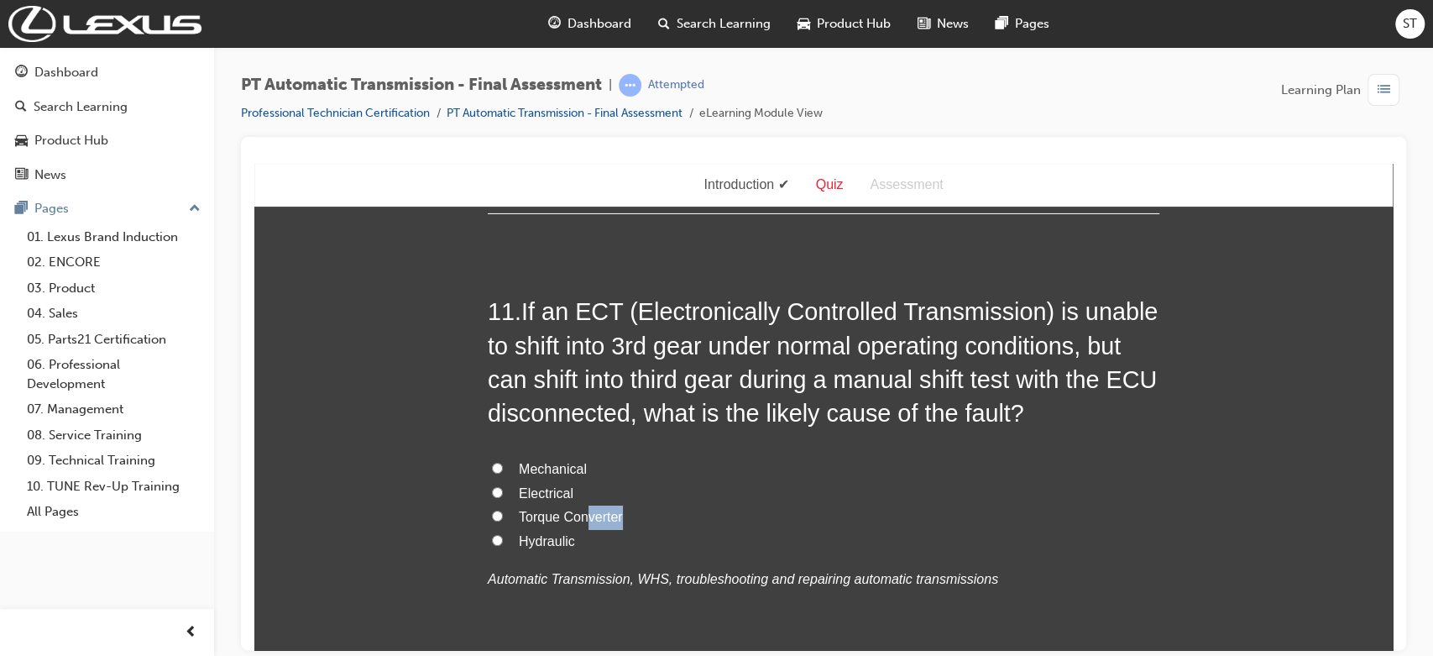
drag, startPoint x: 703, startPoint y: 526, endPoint x: 577, endPoint y: 504, distance: 128.7
click at [577, 504] on label "Torque Converter" at bounding box center [823, 516] width 671 height 24
click at [671, 488] on label "Electrical" at bounding box center [823, 493] width 671 height 24
click at [503, 488] on input "Electrical" at bounding box center [497, 491] width 11 height 11
radio input "true"
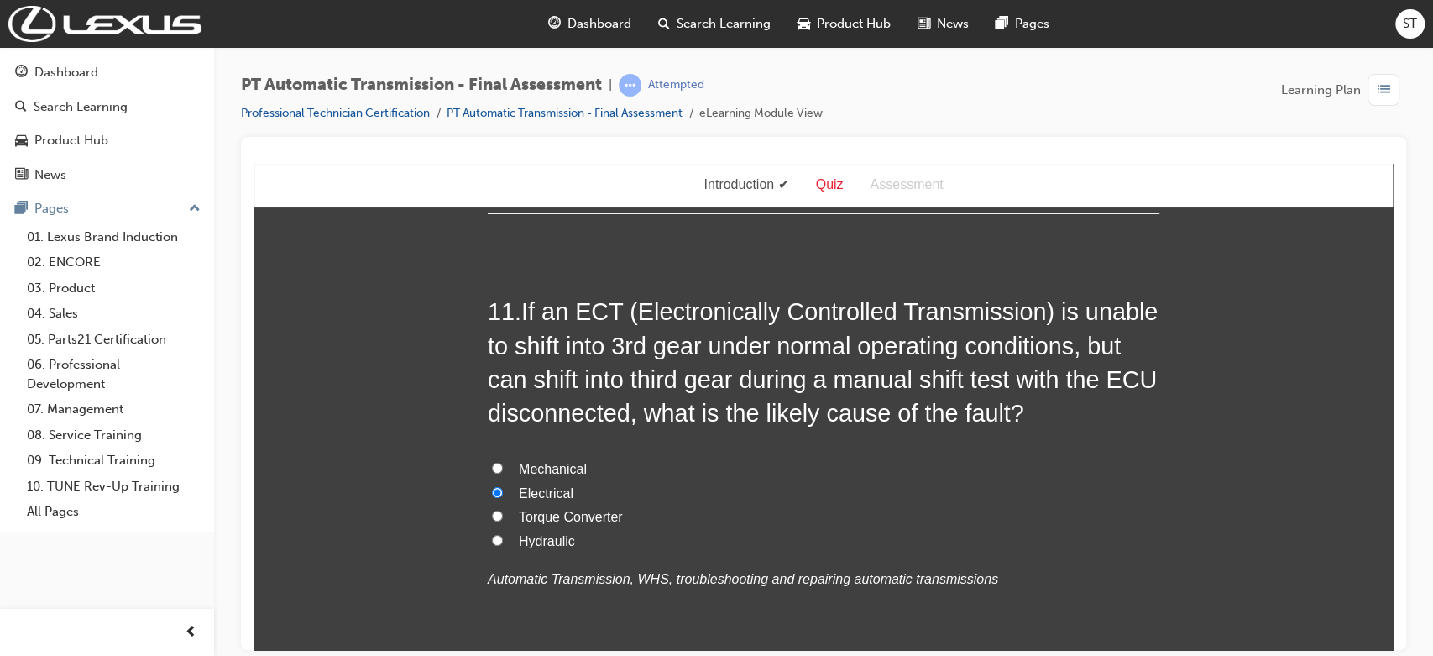
click at [552, 498] on span "Electrical" at bounding box center [546, 492] width 55 height 14
click at [503, 497] on input "Electrical" at bounding box center [497, 491] width 11 height 11
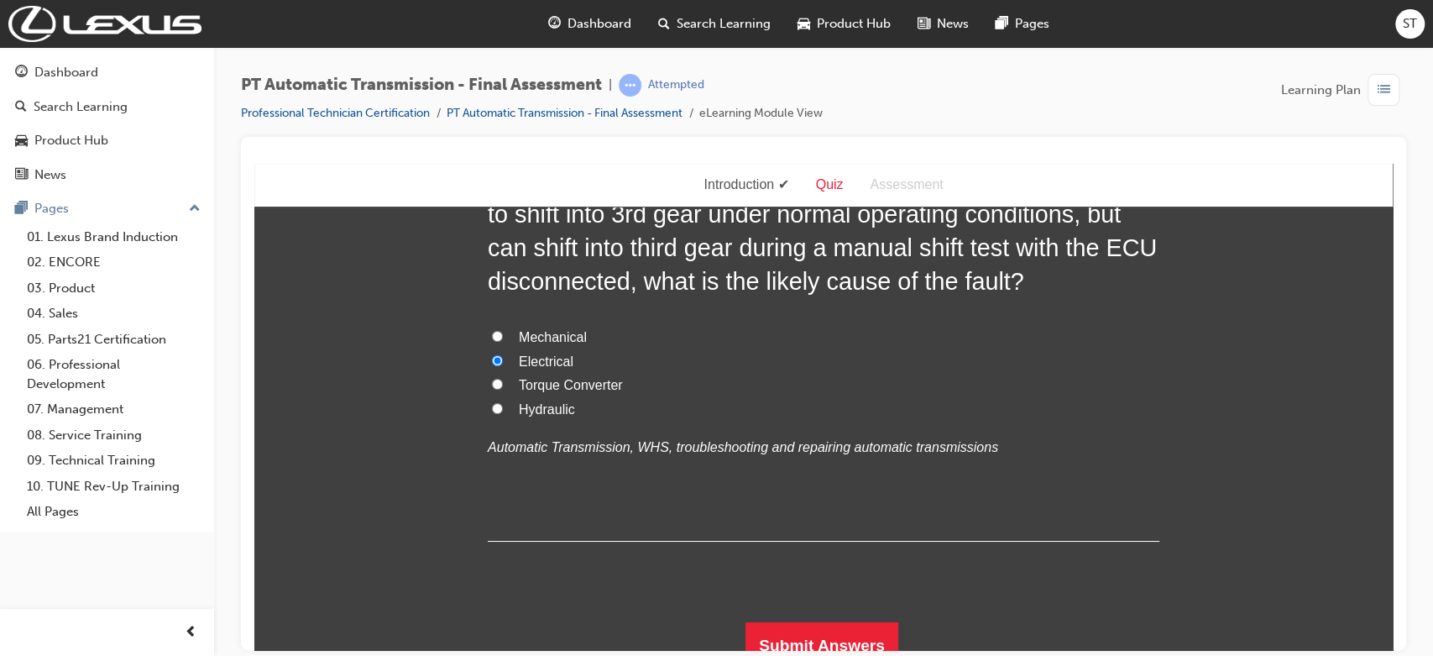
scroll to position [4096, 0]
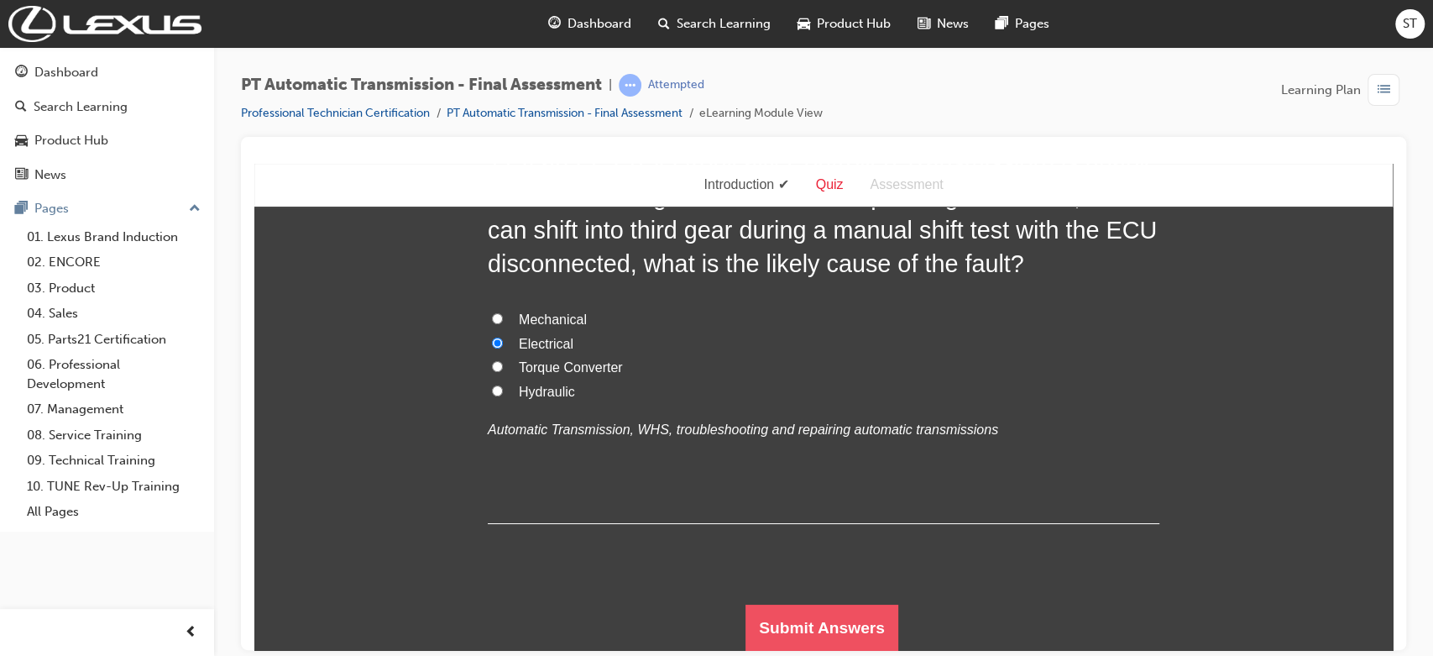
click at [784, 615] on button "Submit Answers" at bounding box center [821, 626] width 153 height 47
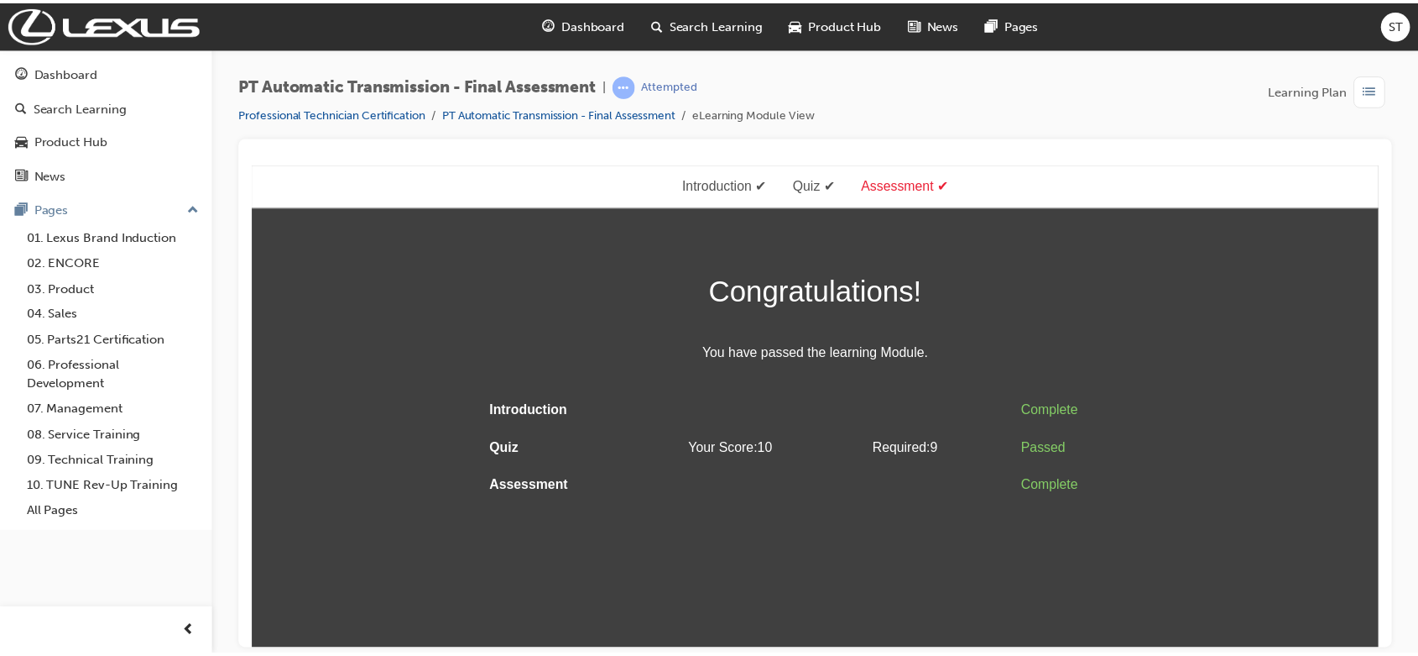
scroll to position [0, 0]
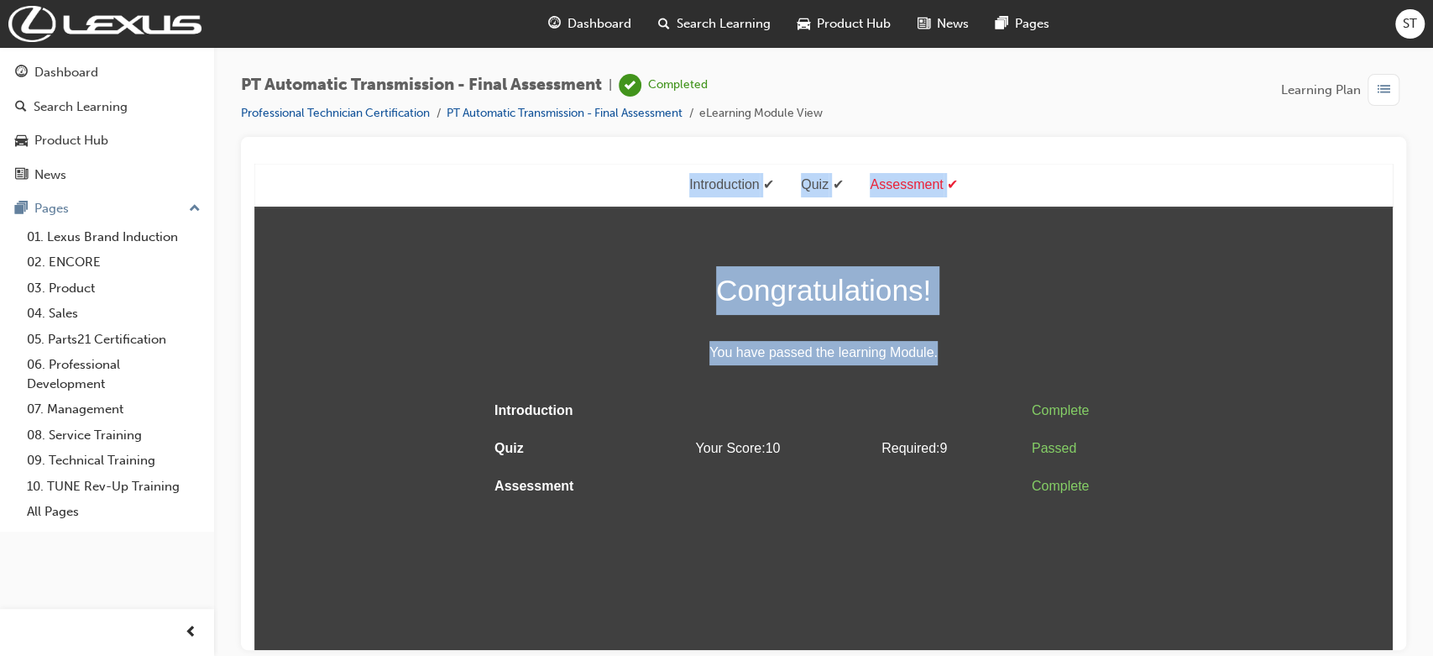
drag, startPoint x: 784, startPoint y: 615, endPoint x: 645, endPoint y: 183, distance: 454.1
click at [645, 183] on html "Assessment Introduction Quiz Assessment Congratulations! You have passed the le…" at bounding box center [823, 406] width 1138 height 486
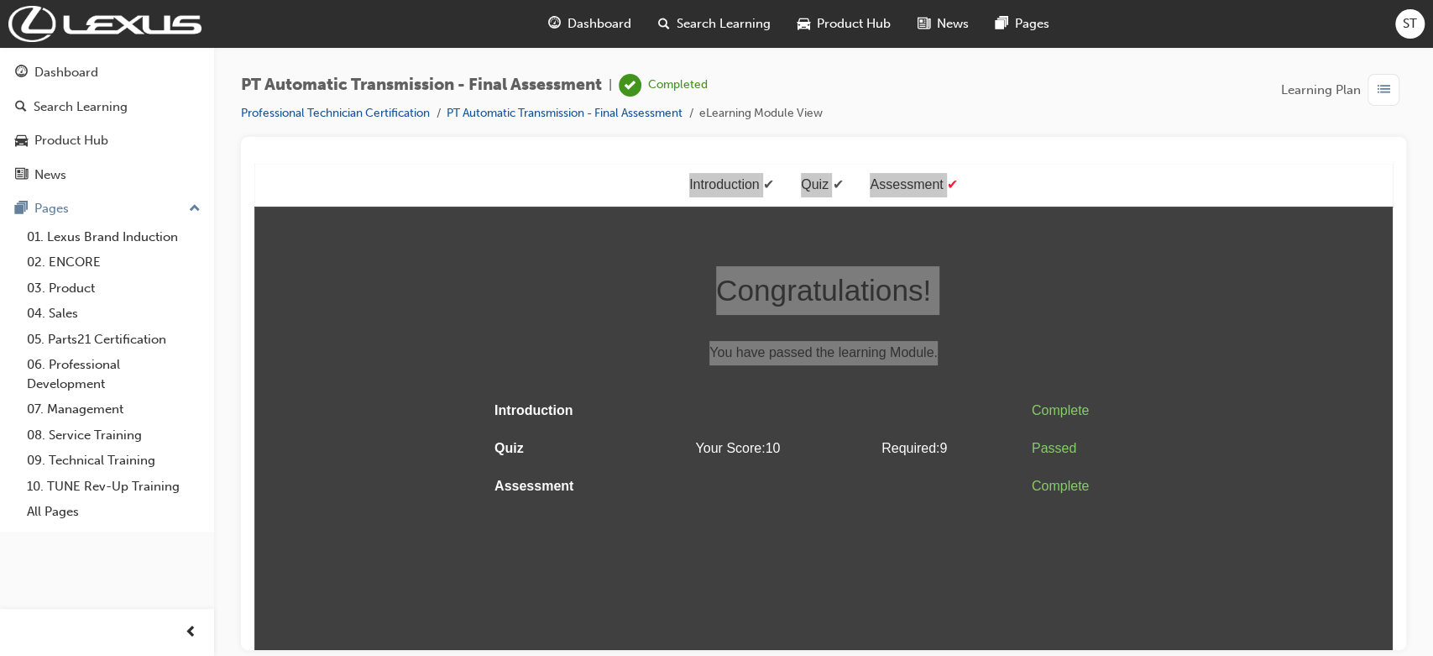
click at [578, 25] on span "Dashboard" at bounding box center [599, 23] width 64 height 19
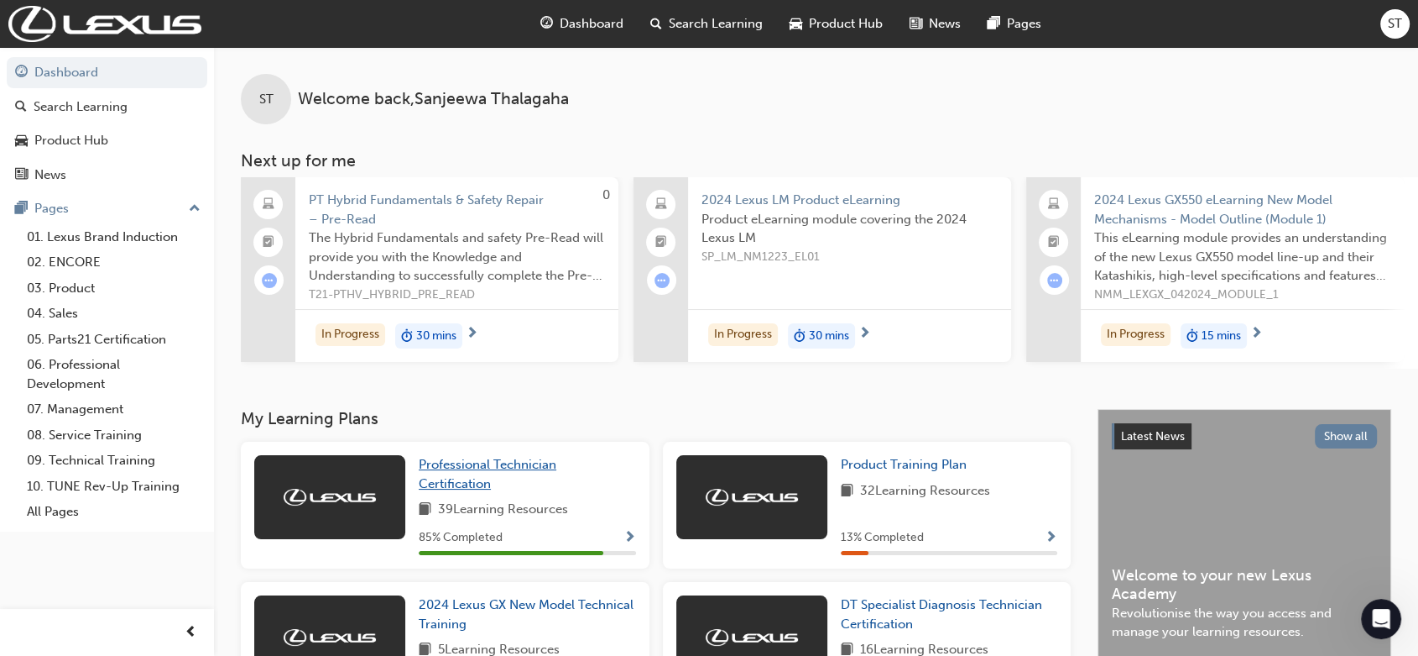
click at [462, 484] on span "Professional Technician Certification" at bounding box center [488, 474] width 138 height 34
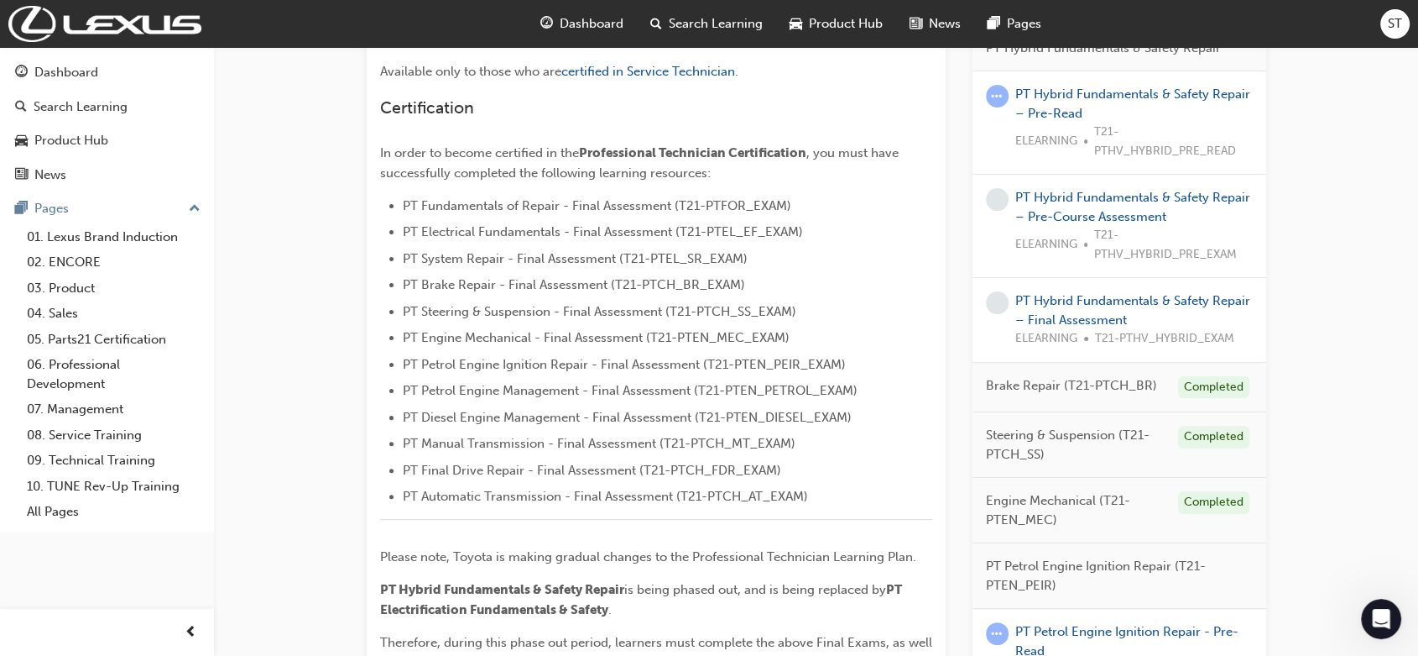
scroll to position [363, 0]
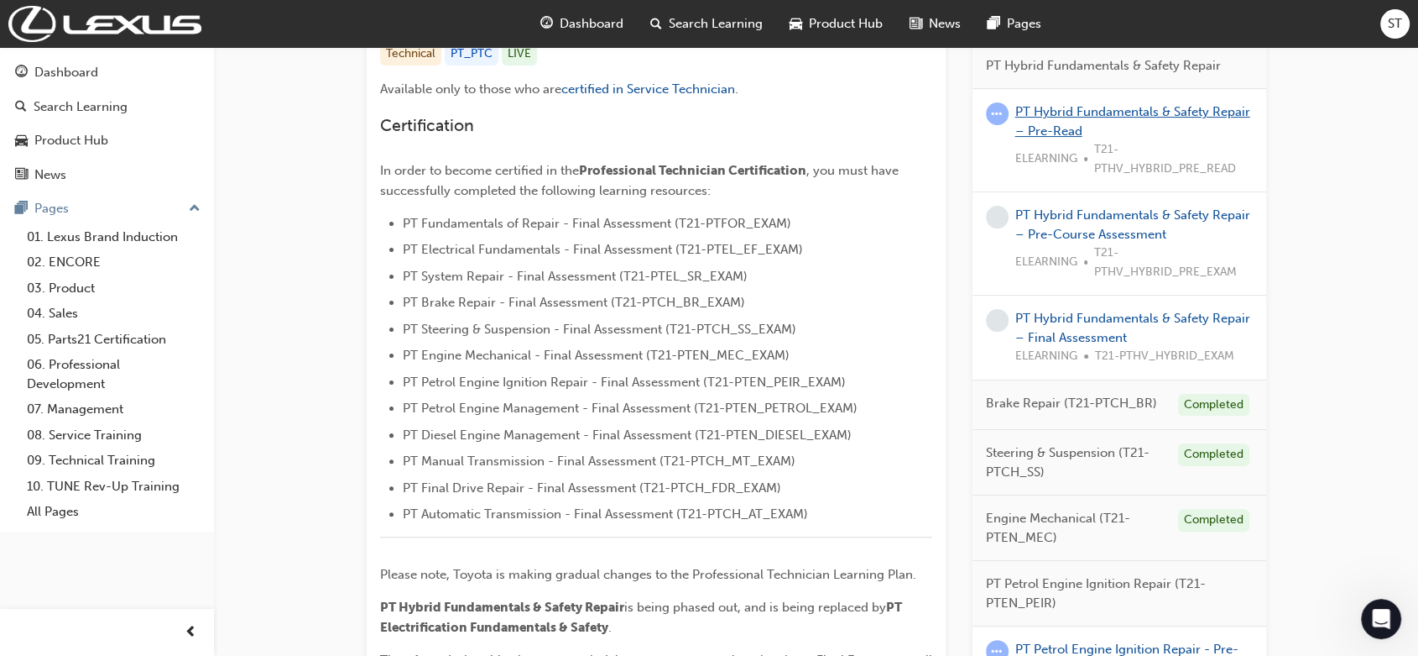
click at [1079, 112] on link "PT Hybrid Fundamentals & Safety Repair – Pre-Read" at bounding box center [1133, 121] width 235 height 34
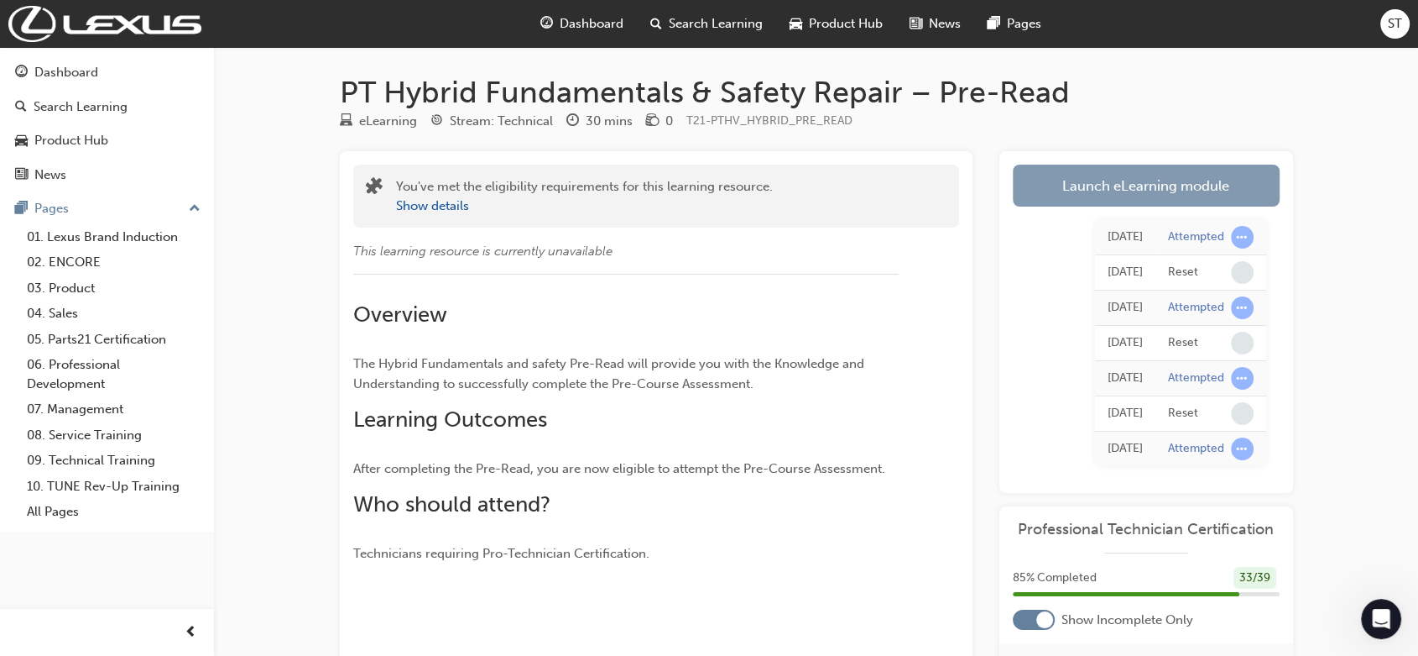
click at [1079, 186] on link "Launch eLearning module" at bounding box center [1146, 186] width 267 height 42
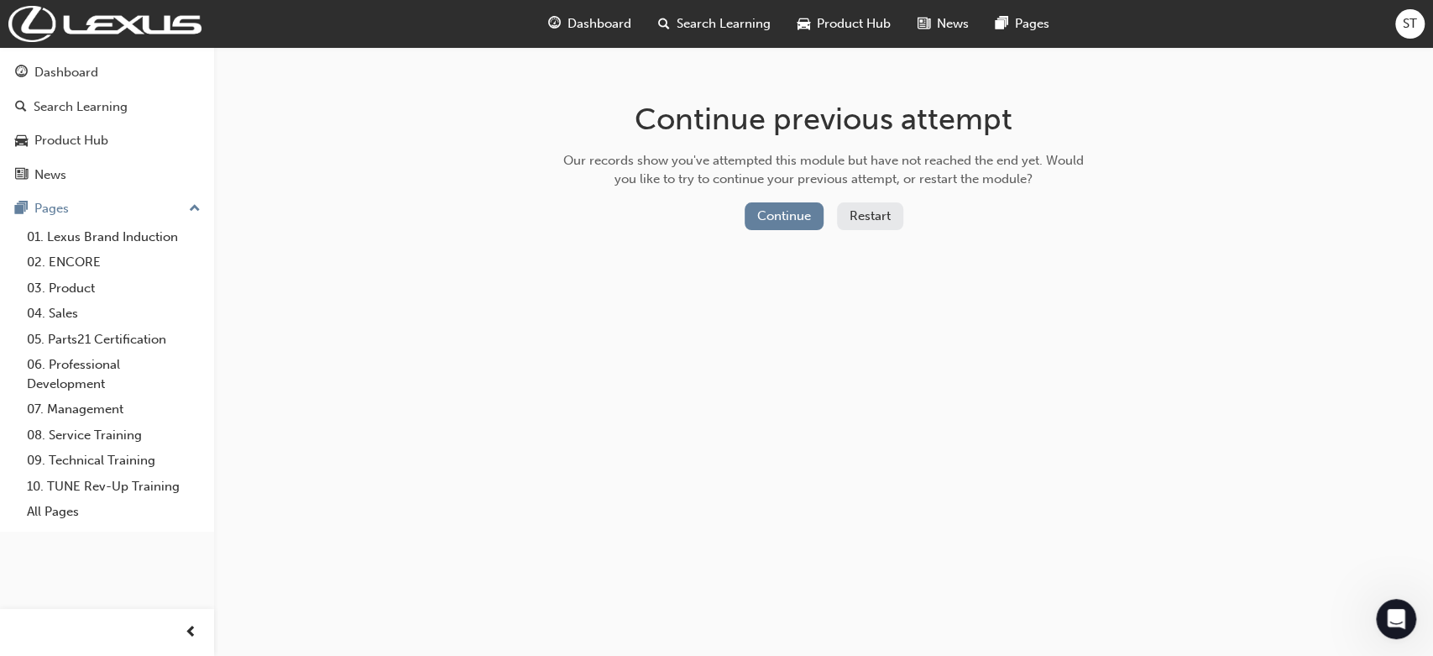
click at [862, 213] on button "Restart" at bounding box center [870, 216] width 66 height 28
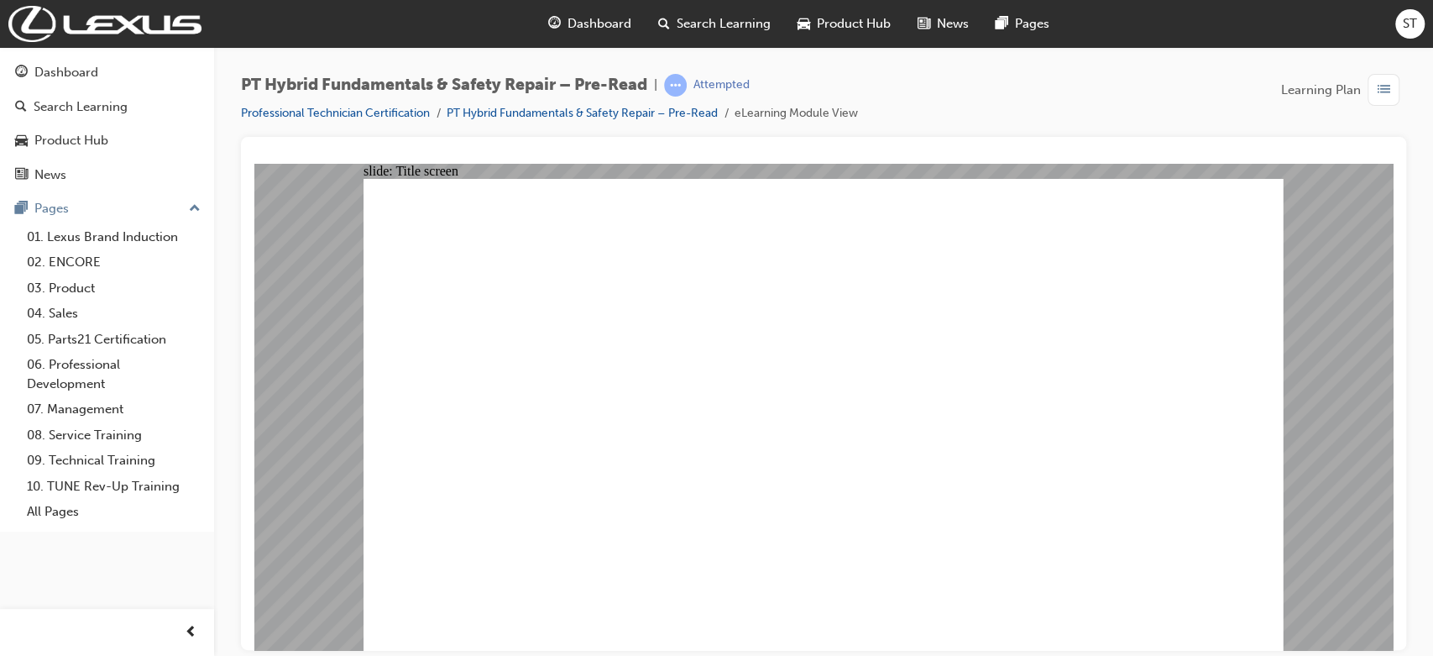
click at [588, 25] on span "Dashboard" at bounding box center [599, 23] width 64 height 19
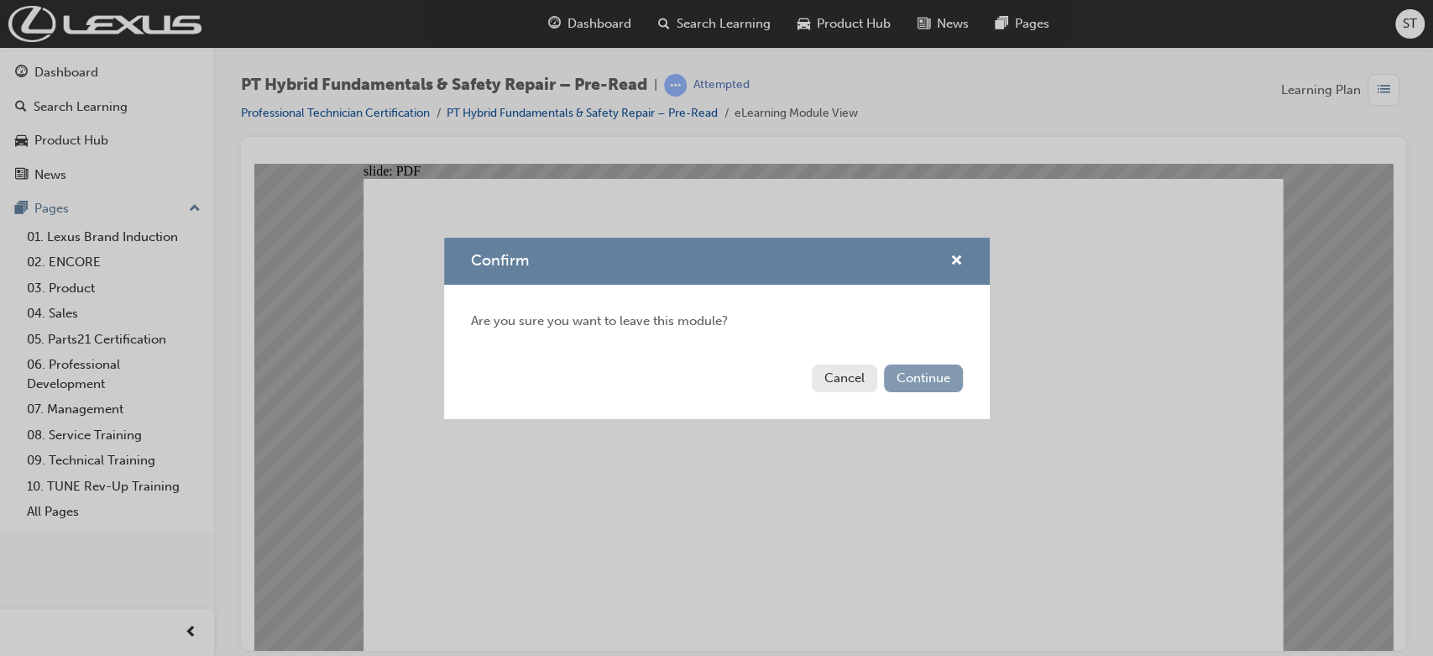
click at [919, 377] on button "Continue" at bounding box center [923, 378] width 79 height 28
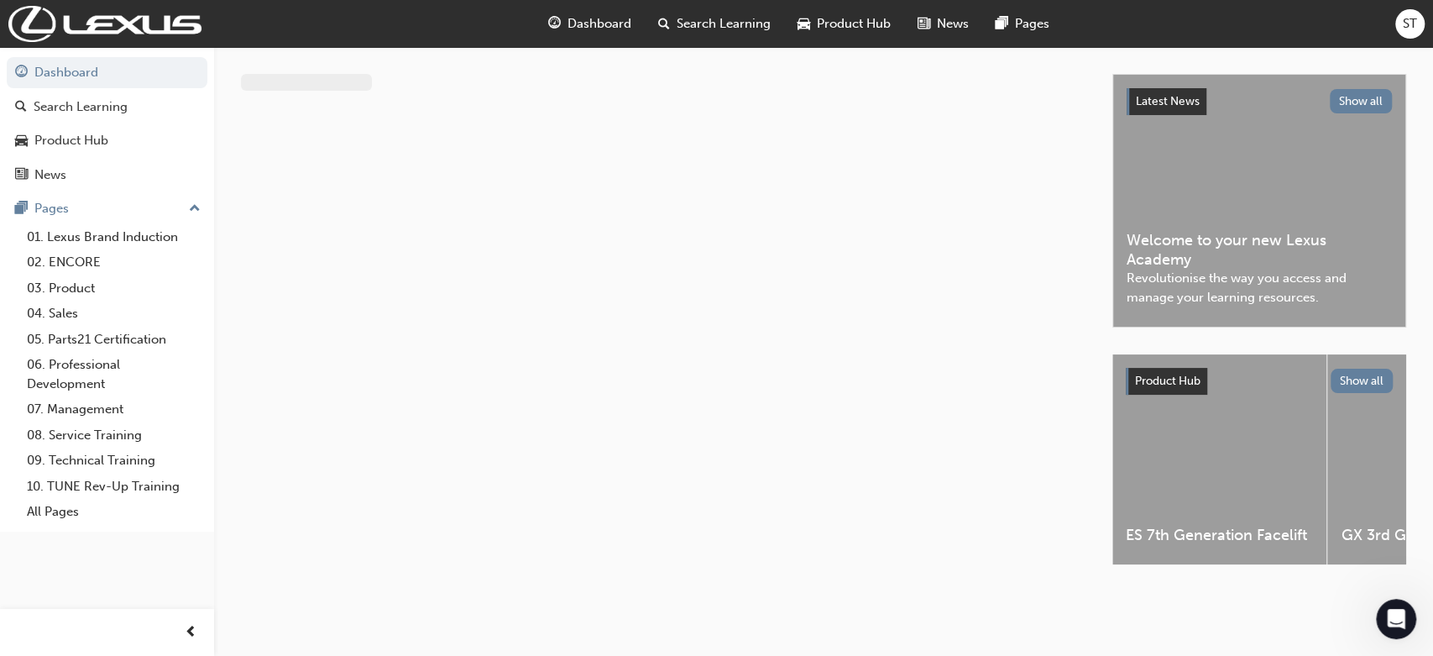
click at [919, 377] on div at bounding box center [676, 334] width 871 height 520
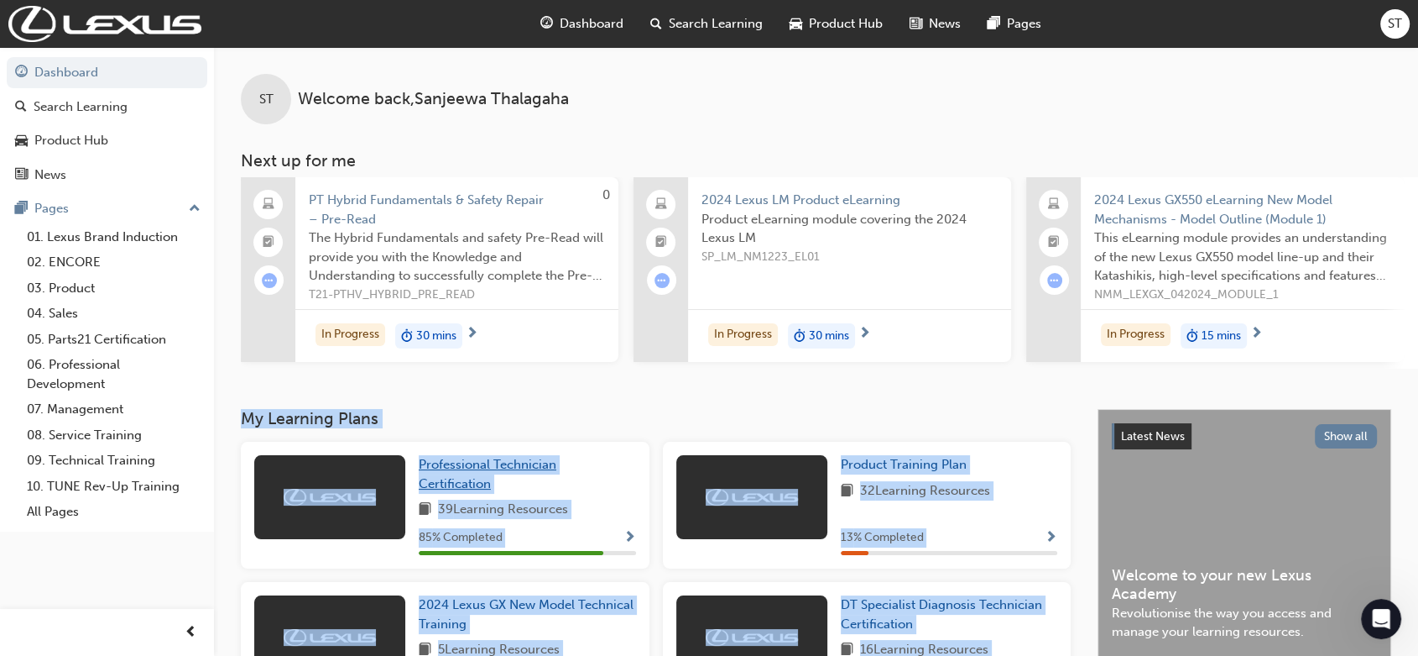
click at [601, 466] on link "Professional Technician Certification" at bounding box center [527, 474] width 217 height 38
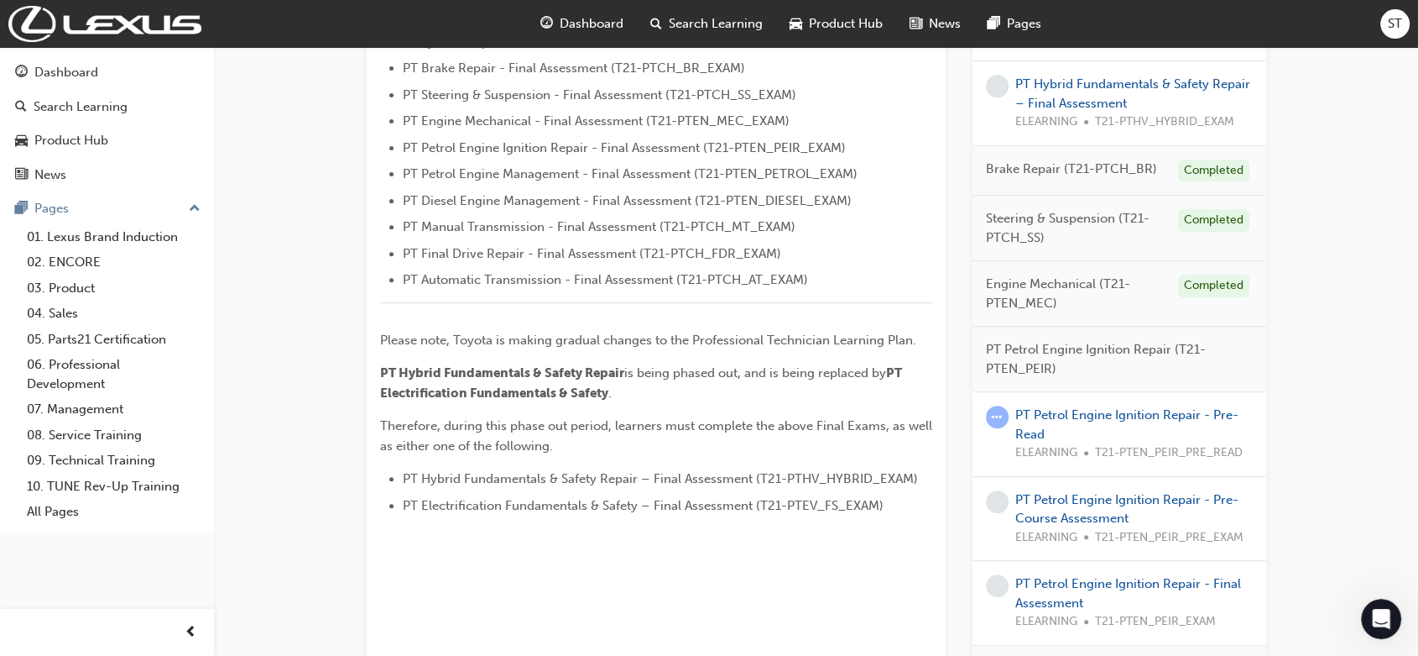
scroll to position [634, 0]
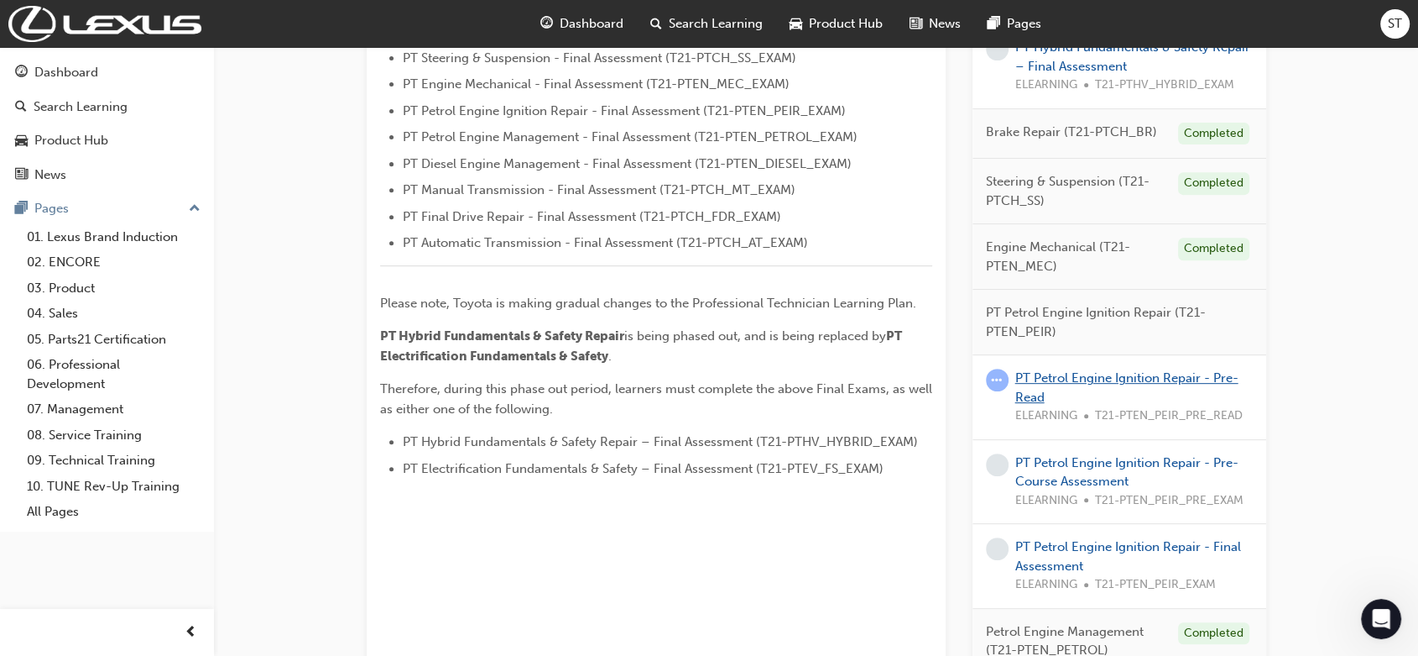
click at [1046, 381] on link "PT Petrol Engine Ignition Repair - Pre-Read" at bounding box center [1127, 387] width 223 height 34
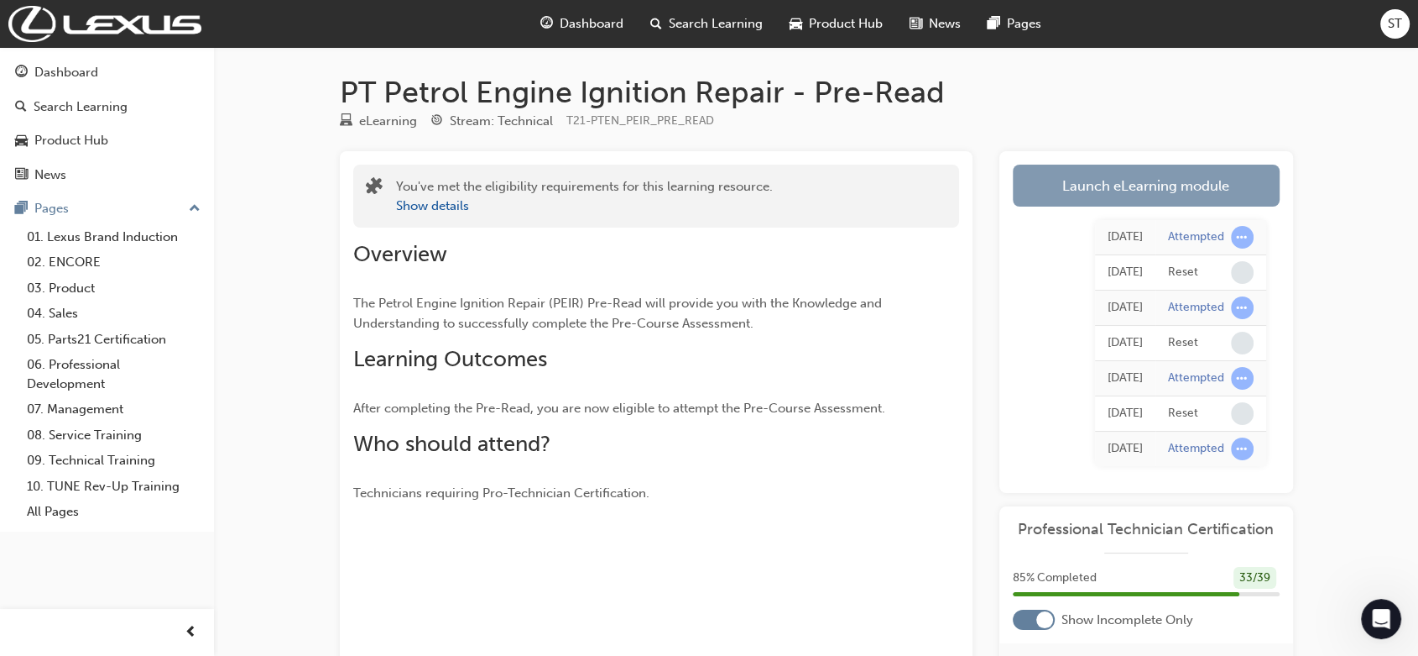
click at [1079, 191] on link "Launch eLearning module" at bounding box center [1146, 186] width 267 height 42
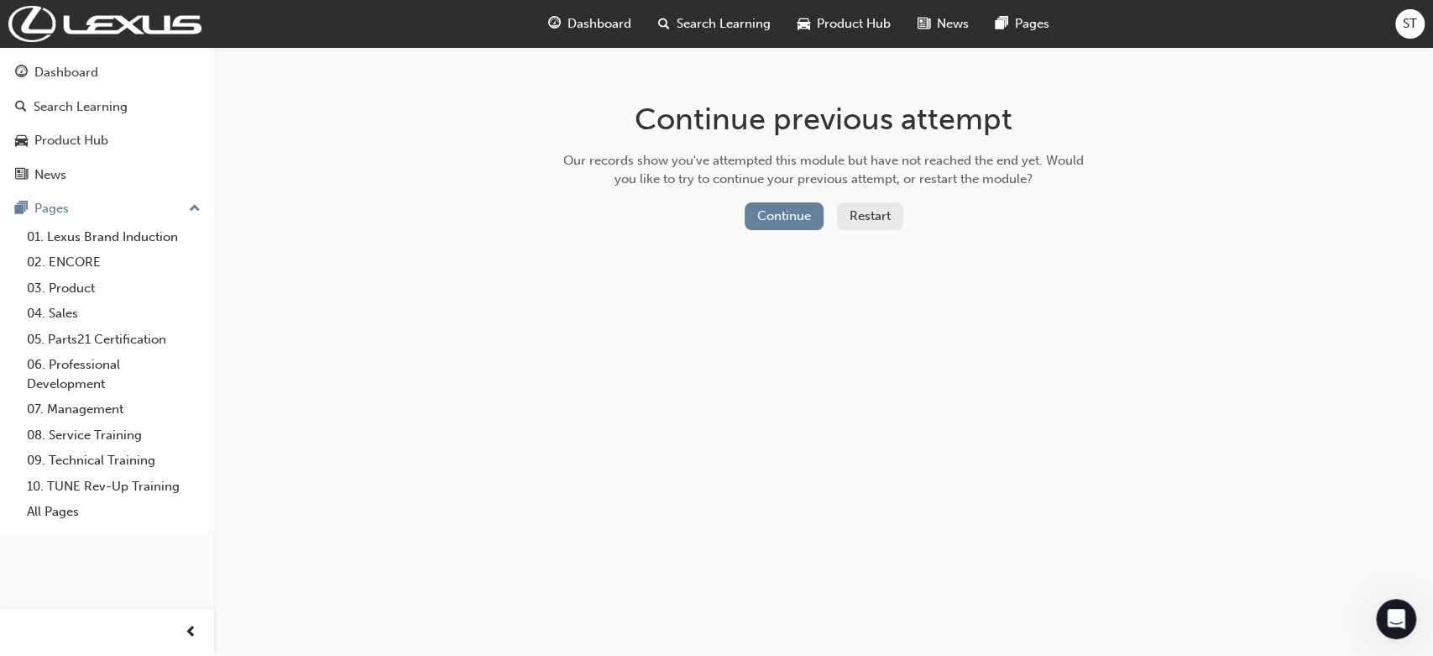
click at [880, 221] on button "Restart" at bounding box center [870, 216] width 66 height 28
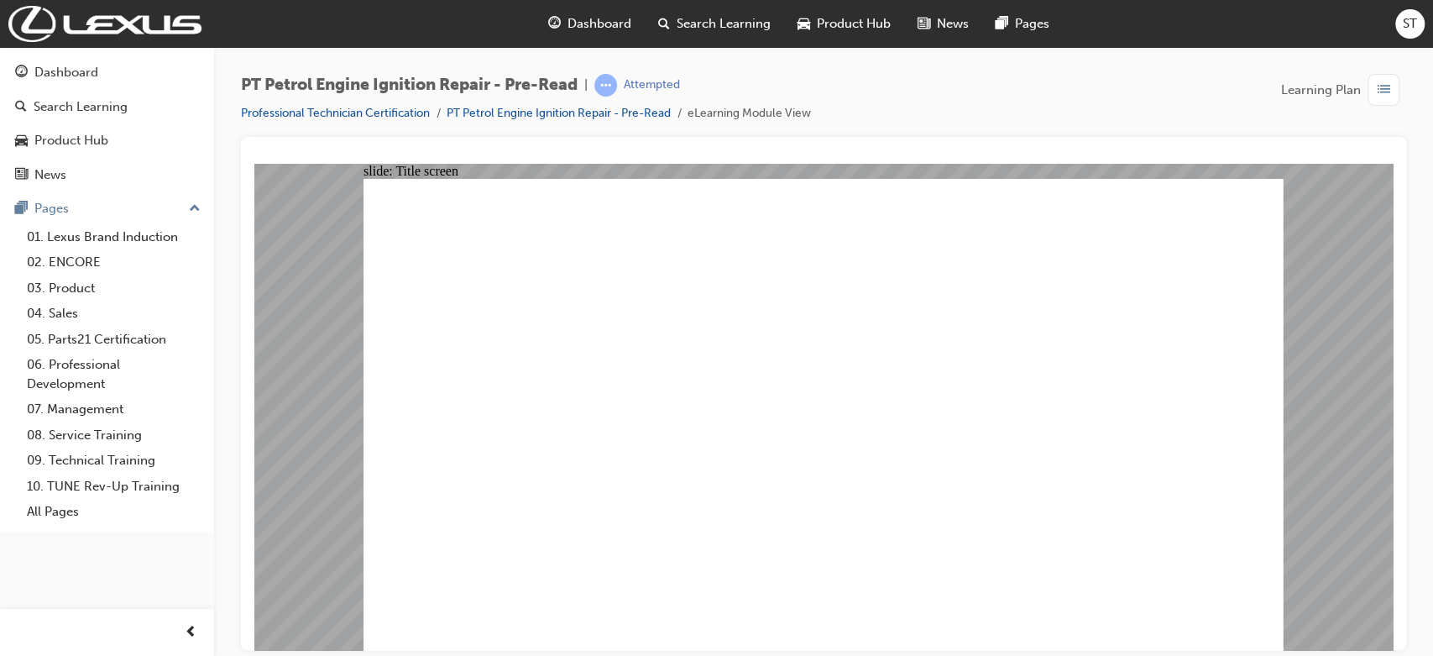
click at [604, 23] on span "Dashboard" at bounding box center [599, 23] width 64 height 19
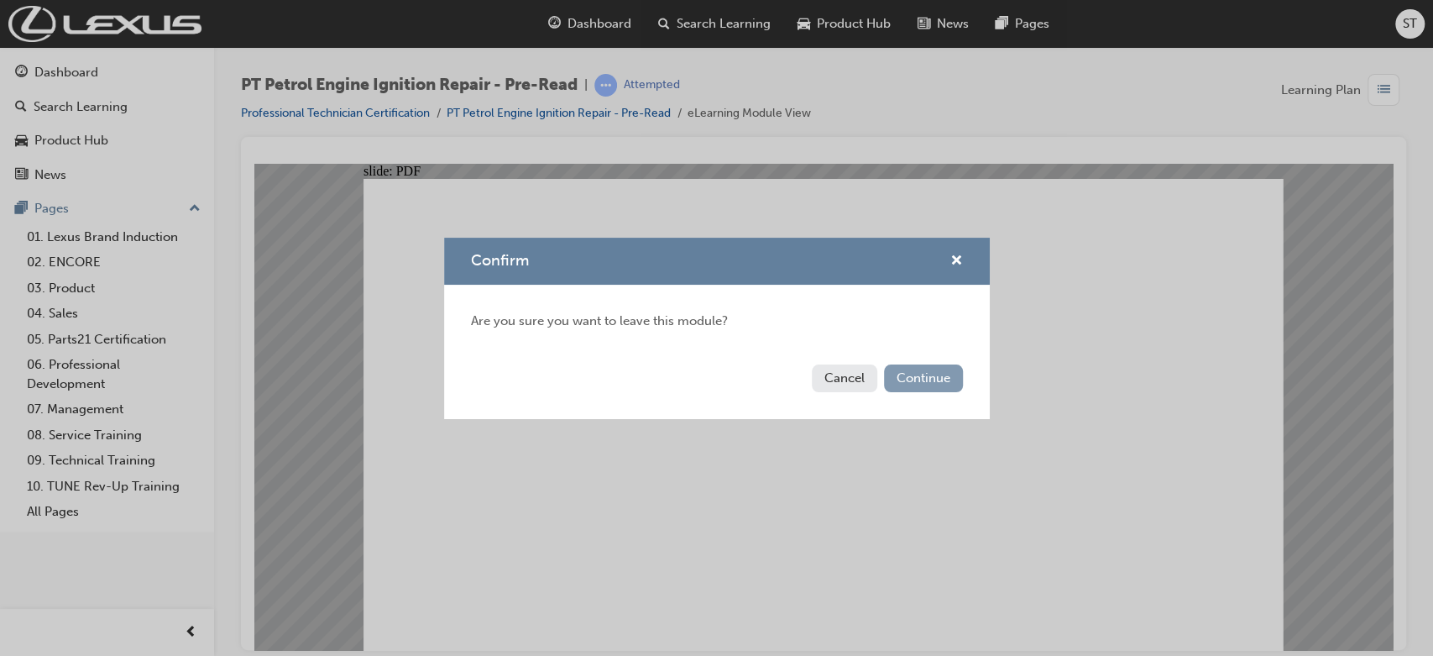
click at [949, 368] on button "Continue" at bounding box center [923, 378] width 79 height 28
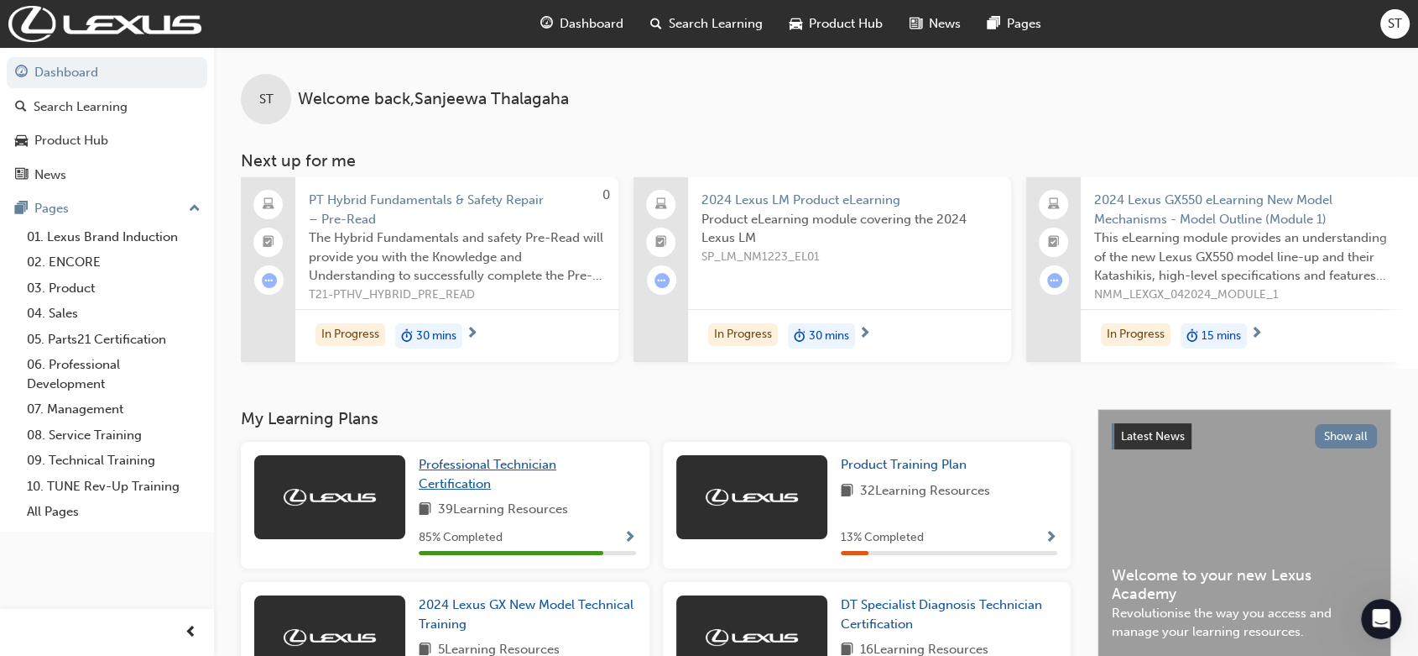
click at [461, 478] on span "Professional Technician Certification" at bounding box center [488, 474] width 138 height 34
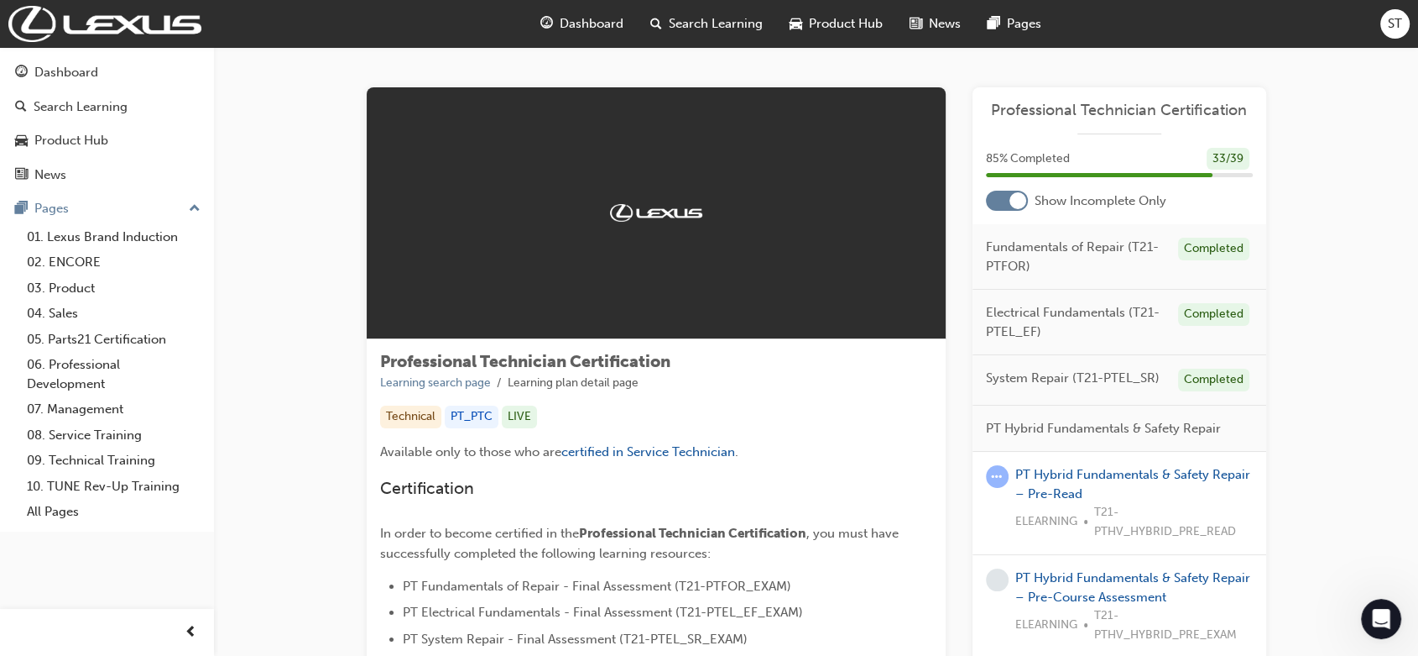
click at [589, 25] on span "Dashboard" at bounding box center [592, 23] width 64 height 19
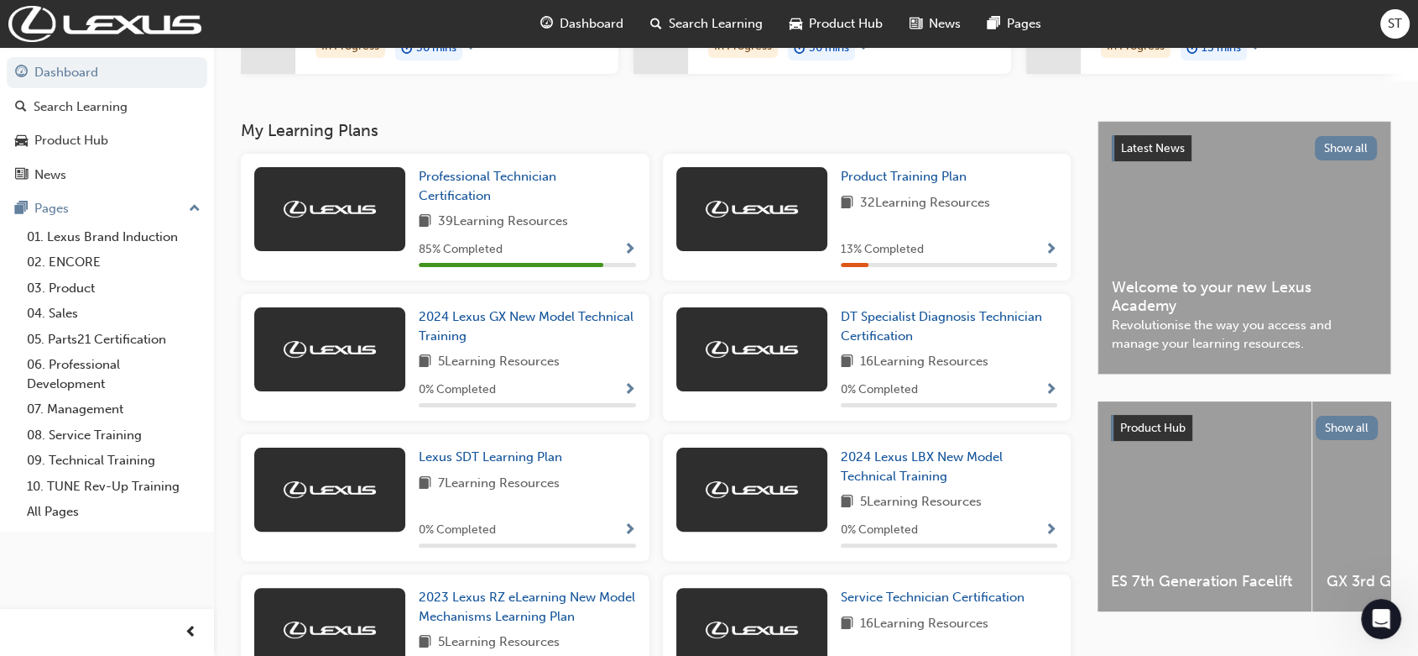
scroll to position [298, 0]
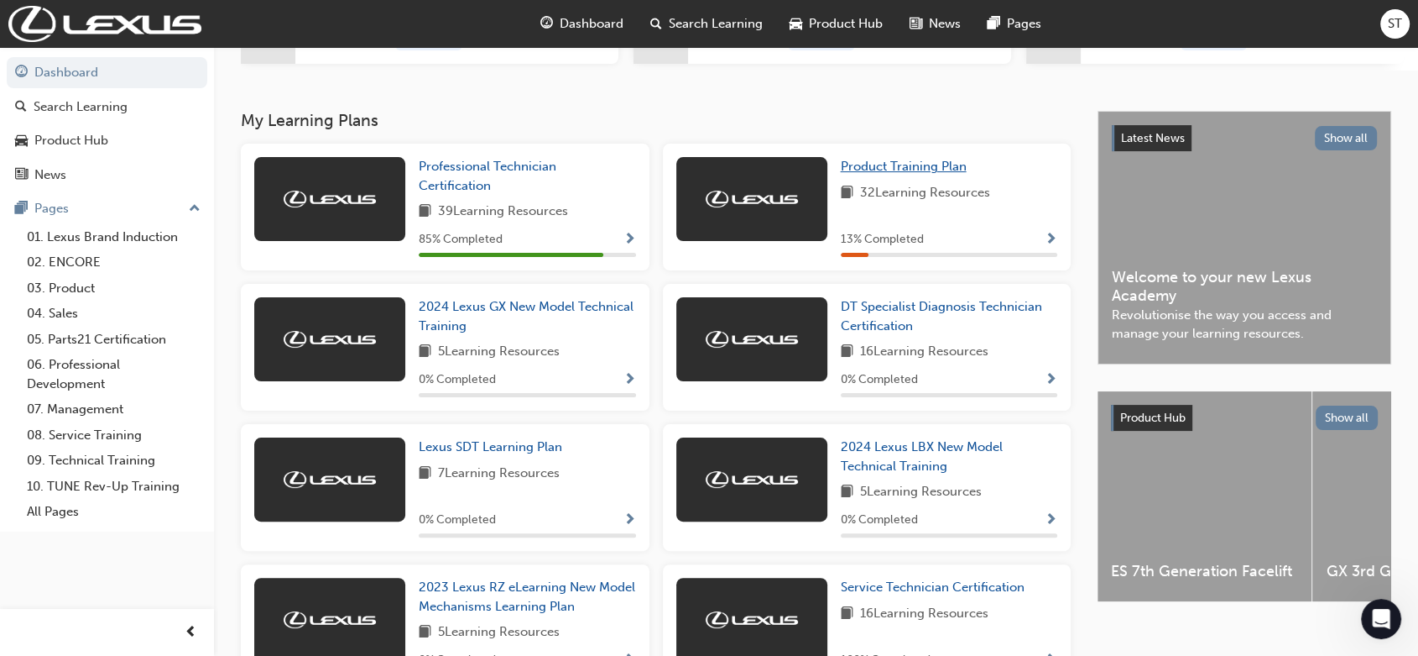
click at [906, 170] on span "Product Training Plan" at bounding box center [904, 166] width 126 height 15
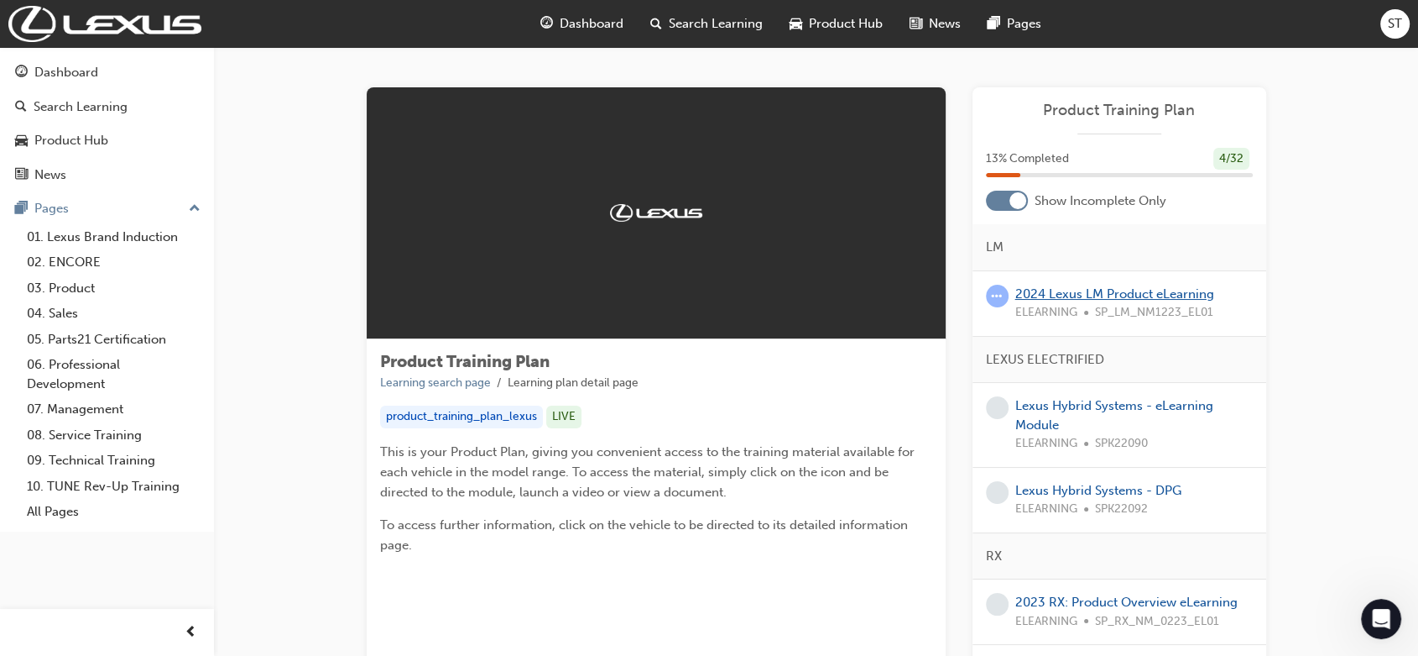
click at [1079, 296] on link "2024 Lexus LM Product eLearning" at bounding box center [1115, 293] width 199 height 15
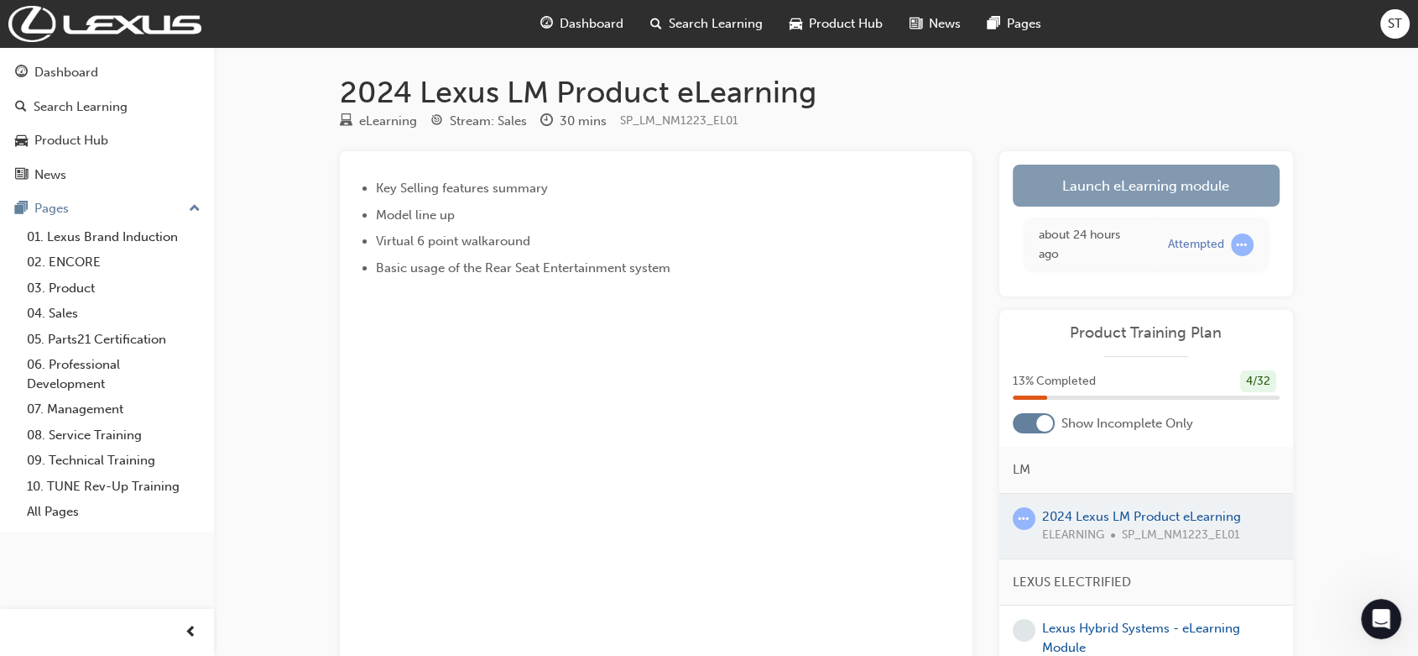
click at [1079, 173] on link "Launch eLearning module" at bounding box center [1146, 186] width 267 height 42
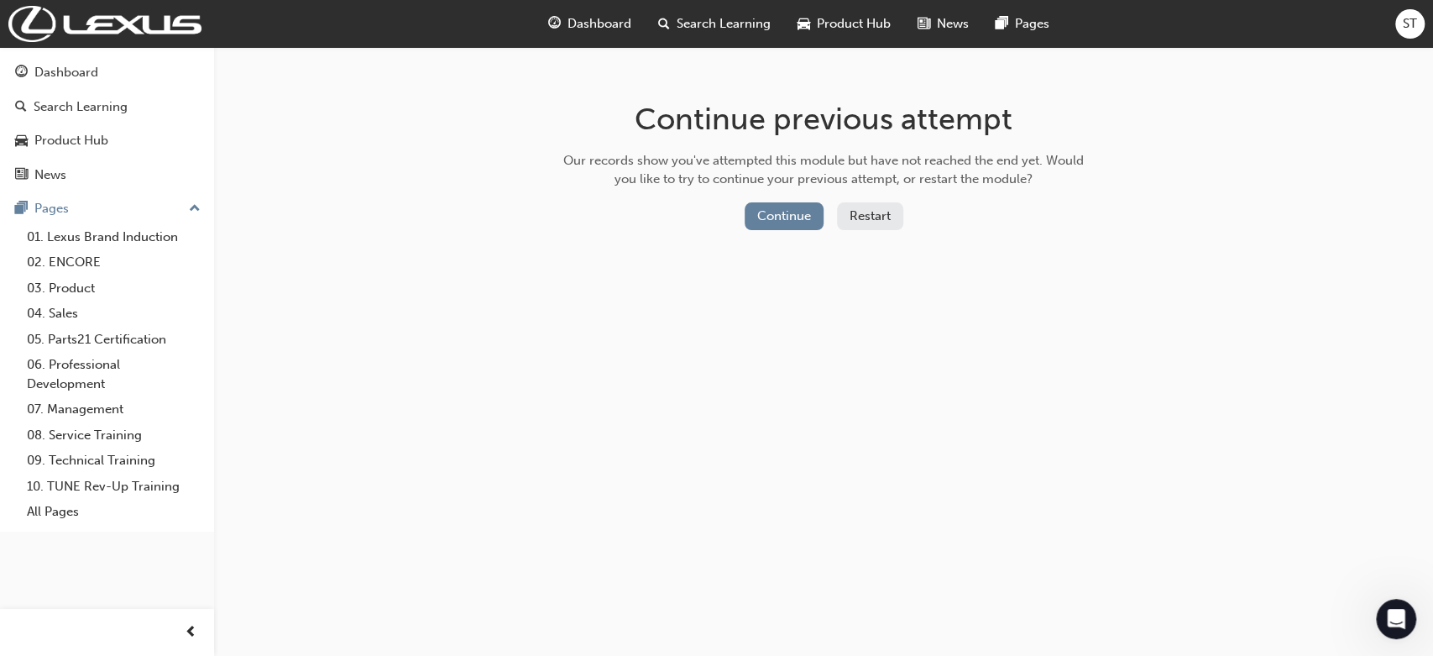
click at [875, 219] on button "Restart" at bounding box center [870, 216] width 66 height 28
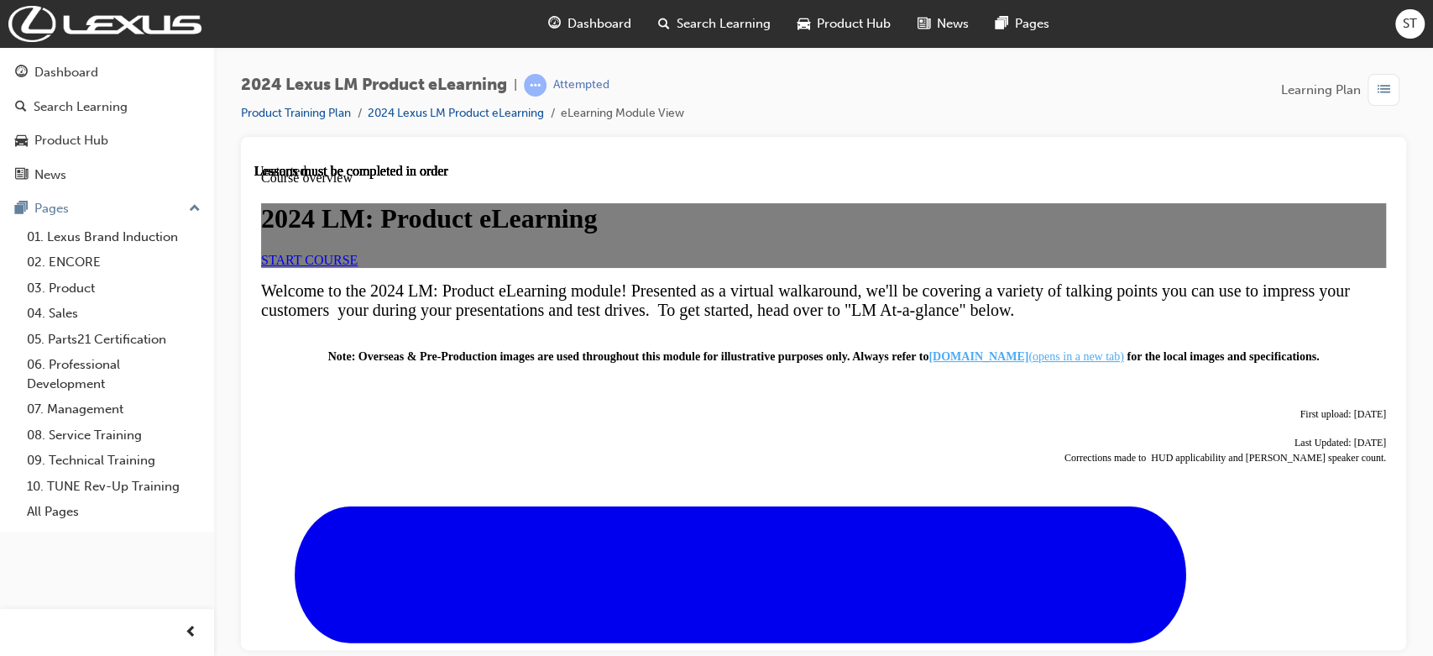
click at [358, 266] on span "START COURSE" at bounding box center [309, 259] width 97 height 14
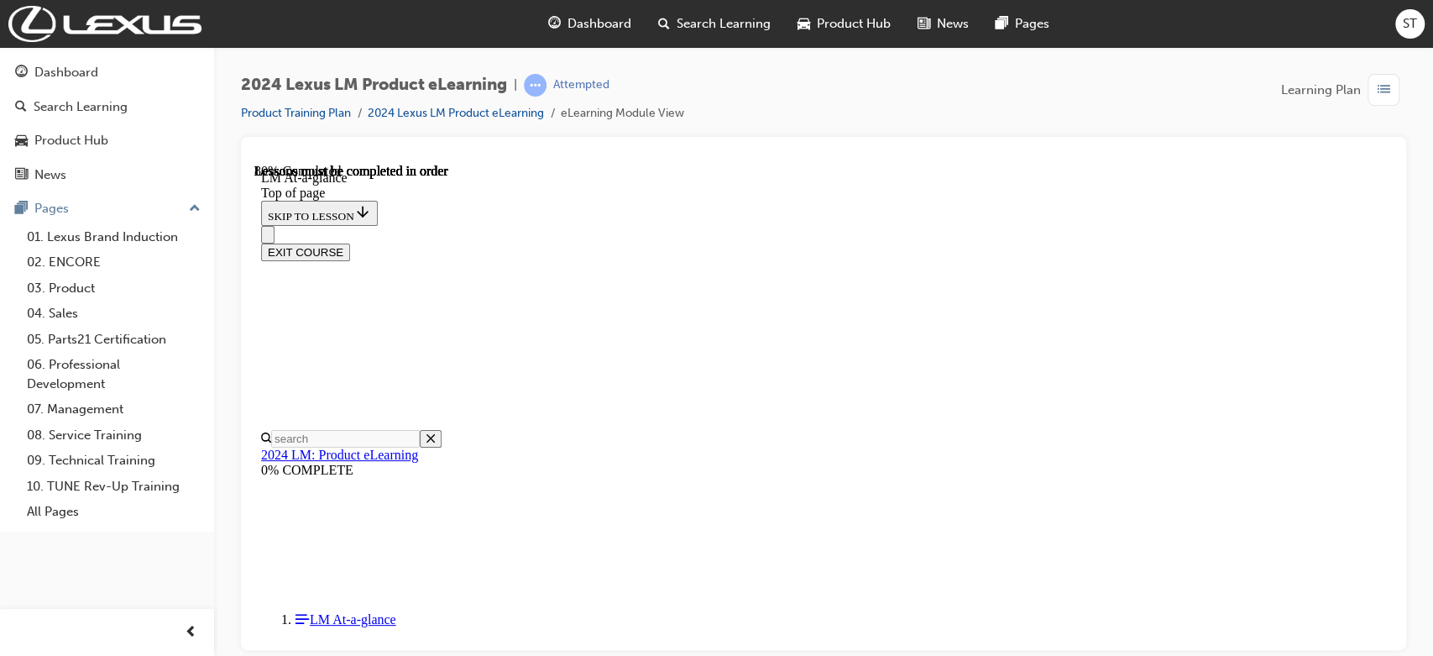
scroll to position [680, 0]
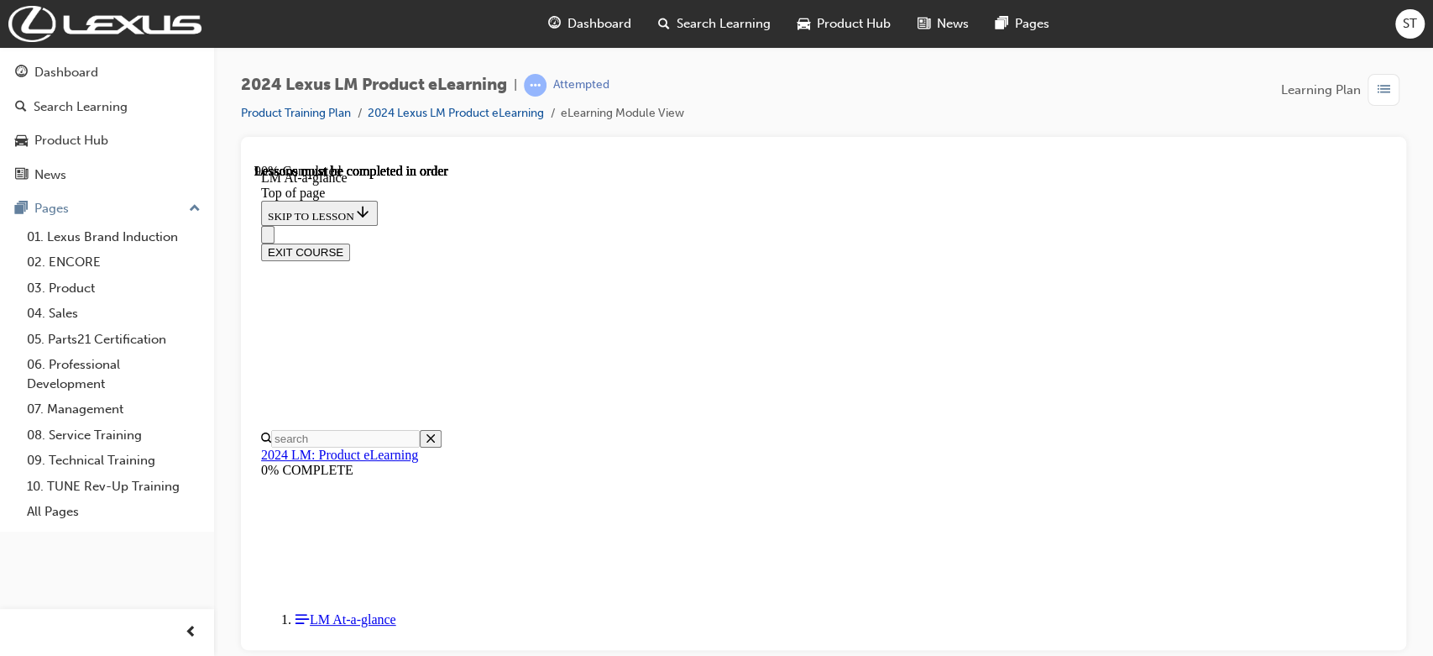
drag, startPoint x: 902, startPoint y: 562, endPoint x: 928, endPoint y: 400, distance: 164.9
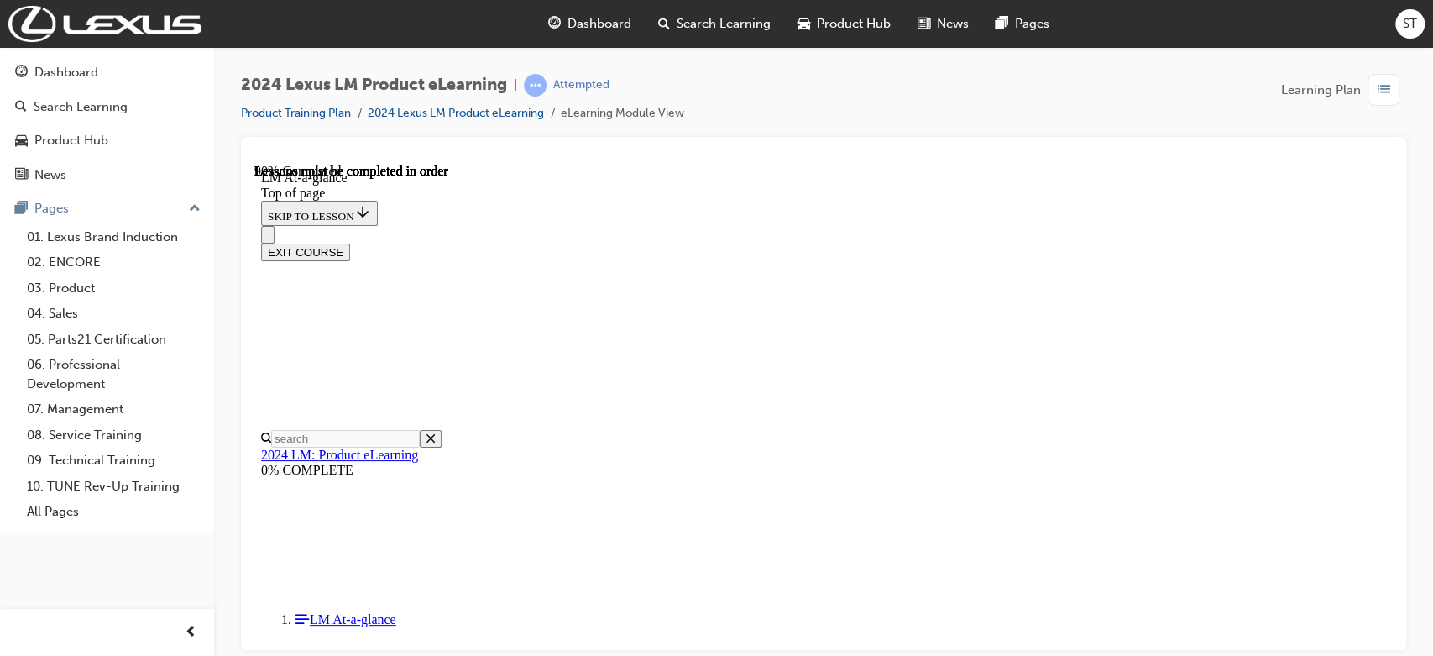
scroll to position [3280, 0]
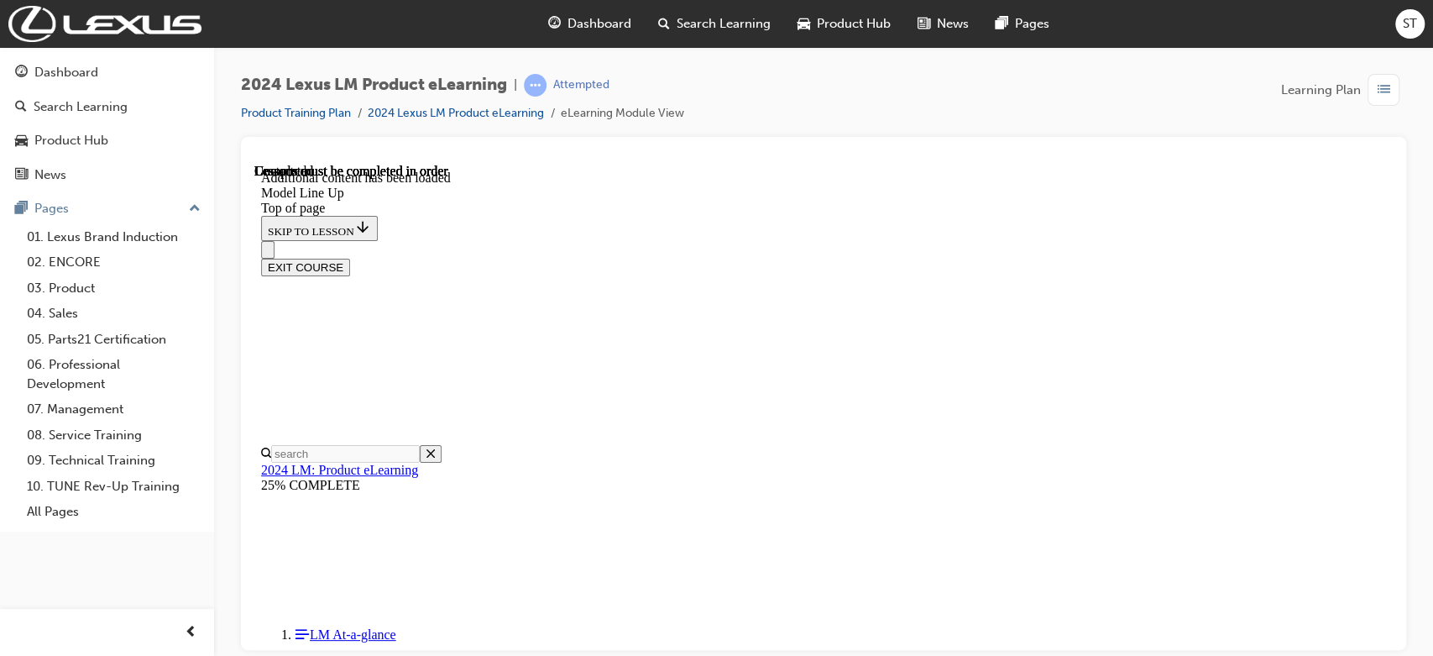
scroll to position [3382, 0]
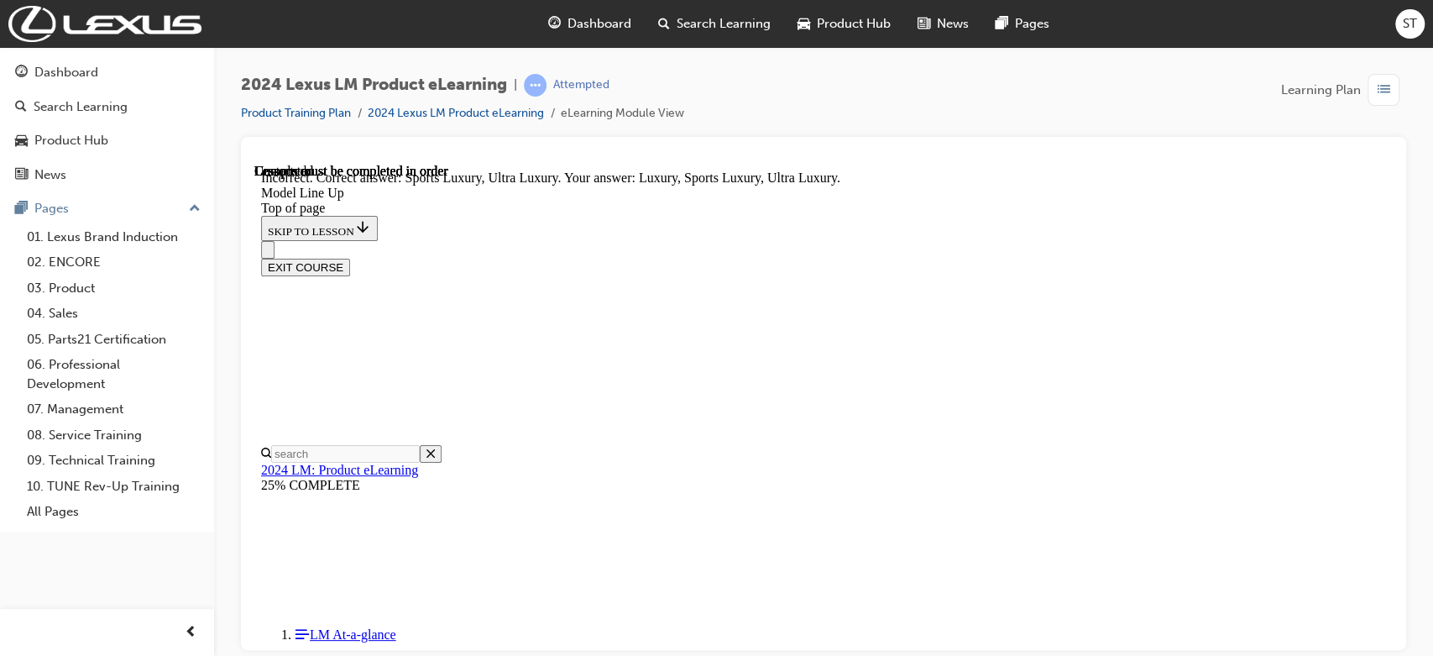
scroll to position [3414, 0]
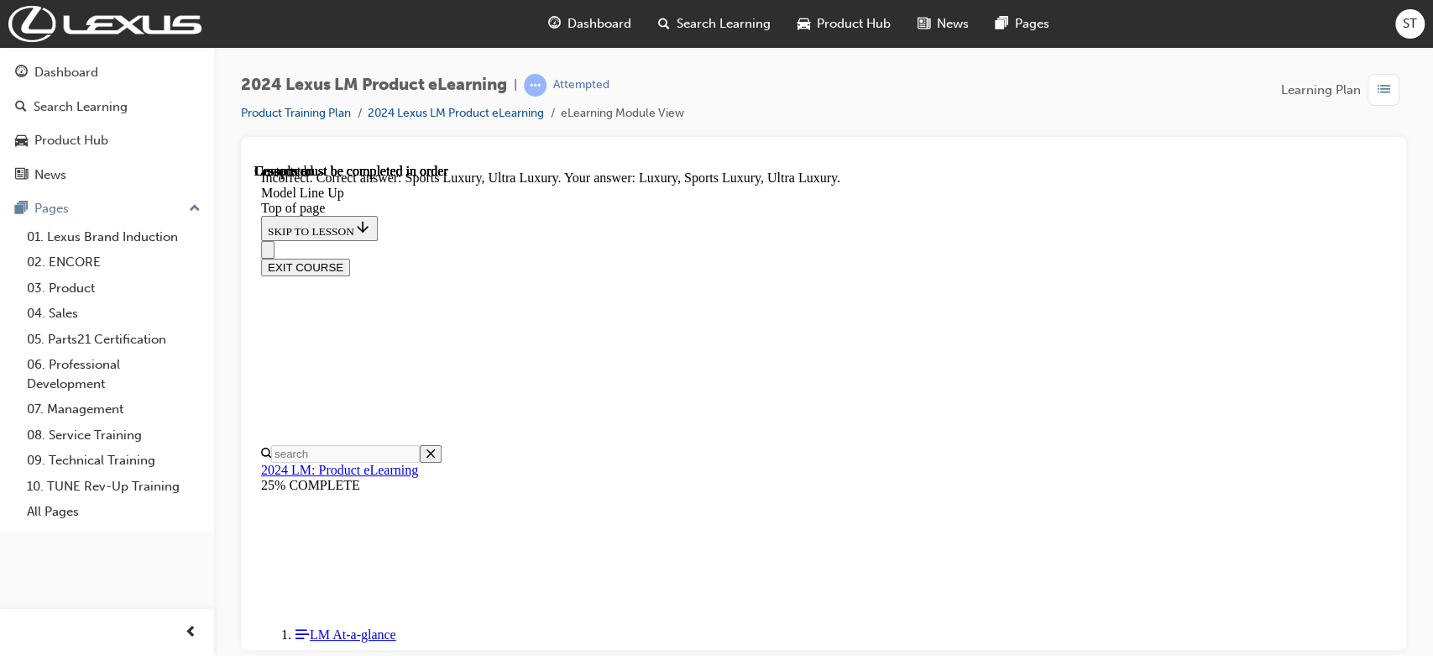
scroll to position [3601, 0]
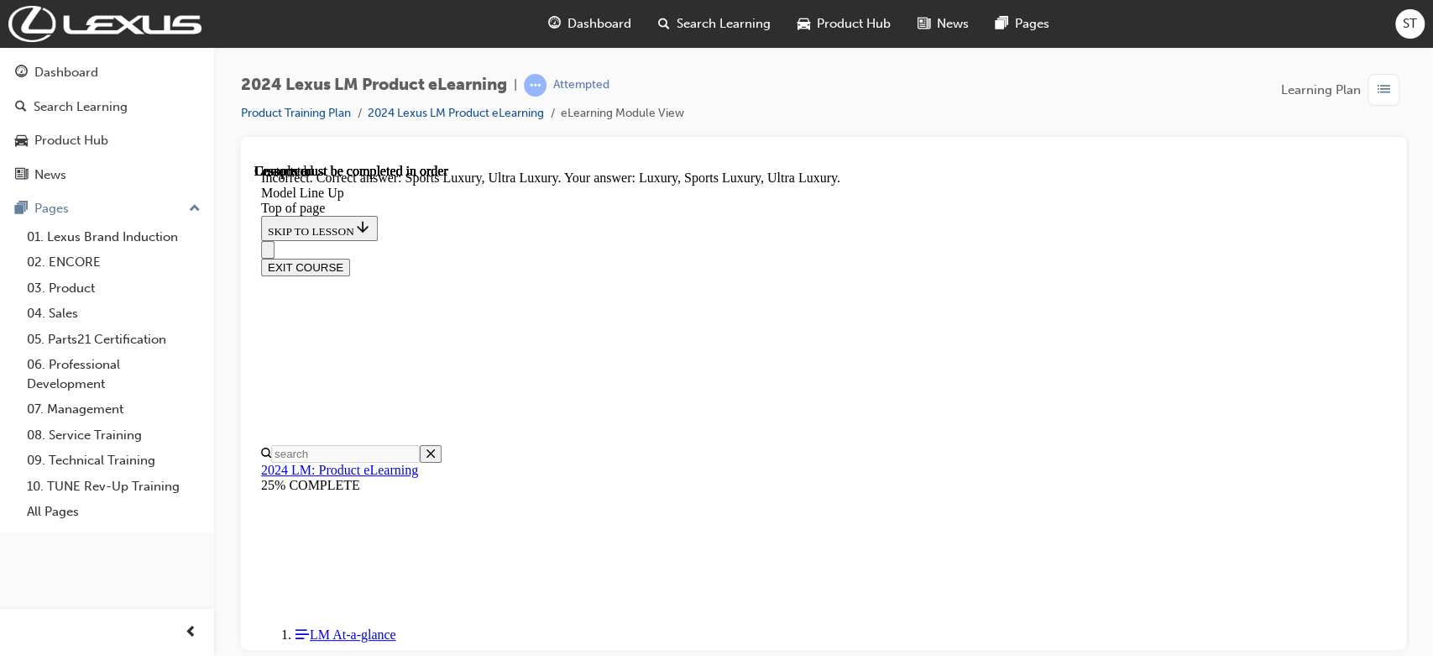
scroll to position [3493, 0]
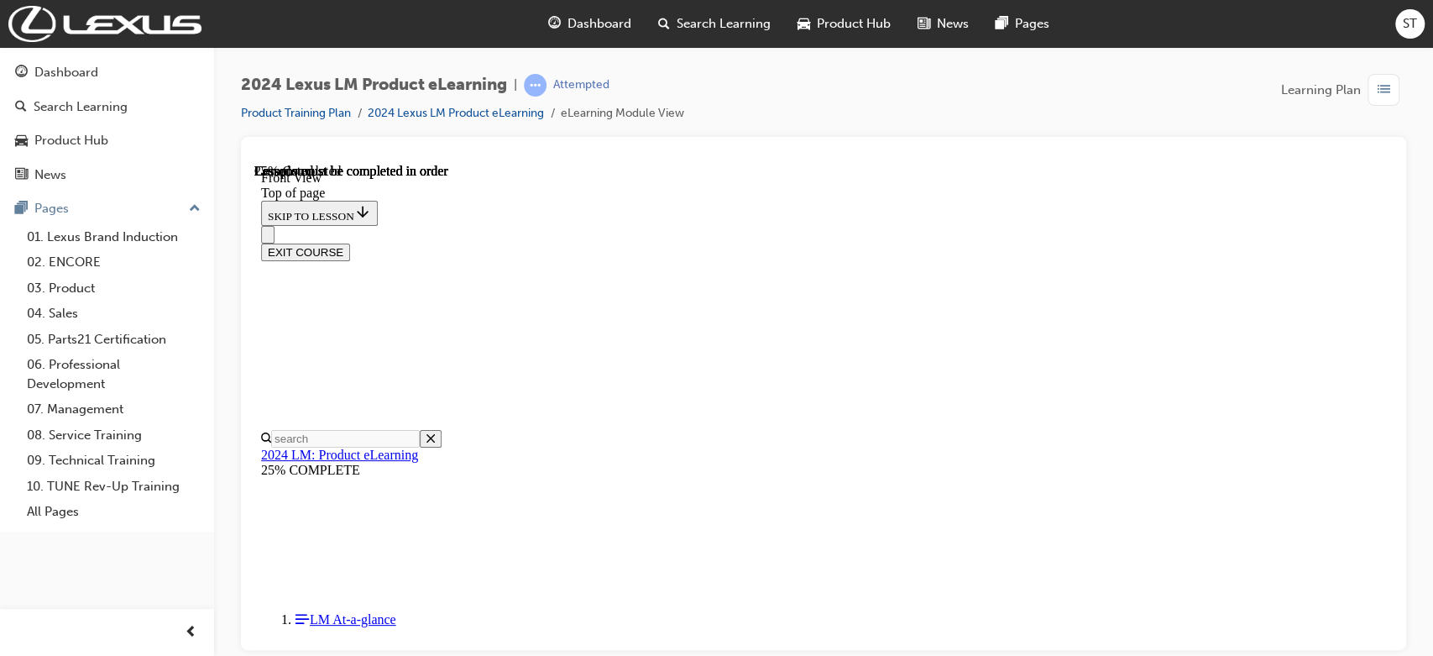
scroll to position [574, 0]
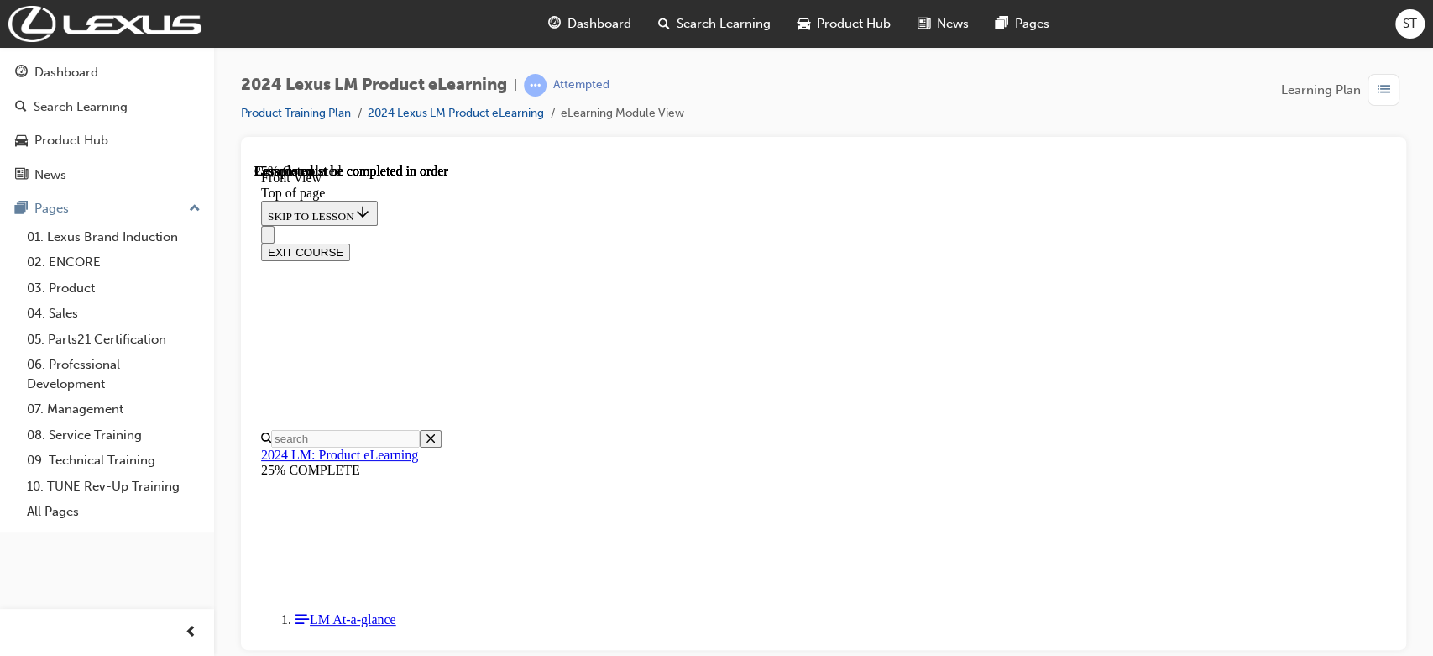
drag, startPoint x: 961, startPoint y: 359, endPoint x: 924, endPoint y: 326, distance: 49.9
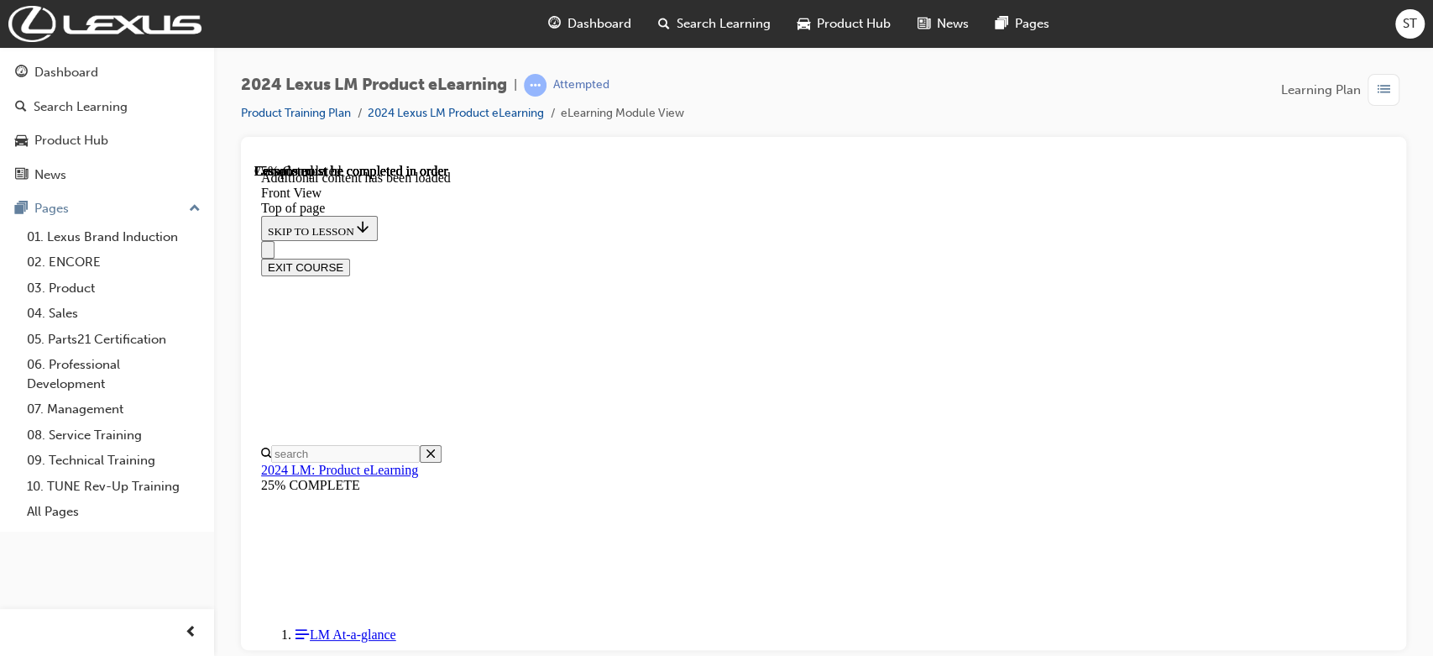
scroll to position [947, 0]
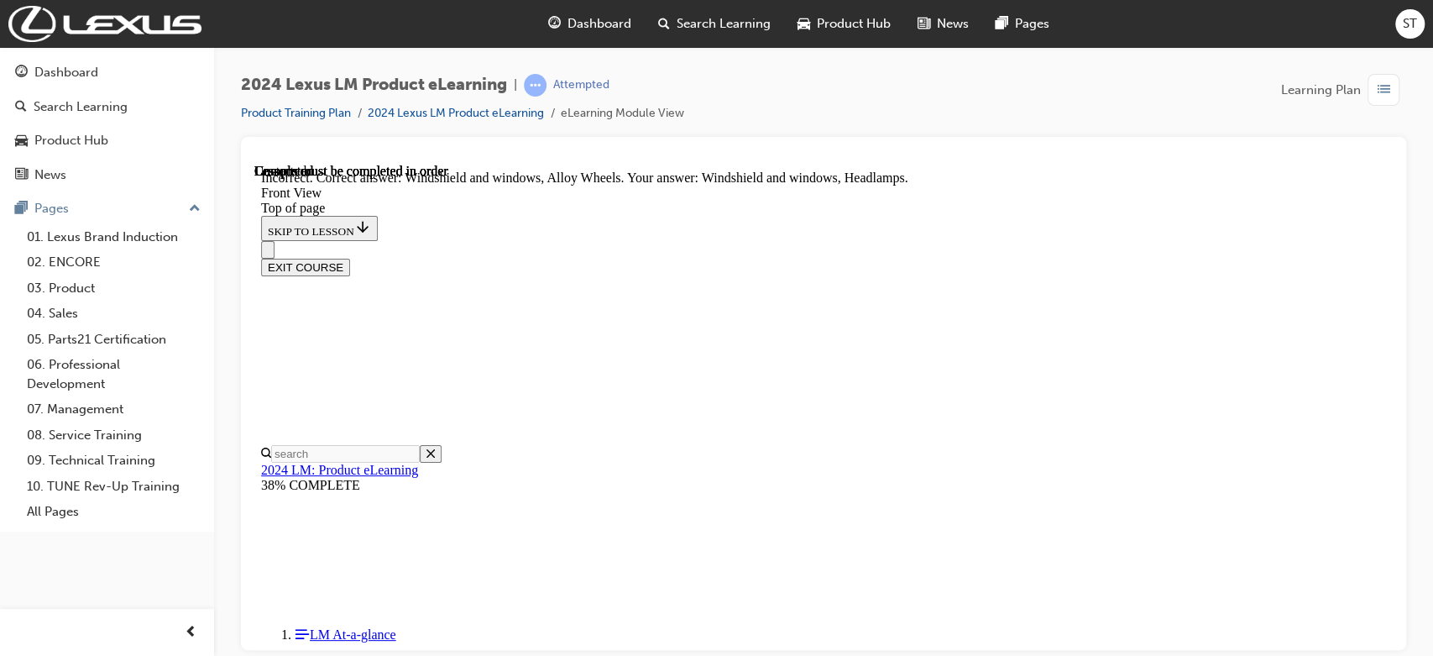
click at [1079, 258] on div "EXIT COURSE" at bounding box center [823, 267] width 1125 height 18
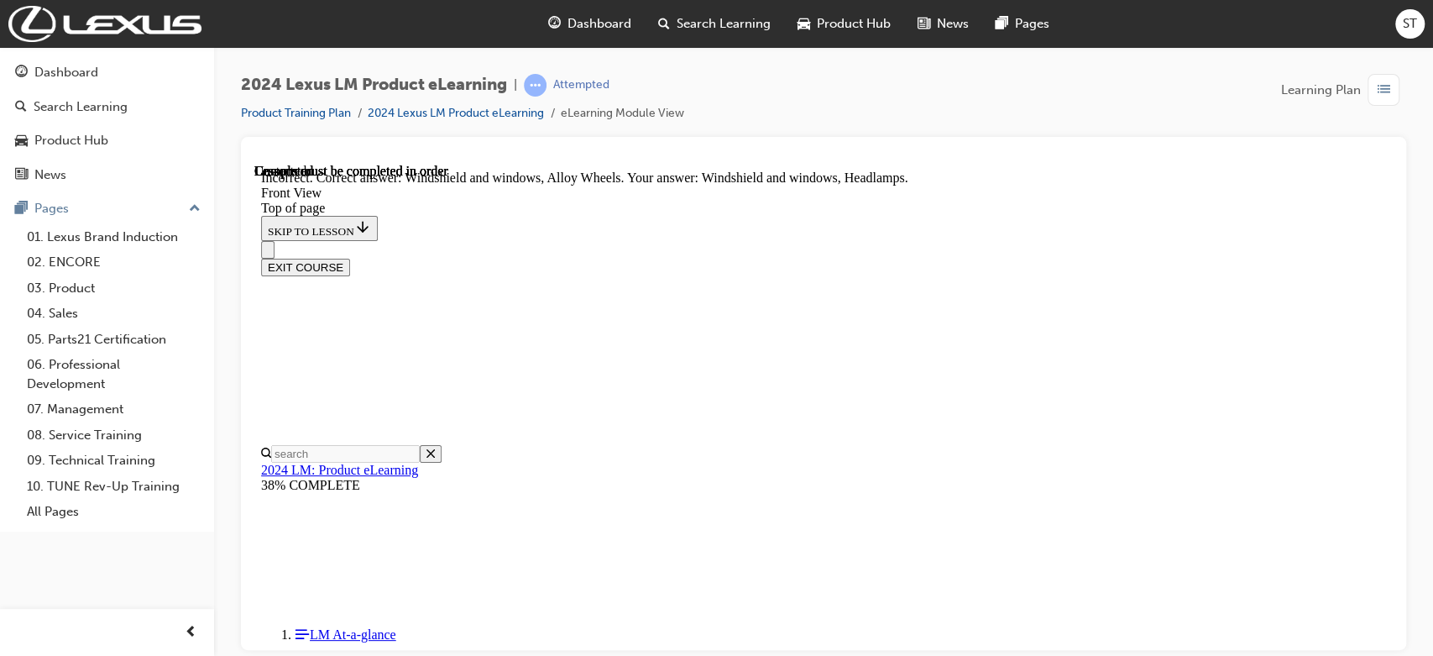
click at [1079, 258] on div "EXIT COURSE" at bounding box center [823, 267] width 1125 height 18
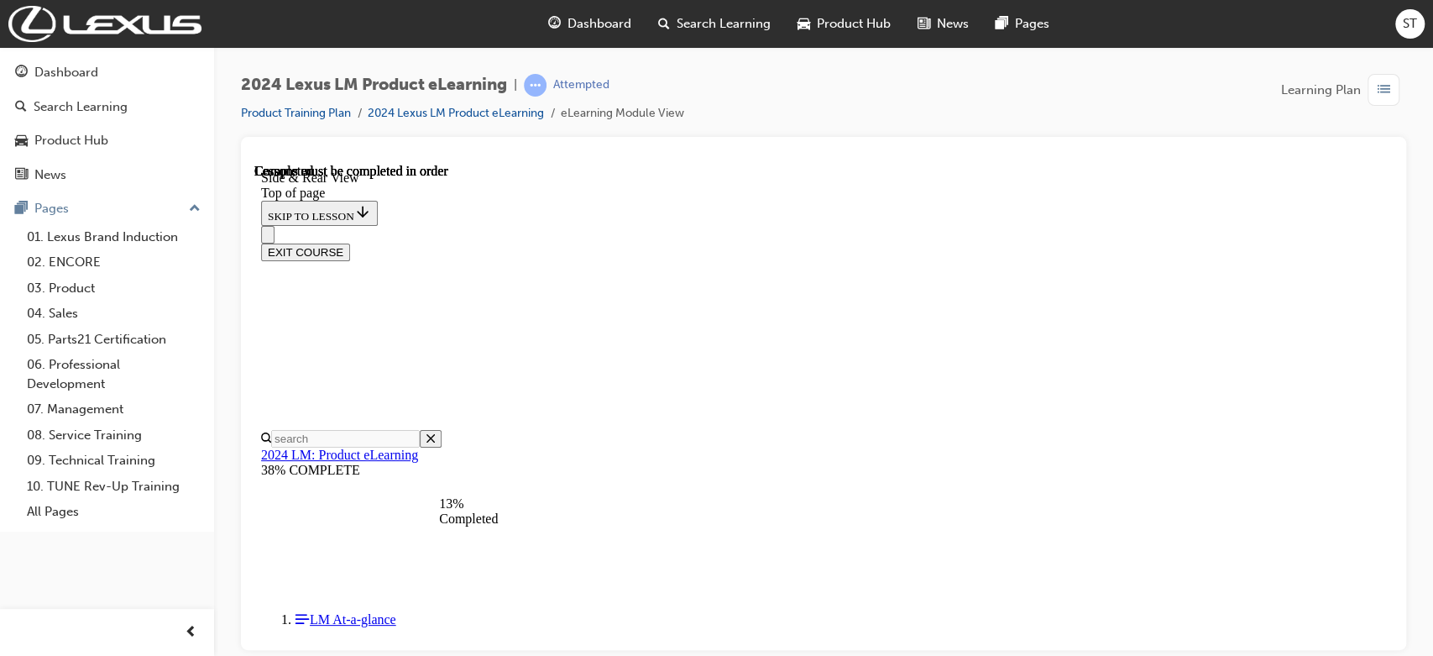
scroll to position [499, 0]
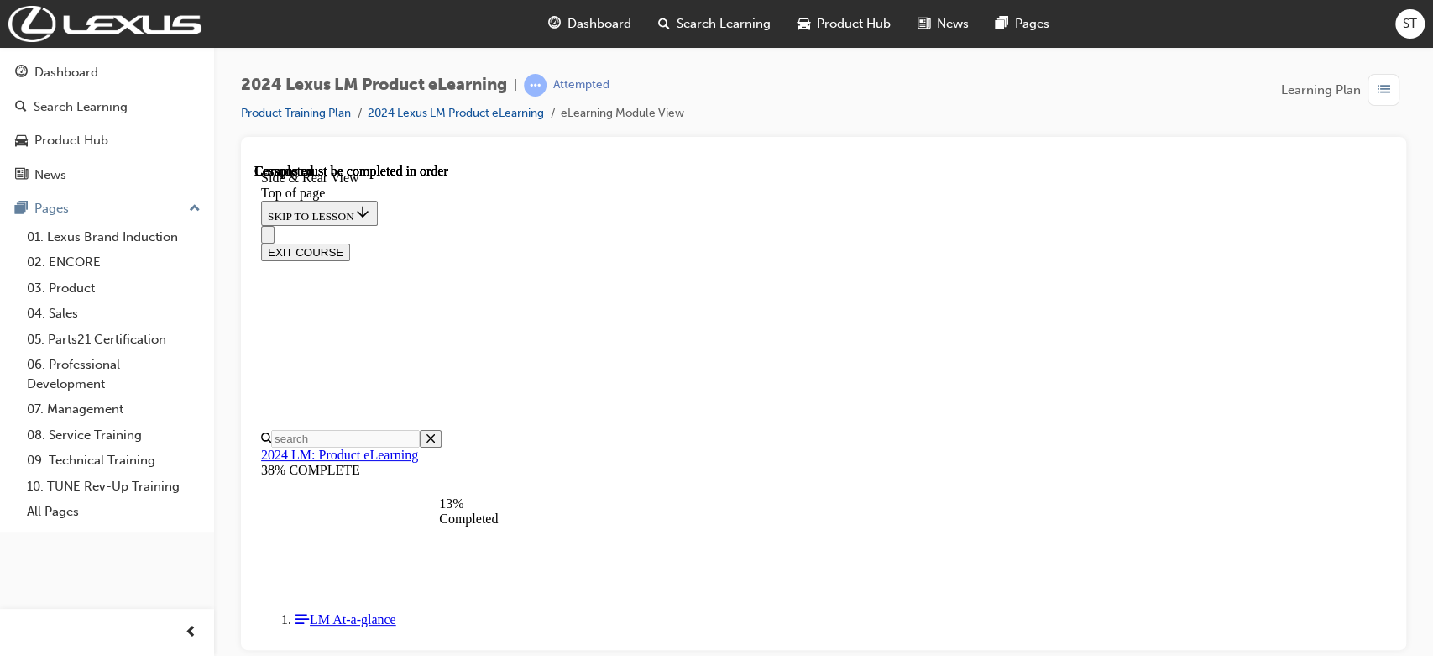
scroll to position [441, 0]
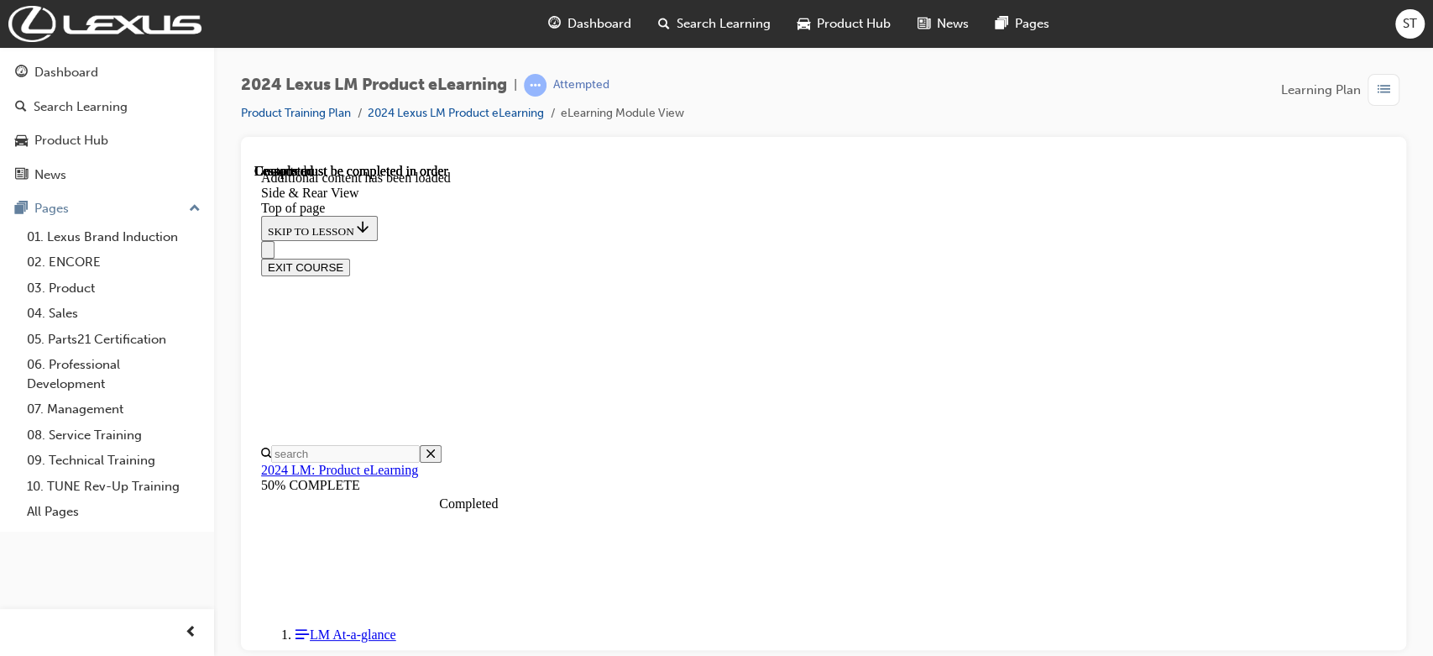
scroll to position [2014, 0]
drag, startPoint x: 995, startPoint y: 526, endPoint x: 893, endPoint y: 395, distance: 165.7
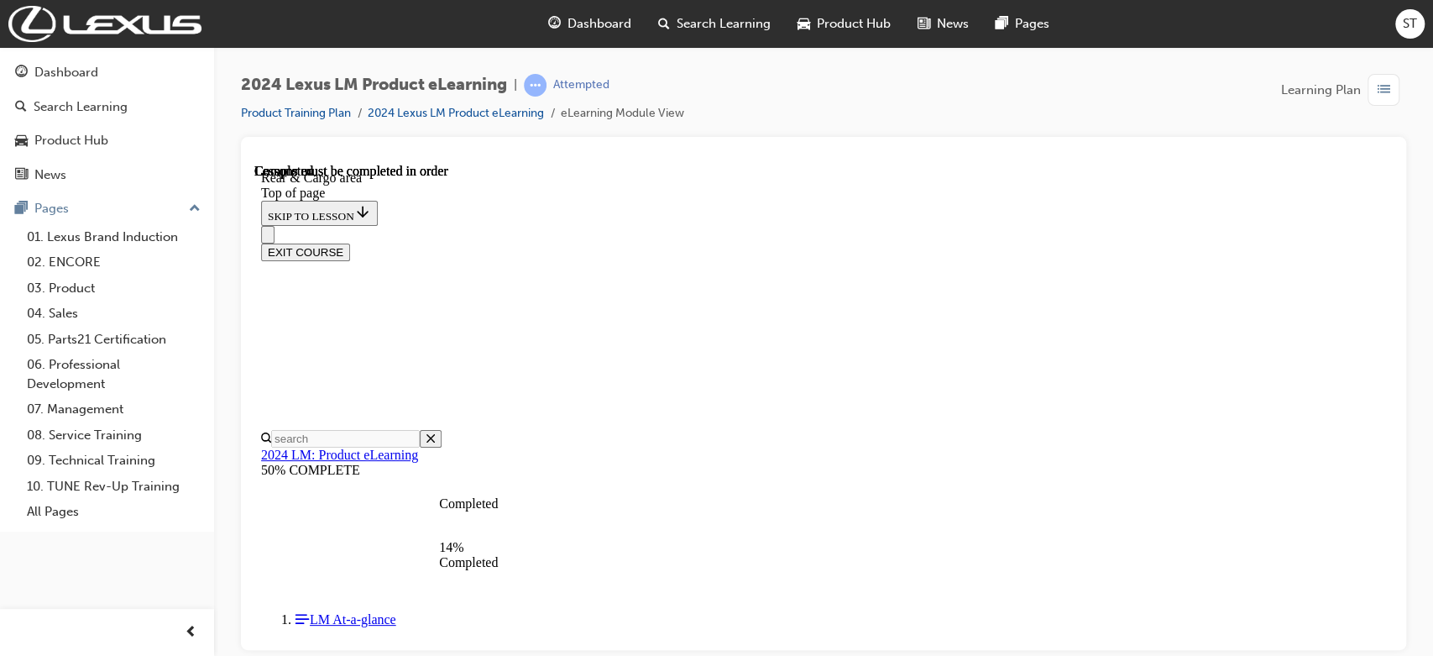
scroll to position [723, 0]
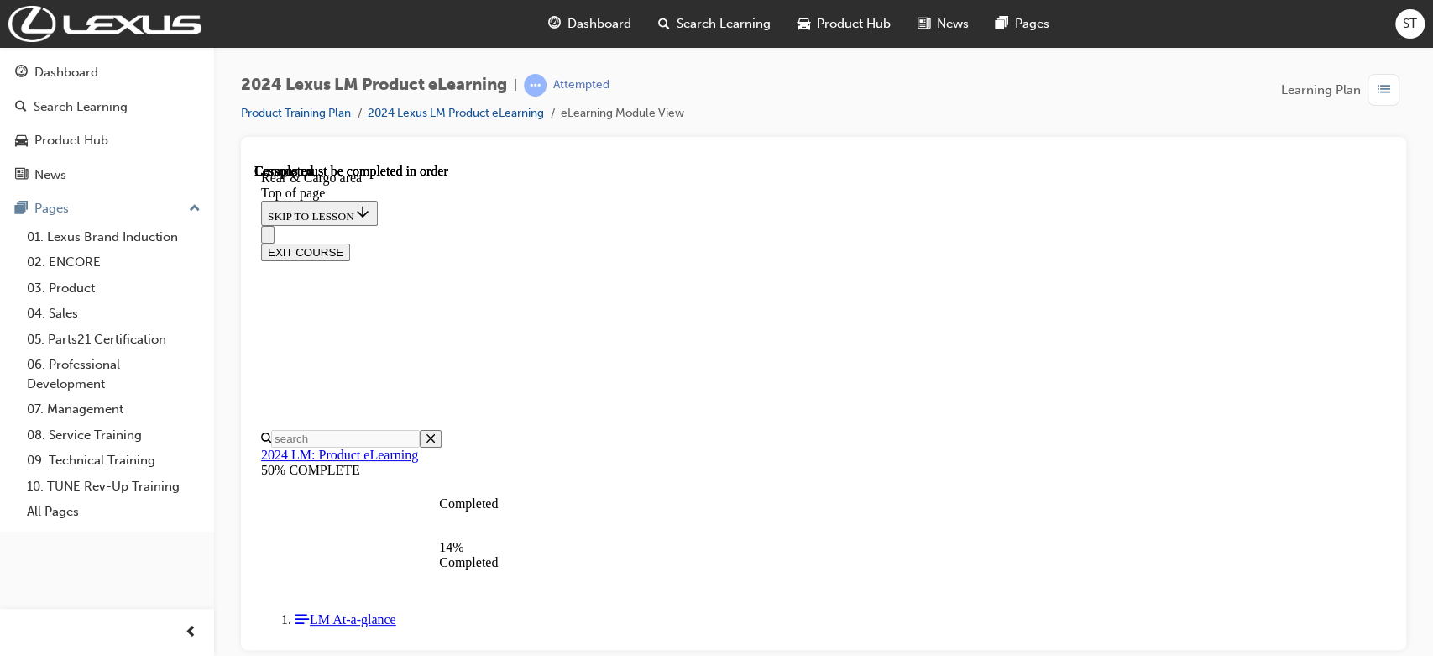
drag, startPoint x: 821, startPoint y: 469, endPoint x: 662, endPoint y: 397, distance: 174.3
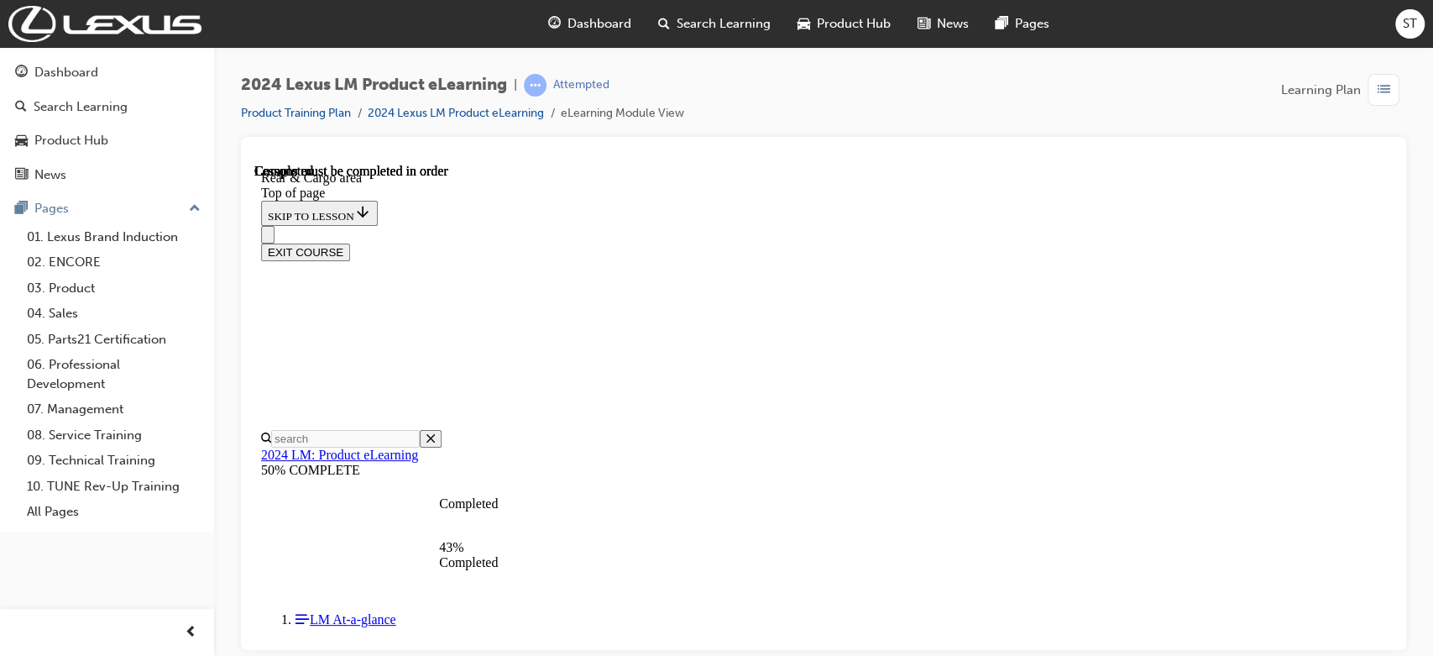
scroll to position [2301, 0]
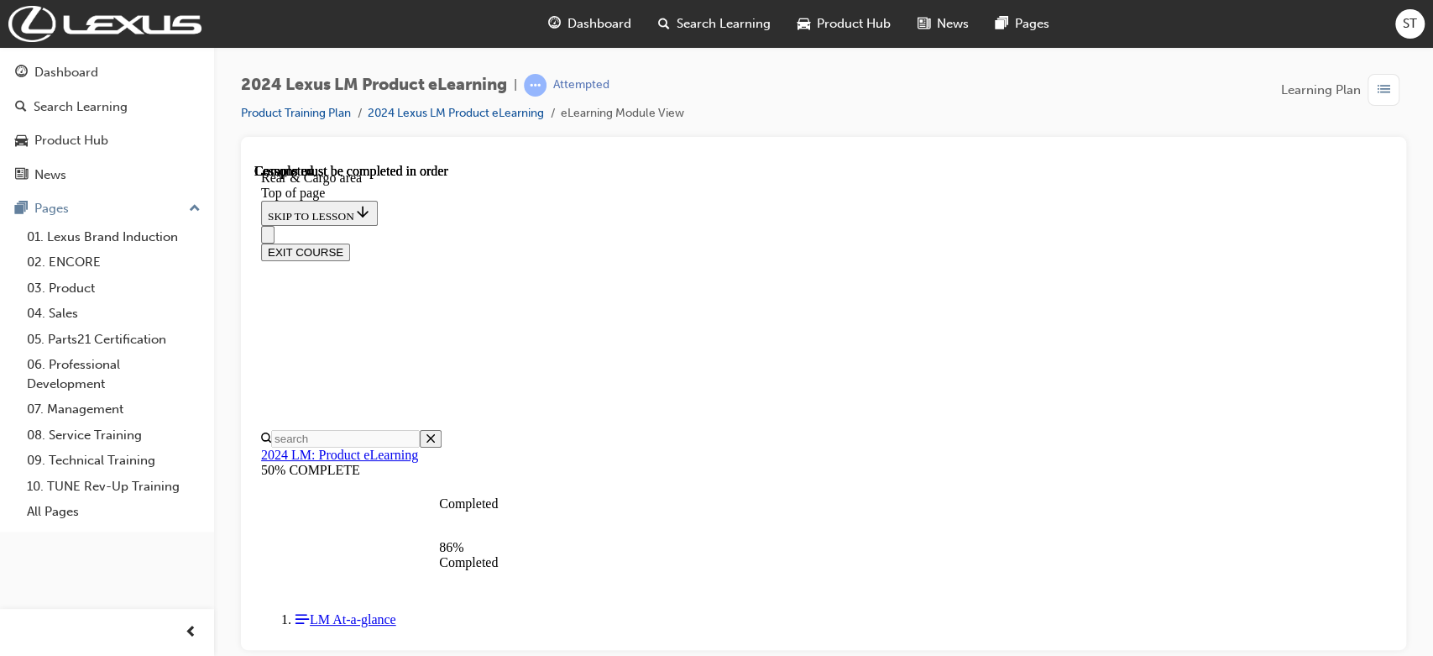
scroll to position [5045, 0]
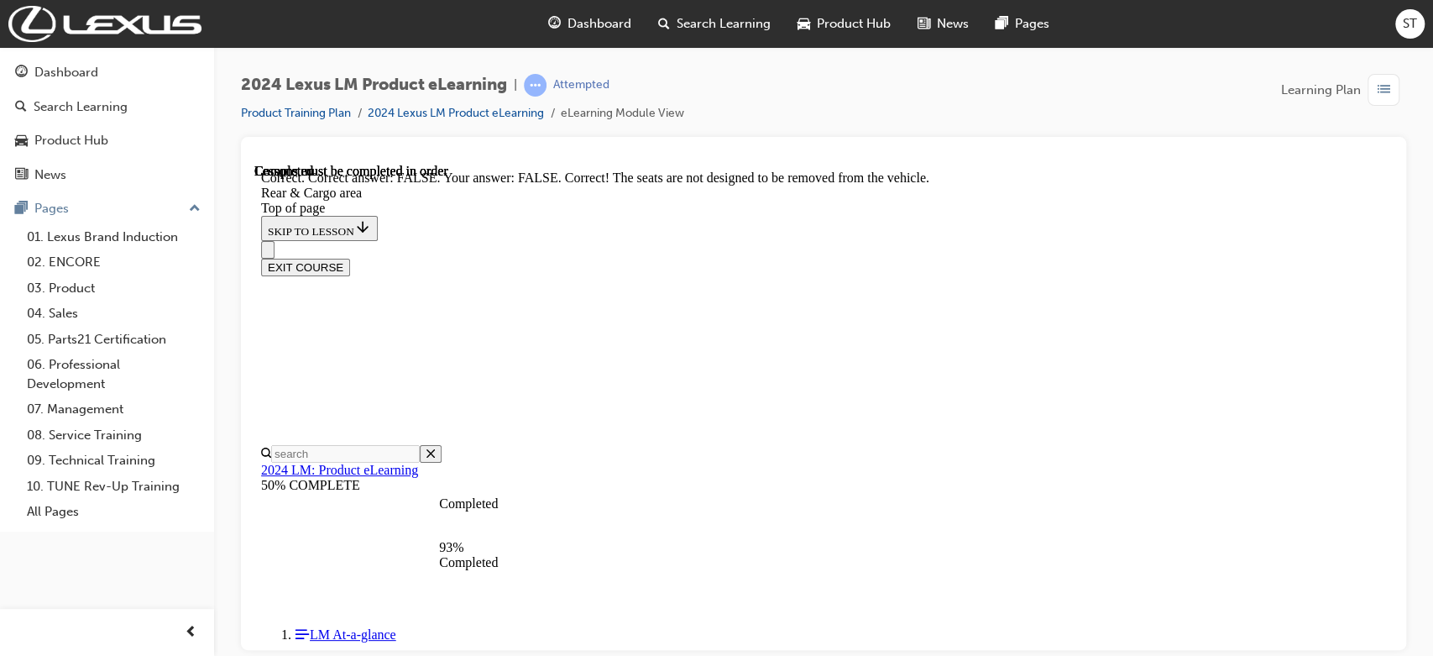
scroll to position [5344, 0]
drag, startPoint x: 841, startPoint y: 590, endPoint x: 553, endPoint y: 502, distance: 301.1
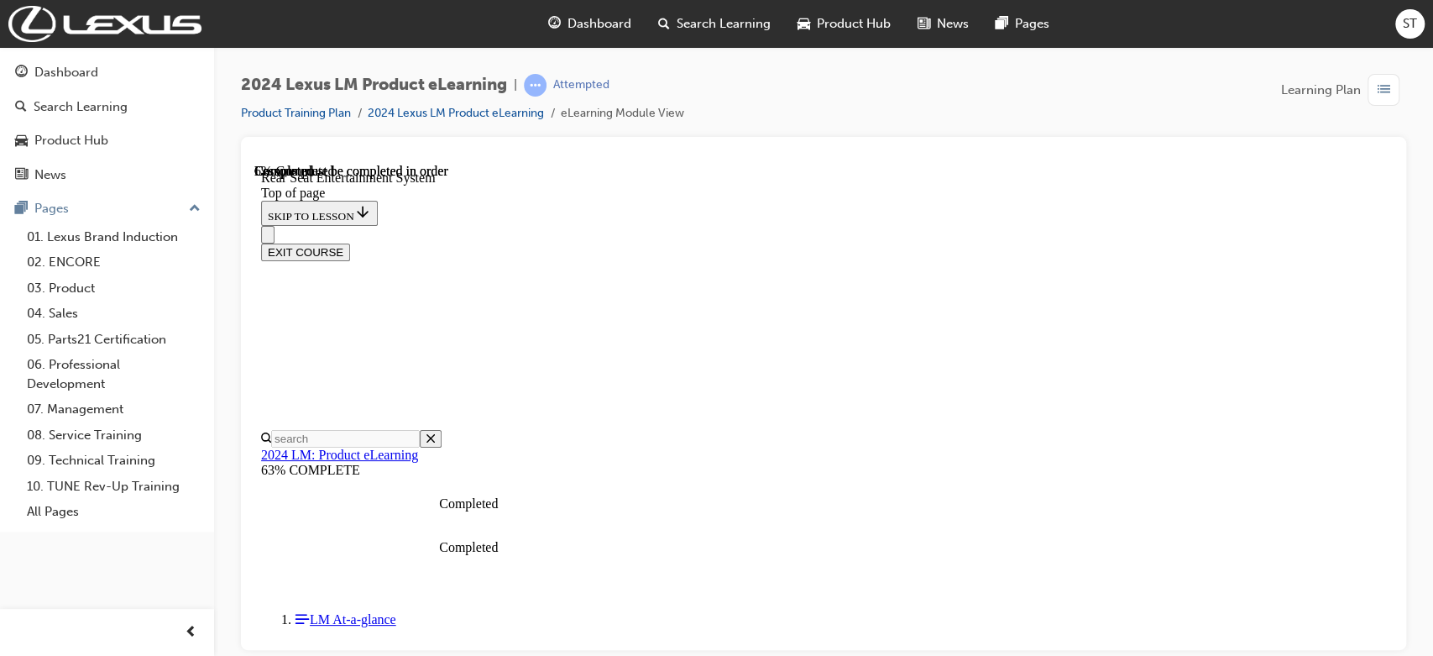
scroll to position [649, 0]
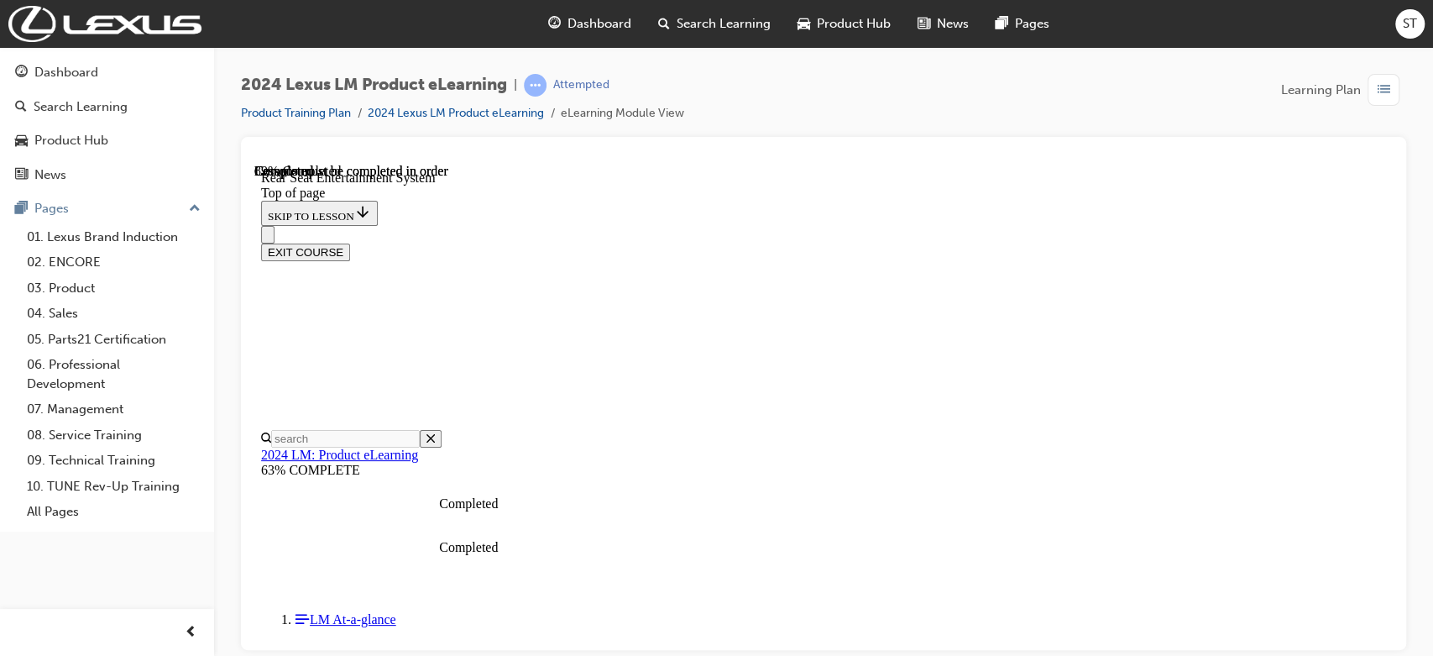
click at [1079, 243] on div "EXIT COURSE" at bounding box center [823, 252] width 1125 height 18
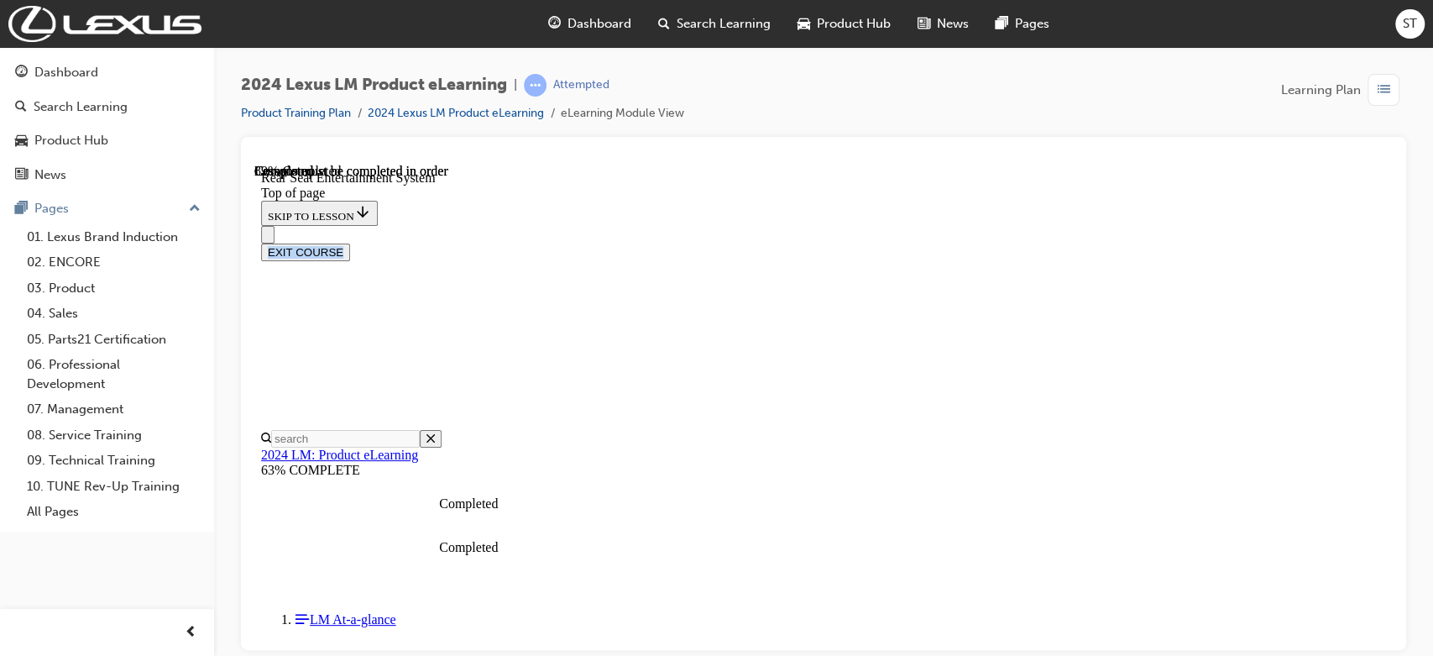
click at [1079, 243] on div "EXIT COURSE" at bounding box center [823, 252] width 1125 height 18
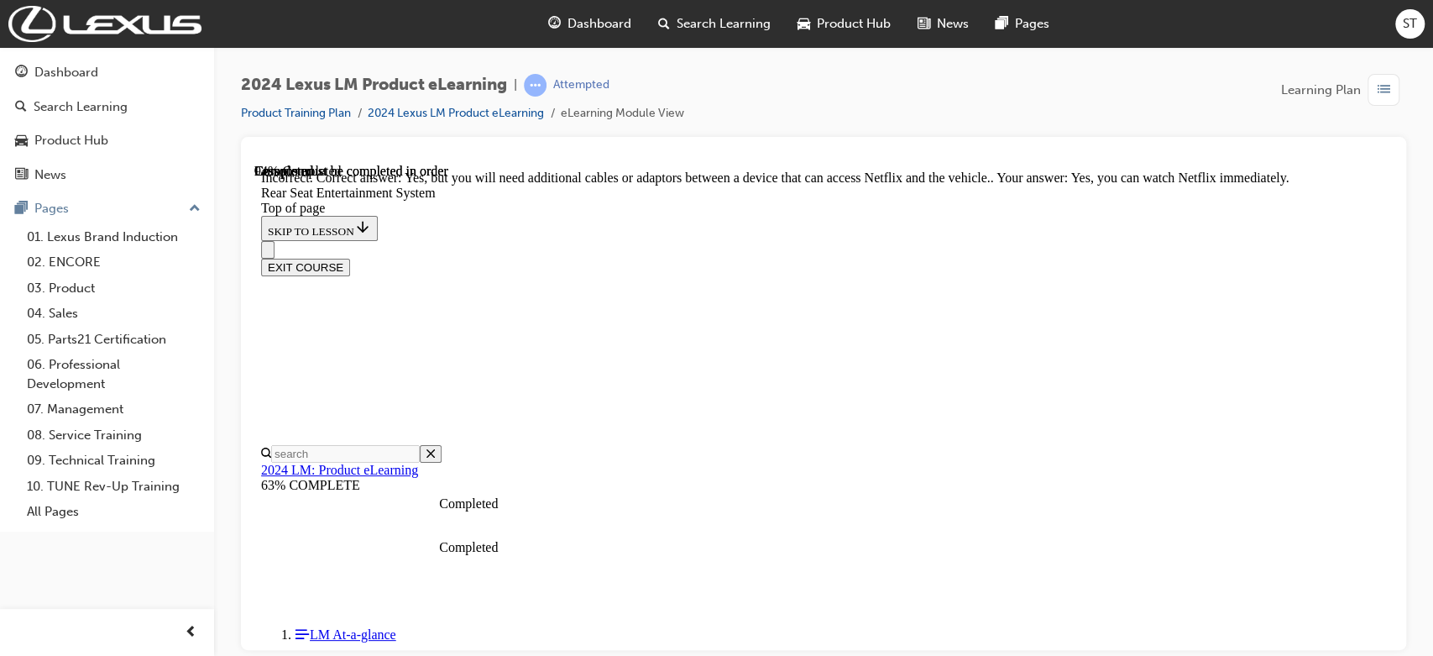
scroll to position [8364, 0]
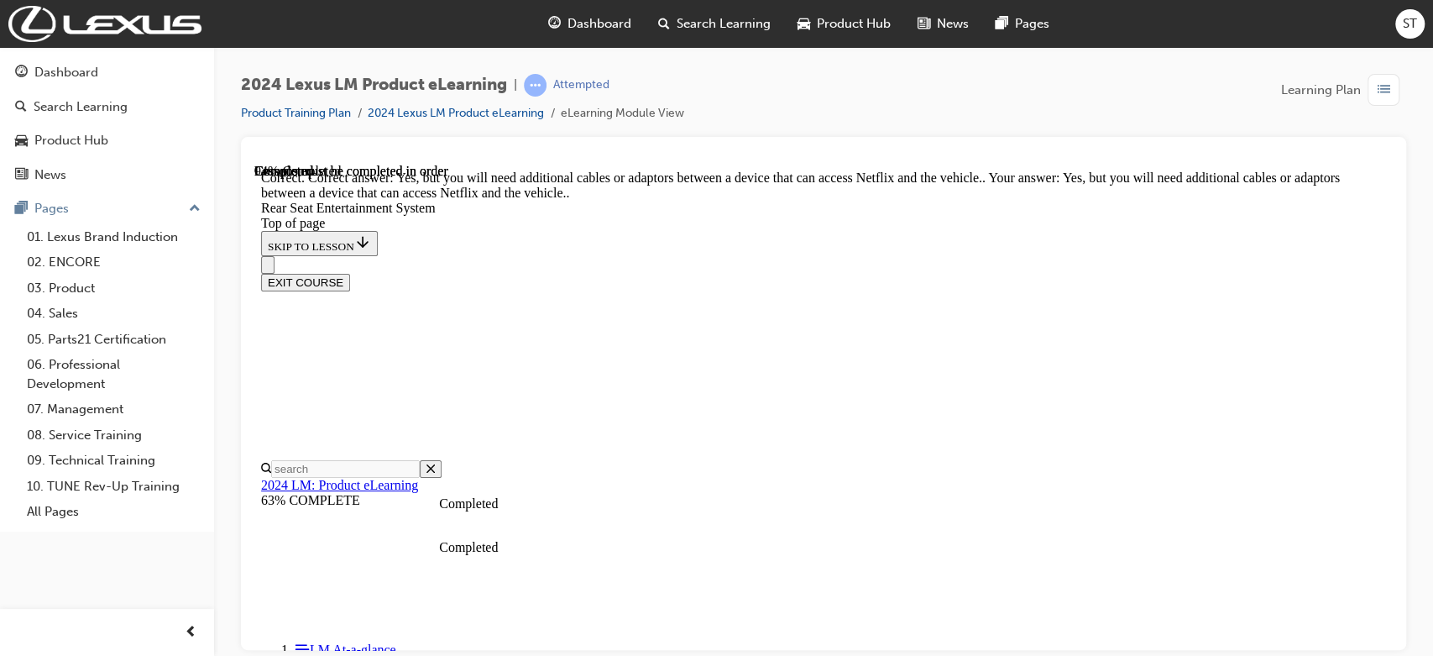
scroll to position [8615, 0]
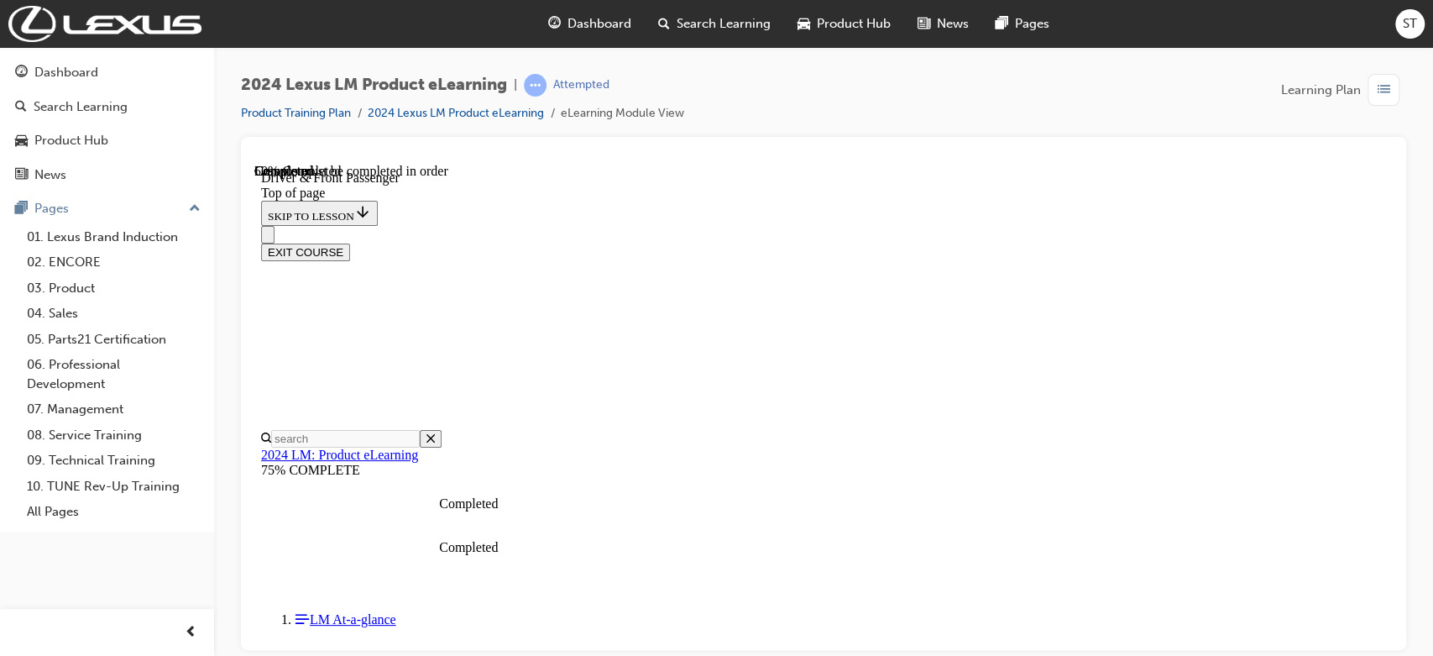
scroll to position [2738, 0]
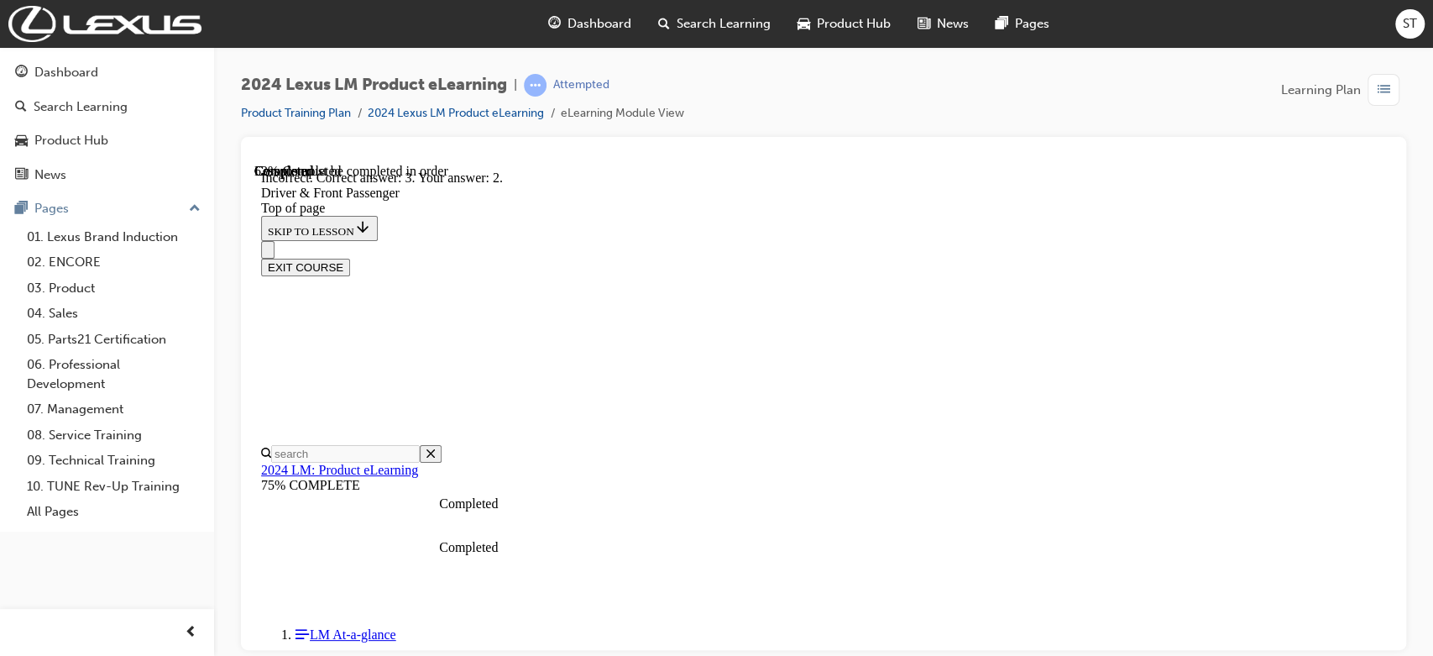
scroll to position [2951, 0]
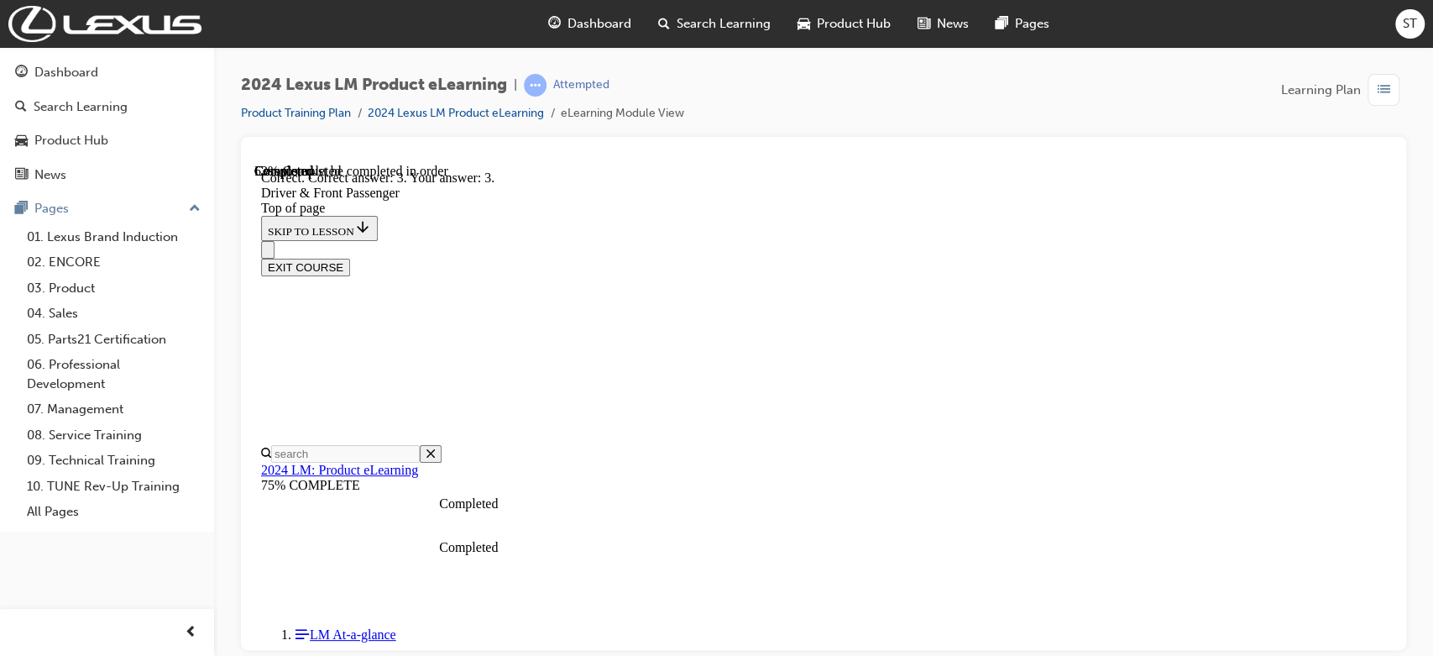
scroll to position [3093, 0]
click at [1079, 258] on div "EXIT COURSE" at bounding box center [823, 267] width 1125 height 18
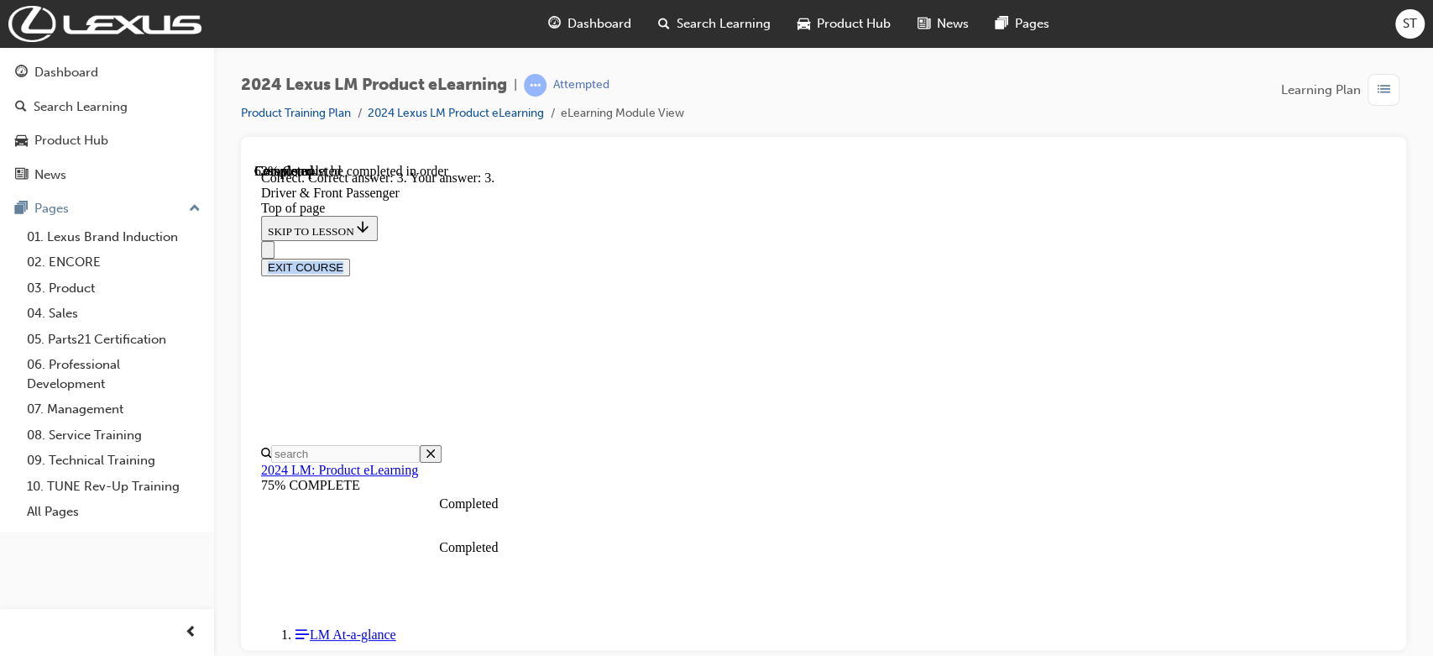
scroll to position [462, 0]
drag, startPoint x: 1385, startPoint y: 213, endPoint x: 1652, endPoint y: 436, distance: 347.4
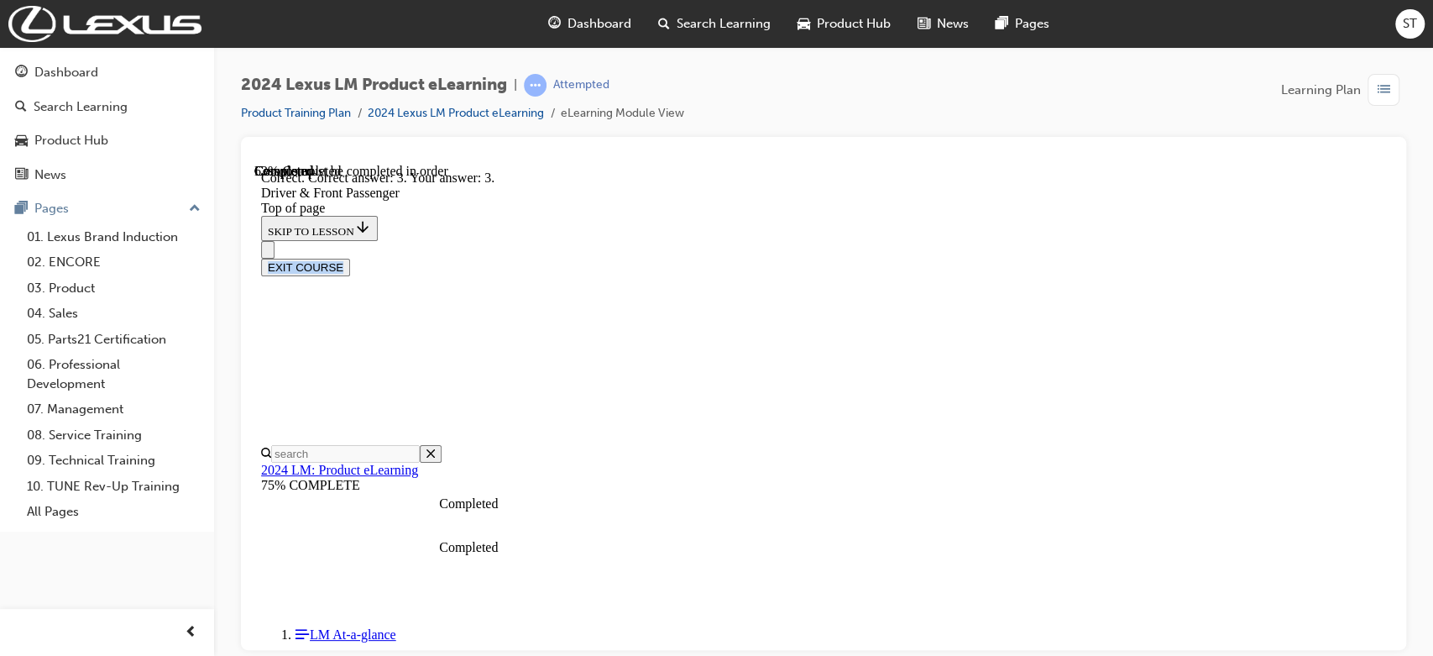
click at [1079, 258] on div "EXIT COURSE" at bounding box center [823, 267] width 1125 height 18
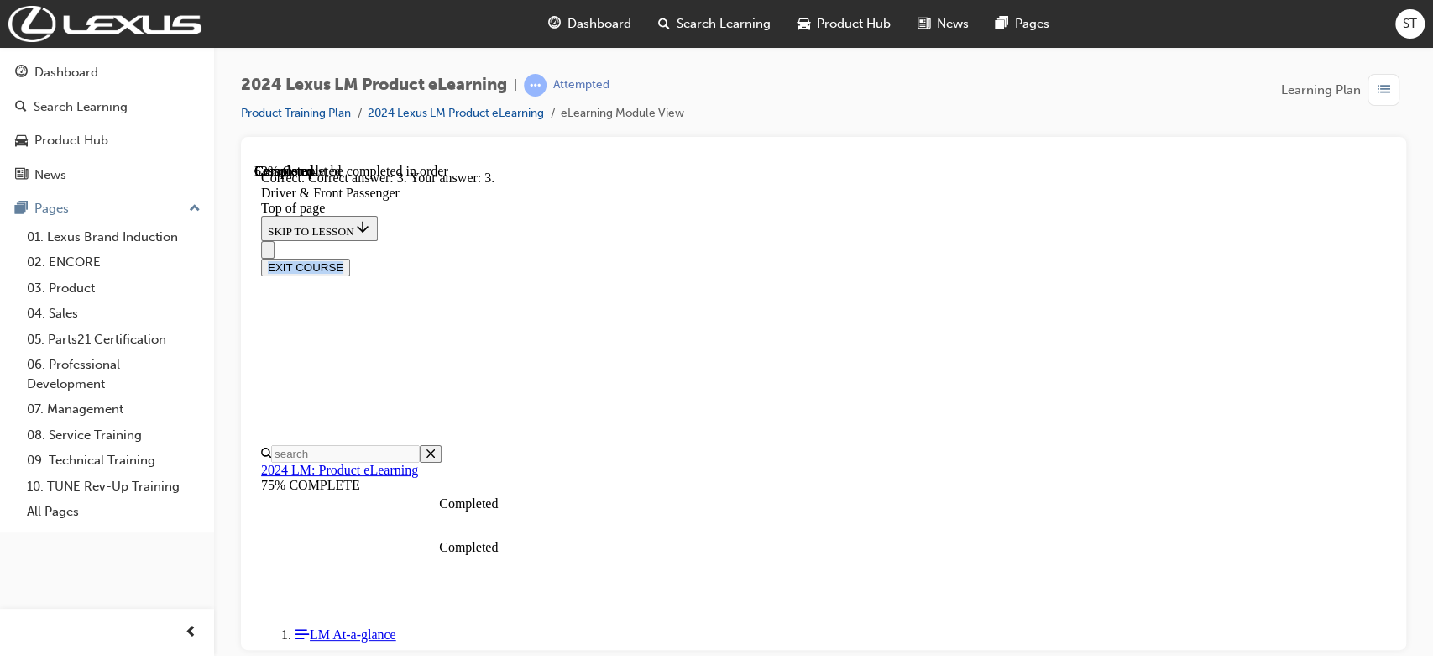
click at [1079, 258] on div "EXIT COURSE" at bounding box center [823, 267] width 1125 height 18
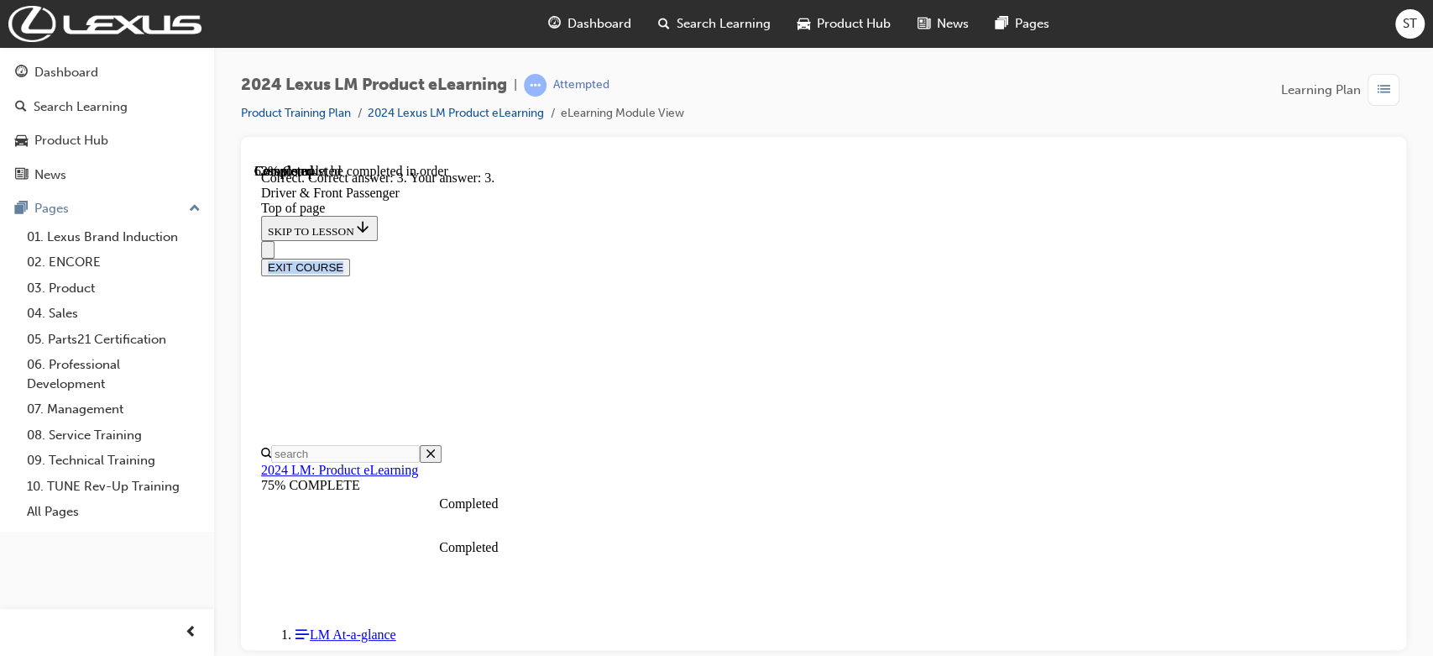
click at [1079, 258] on div "EXIT COURSE" at bounding box center [823, 267] width 1125 height 18
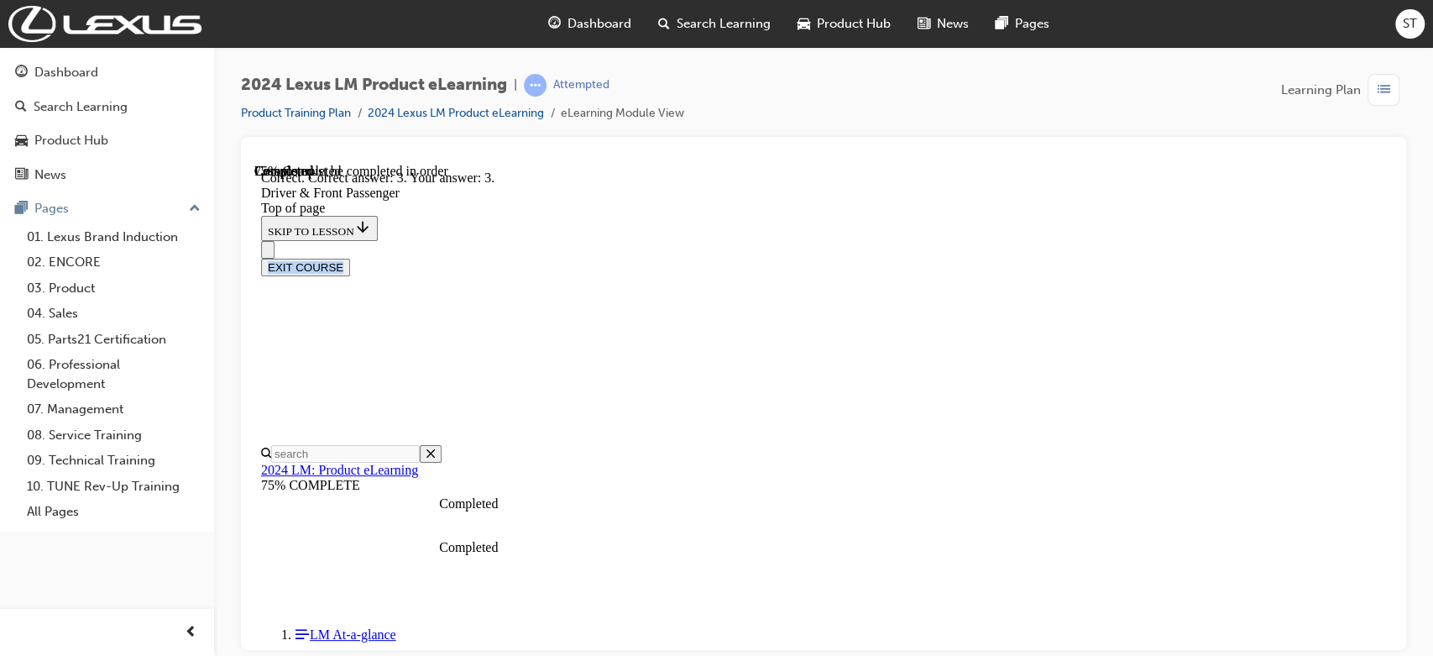
scroll to position [629, 0]
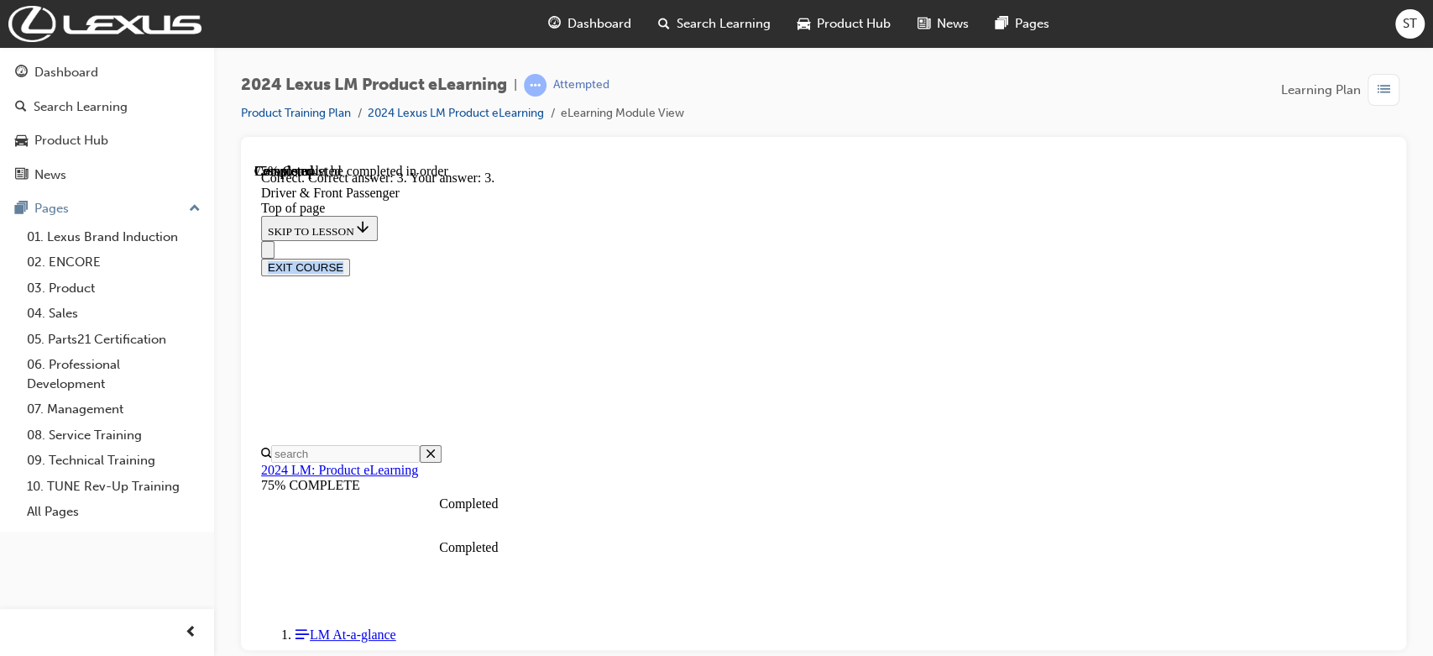
drag, startPoint x: 1241, startPoint y: 629, endPoint x: 1241, endPoint y: 497, distance: 132.6
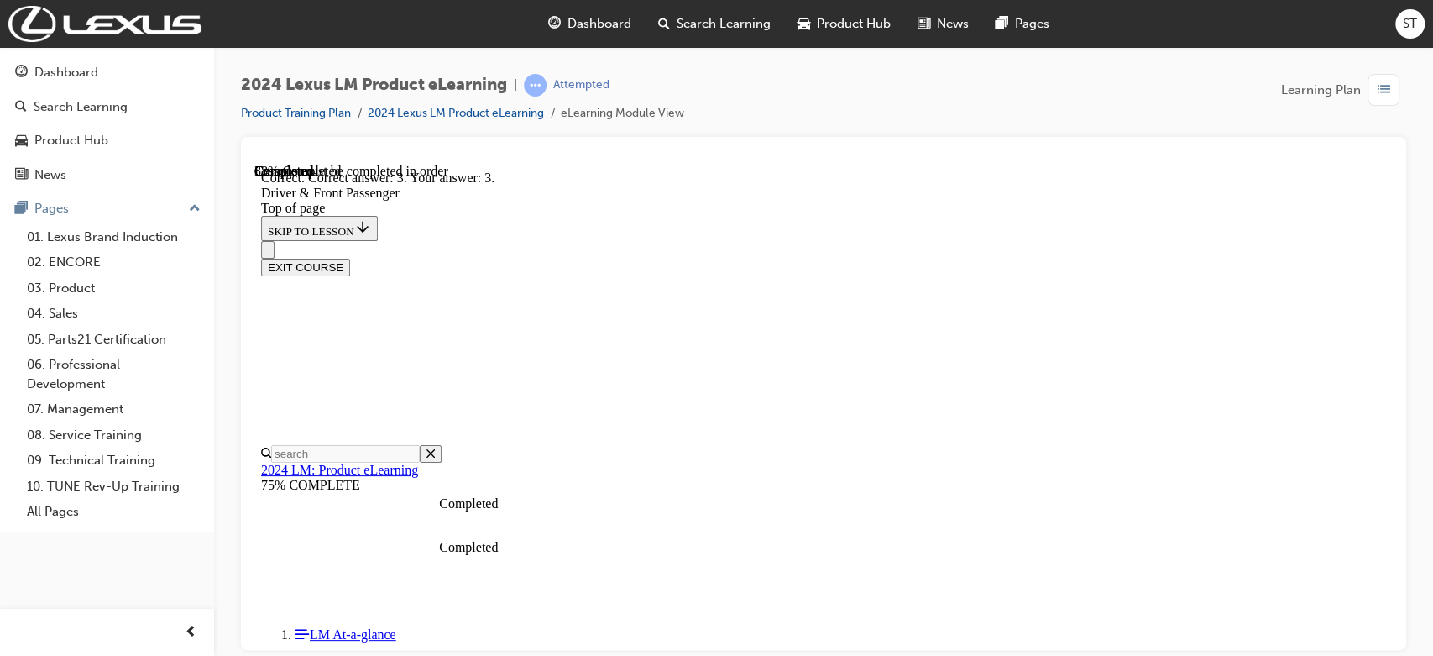
scroll to position [3090, 0]
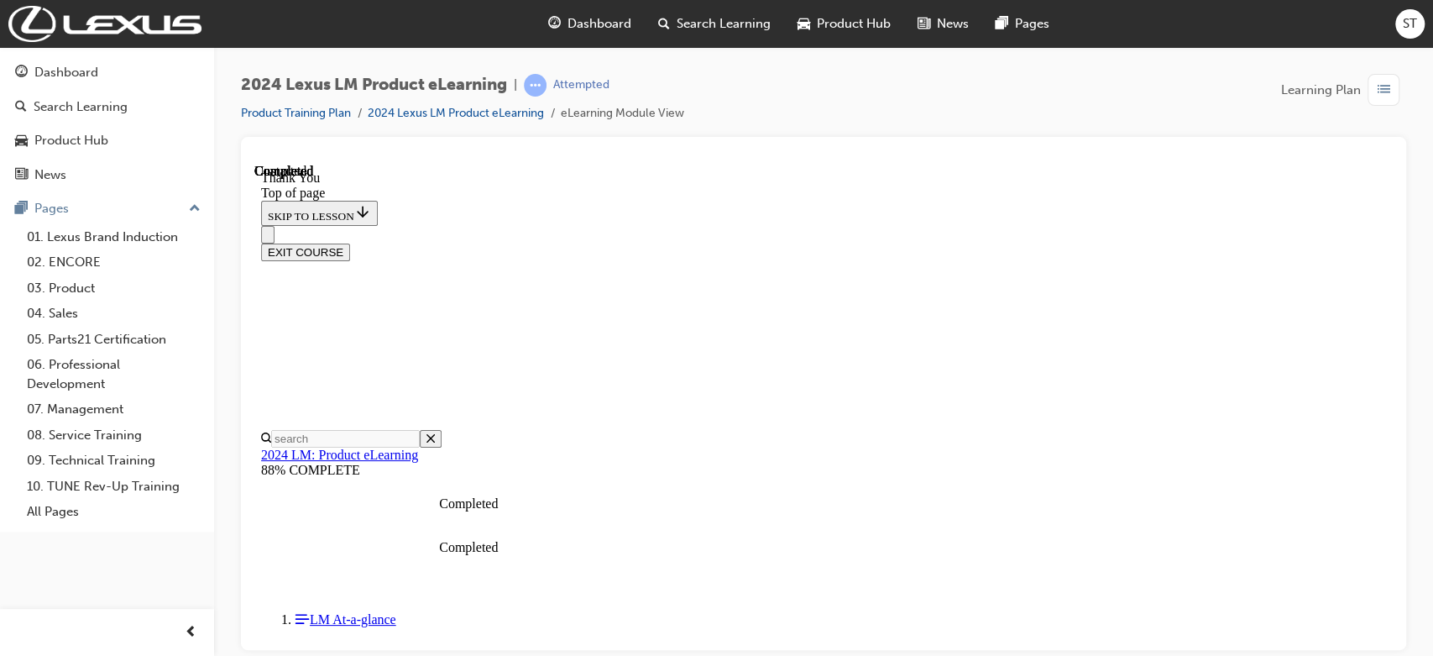
scroll to position [52, 0]
click at [350, 243] on button "EXIT COURSE" at bounding box center [305, 252] width 89 height 18
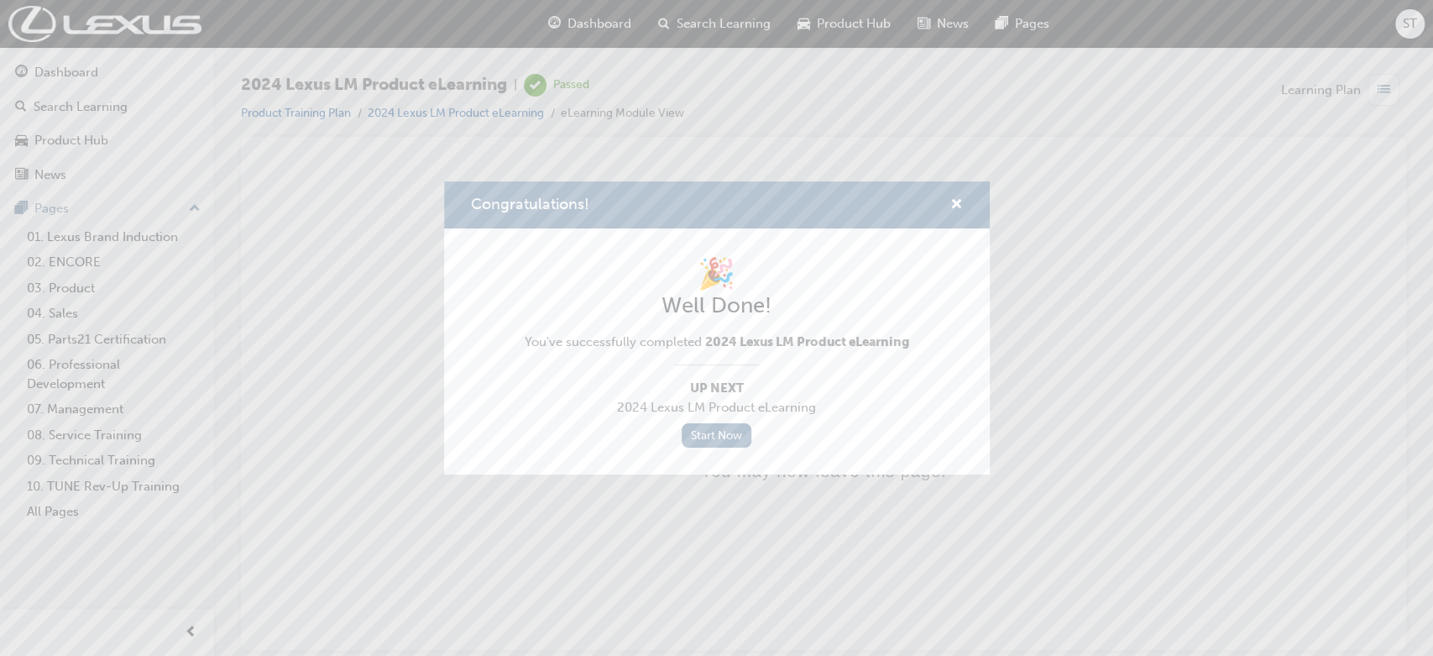
scroll to position [0, 0]
click at [950, 203] on span "cross-icon" at bounding box center [956, 205] width 13 height 15
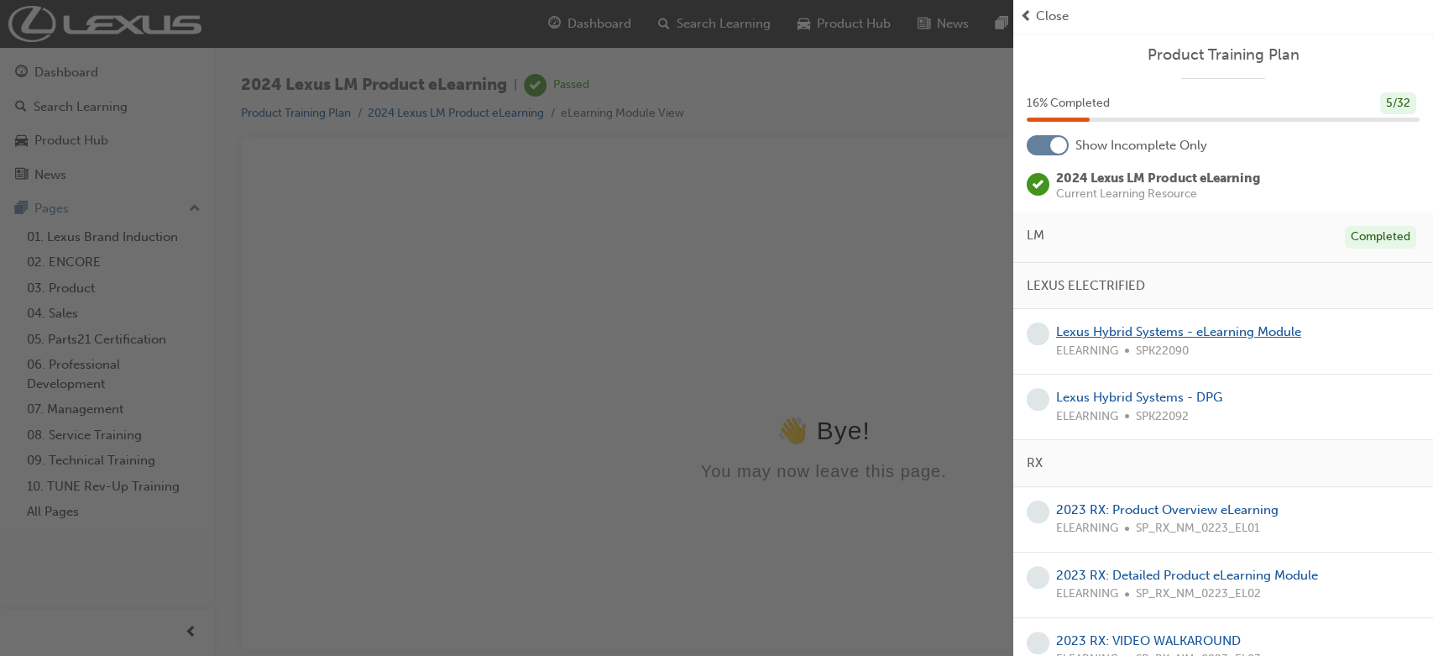
click at [1079, 327] on link "Lexus Hybrid Systems - eLearning Module" at bounding box center [1178, 331] width 245 height 15
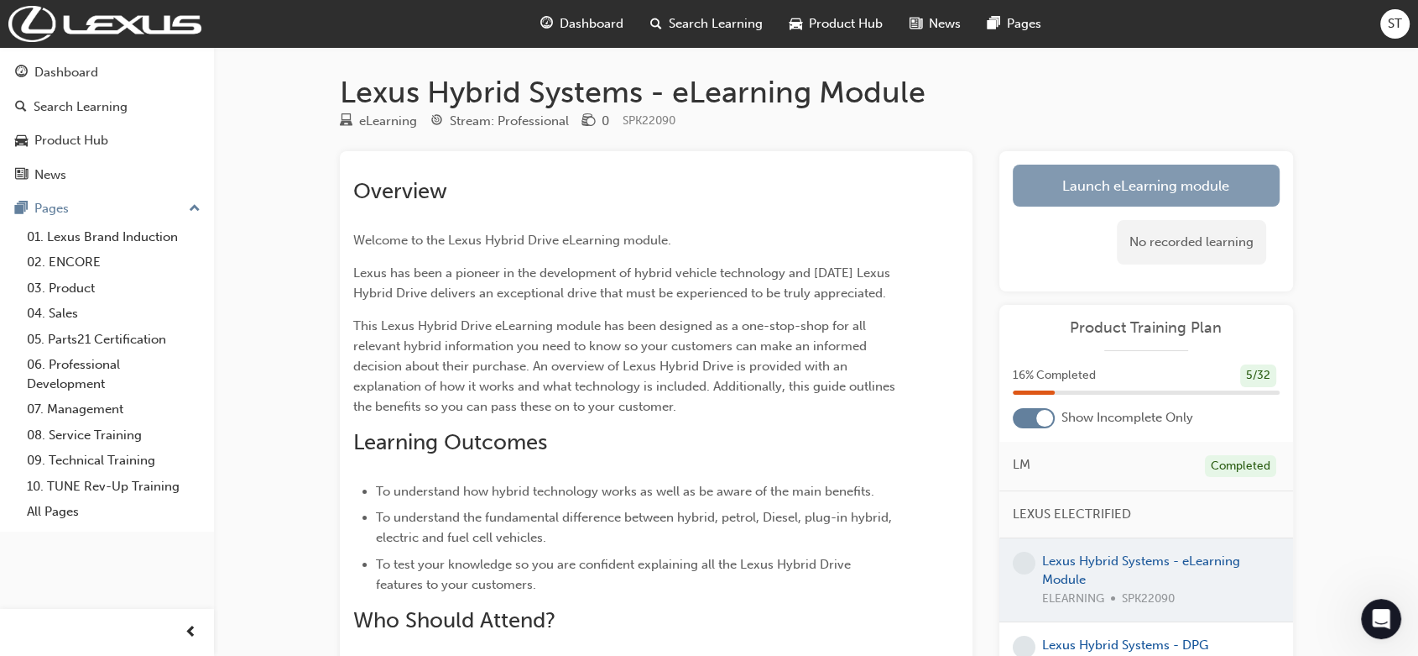
click at [1079, 188] on link "Launch eLearning module" at bounding box center [1146, 186] width 267 height 42
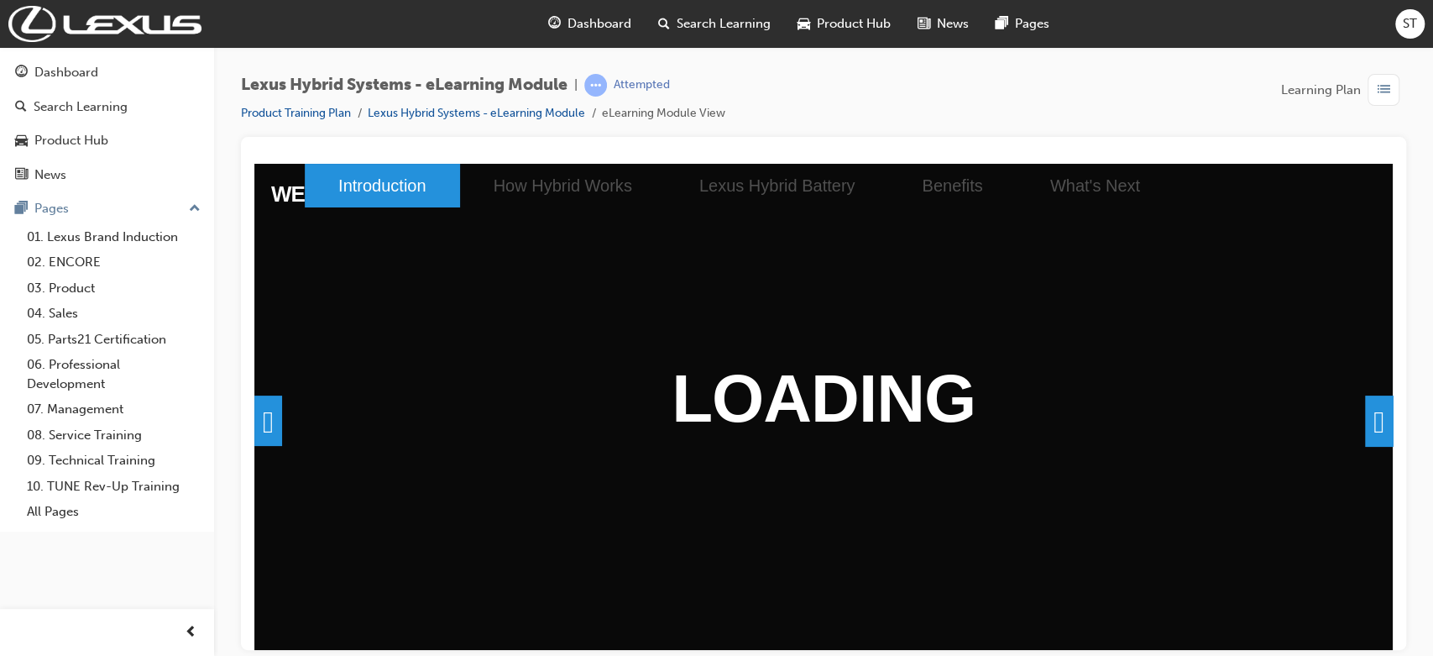
click at [1079, 458] on div "WELCOME Welcome to the Lexus Hybrid Drive eLearning module. [PERSON_NAME] has b…" at bounding box center [823, 406] width 1138 height 487
click at [1079, 424] on span at bounding box center [1379, 419] width 28 height 50
click at [1079, 406] on span at bounding box center [1379, 419] width 28 height 50
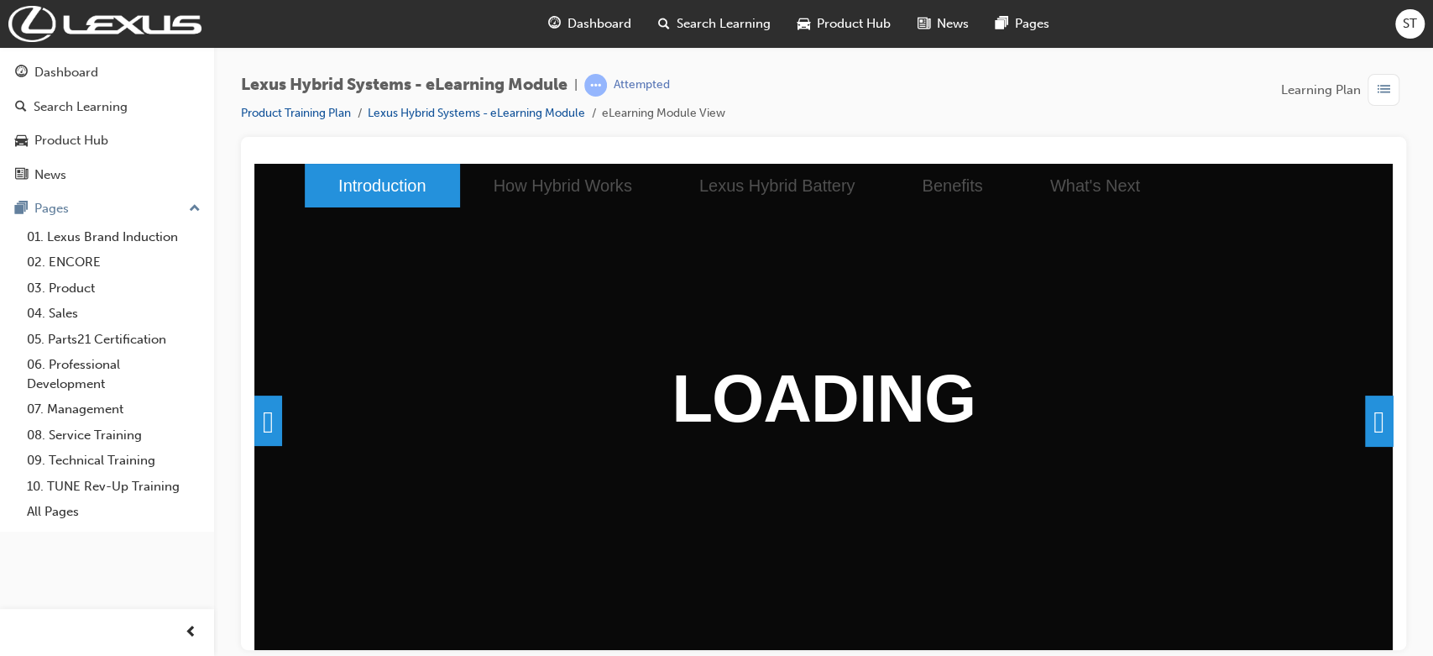
click at [1079, 406] on span at bounding box center [1379, 419] width 28 height 50
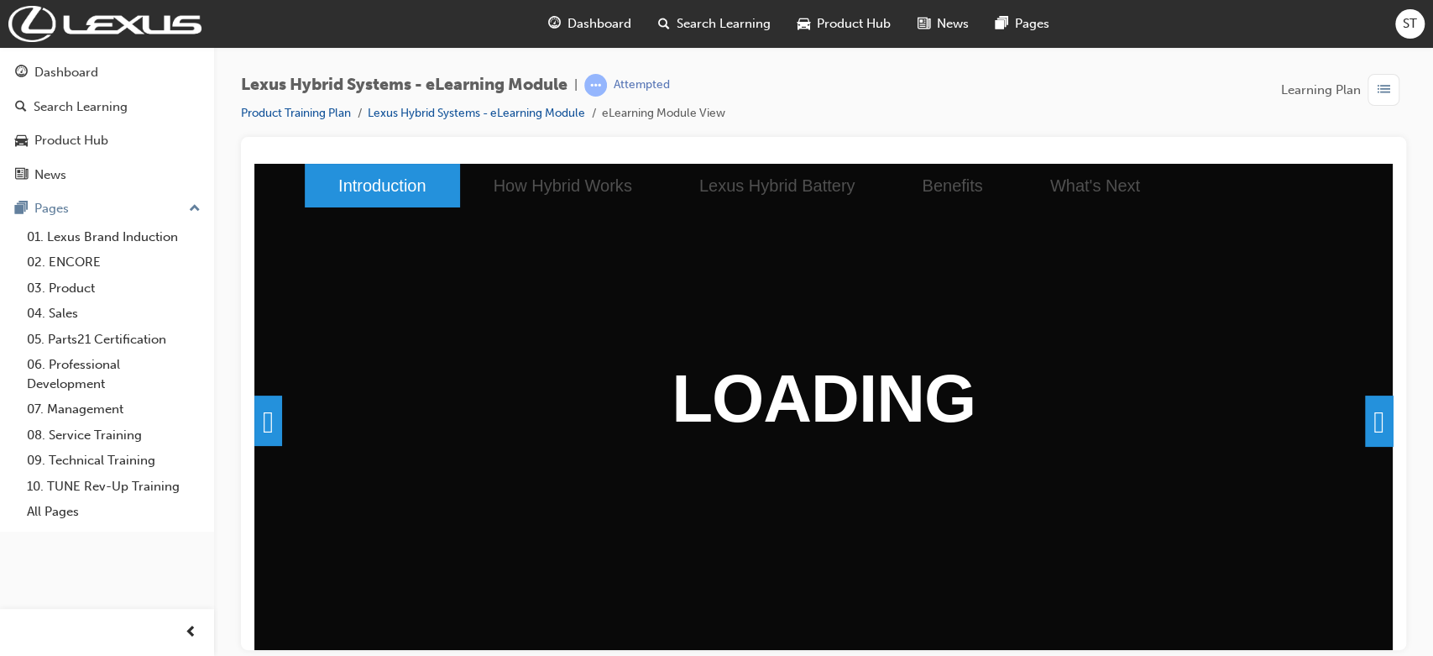
drag, startPoint x: 1367, startPoint y: 406, endPoint x: 985, endPoint y: 327, distance: 390.8
click at [1079, 419] on span at bounding box center [1379, 419] width 28 height 50
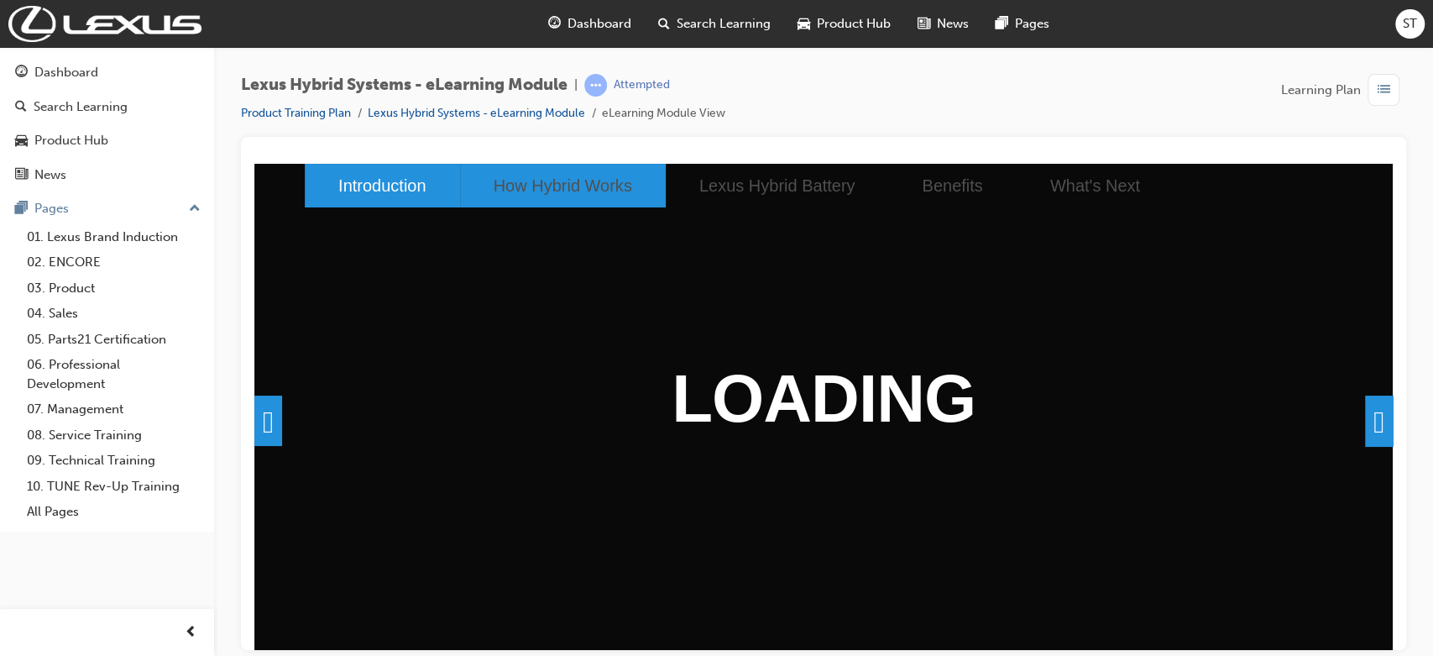
click at [525, 188] on li "How Hybrid Works" at bounding box center [563, 185] width 206 height 44
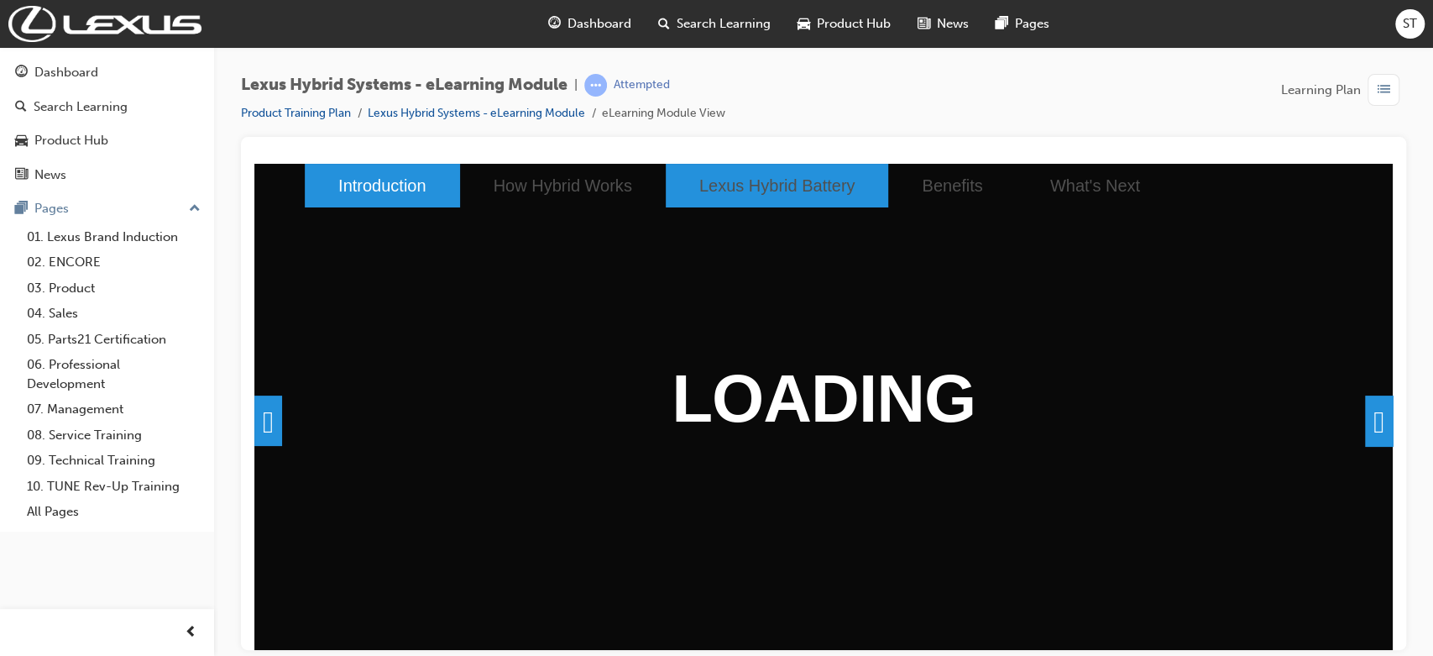
click at [678, 198] on li "Lexus Hybrid Battery" at bounding box center [777, 185] width 223 height 44
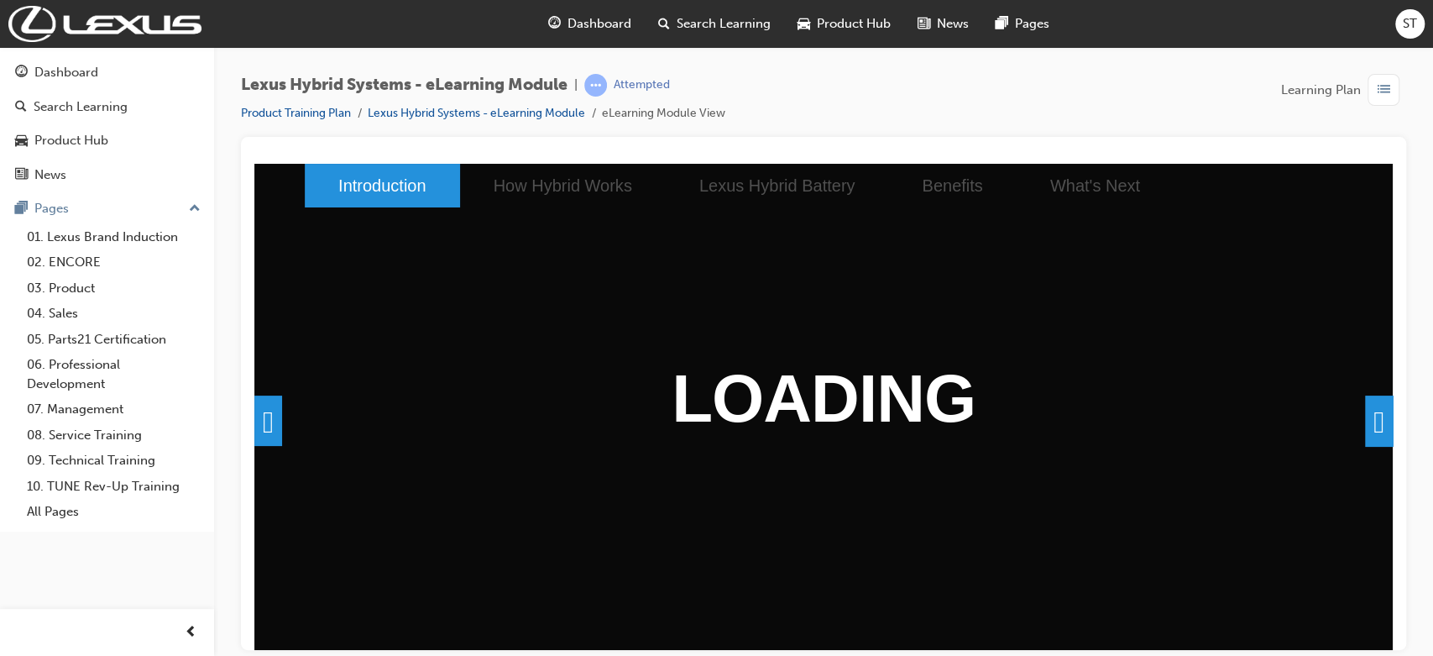
click at [282, 420] on span at bounding box center [268, 419] width 28 height 50
click at [583, 19] on span "Dashboard" at bounding box center [599, 23] width 64 height 19
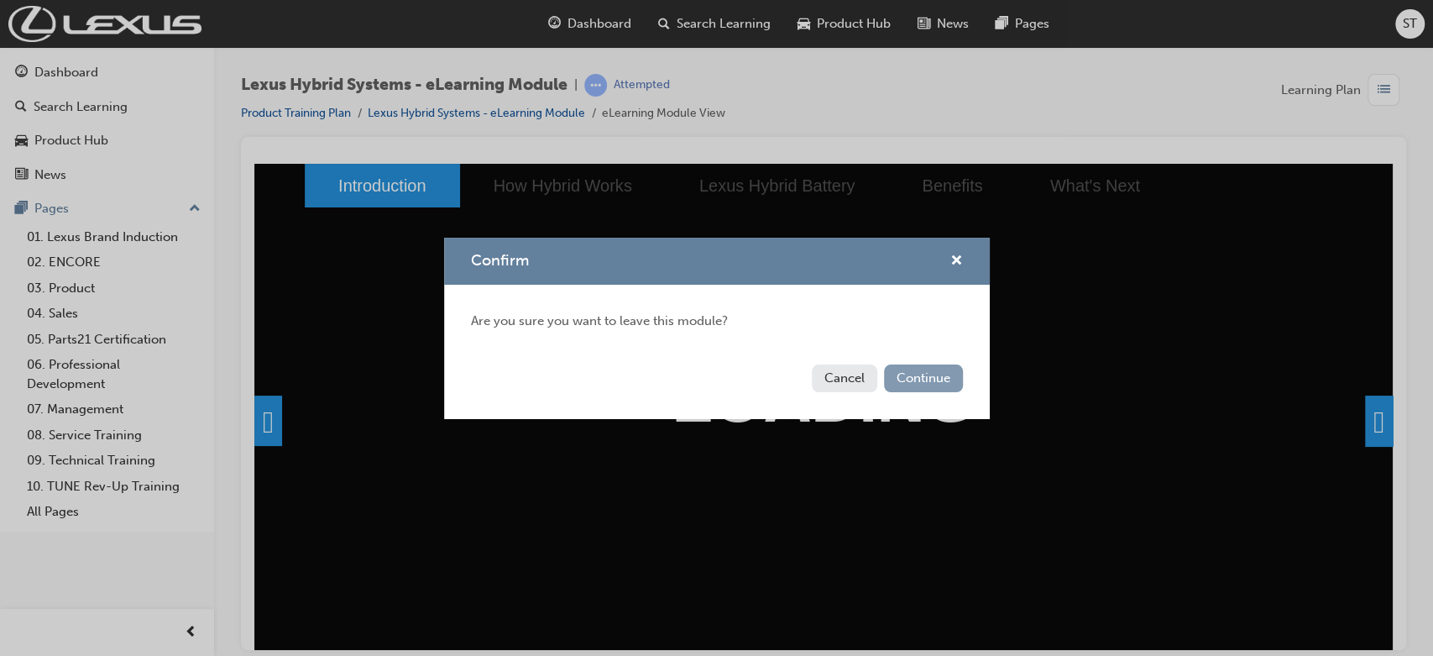
click at [907, 379] on button "Continue" at bounding box center [923, 378] width 79 height 28
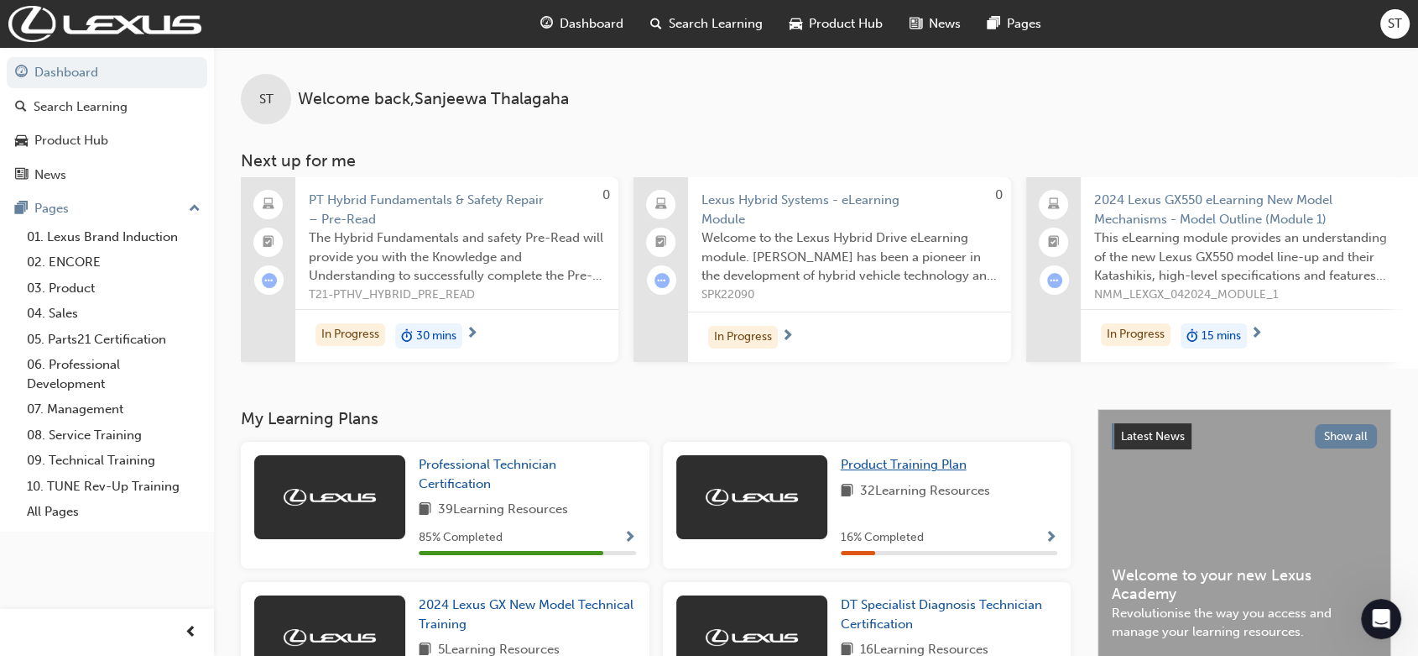
click at [890, 467] on span "Product Training Plan" at bounding box center [904, 464] width 126 height 15
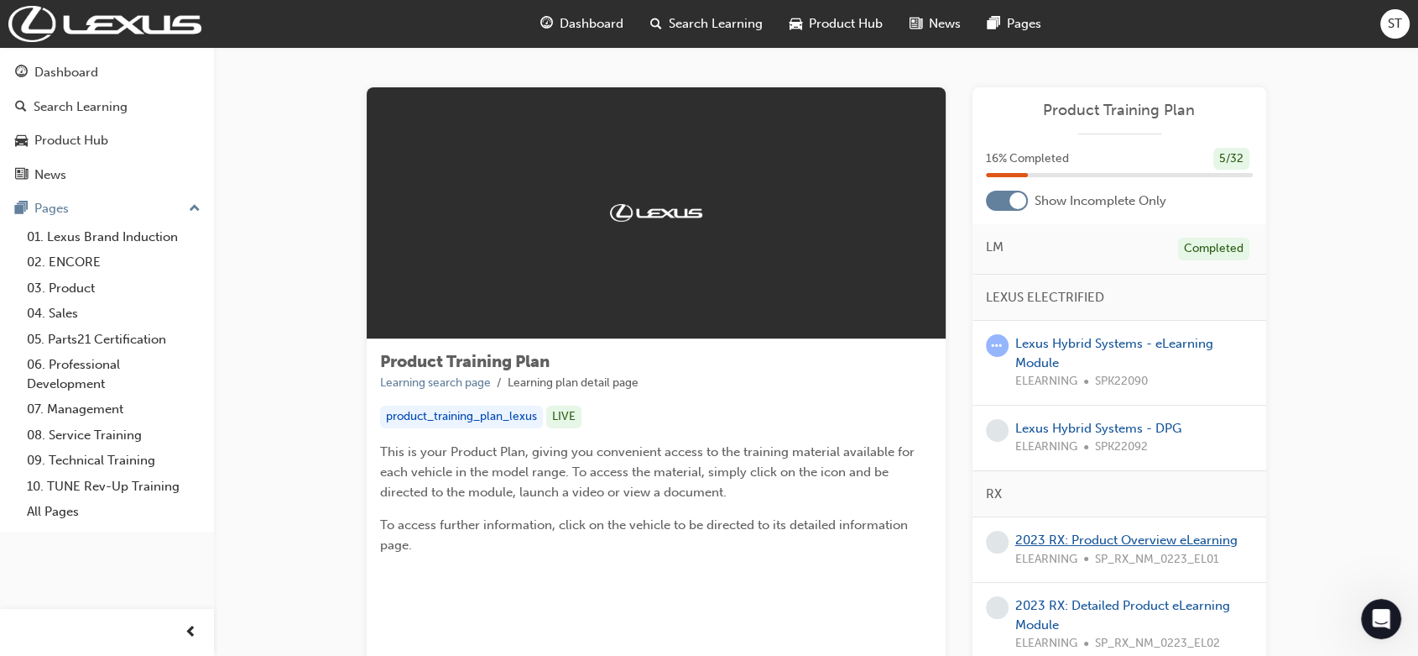
click at [1063, 542] on link "2023 RX: Product Overview eLearning" at bounding box center [1127, 539] width 222 height 15
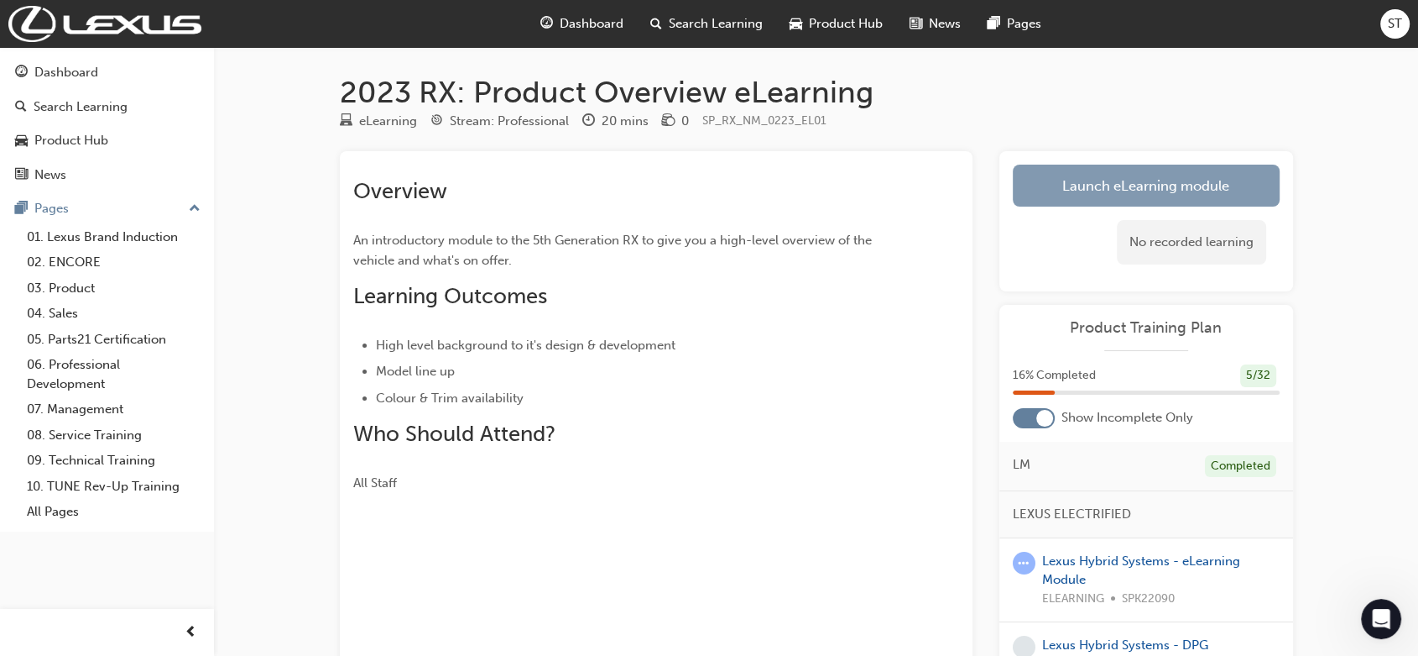
click at [1079, 166] on link "Launch eLearning module" at bounding box center [1146, 186] width 267 height 42
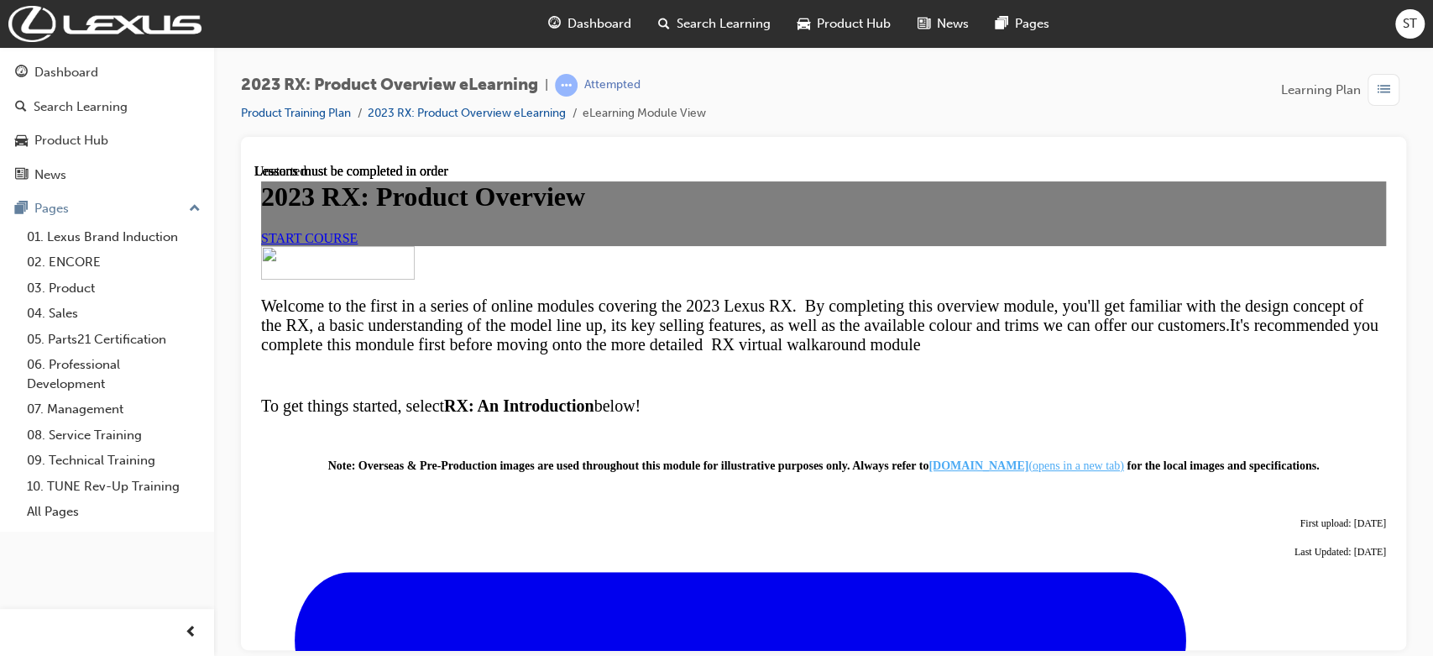
click at [358, 244] on link "START COURSE" at bounding box center [309, 237] width 97 height 14
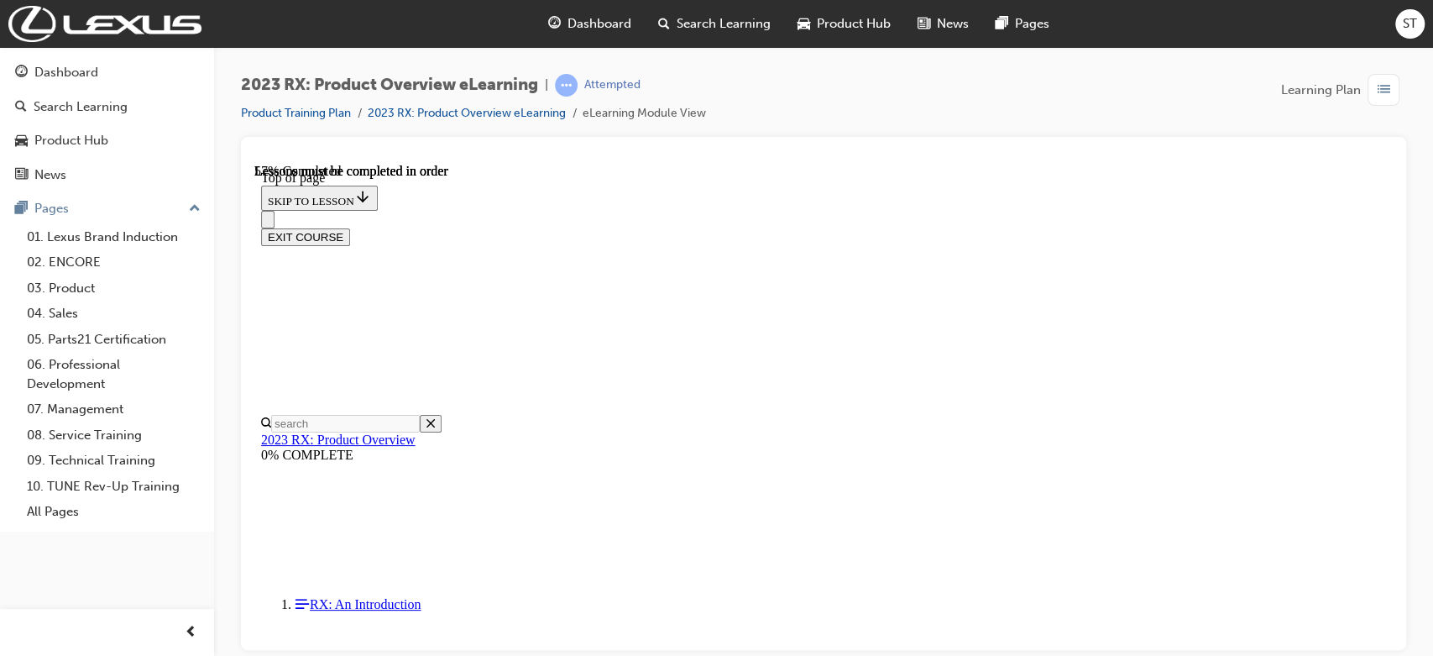
scroll to position [1693, 0]
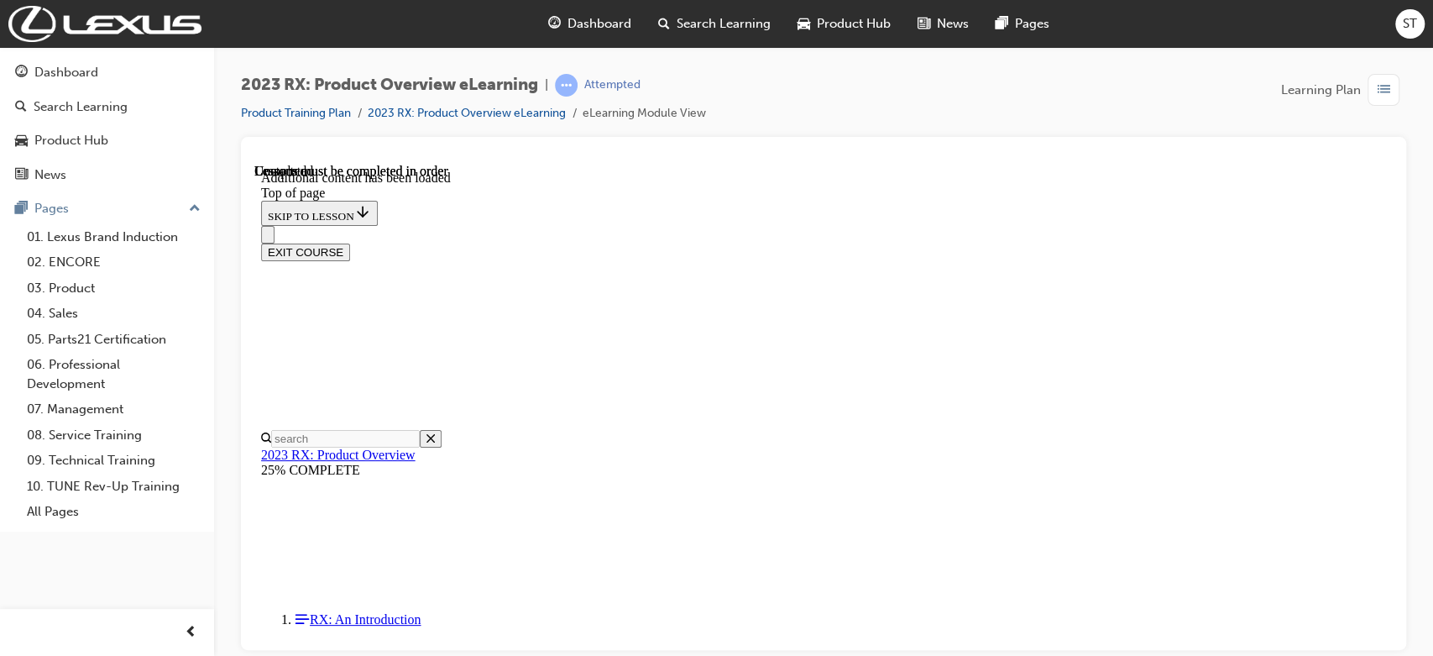
scroll to position [2333, 0]
click at [1079, 243] on div "EXIT COURSE" at bounding box center [823, 252] width 1125 height 18
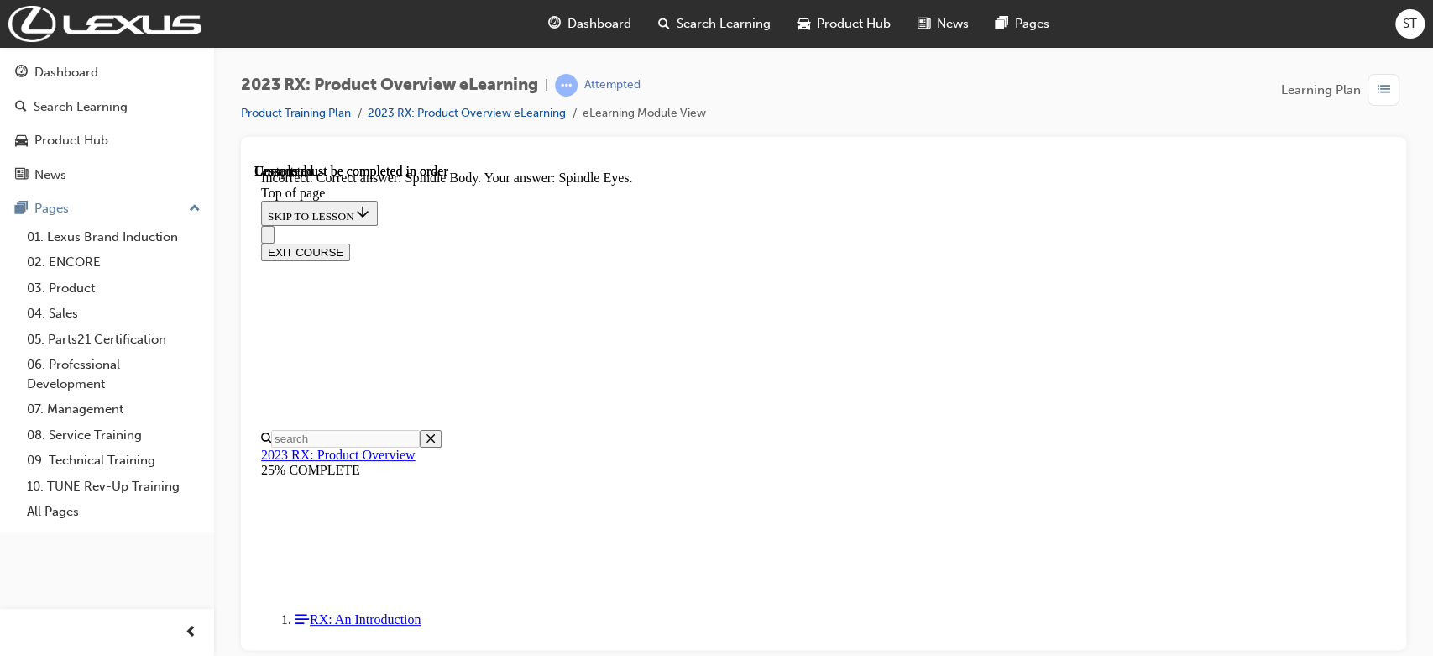
click at [1079, 243] on div "EXIT COURSE" at bounding box center [823, 252] width 1125 height 18
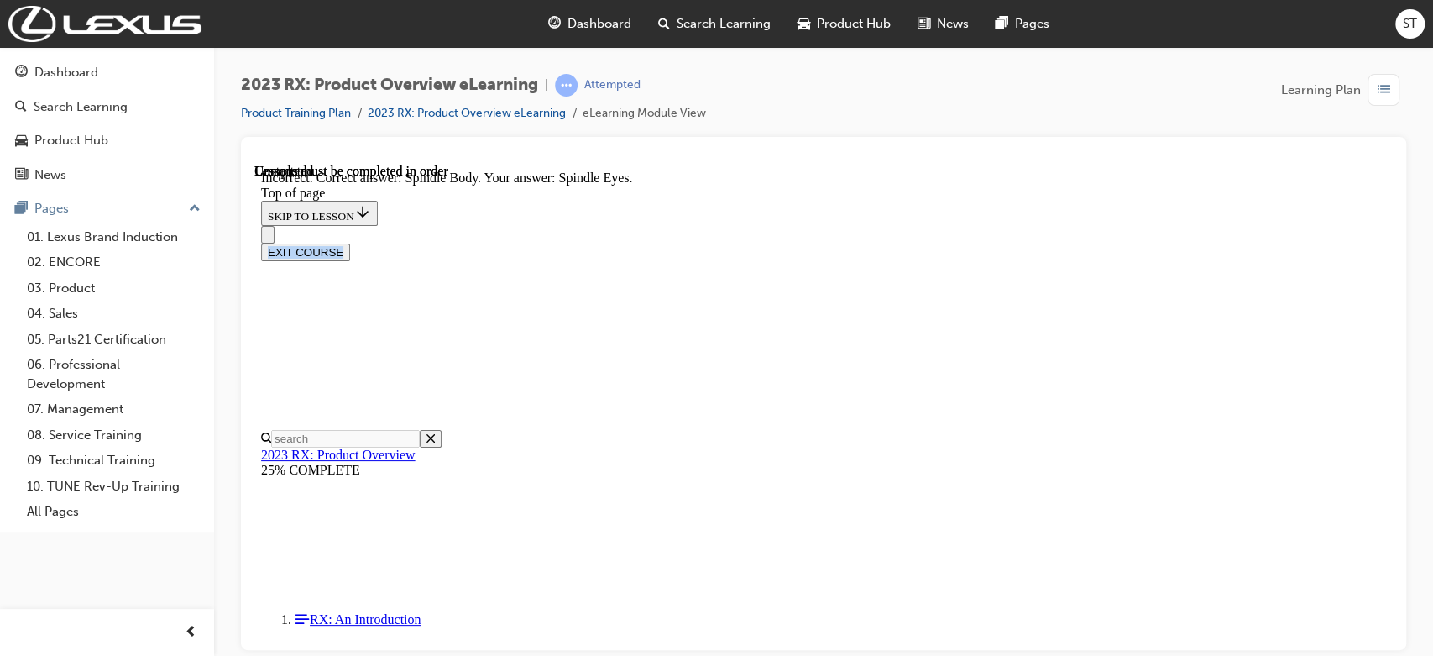
scroll to position [2227, 0]
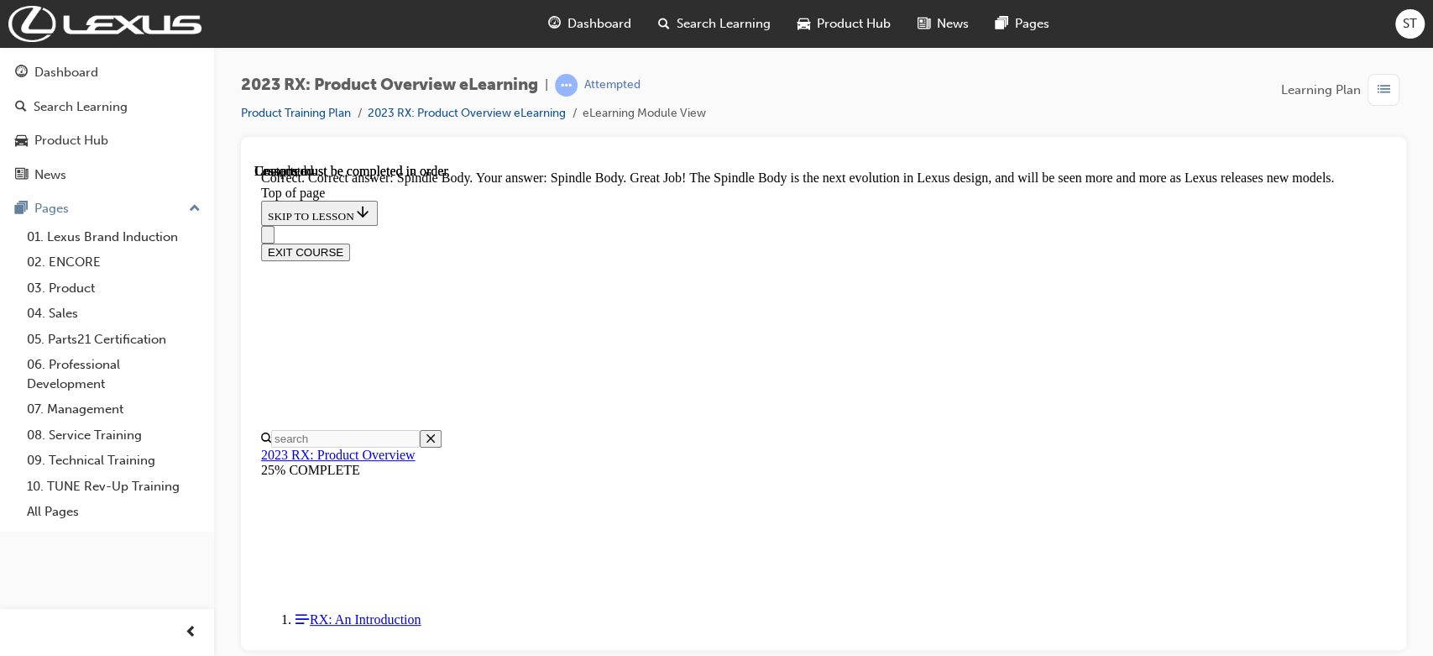
scroll to position [2776, 0]
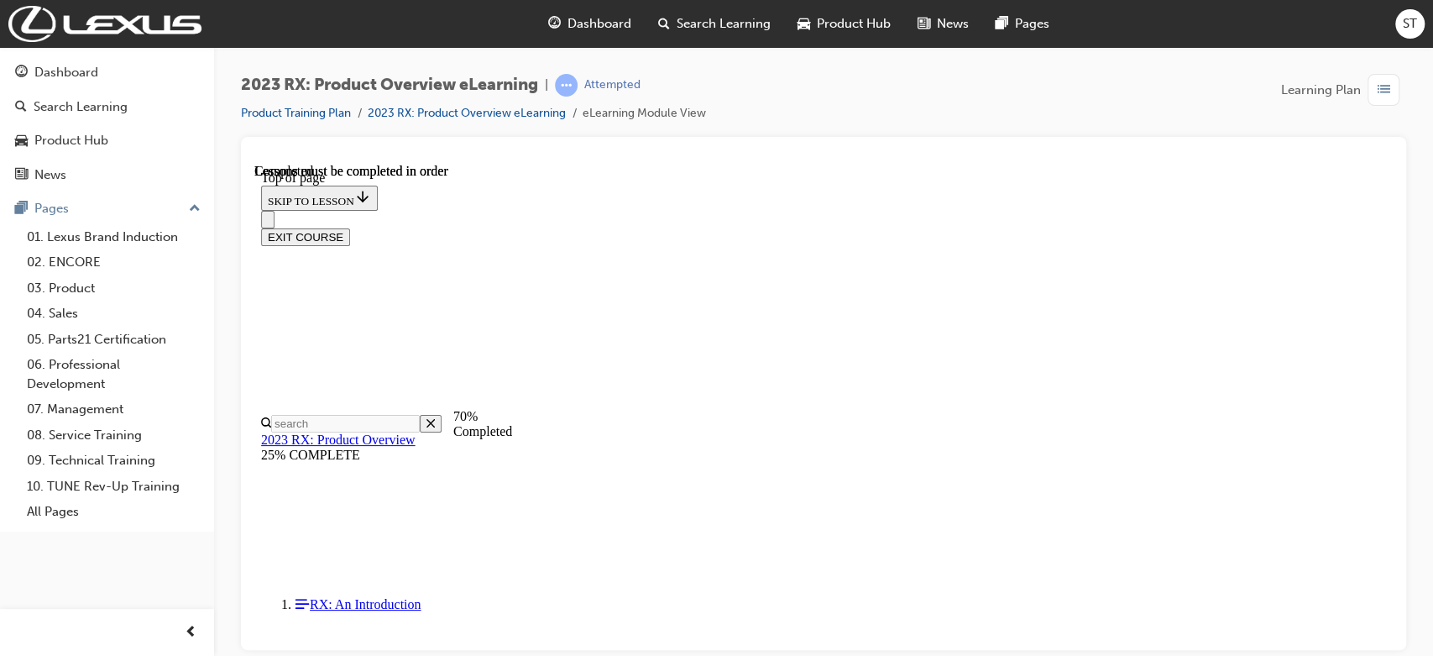
scroll to position [2640, 0]
click at [1079, 227] on div "EXIT COURSE" at bounding box center [823, 236] width 1125 height 18
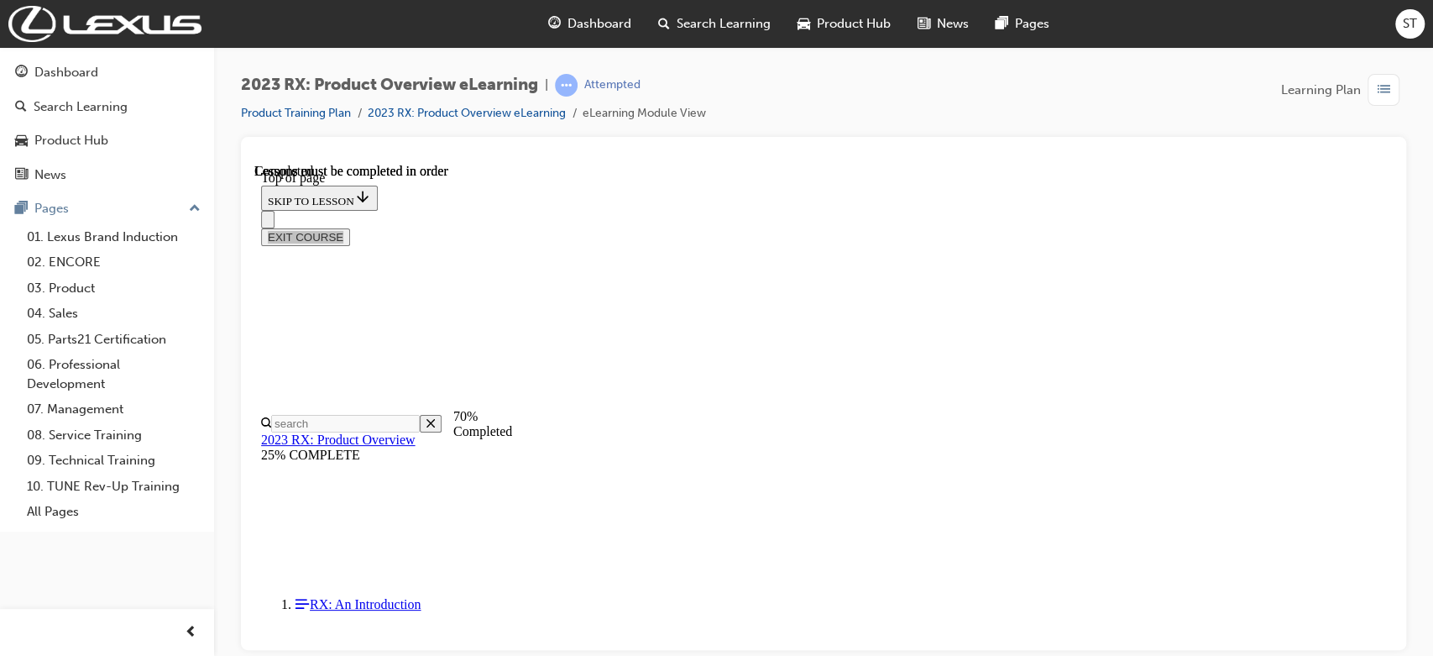
click at [1079, 238] on div at bounding box center [823, 393] width 1165 height 513
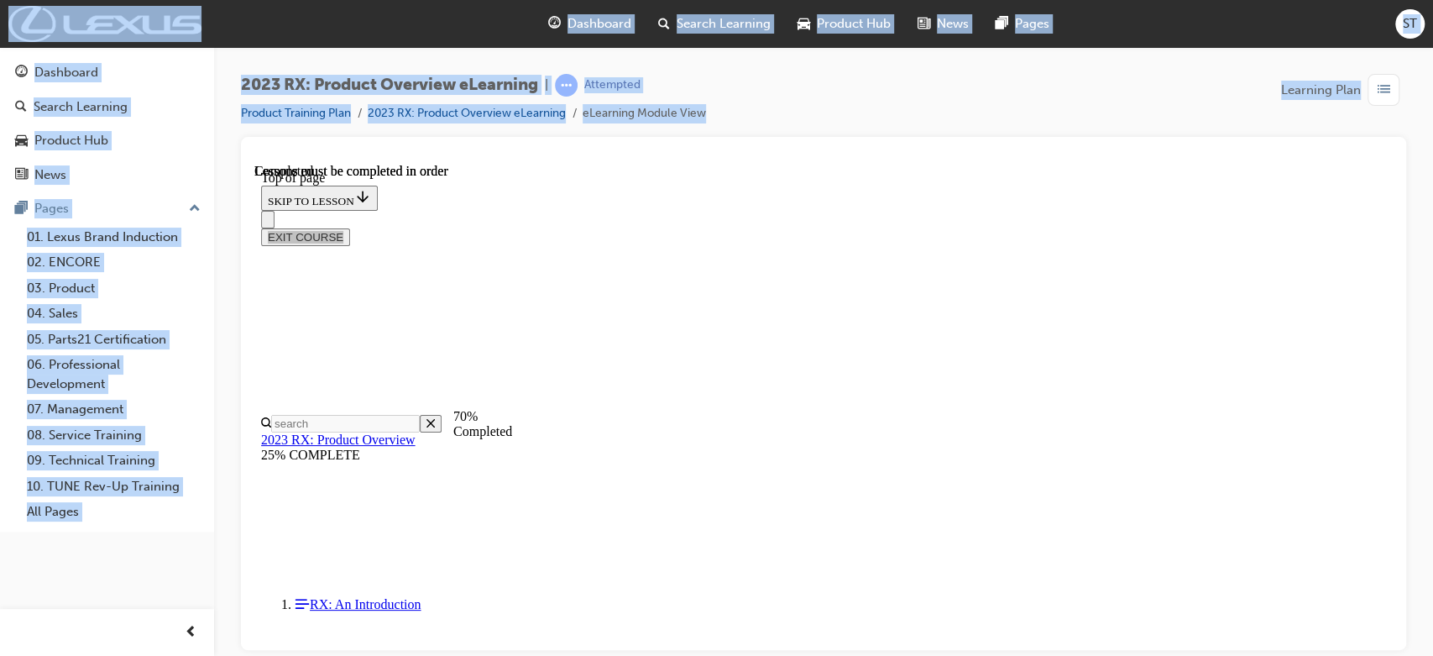
click at [1079, 238] on div at bounding box center [823, 393] width 1165 height 513
click at [1079, 465] on div "2023 RX: Product Overview eLearning | Attempted Product Training Plan 2023 RX: …" at bounding box center [823, 330] width 1219 height 567
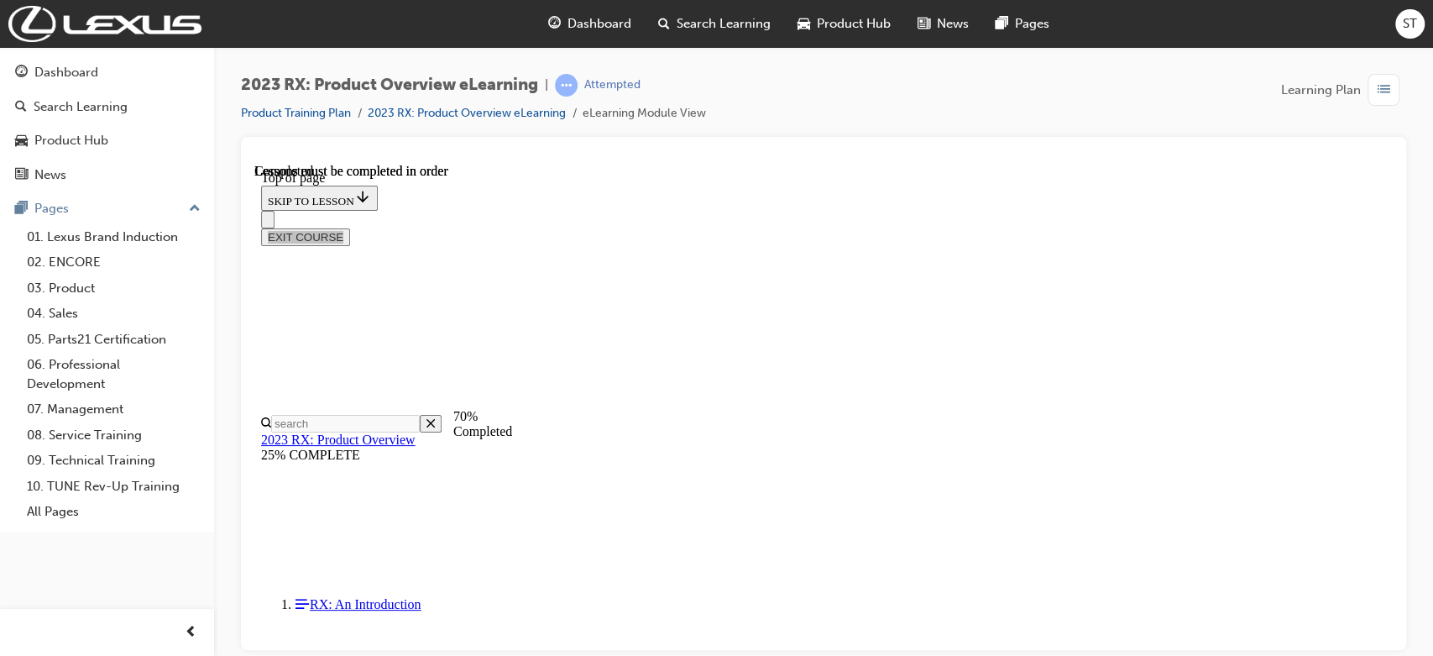
drag, startPoint x: 1648, startPoint y: 774, endPoint x: 1384, endPoint y: 611, distance: 309.8
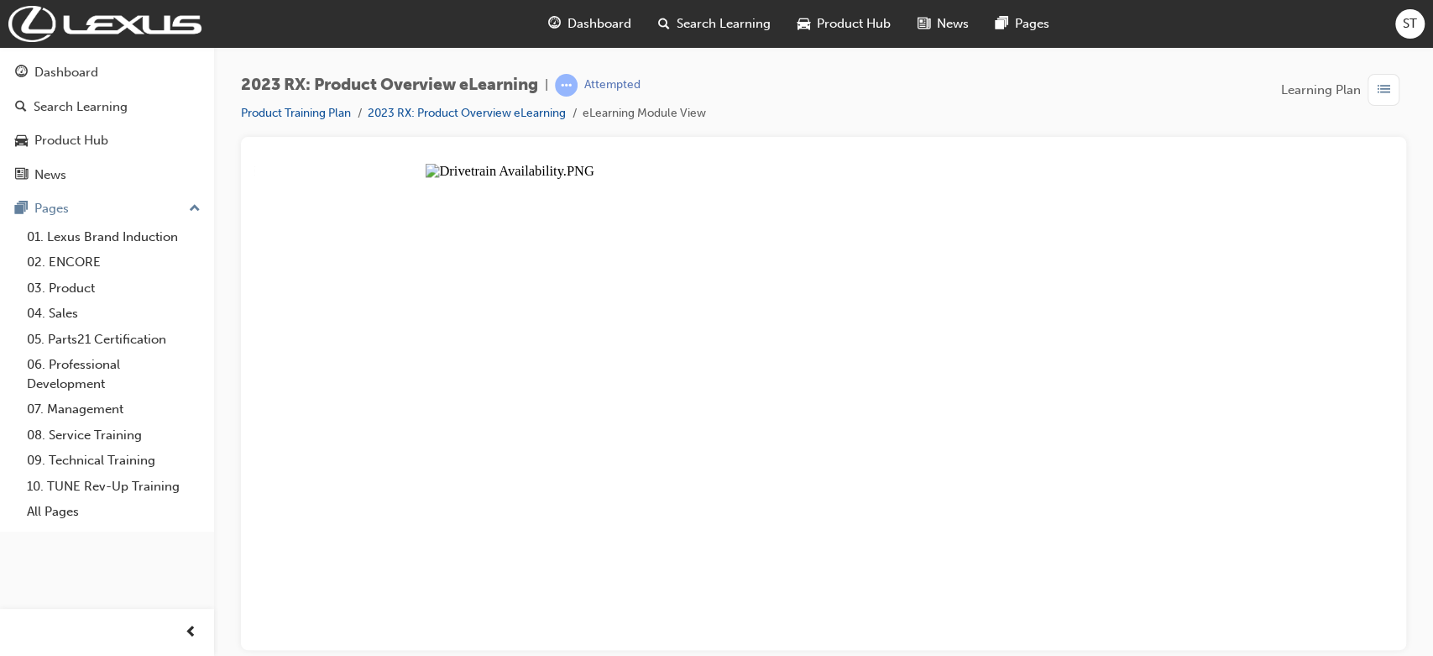
click at [866, 282] on button "Unzoom image" at bounding box center [823, 406] width 1138 height 486
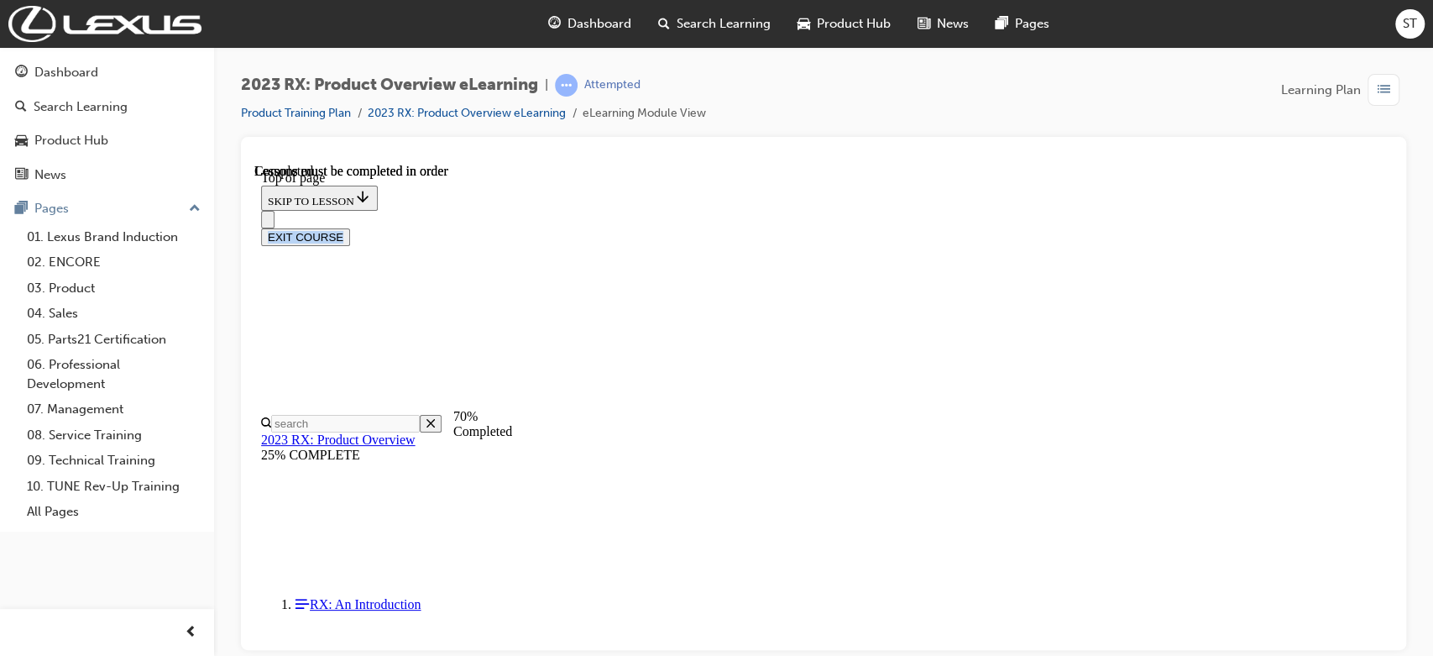
scroll to position [704, 0]
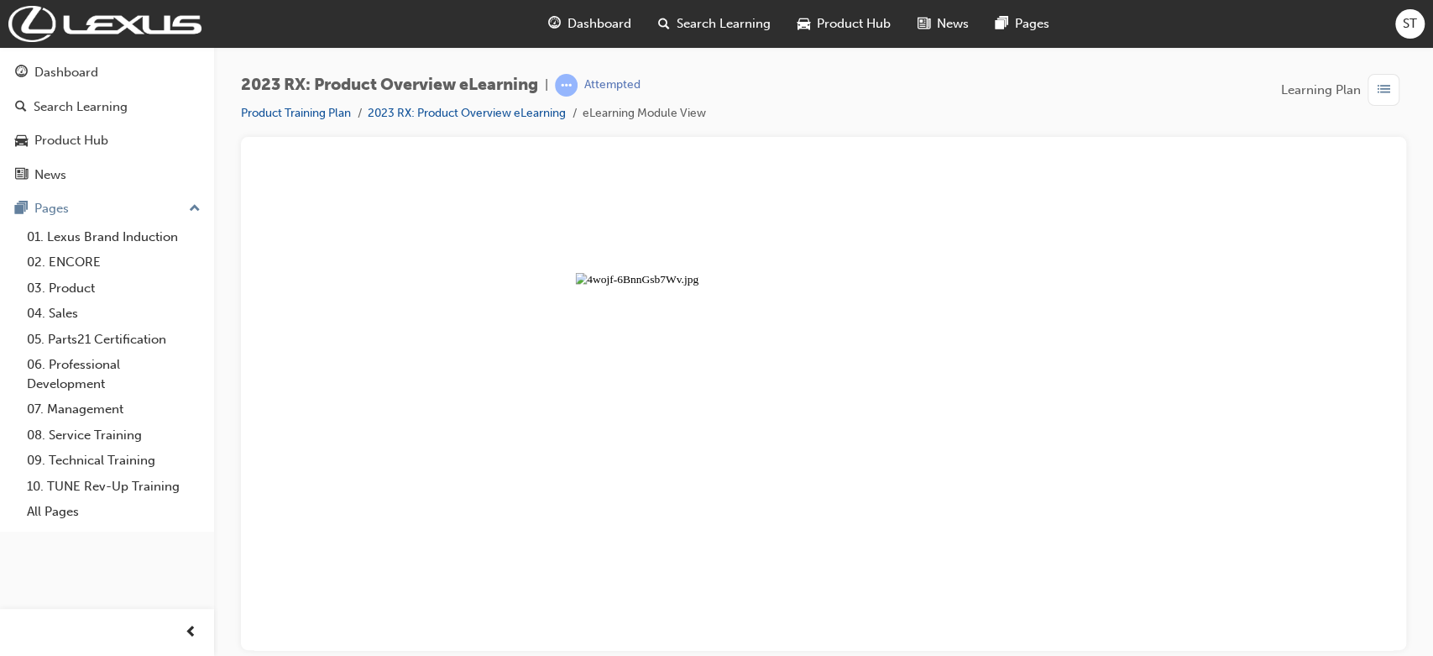
click at [950, 391] on button "Unzoom image" at bounding box center [823, 406] width 1138 height 486
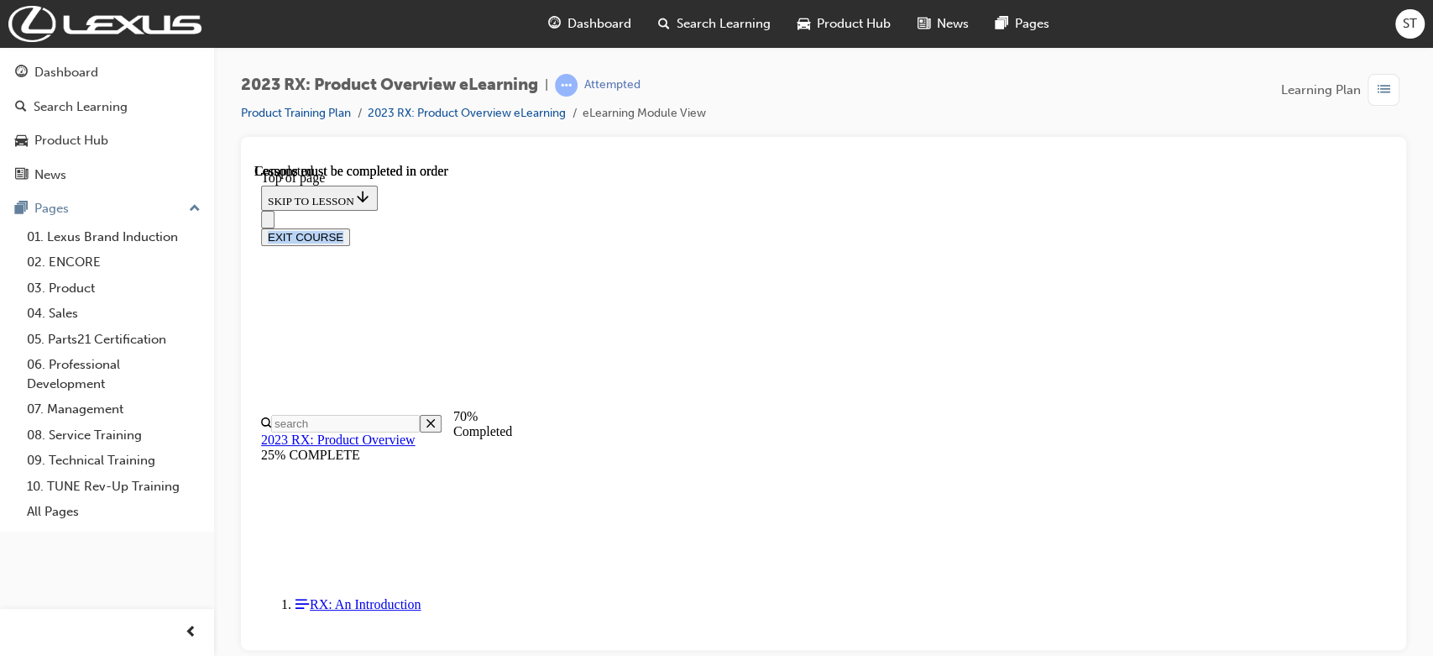
scroll to position [426, 0]
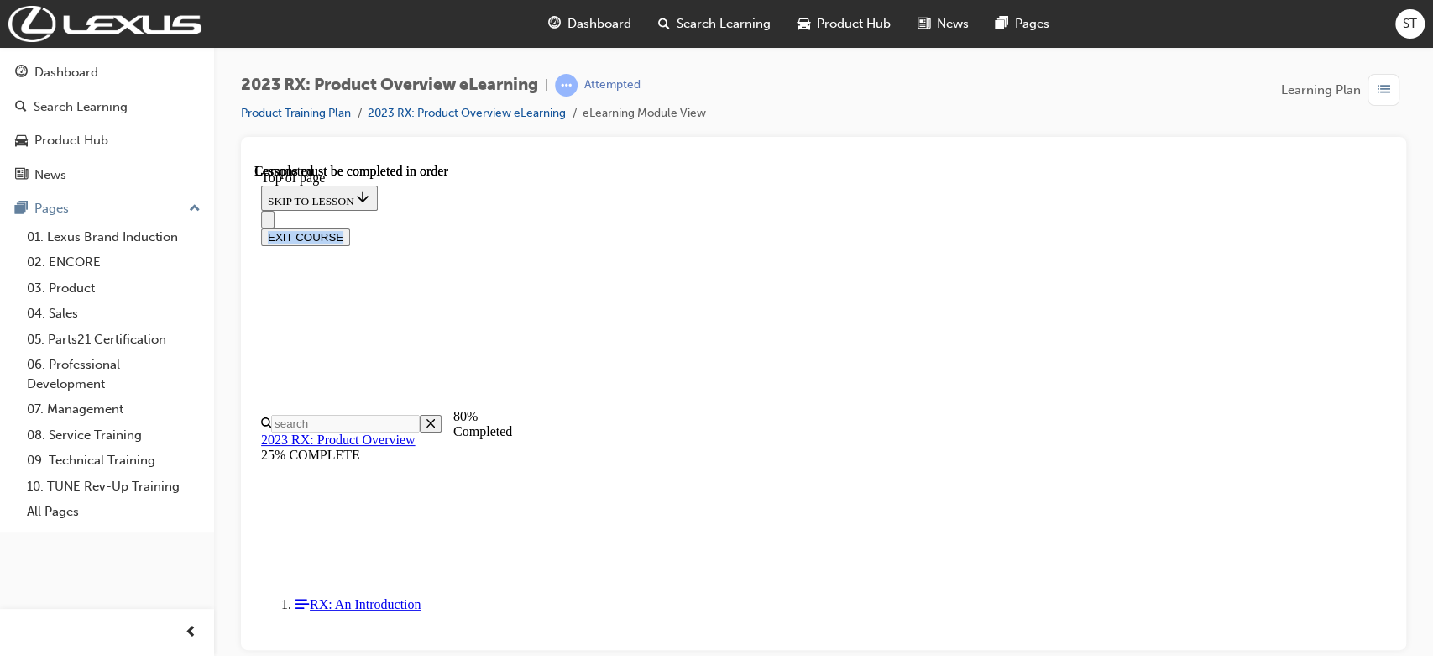
scroll to position [1135, 0]
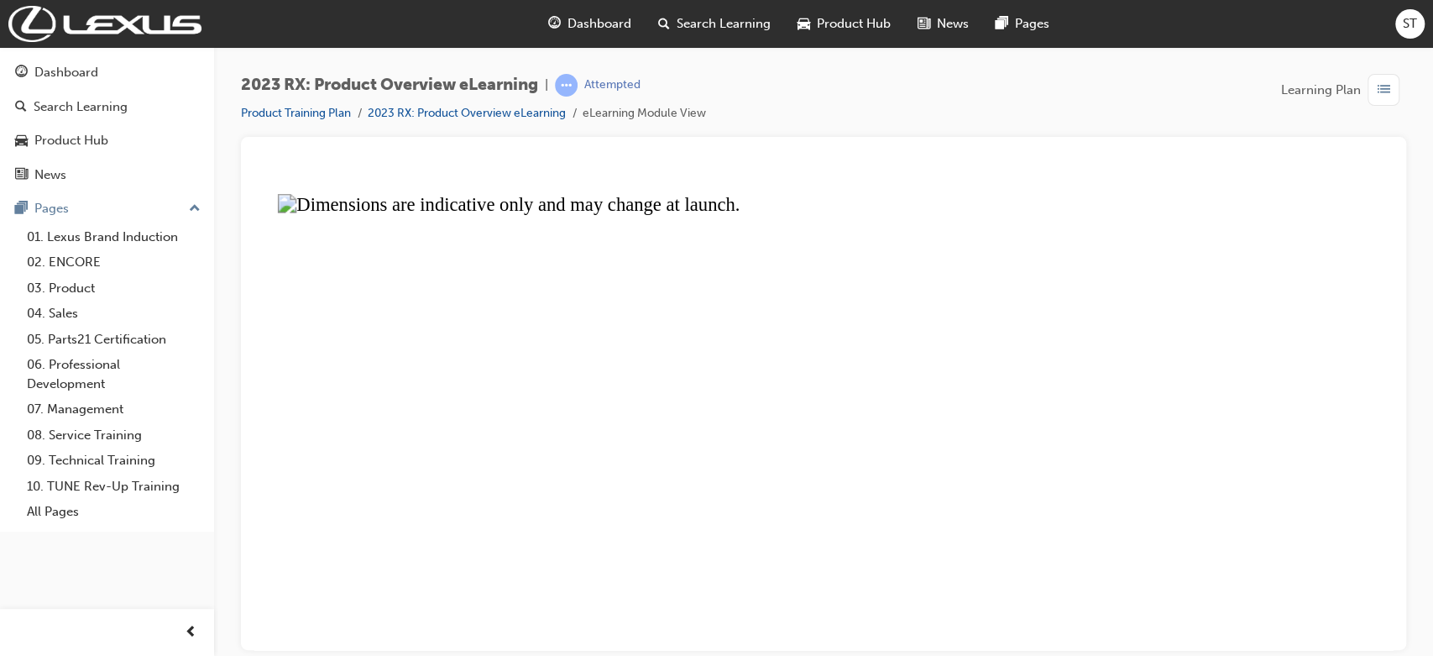
click at [1079, 499] on button "Unzoom image" at bounding box center [823, 406] width 1138 height 486
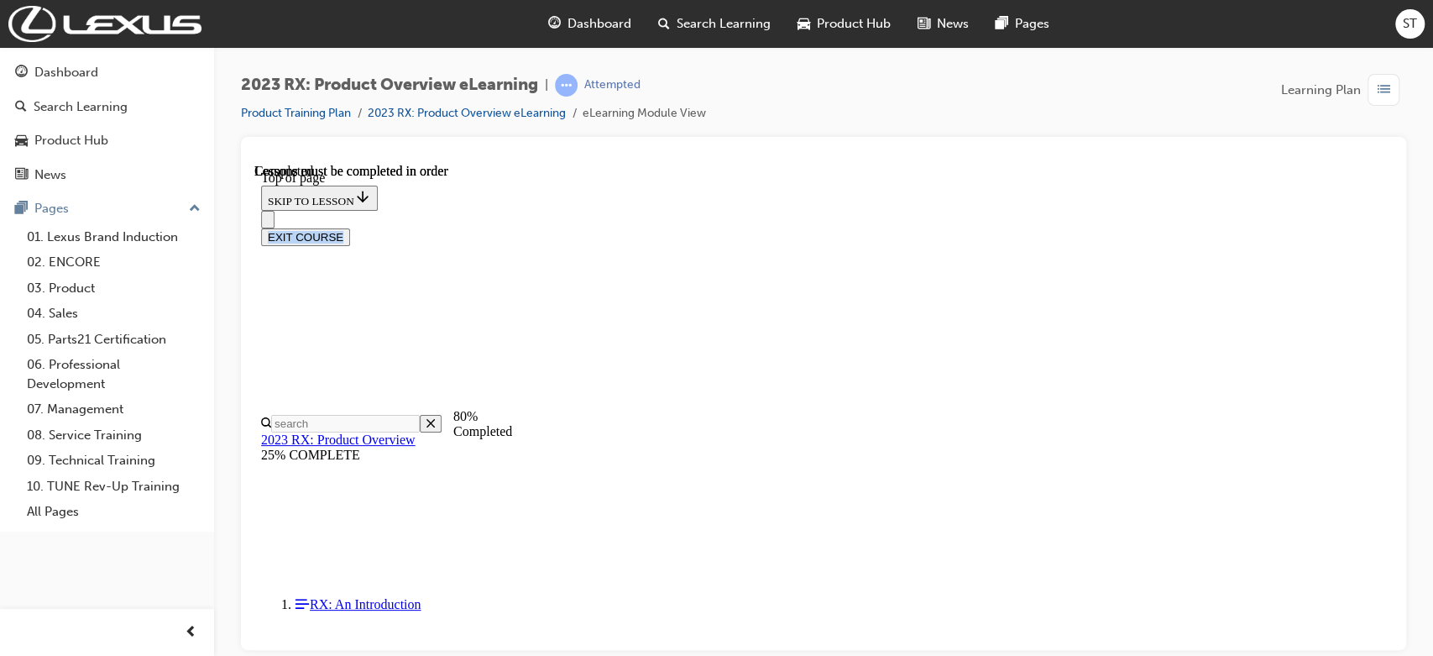
scroll to position [2068, 0]
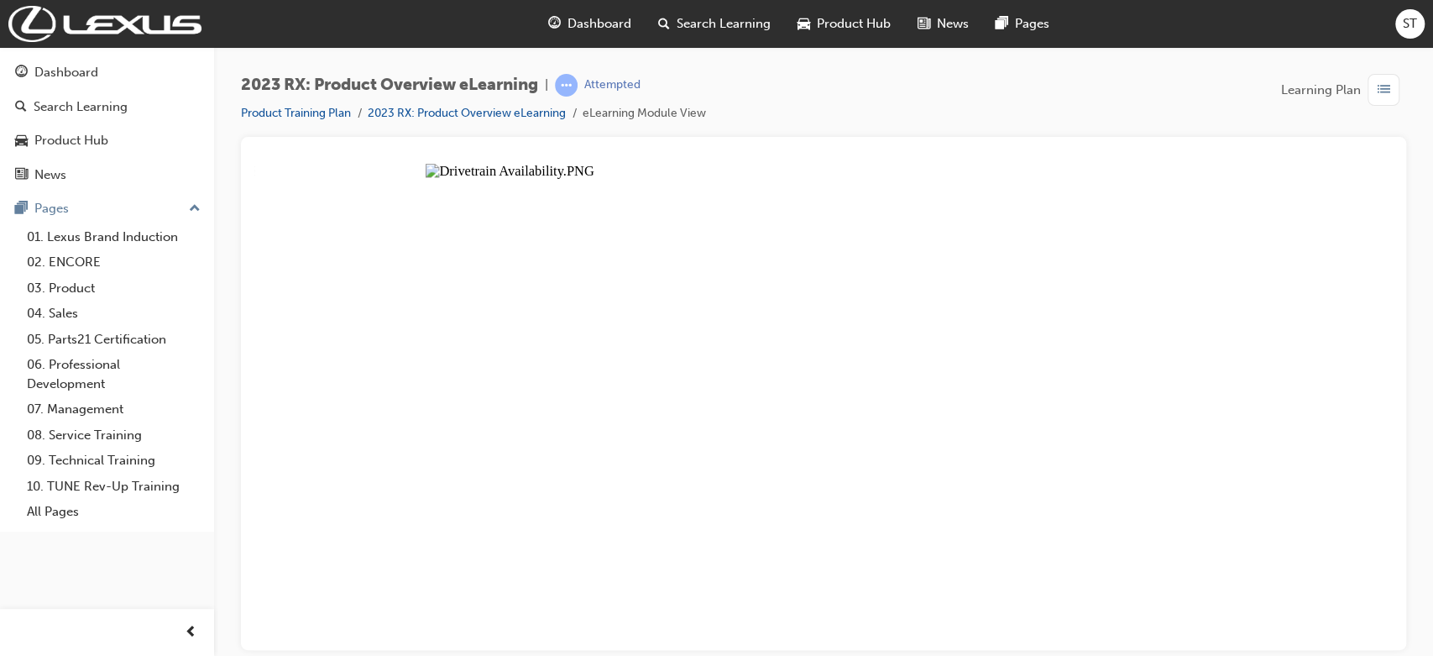
click at [1079, 332] on button "Unzoom image" at bounding box center [823, 406] width 1138 height 486
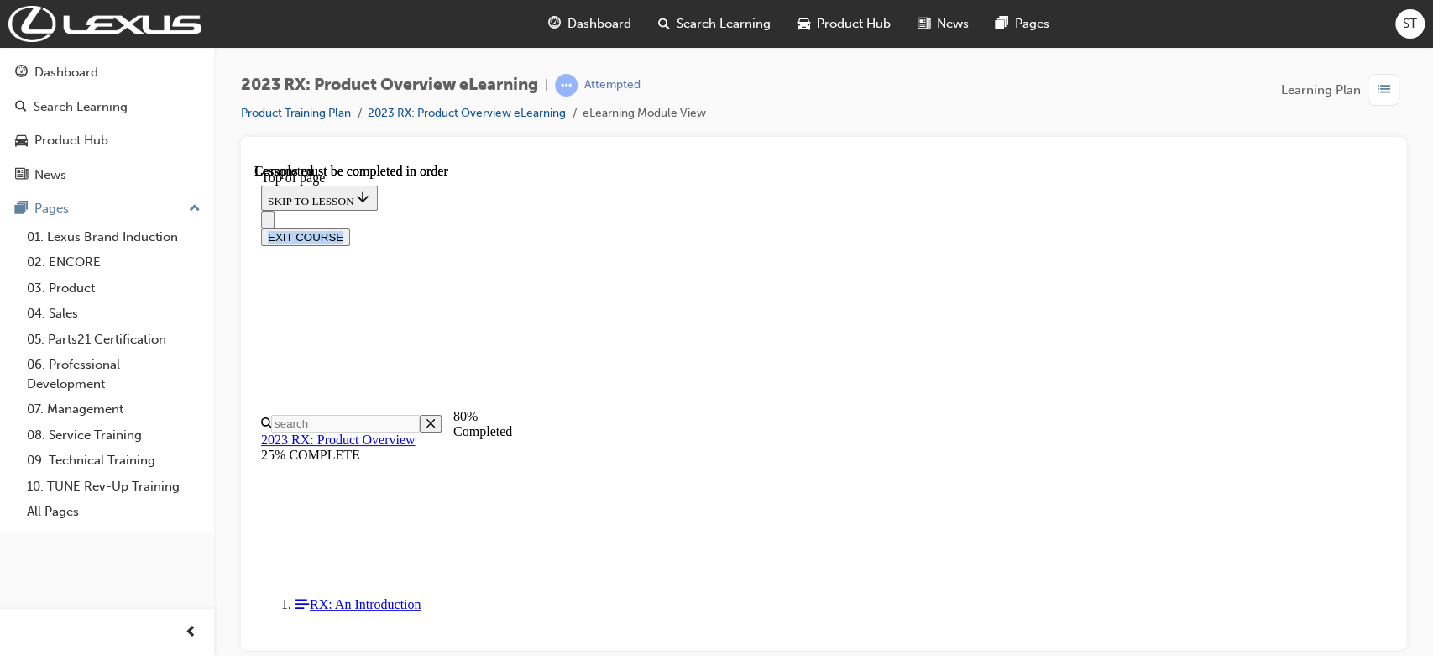
scroll to position [2590, 0]
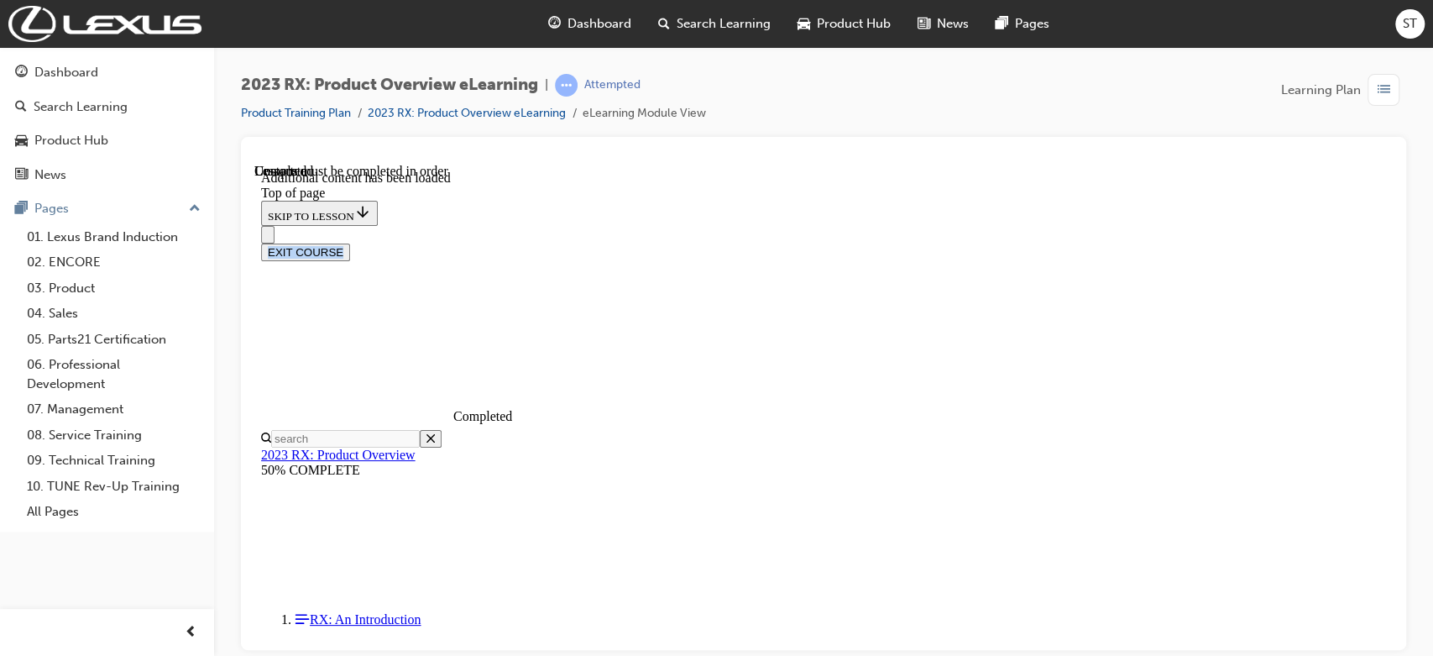
scroll to position [2927, 0]
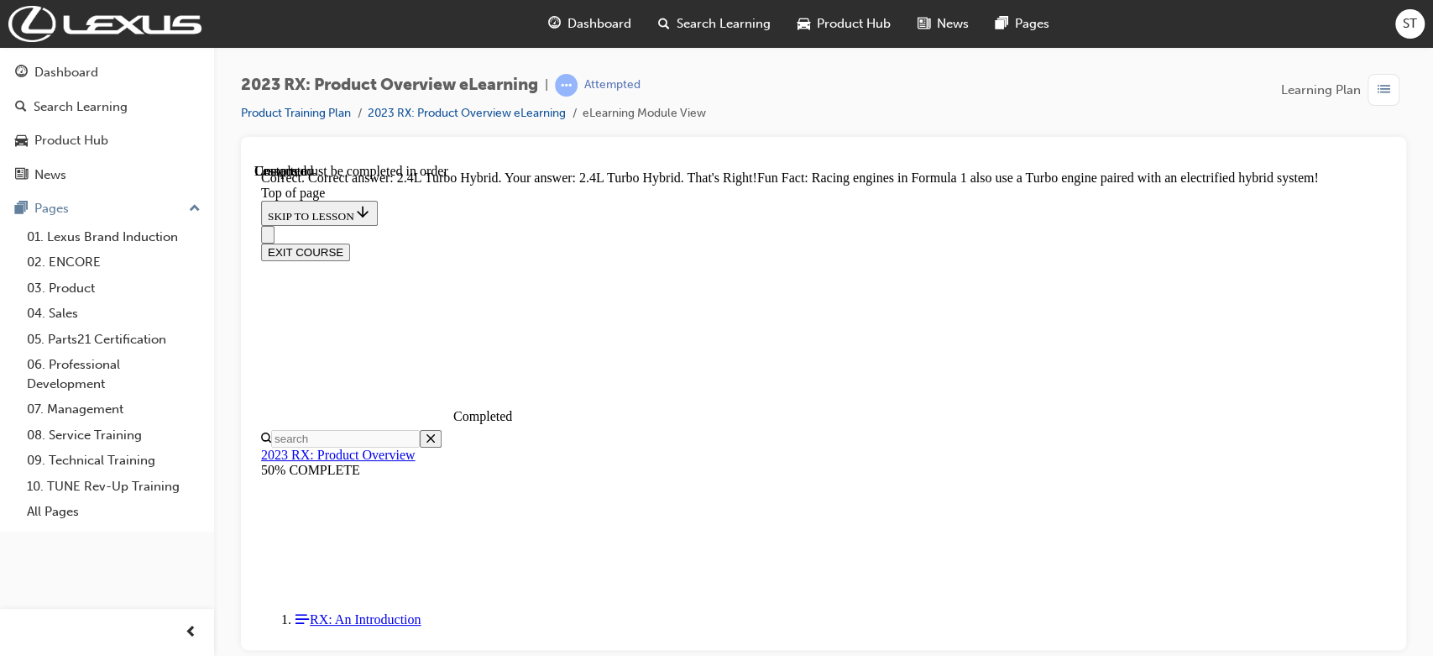
scroll to position [3313, 0]
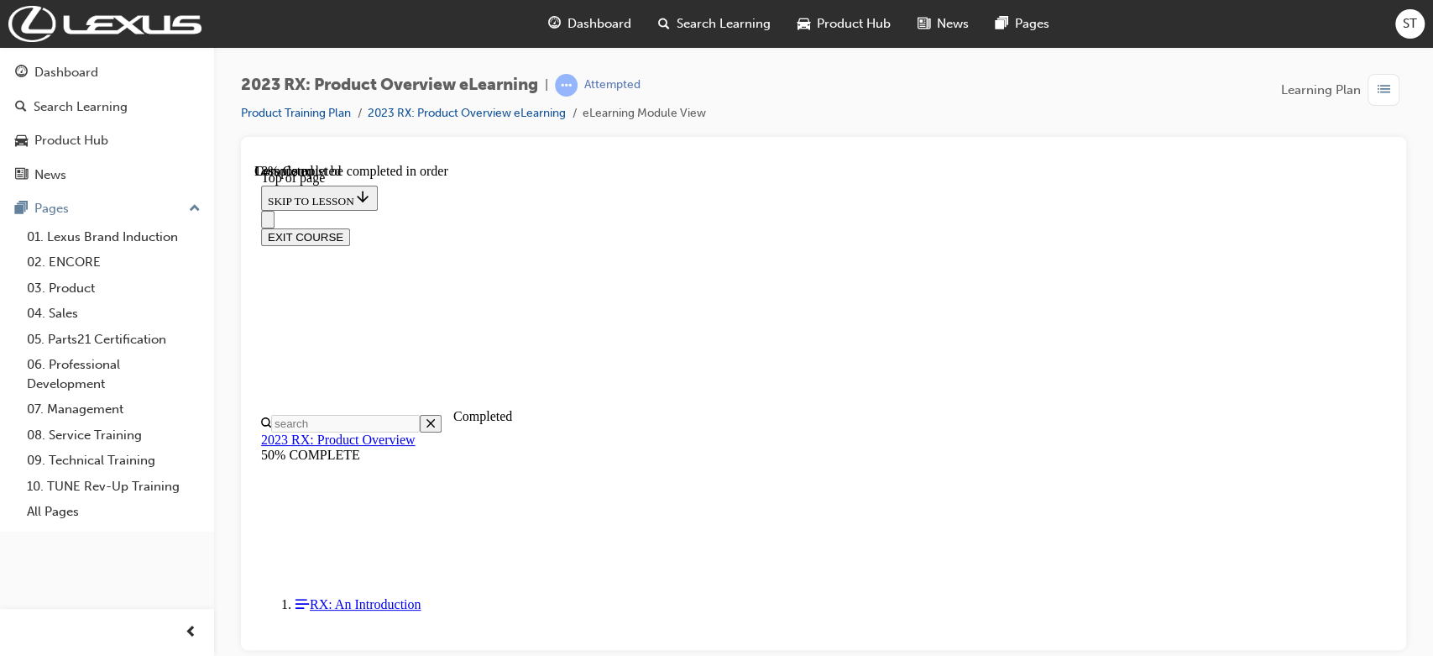
scroll to position [1134, 0]
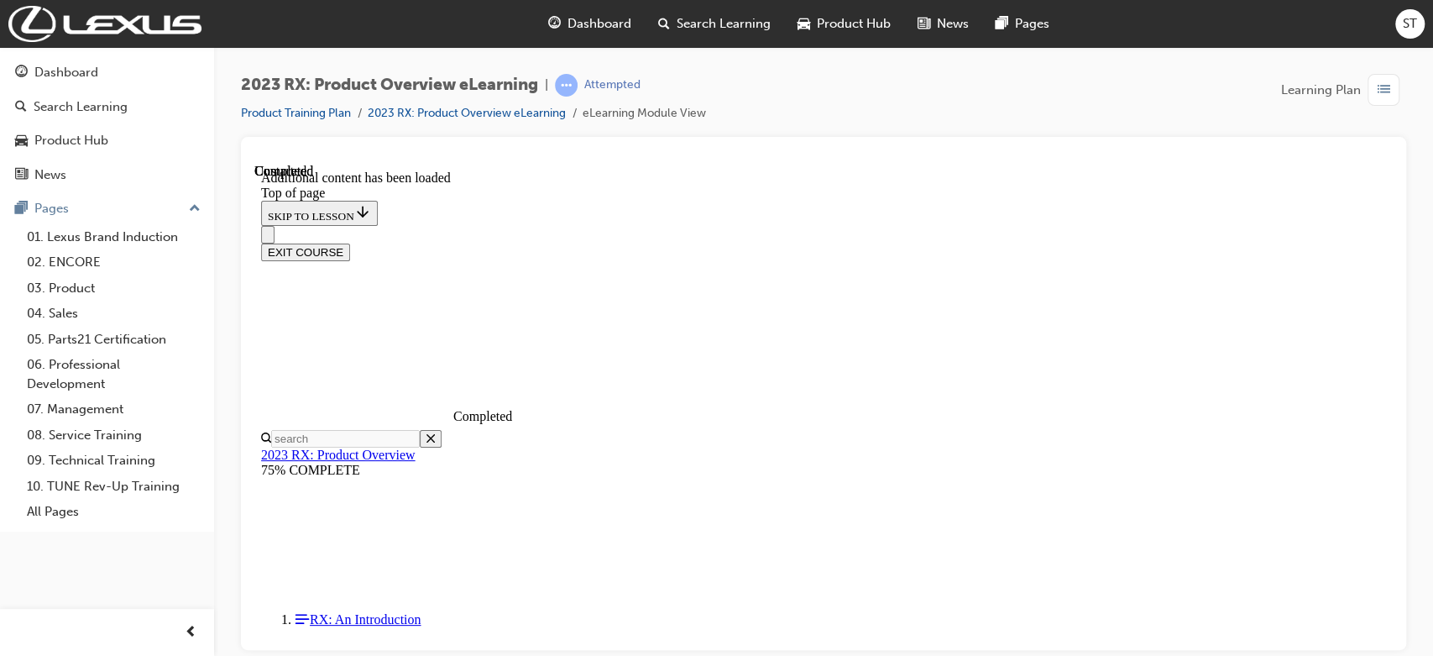
scroll to position [6292, 0]
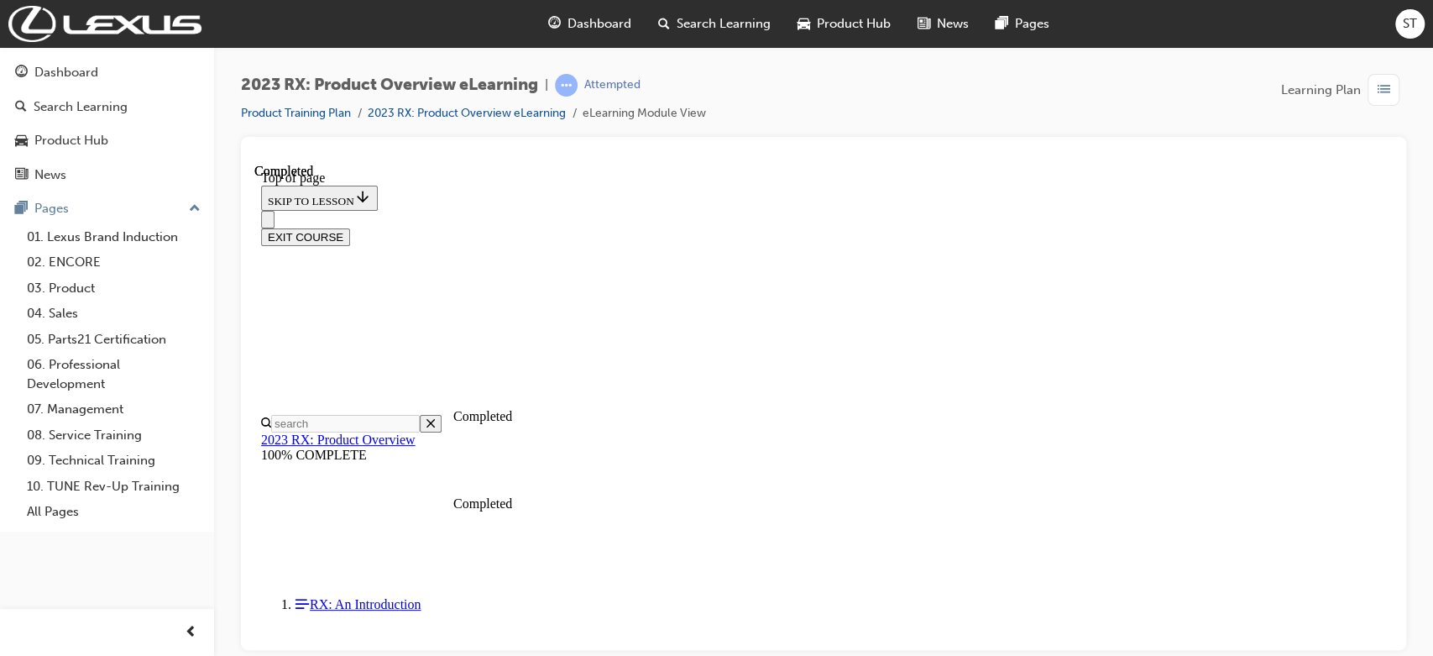
scroll to position [405, 0]
click at [350, 227] on button "EXIT COURSE" at bounding box center [305, 236] width 89 height 18
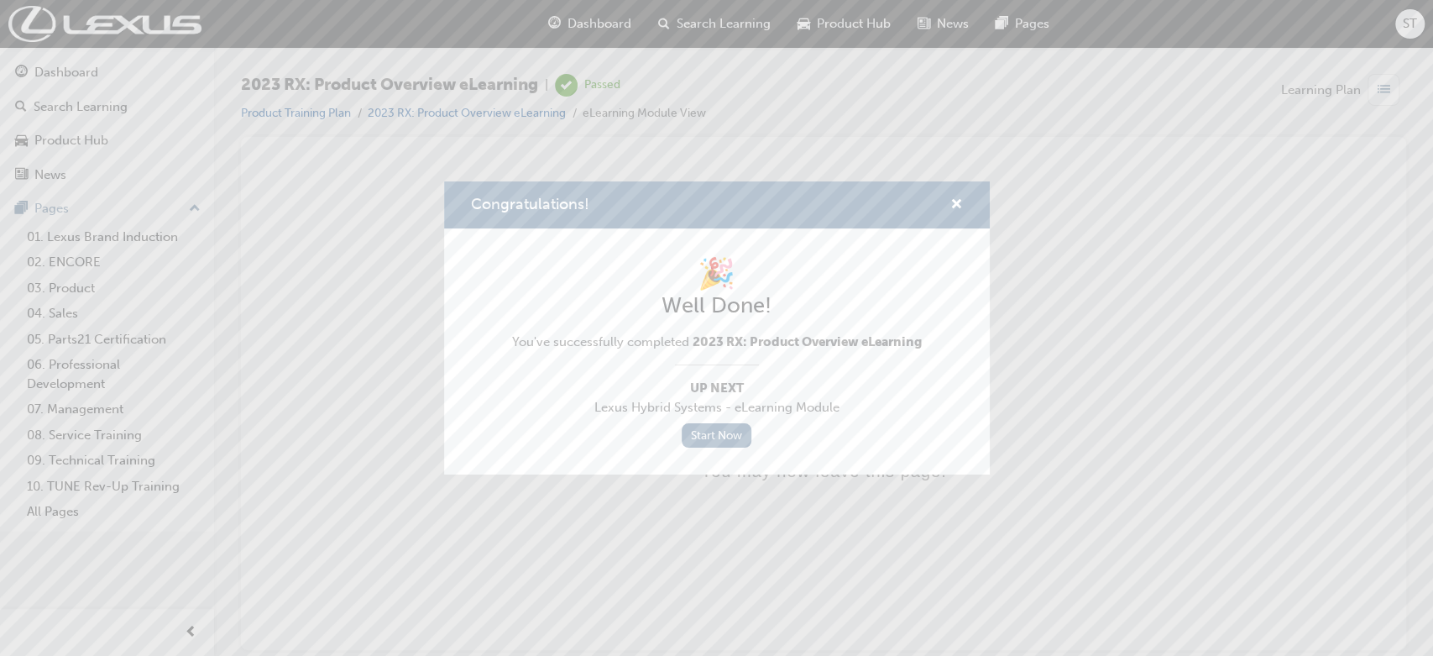
scroll to position [0, 0]
click at [953, 200] on span "cross-icon" at bounding box center [956, 205] width 13 height 15
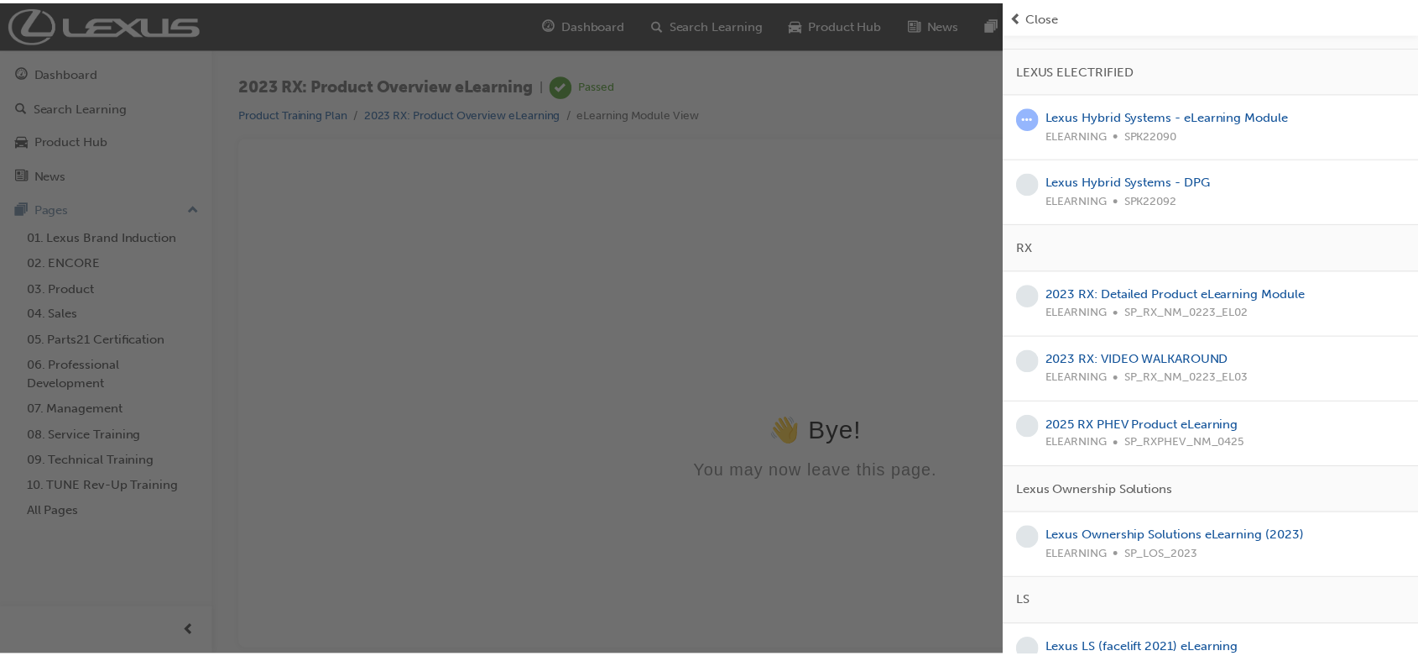
scroll to position [261, 0]
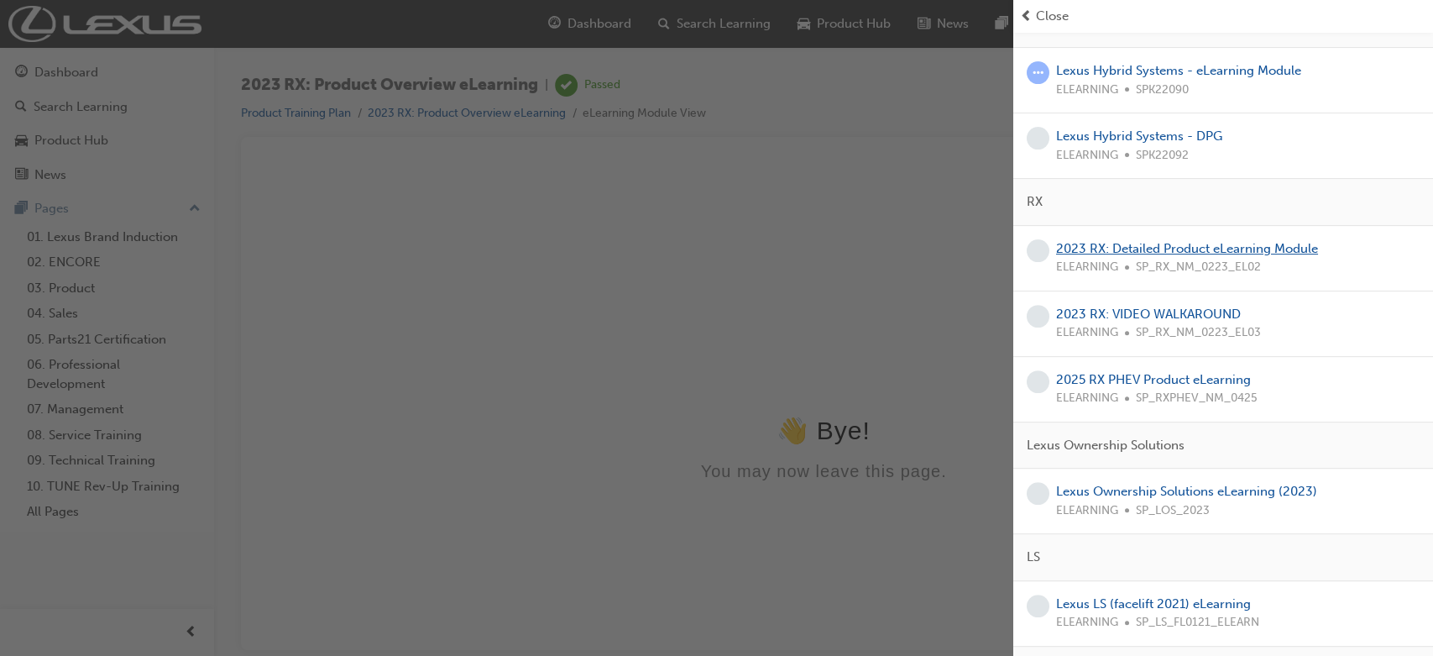
click at [1079, 247] on link "2023 RX: Detailed Product eLearning Module" at bounding box center [1187, 248] width 262 height 15
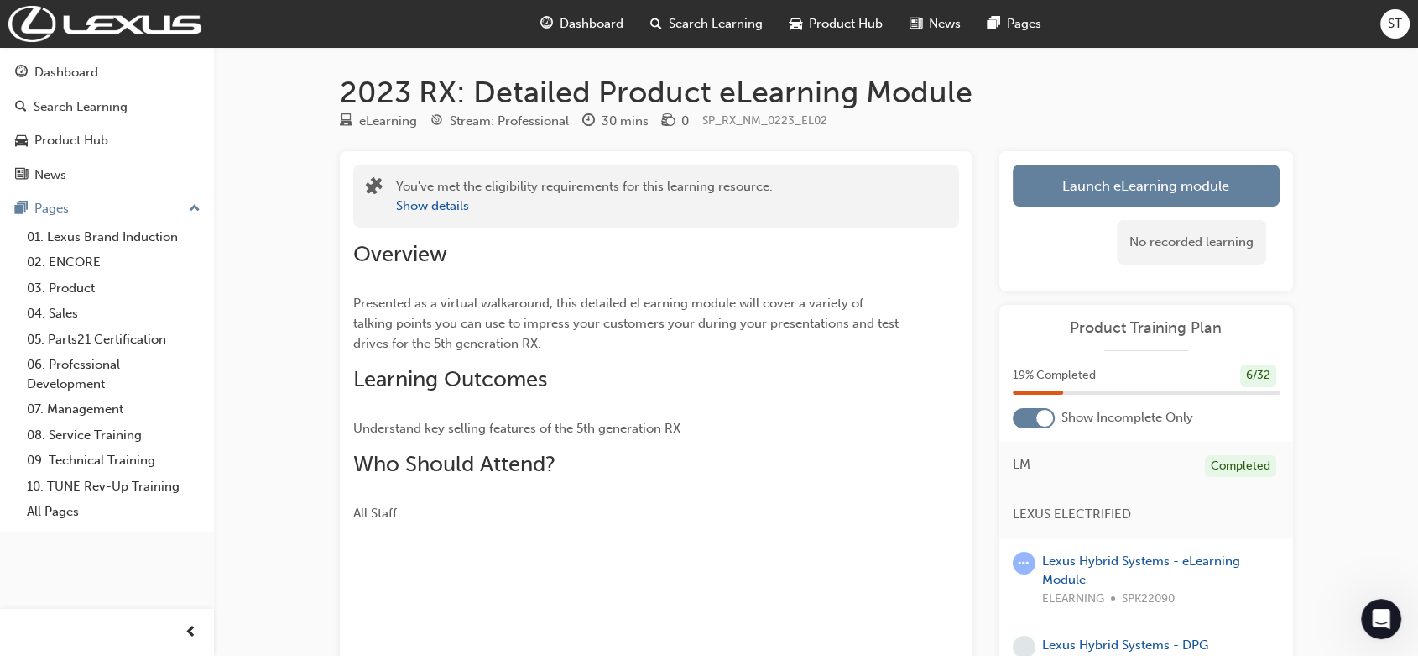
click at [572, 29] on span "Dashboard" at bounding box center [592, 23] width 64 height 19
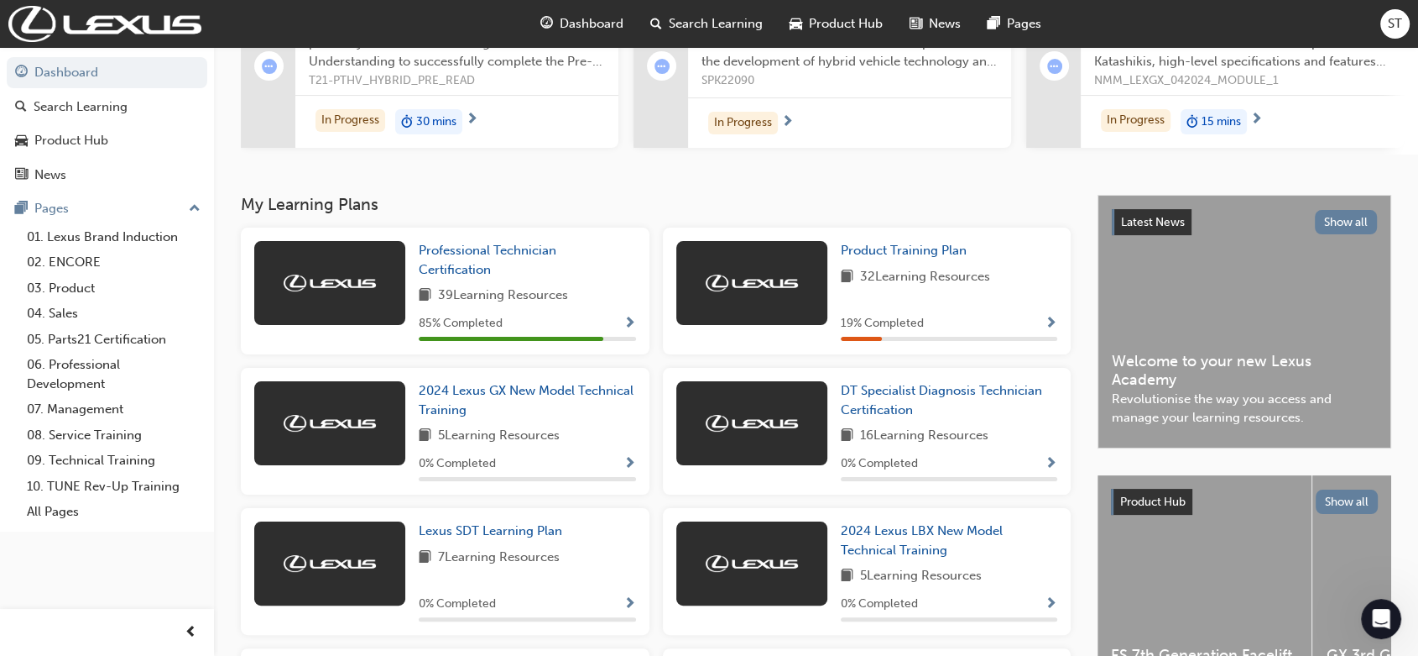
scroll to position [186, 0]
